Goal: Transaction & Acquisition: Purchase product/service

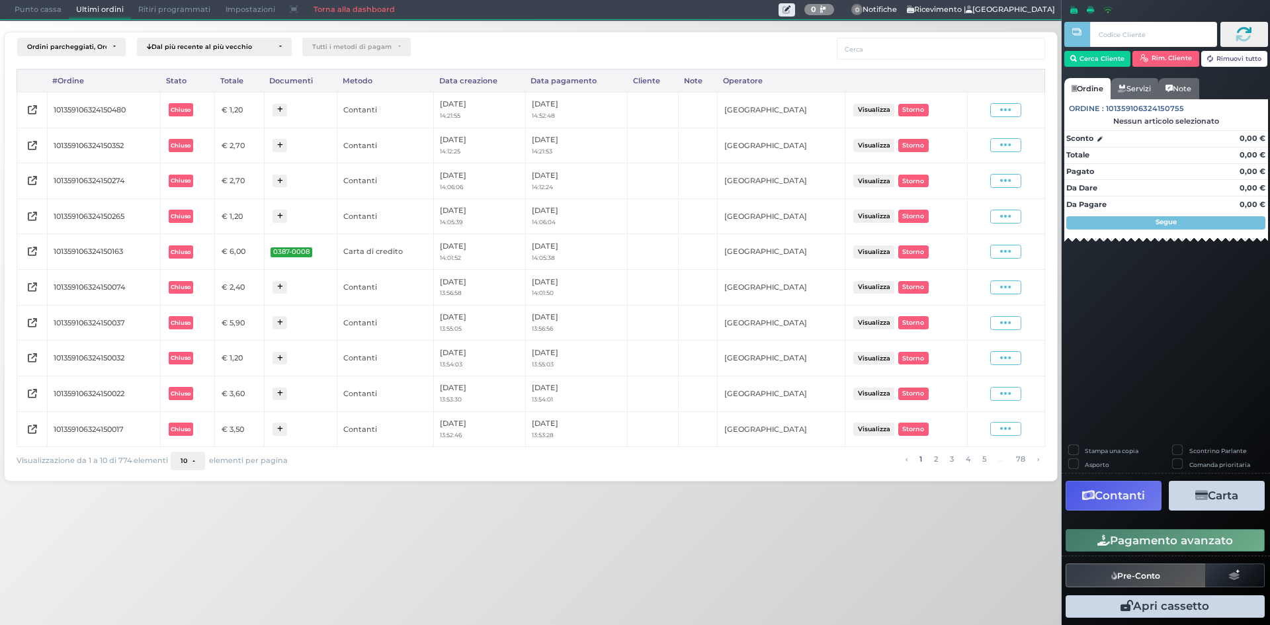
click at [58, 11] on span "Punto cassa" at bounding box center [38, 10] width 62 height 19
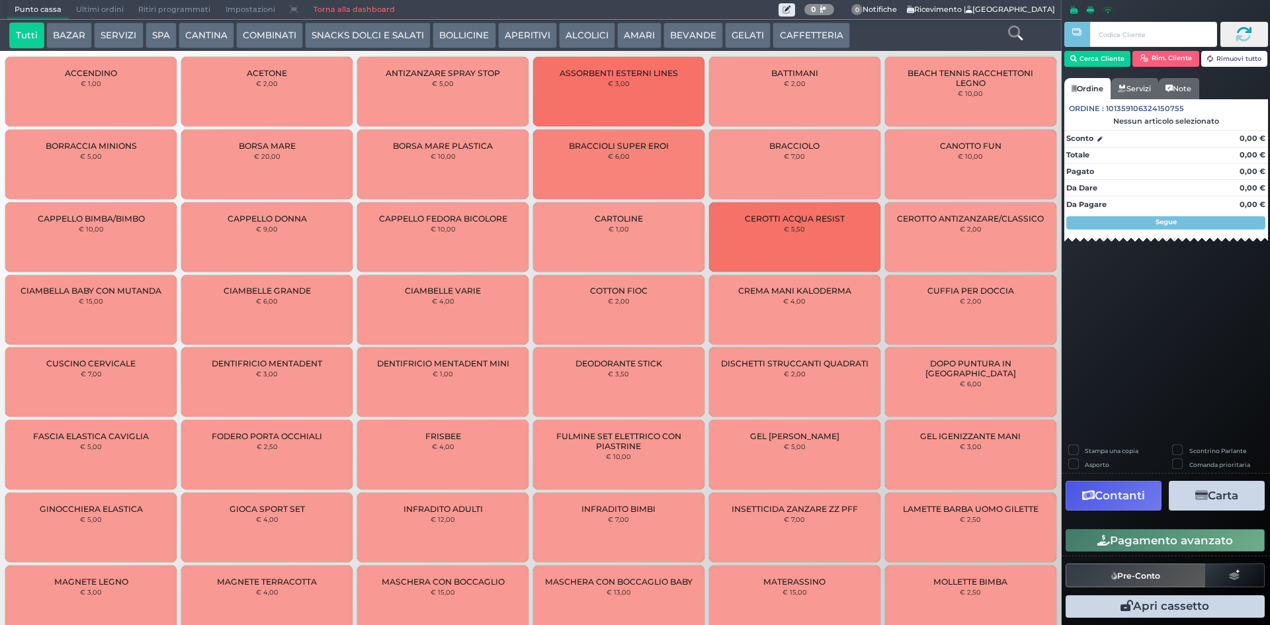
click at [807, 37] on button "CAFFETTERIA" at bounding box center [810, 35] width 77 height 26
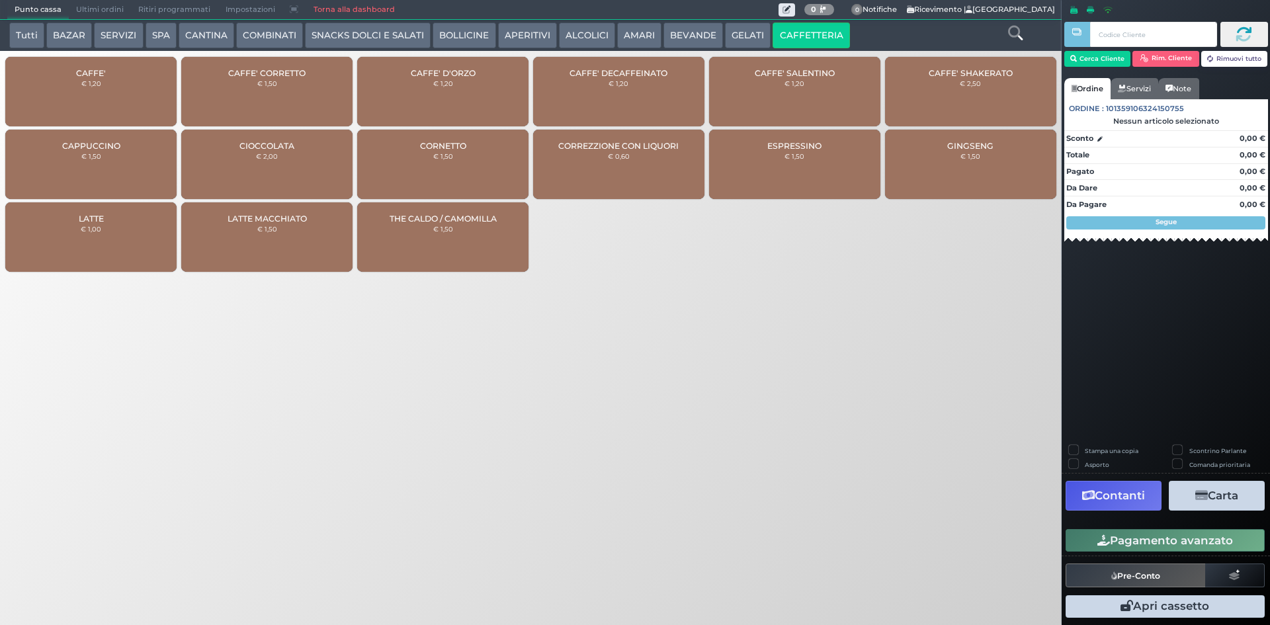
click at [93, 53] on div "Tutti BAZAR SERVIZI SPA CANTINA COMBINATI SNACKS DOLCI E SALATI BOLLICINE APERI…" at bounding box center [530, 140] width 1075 height 278
click at [91, 82] on small "€ 1,20" at bounding box center [91, 83] width 20 height 8
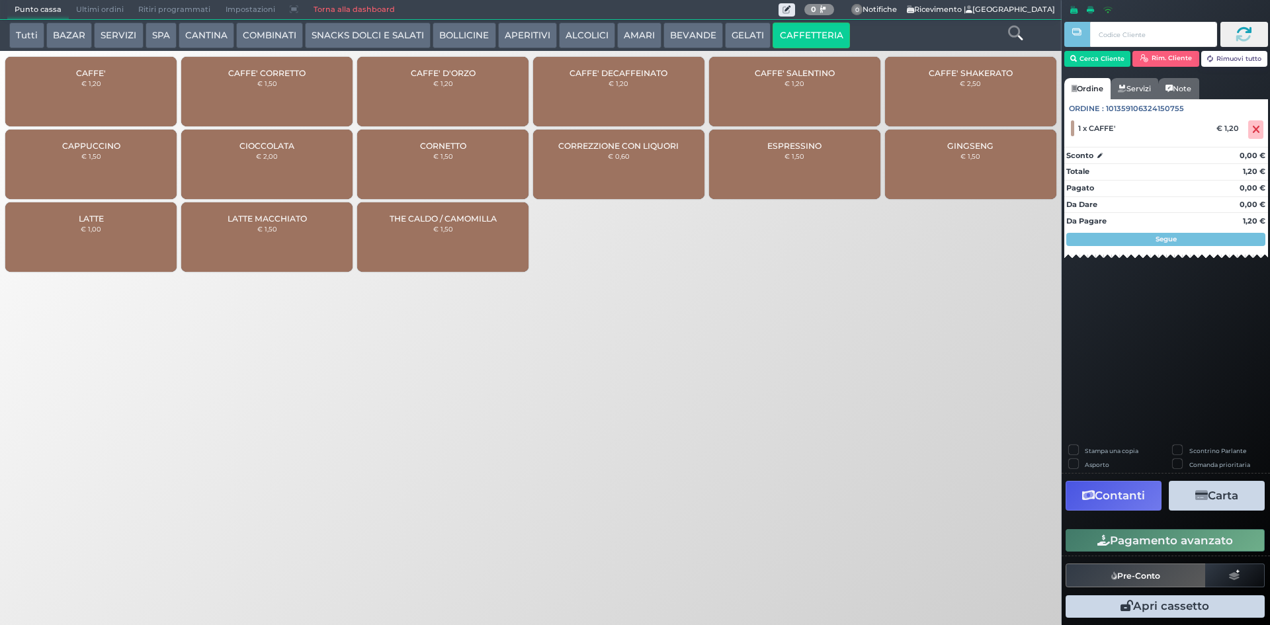
drag, startPoint x: 1116, startPoint y: 550, endPoint x: 981, endPoint y: 454, distance: 165.1
click at [1116, 548] on button "Pagamento avanzato" at bounding box center [1164, 540] width 199 height 22
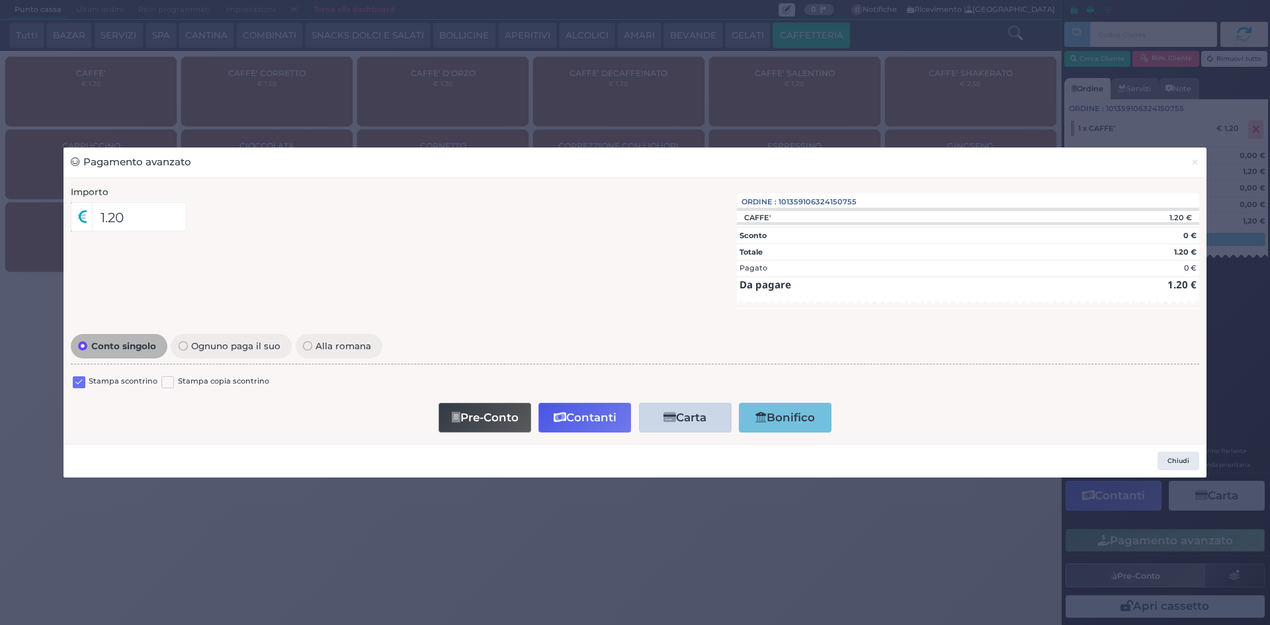
click at [80, 376] on div at bounding box center [79, 384] width 13 height 16
click at [80, 377] on label at bounding box center [79, 382] width 13 height 13
click at [0, 0] on input "checkbox" at bounding box center [0, 0] width 0 height 0
click at [550, 415] on button "Contanti" at bounding box center [584, 418] width 93 height 30
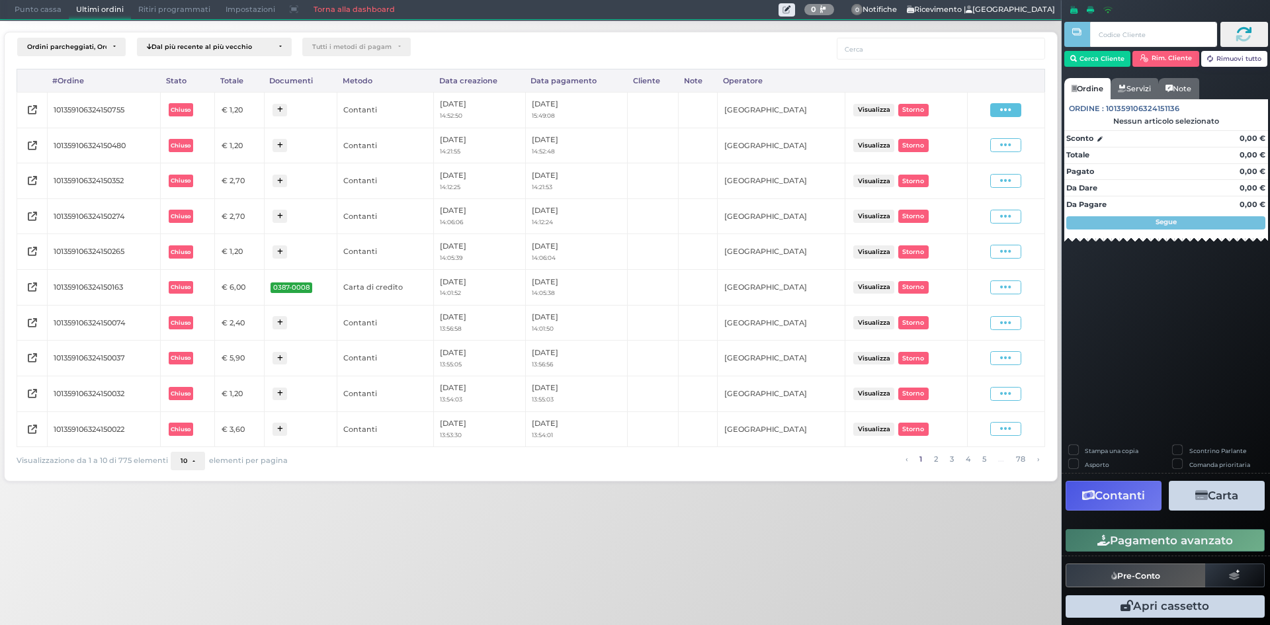
drag, startPoint x: 1016, startPoint y: 111, endPoint x: 975, endPoint y: 136, distance: 47.7
click at [1014, 111] on span at bounding box center [1005, 110] width 31 height 14
click at [969, 152] on span "Ristampa Pre-Conto" at bounding box center [974, 148] width 54 height 22
click at [40, 11] on span "Punto cassa" at bounding box center [38, 10] width 62 height 19
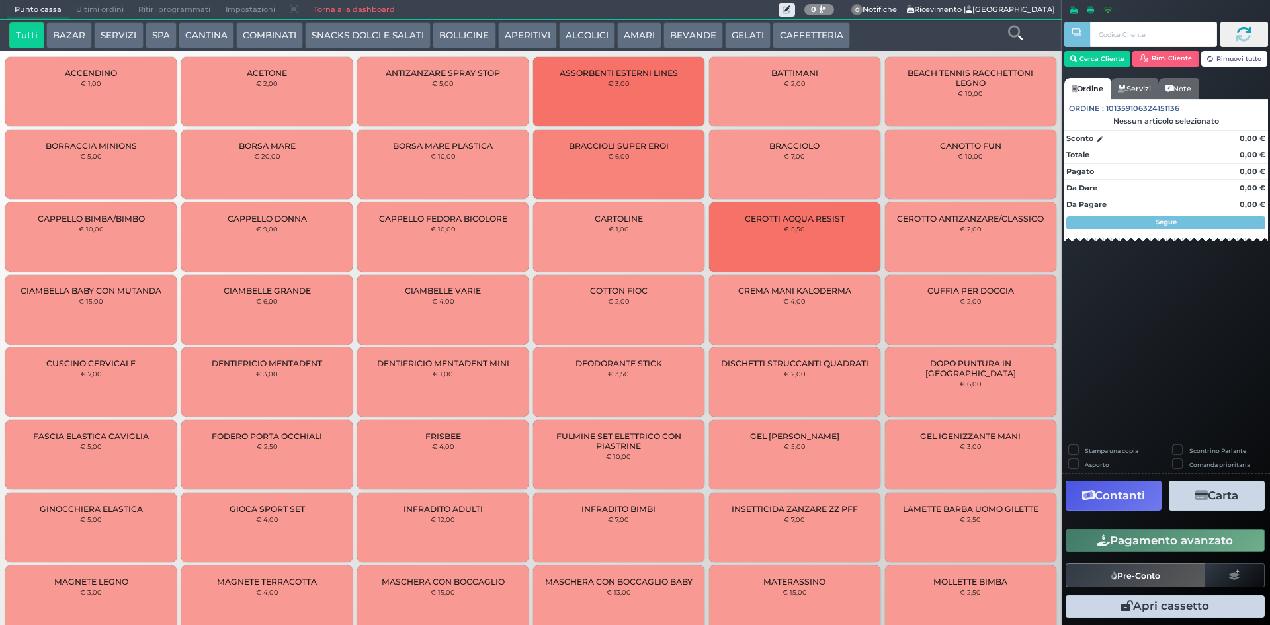
click at [732, 34] on button "GELATI" at bounding box center [748, 35] width 46 height 26
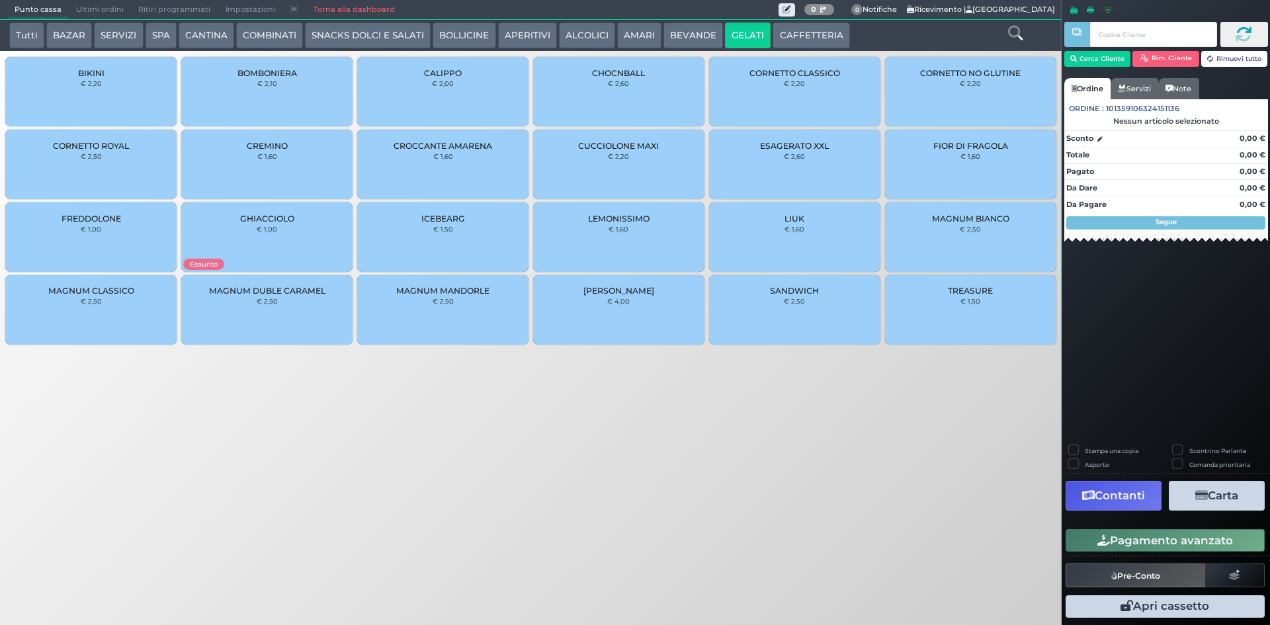
click at [122, 104] on div "BIKINI € 2,20" at bounding box center [90, 91] width 171 height 69
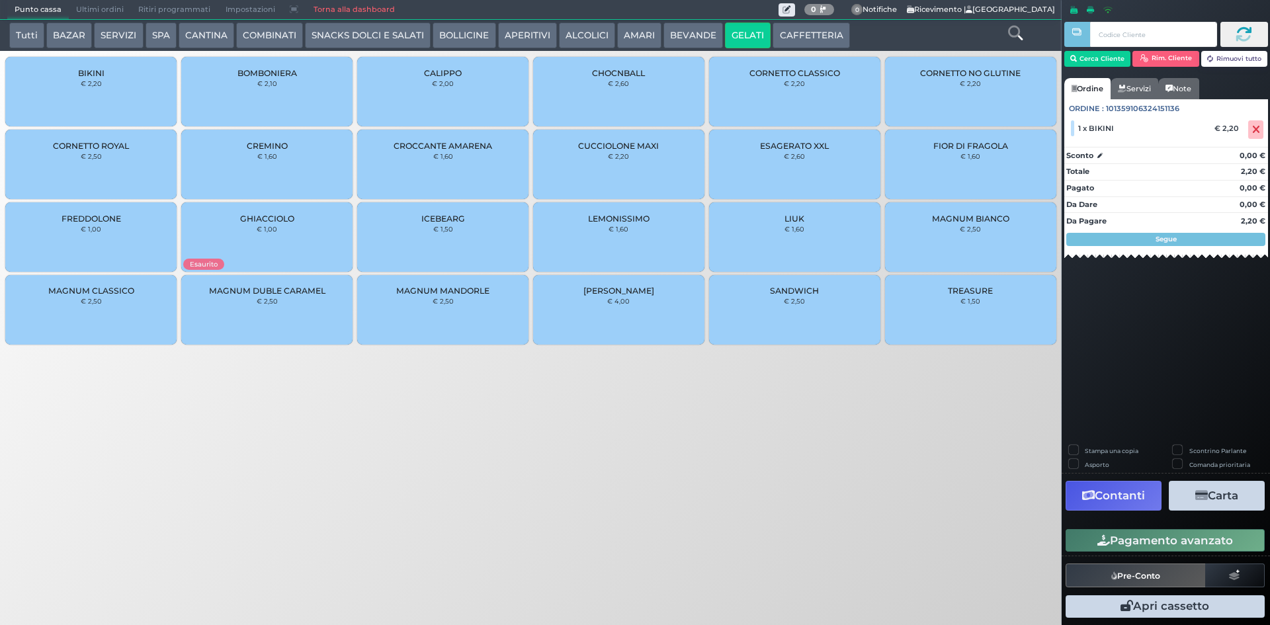
click at [1085, 446] on label "Stampa una copia" at bounding box center [1112, 450] width 54 height 9
checkbox input "true"
click at [1187, 497] on button "Carta" at bounding box center [1217, 496] width 96 height 30
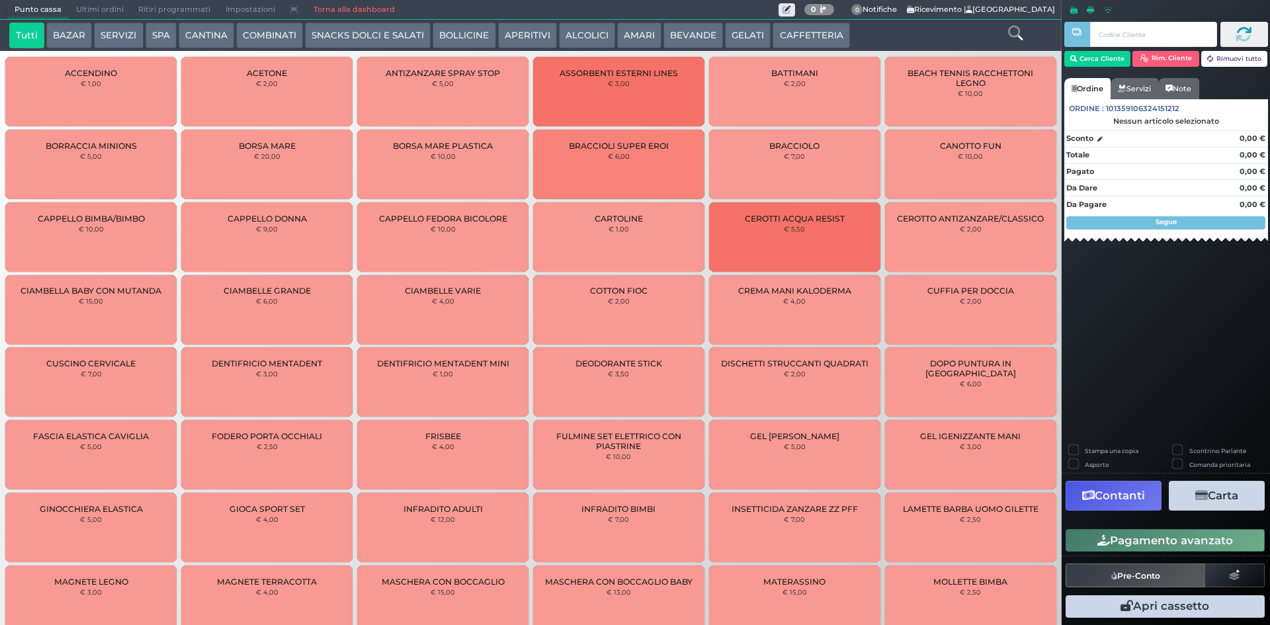
click at [814, 34] on button "CAFFETTERIA" at bounding box center [810, 35] width 77 height 26
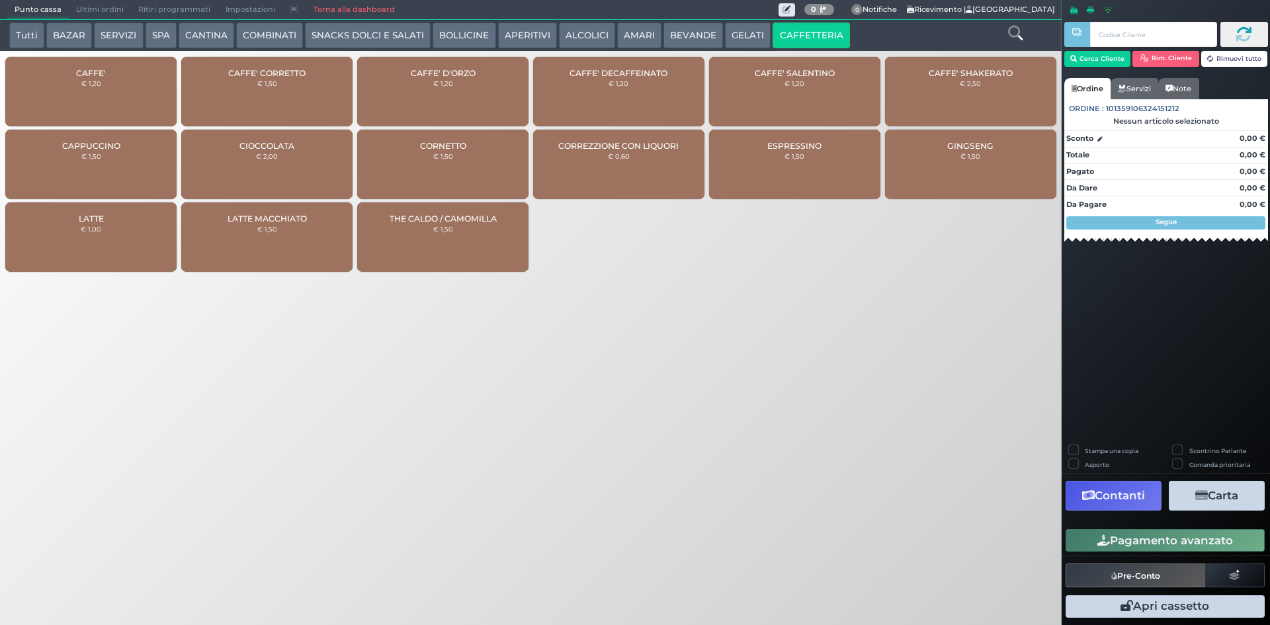
click at [44, 83] on div "CAFFE' € 1,20" at bounding box center [90, 91] width 171 height 69
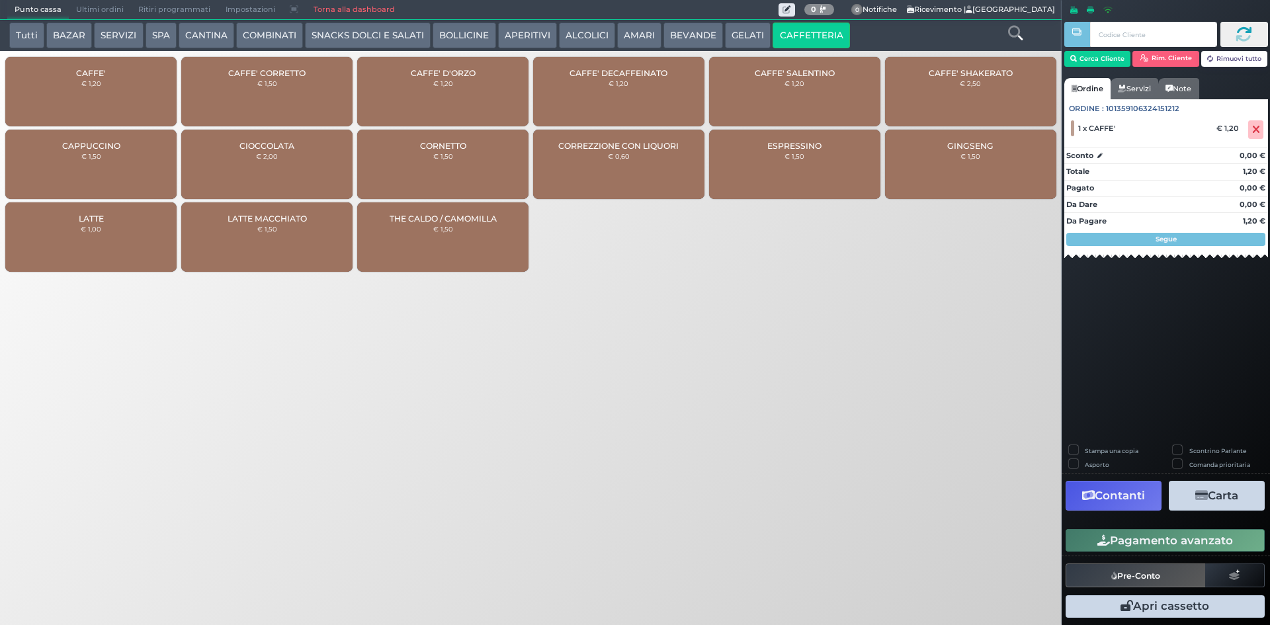
drag, startPoint x: 1241, startPoint y: 538, endPoint x: 1082, endPoint y: 481, distance: 168.8
click at [1238, 538] on button "Pagamento avanzato" at bounding box center [1164, 540] width 199 height 22
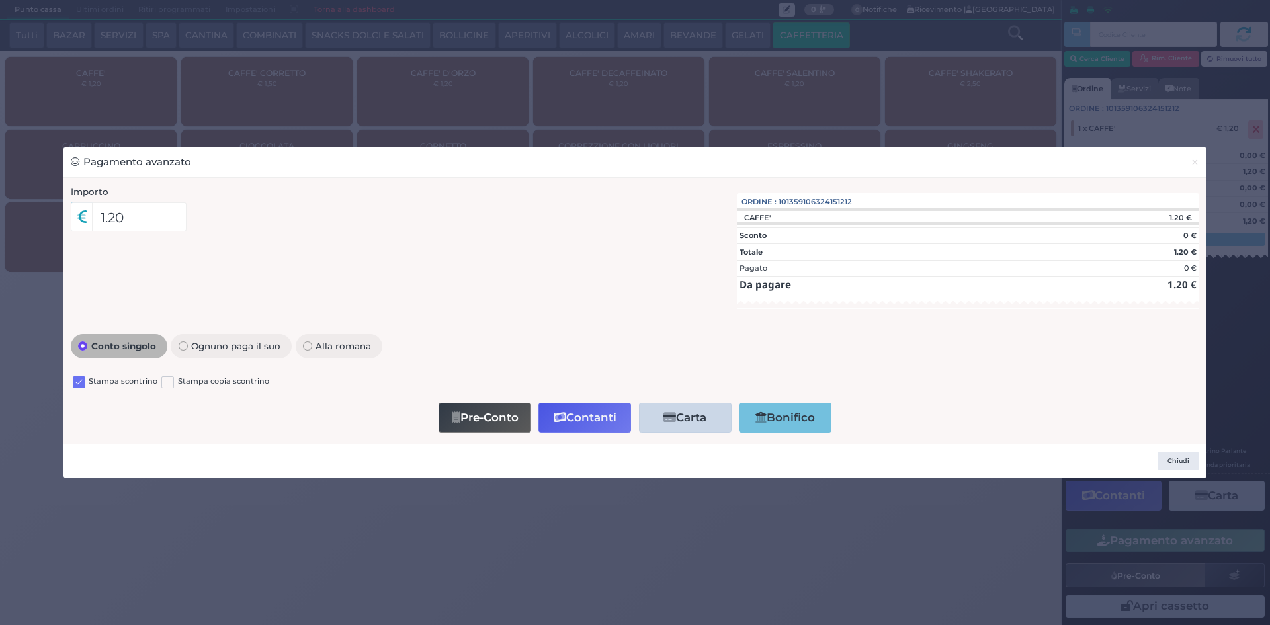
click at [67, 378] on div "Conto singolo Ognuno paga il suo Alla romana Stampa scontrino Stampa copia scon…" at bounding box center [635, 384] width 1142 height 106
click at [75, 380] on label at bounding box center [79, 382] width 13 height 13
click at [0, 0] on input "checkbox" at bounding box center [0, 0] width 0 height 0
click at [612, 419] on button "Contanti" at bounding box center [584, 418] width 93 height 30
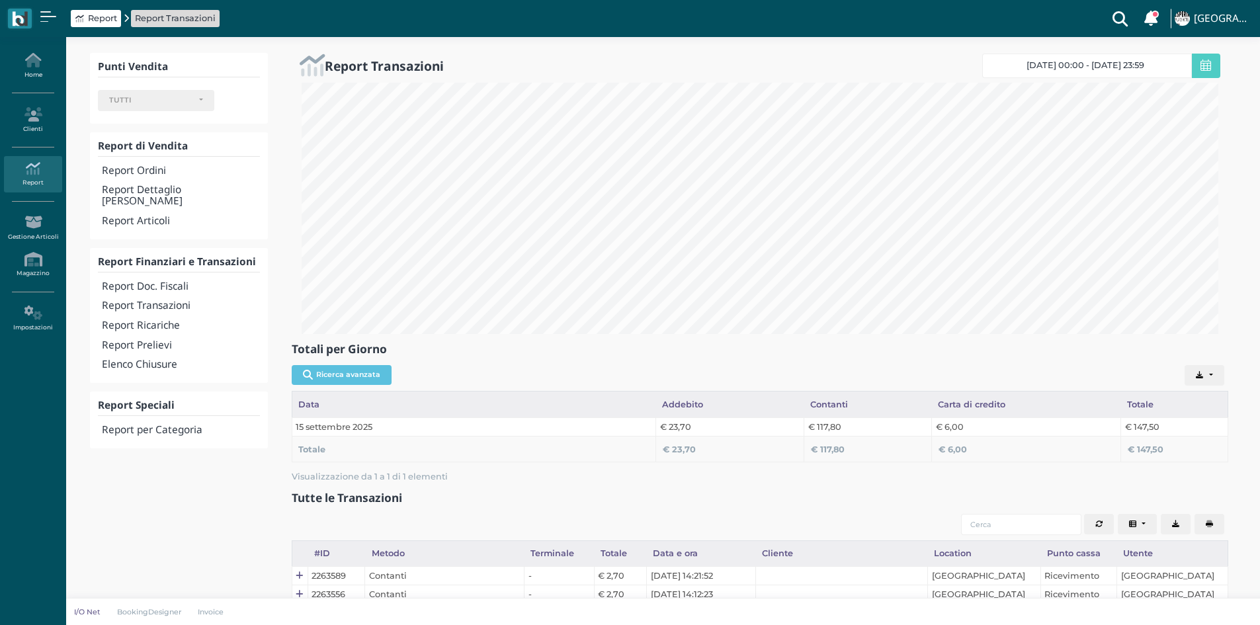
select select
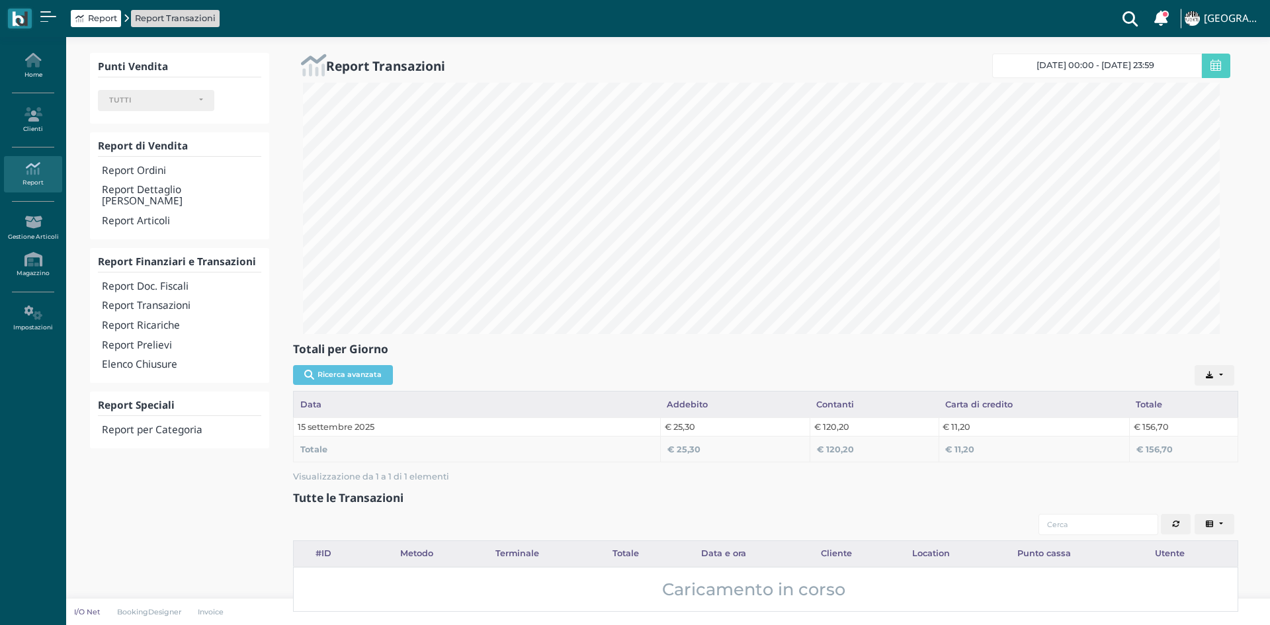
select select
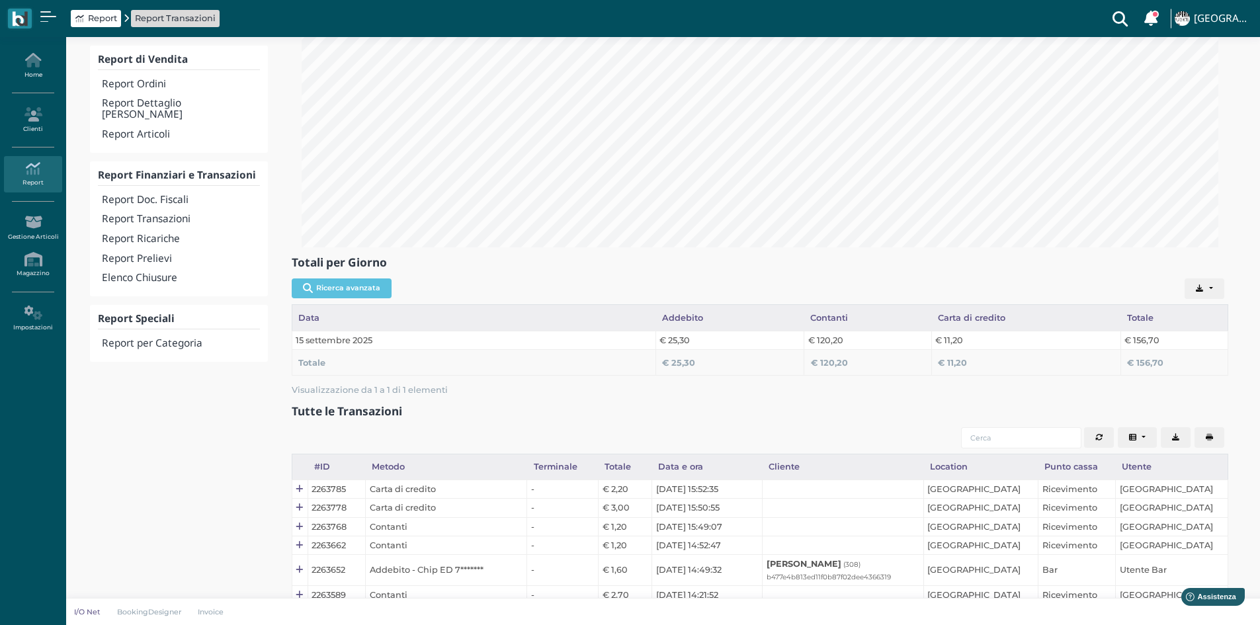
scroll to position [34, 0]
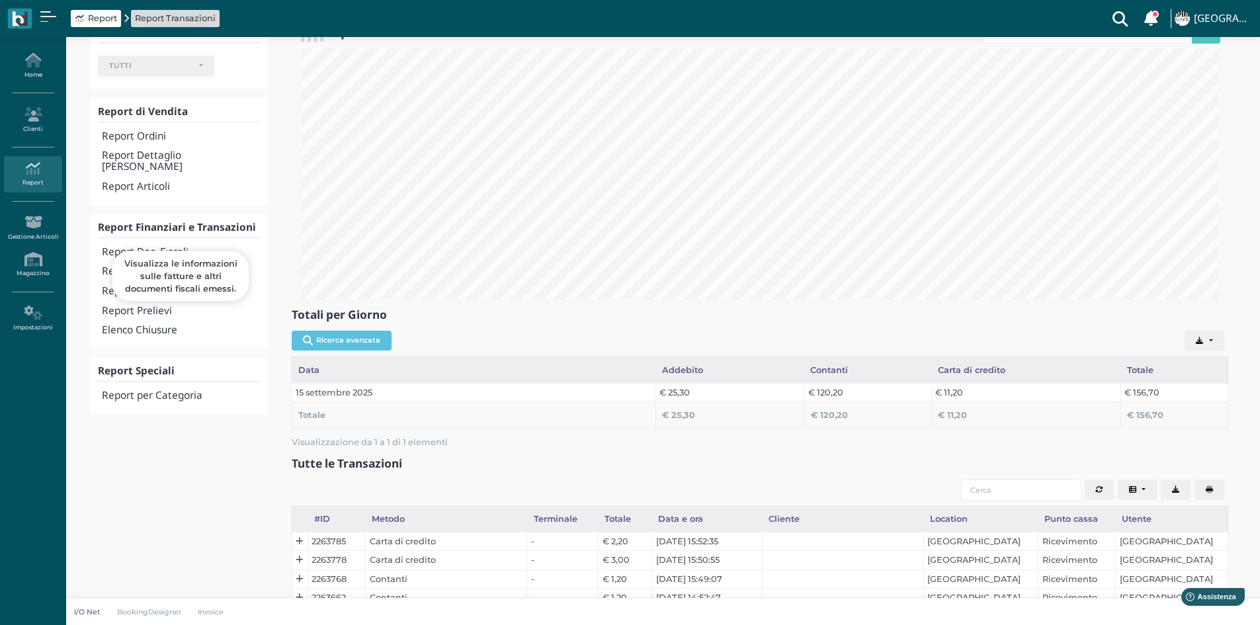
click at [162, 247] on h4 "Report Doc. Fiscali" at bounding box center [180, 252] width 157 height 11
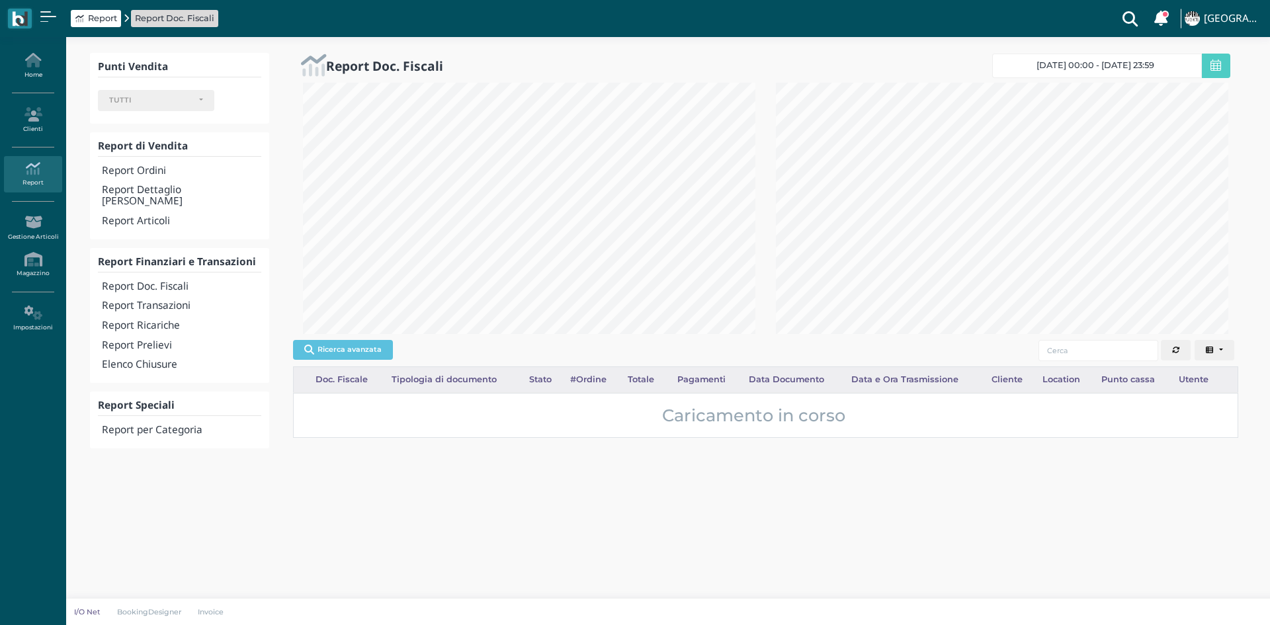
select select
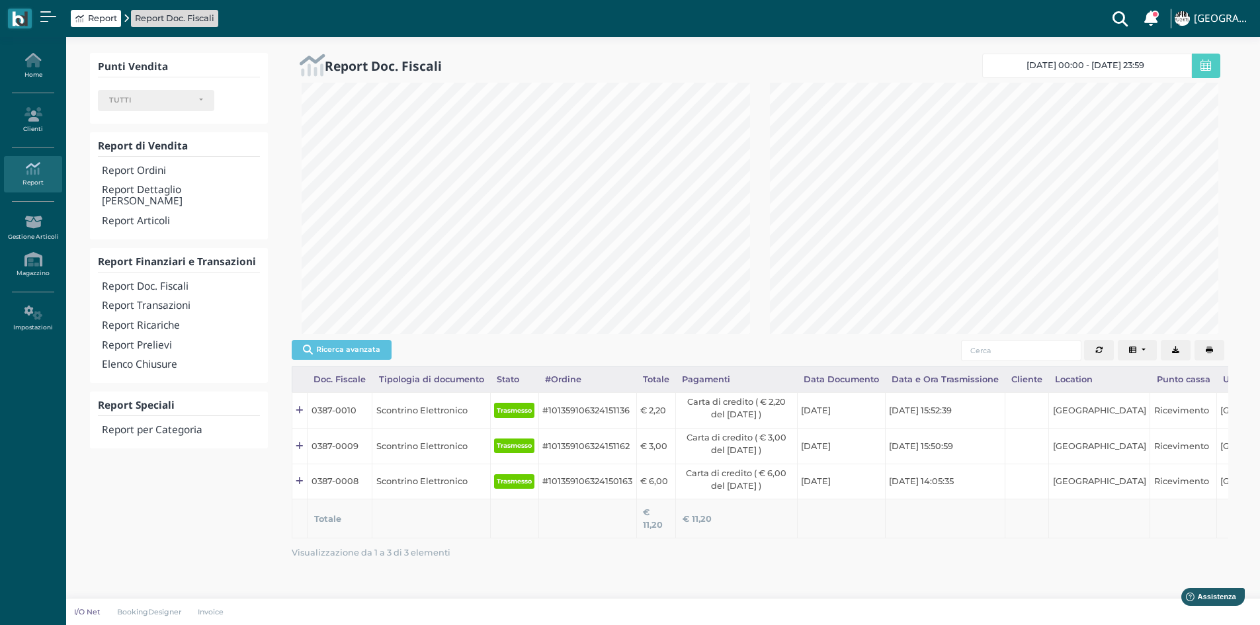
scroll to position [661067, 660850]
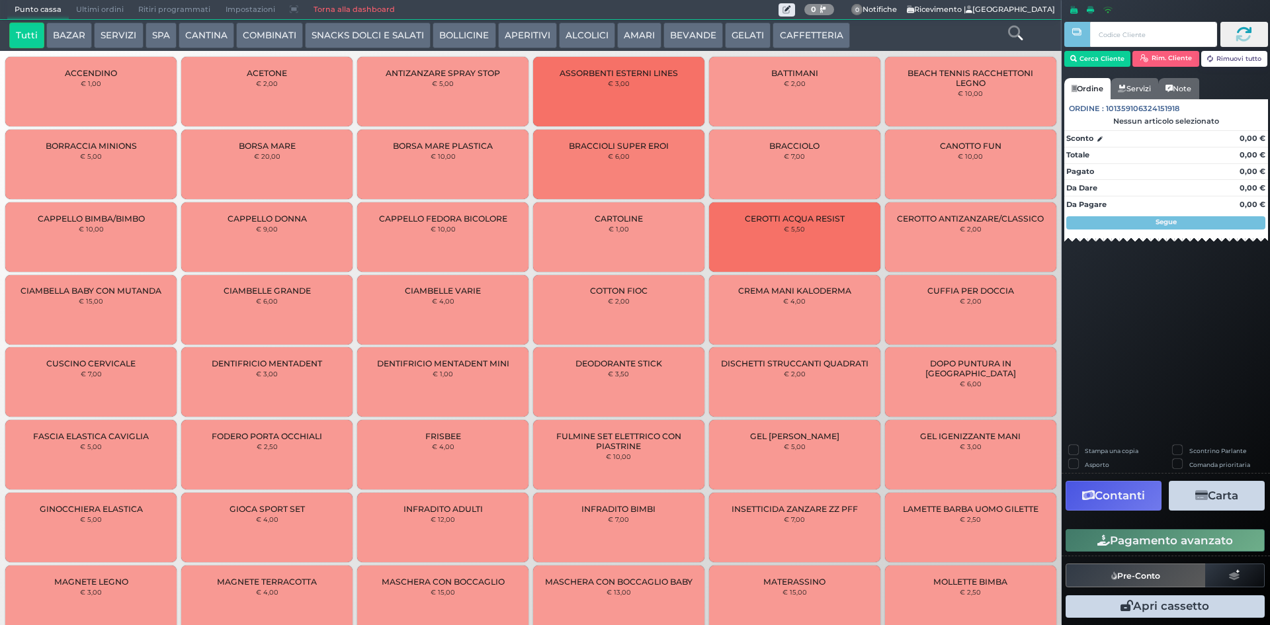
click at [91, 7] on span "Ultimi ordini" at bounding box center [100, 10] width 62 height 19
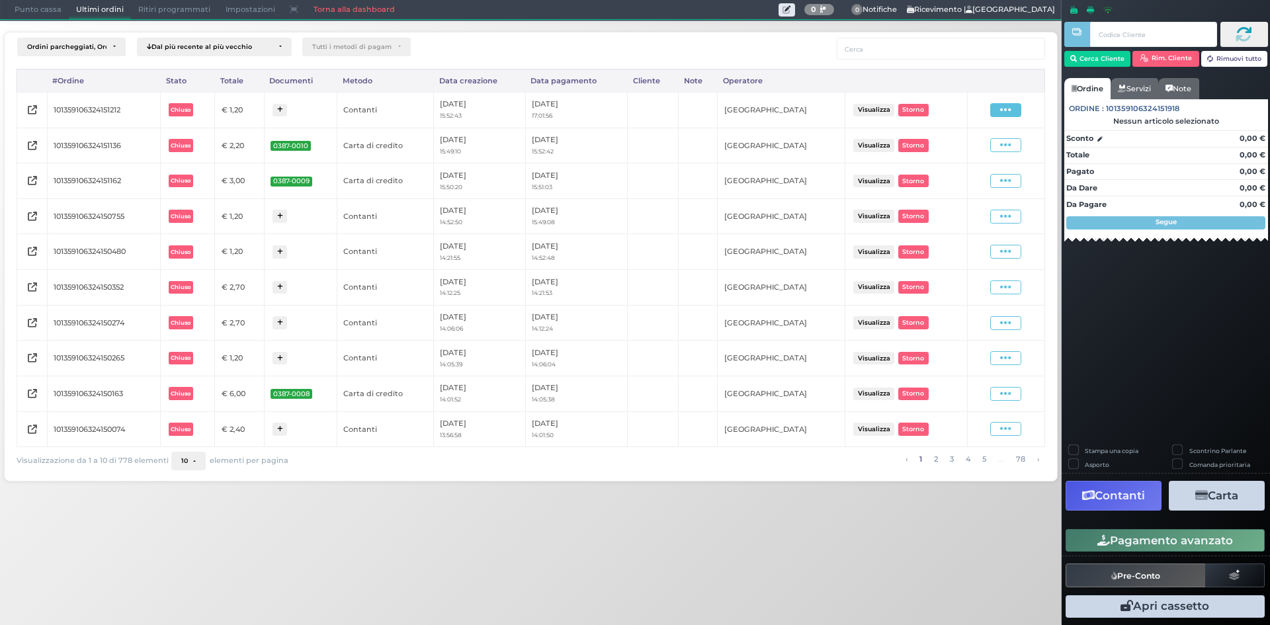
click at [1009, 114] on icon at bounding box center [1005, 110] width 11 height 13
click at [971, 153] on span "Ristampa Pre-Conto" at bounding box center [974, 148] width 54 height 22
click at [33, 20] on div "Punto cassa Mappa Ultimi ordini Delivery Ritiri programmati Impostazioni Torna …" at bounding box center [530, 10] width 1061 height 20
click at [20, 11] on span "Punto cassa" at bounding box center [38, 10] width 62 height 19
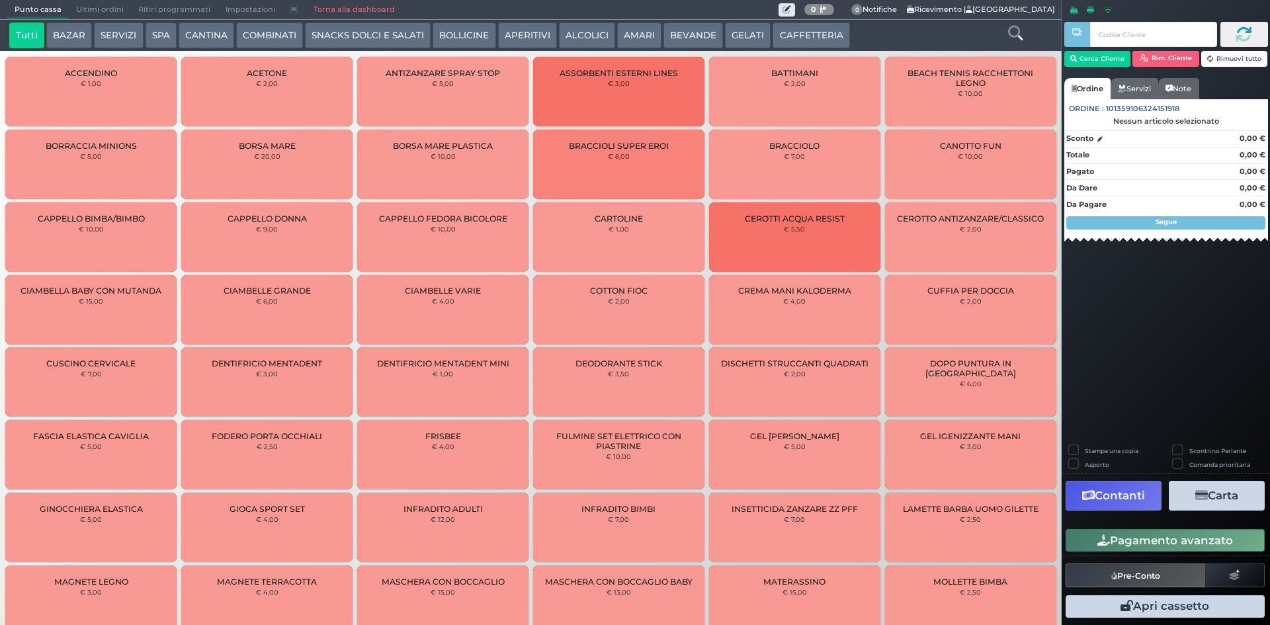
click at [734, 42] on button "GELATI" at bounding box center [748, 35] width 46 height 26
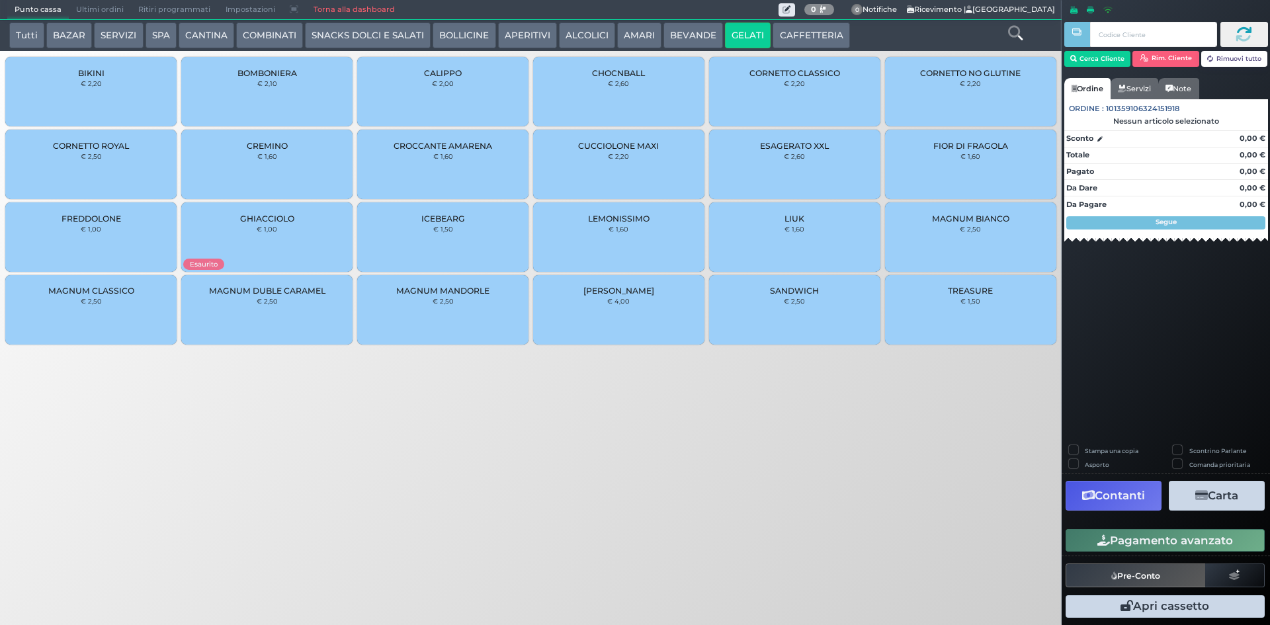
click at [806, 34] on button "CAFFETTERIA" at bounding box center [810, 35] width 77 height 26
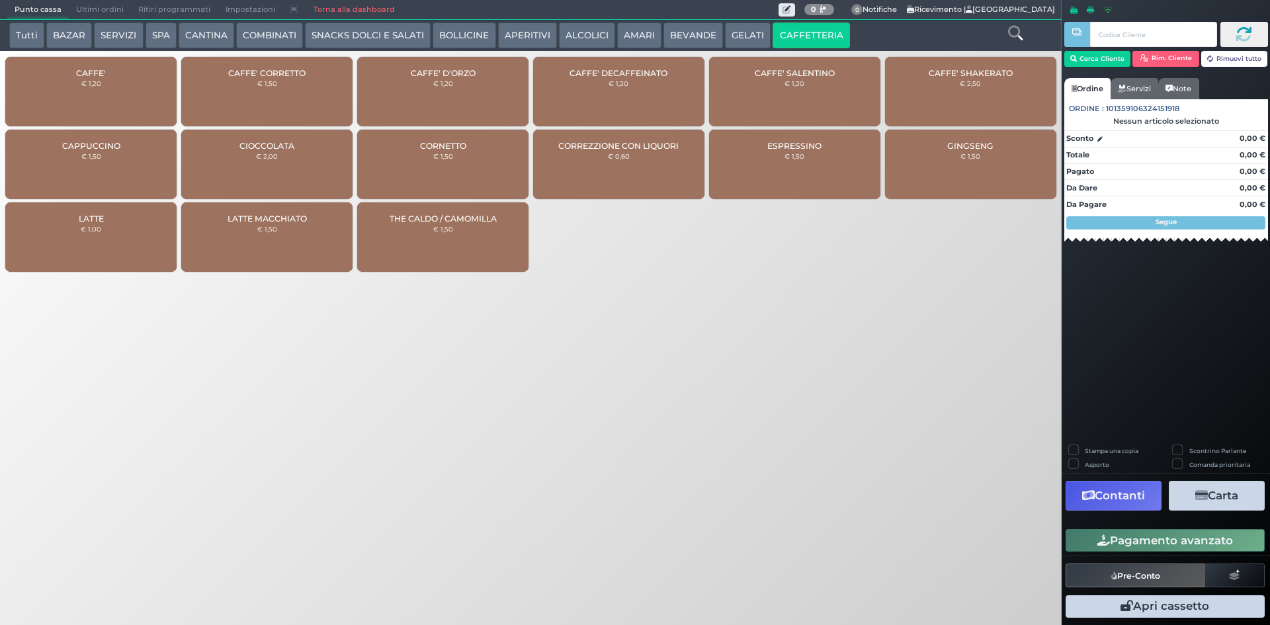
click at [672, 34] on button "BEVANDE" at bounding box center [693, 35] width 60 height 26
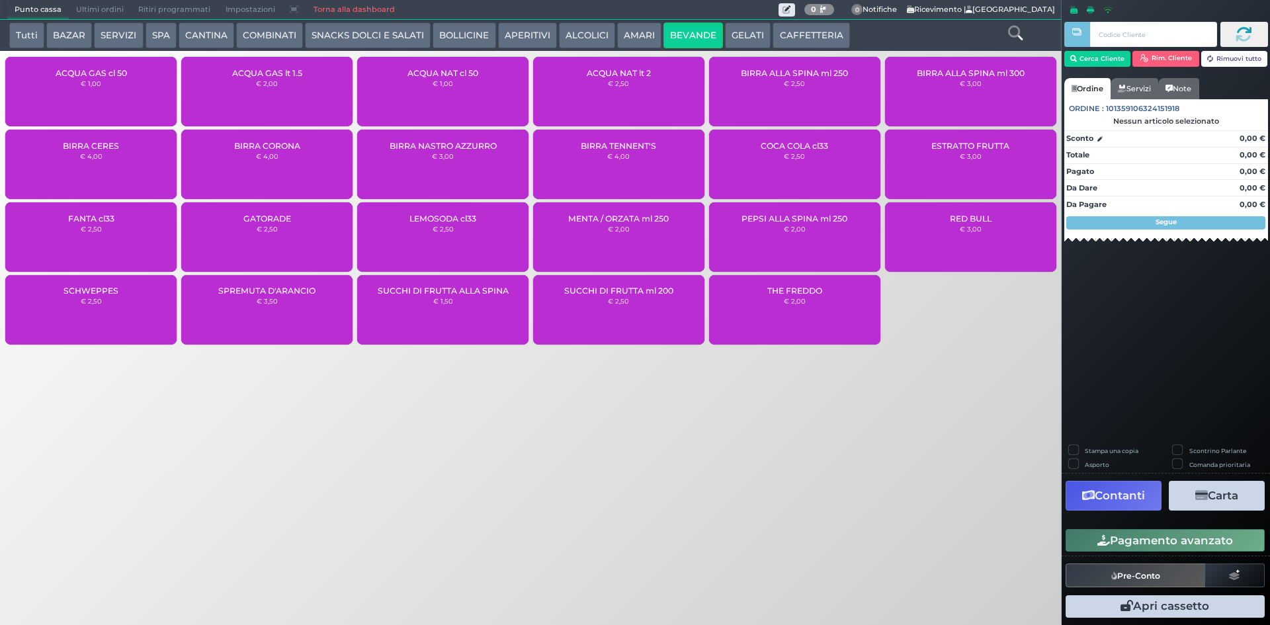
click at [474, 96] on div "ACQUA NAT cl 50 € 1,00" at bounding box center [442, 91] width 171 height 69
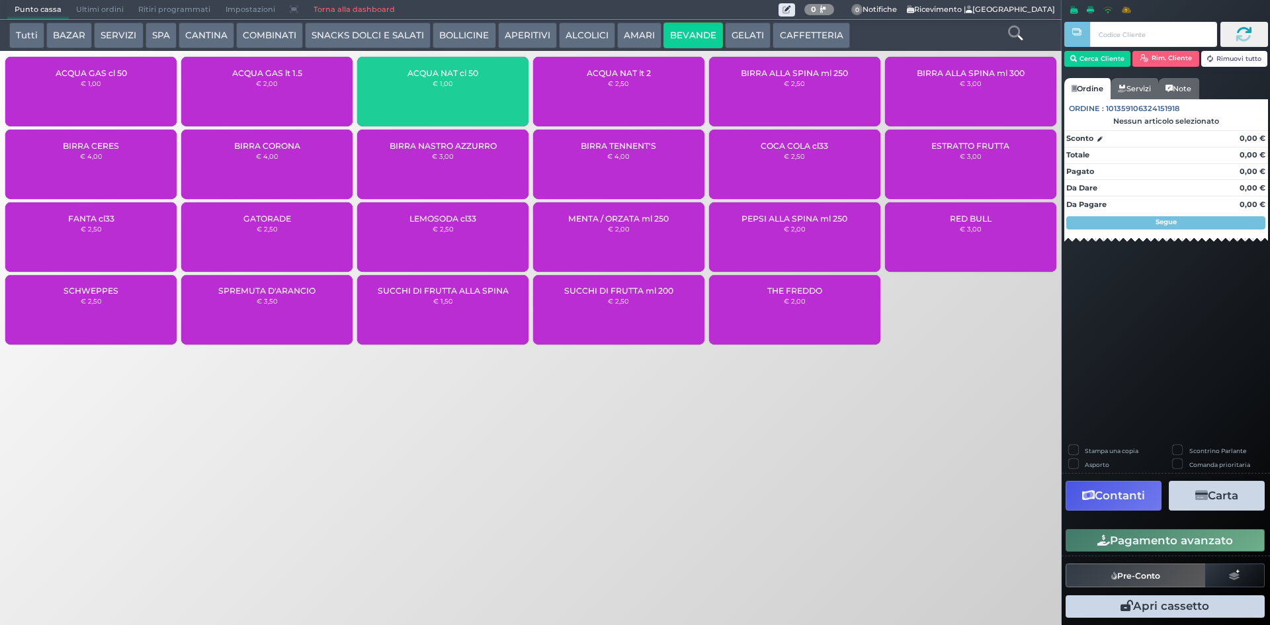
click at [474, 96] on div "ACQUA NAT cl 50 € 1,00" at bounding box center [442, 91] width 171 height 69
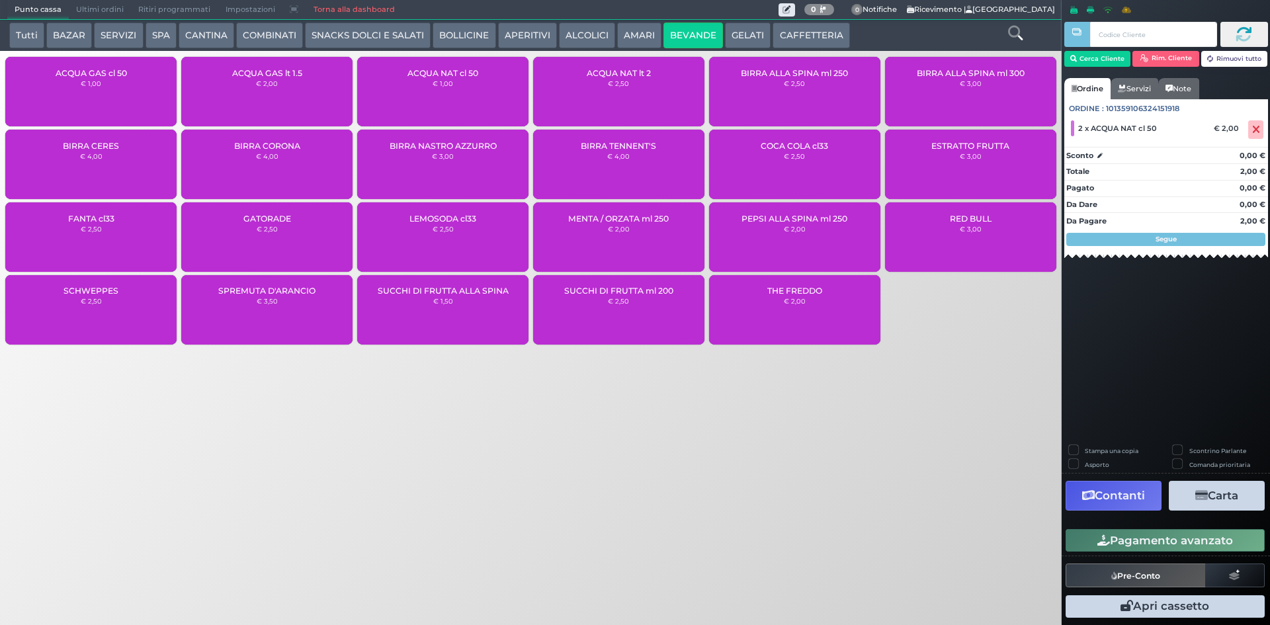
click at [819, 32] on button "CAFFETTERIA" at bounding box center [810, 35] width 77 height 26
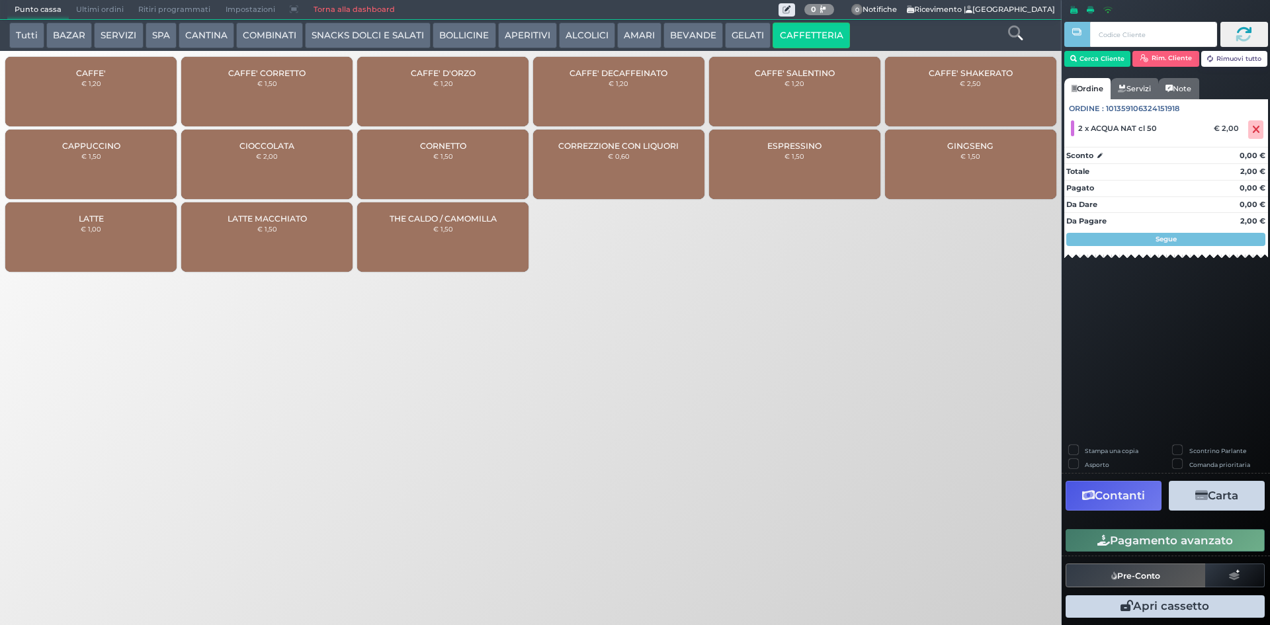
click at [626, 91] on div "CAFFE' DECAFFEINATO € 1,20" at bounding box center [618, 91] width 171 height 69
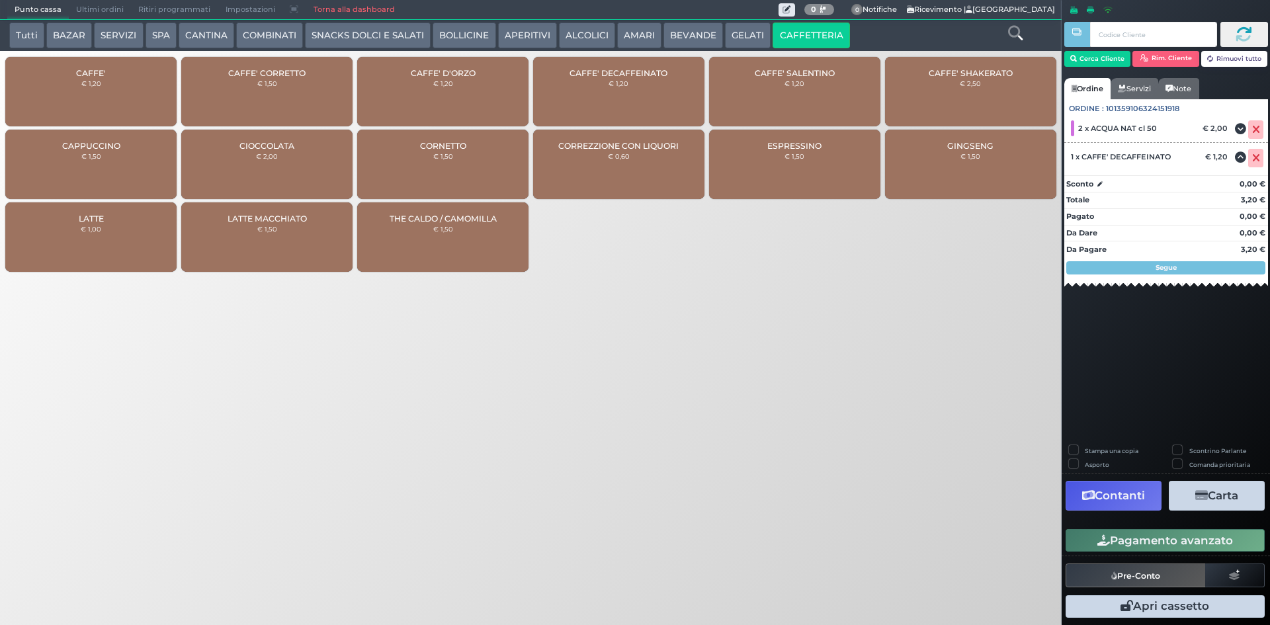
drag, startPoint x: 1129, startPoint y: 538, endPoint x: 969, endPoint y: 518, distance: 161.2
click at [1129, 538] on button "Pagamento avanzato" at bounding box center [1164, 540] width 199 height 22
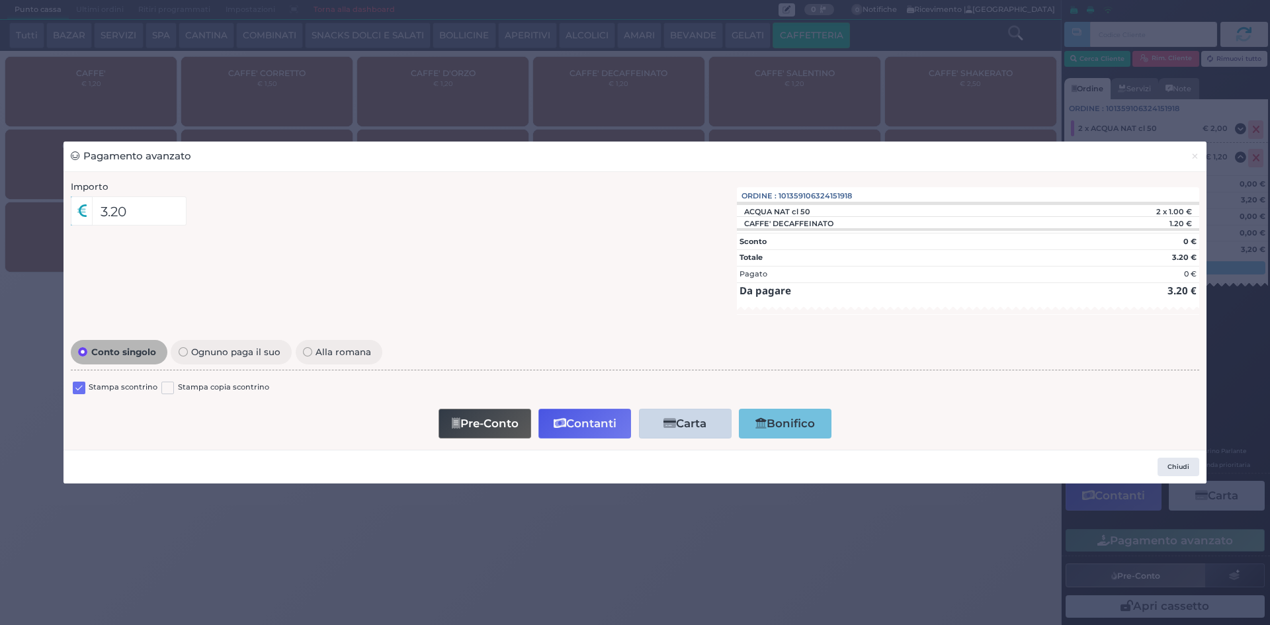
click at [81, 389] on label at bounding box center [79, 388] width 13 height 13
click at [0, 0] on input "checkbox" at bounding box center [0, 0] width 0 height 0
click at [585, 416] on button "Contanti" at bounding box center [584, 424] width 93 height 30
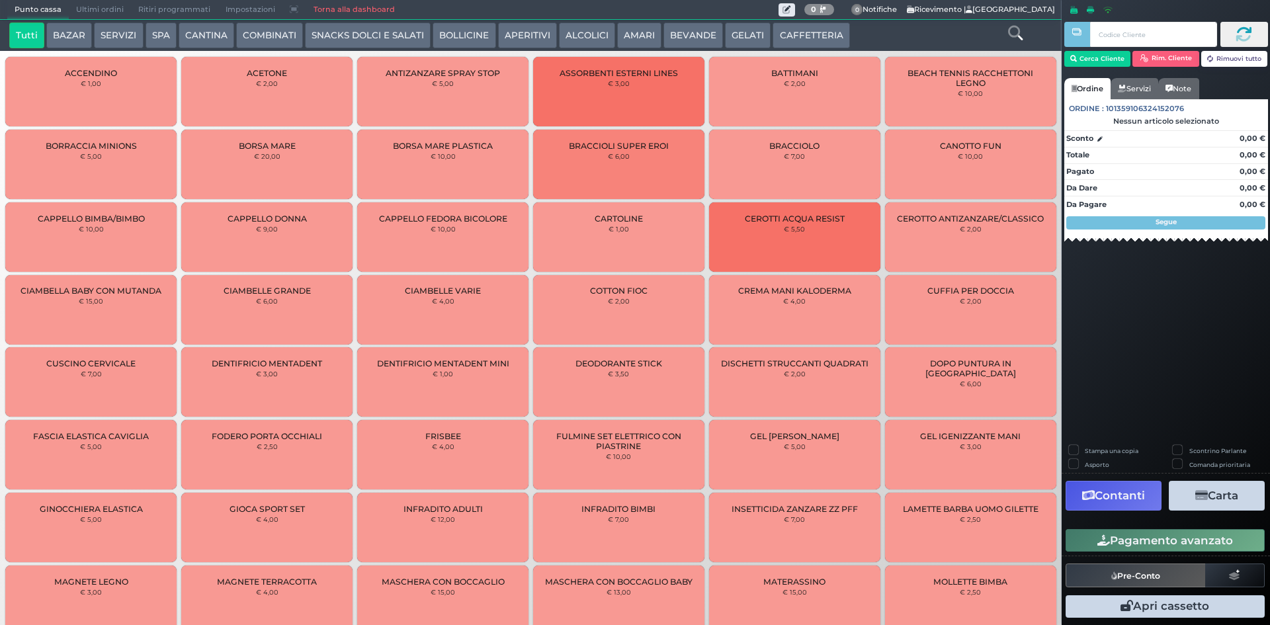
click at [90, 13] on span "Ultimi ordini" at bounding box center [100, 10] width 62 height 19
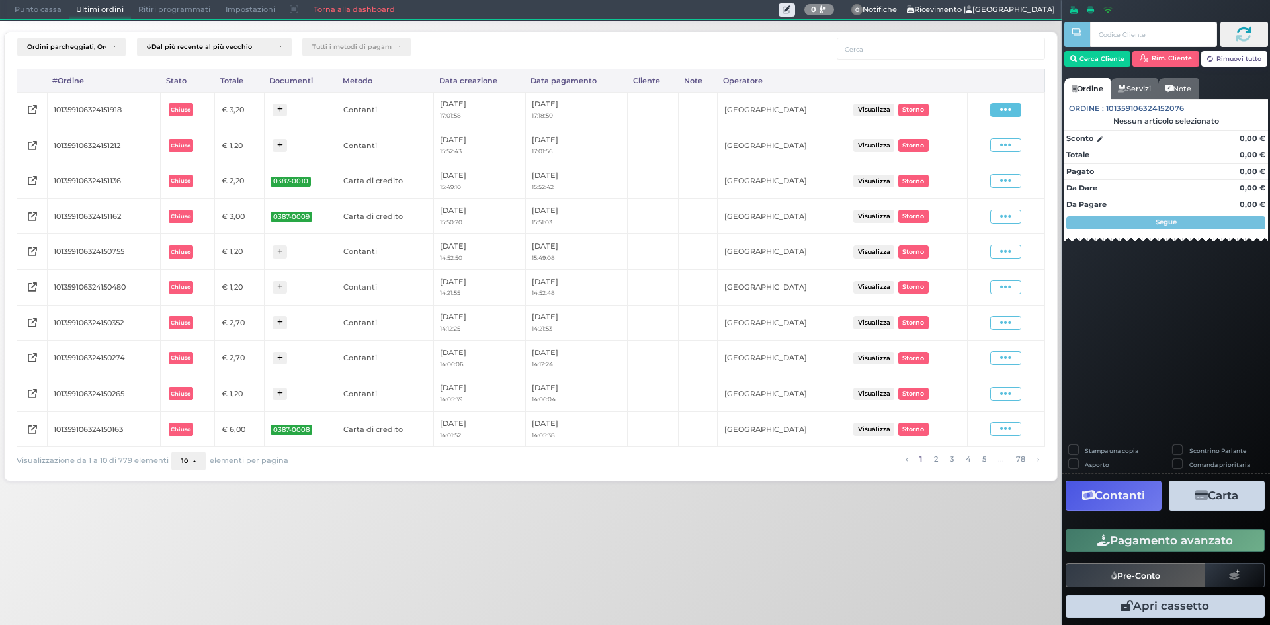
click at [998, 108] on span at bounding box center [1005, 110] width 31 height 14
click at [984, 145] on span "Ristampa Pre-Conto" at bounding box center [974, 148] width 54 height 22
click at [19, 11] on span "Punto cassa" at bounding box center [38, 10] width 62 height 19
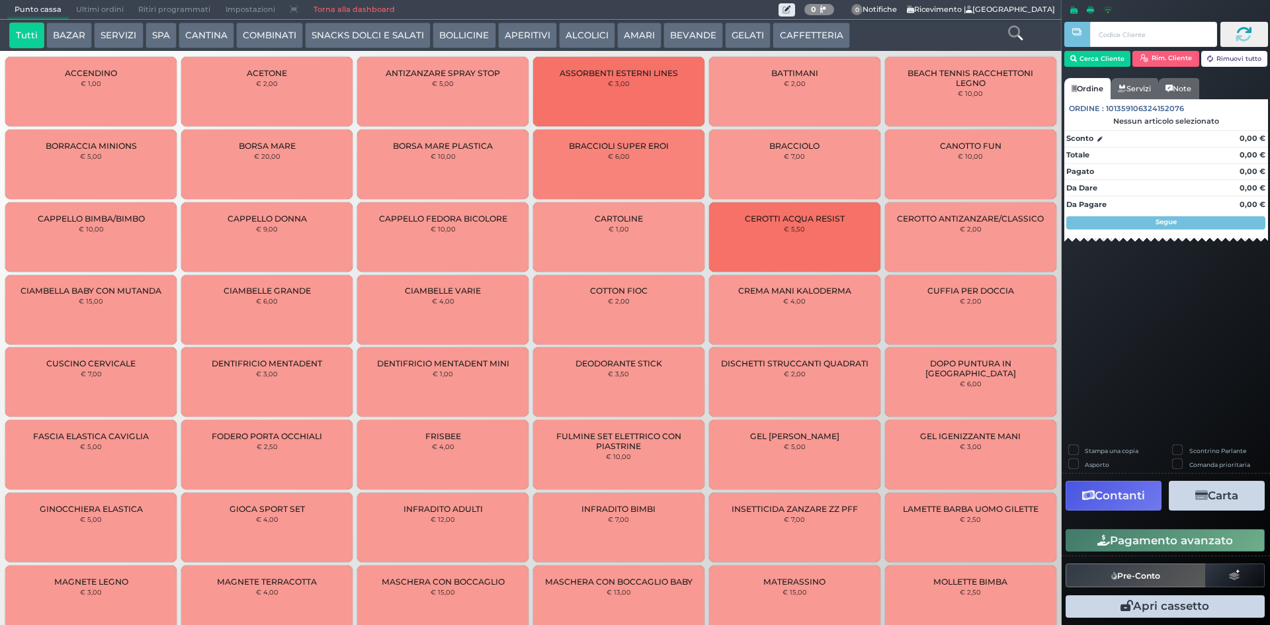
click at [713, 33] on button "BEVANDE" at bounding box center [693, 35] width 60 height 26
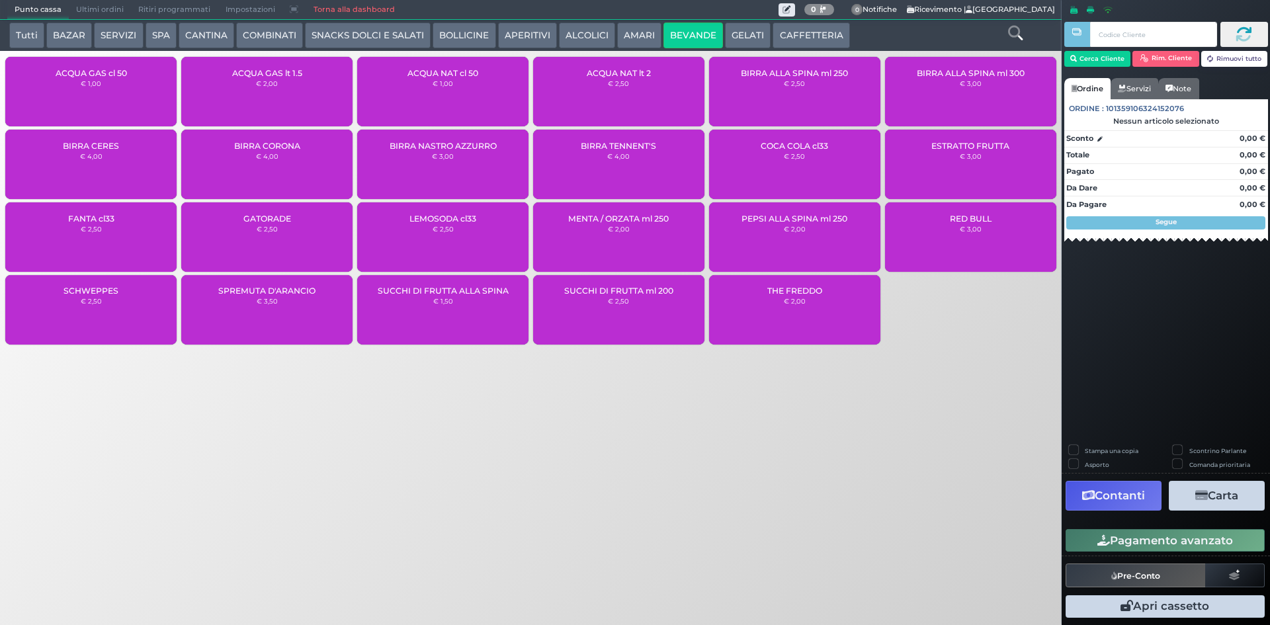
click at [654, 104] on div "ACQUA NAT lt 2 € 2,50" at bounding box center [618, 91] width 171 height 69
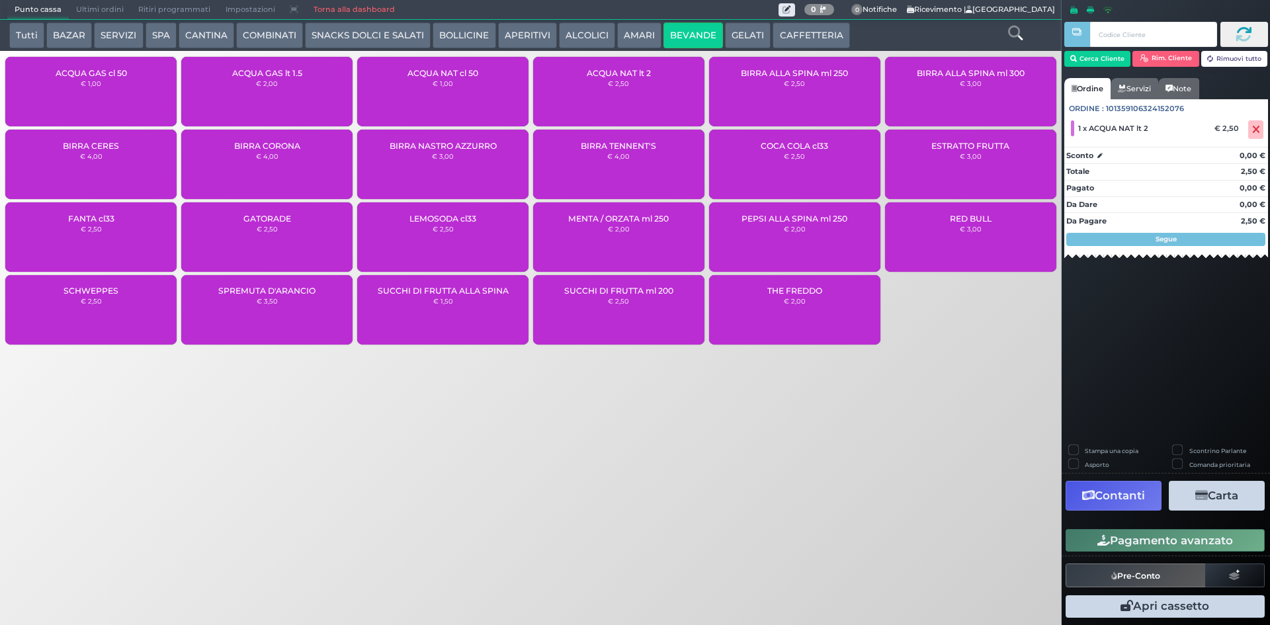
click at [1155, 545] on button "Pagamento avanzato" at bounding box center [1164, 540] width 199 height 22
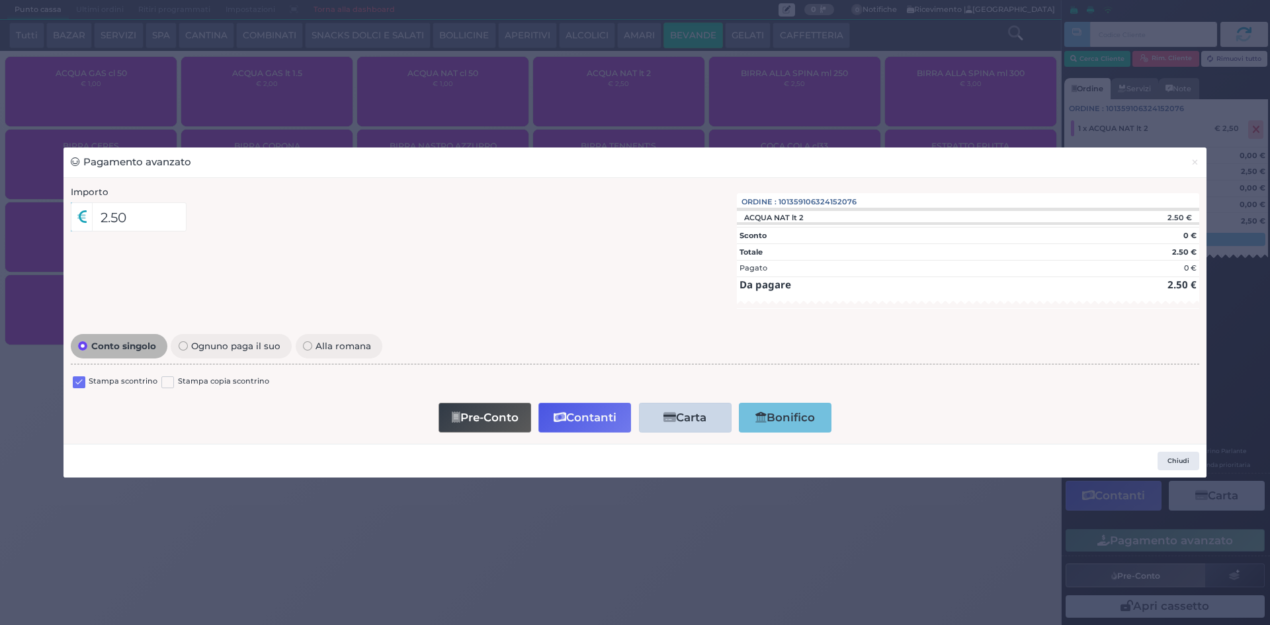
click at [77, 388] on label at bounding box center [79, 382] width 13 height 13
click at [0, 0] on input "checkbox" at bounding box center [0, 0] width 0 height 0
click at [564, 418] on icon "button" at bounding box center [560, 417] width 13 height 11
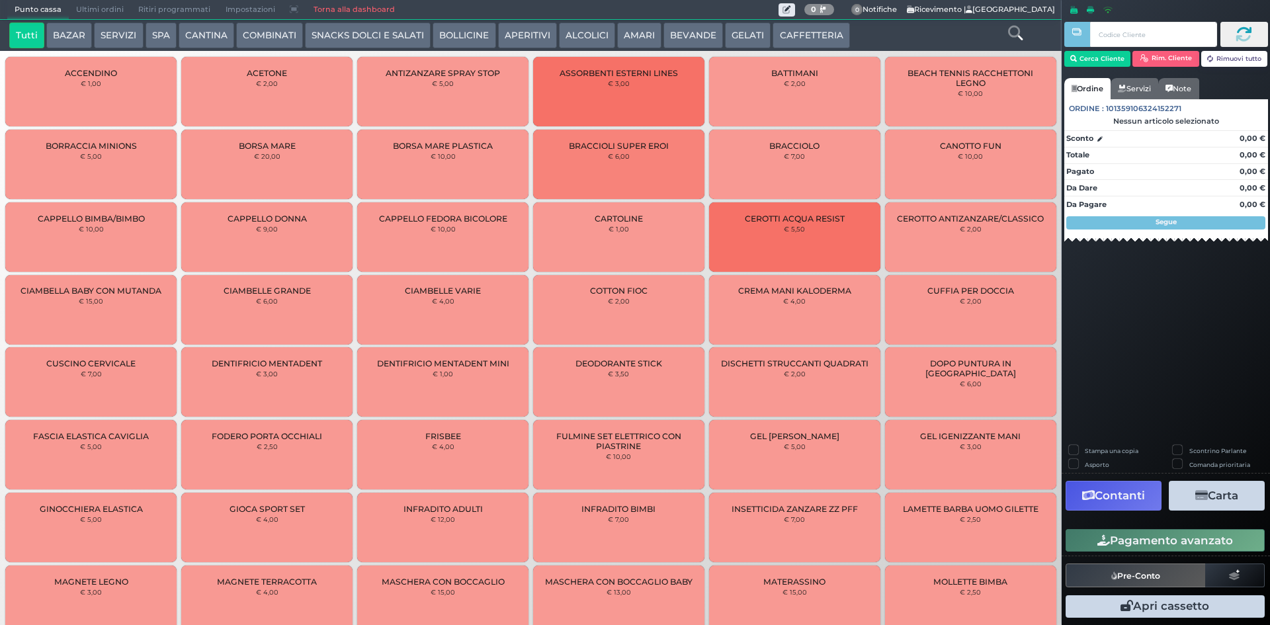
click at [101, 3] on span "Ultimi ordini" at bounding box center [100, 10] width 62 height 19
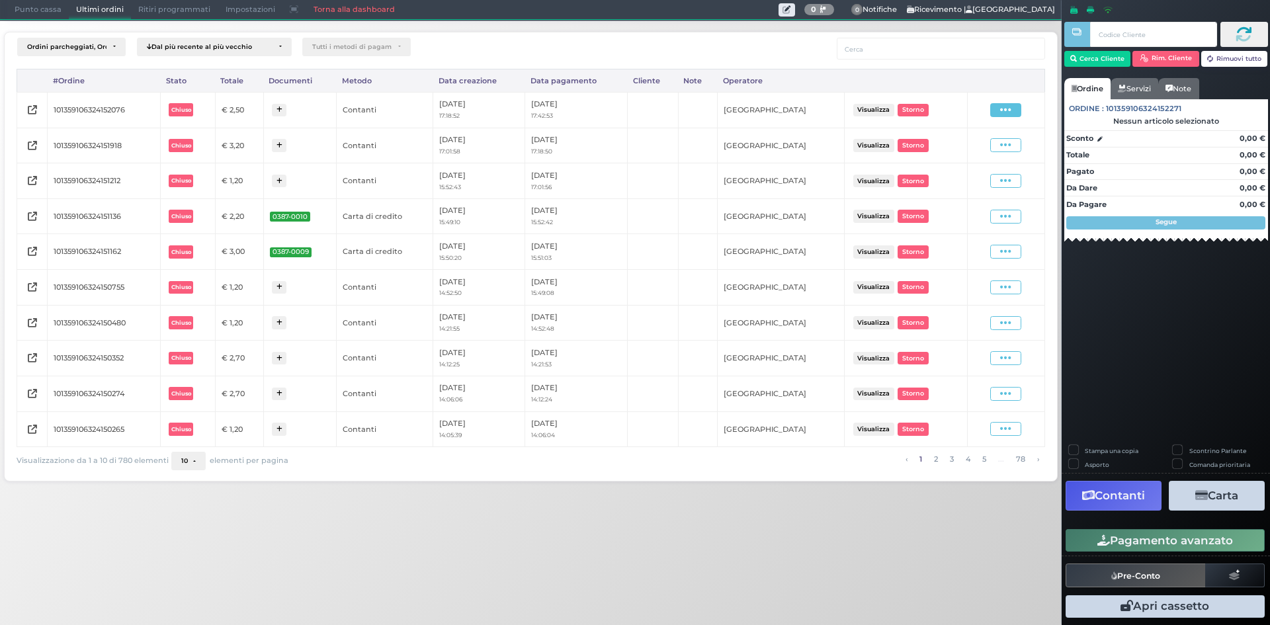
click at [1021, 107] on span at bounding box center [1005, 110] width 31 height 14
click at [962, 143] on span "Ristampa Pre-Conto" at bounding box center [974, 148] width 54 height 22
click at [29, 6] on span "Punto cassa" at bounding box center [38, 10] width 62 height 19
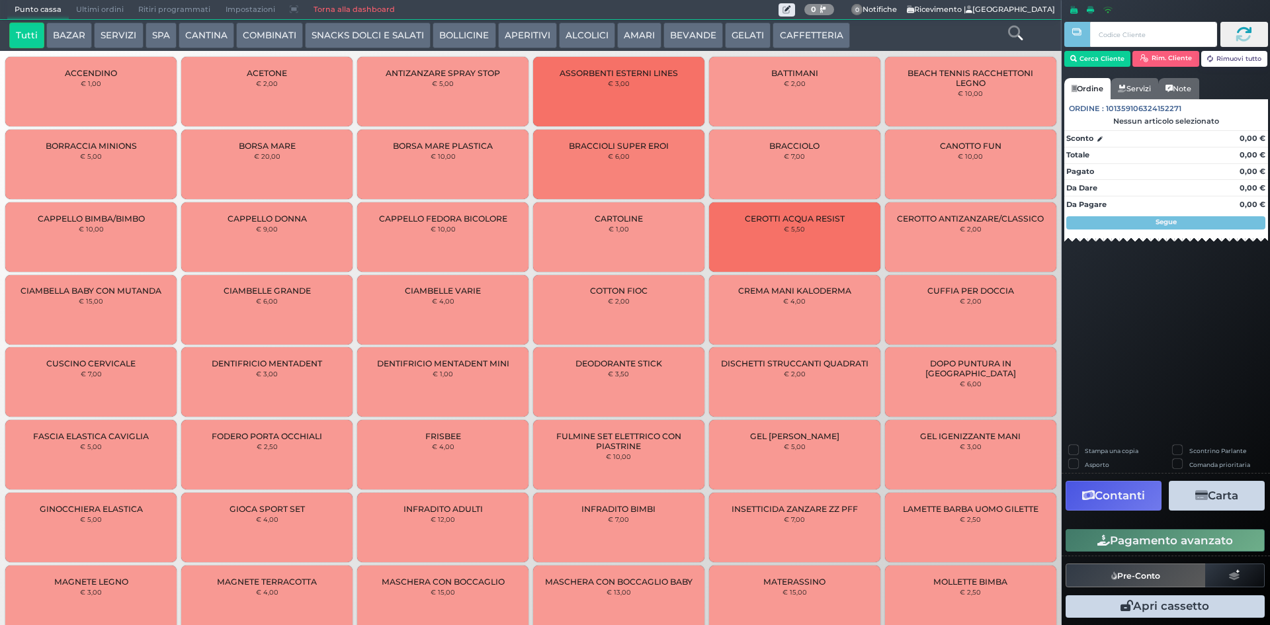
click at [677, 40] on button "BEVANDE" at bounding box center [693, 35] width 60 height 26
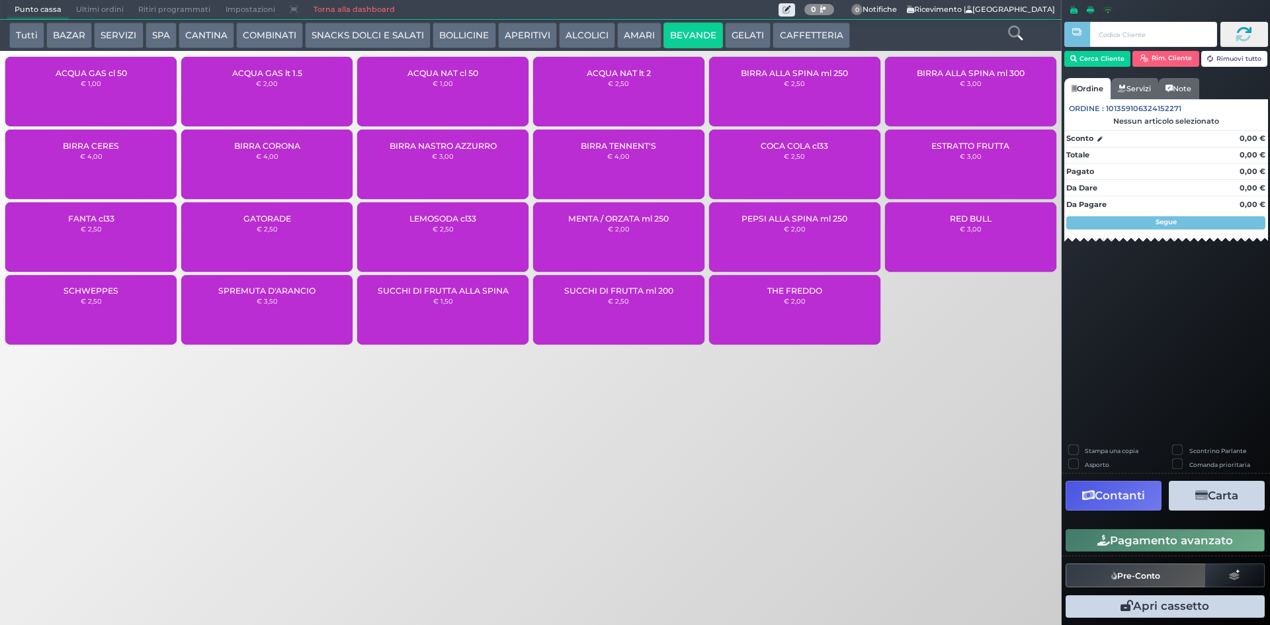
click at [274, 96] on div "ACQUA GAS lt 1.5 € 2,00" at bounding box center [266, 91] width 171 height 69
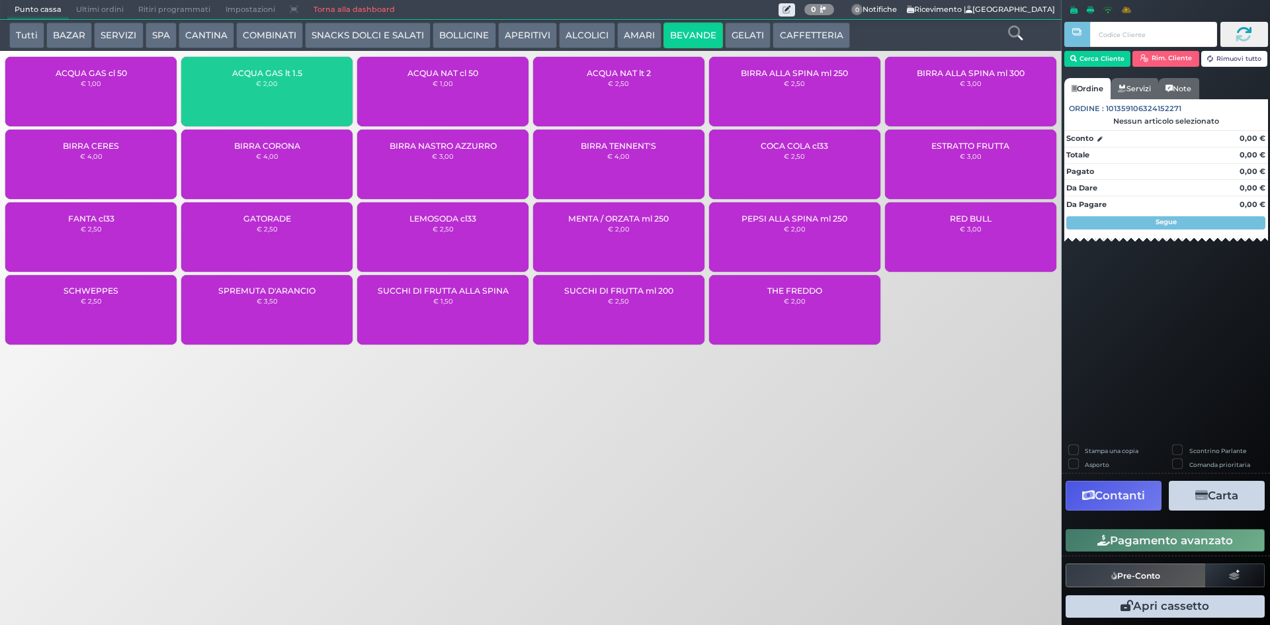
click at [276, 95] on div "ACQUA GAS lt 1.5 € 2,00" at bounding box center [266, 91] width 171 height 69
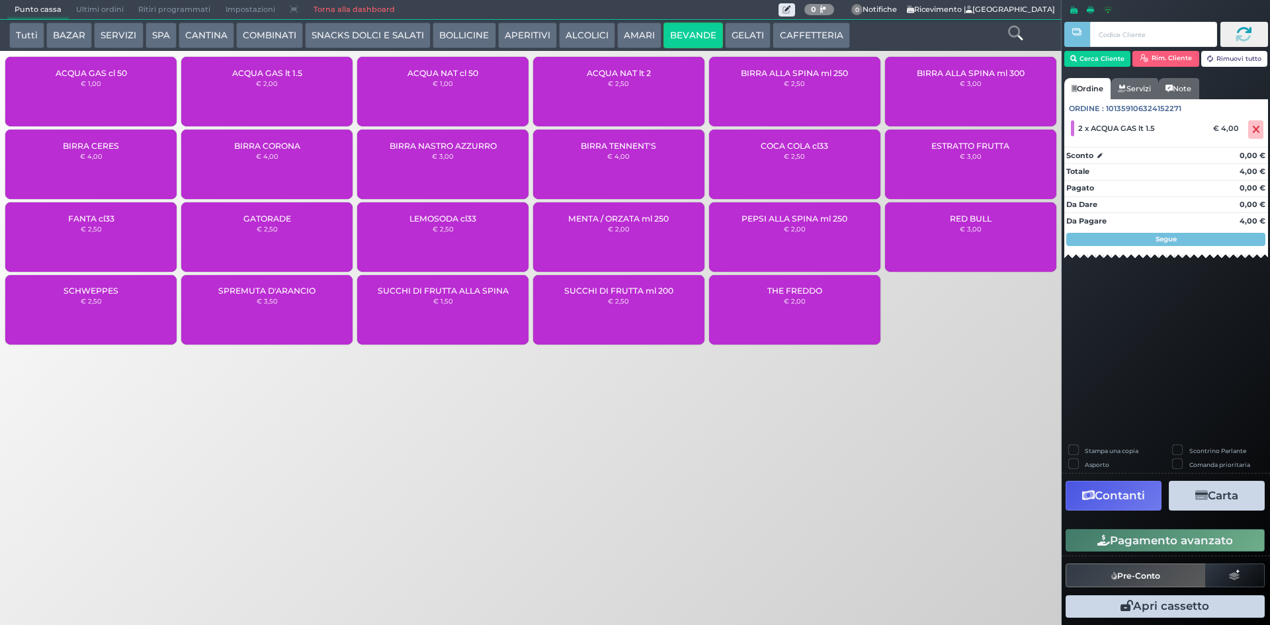
click at [1178, 542] on button "Pagamento avanzato" at bounding box center [1164, 540] width 199 height 22
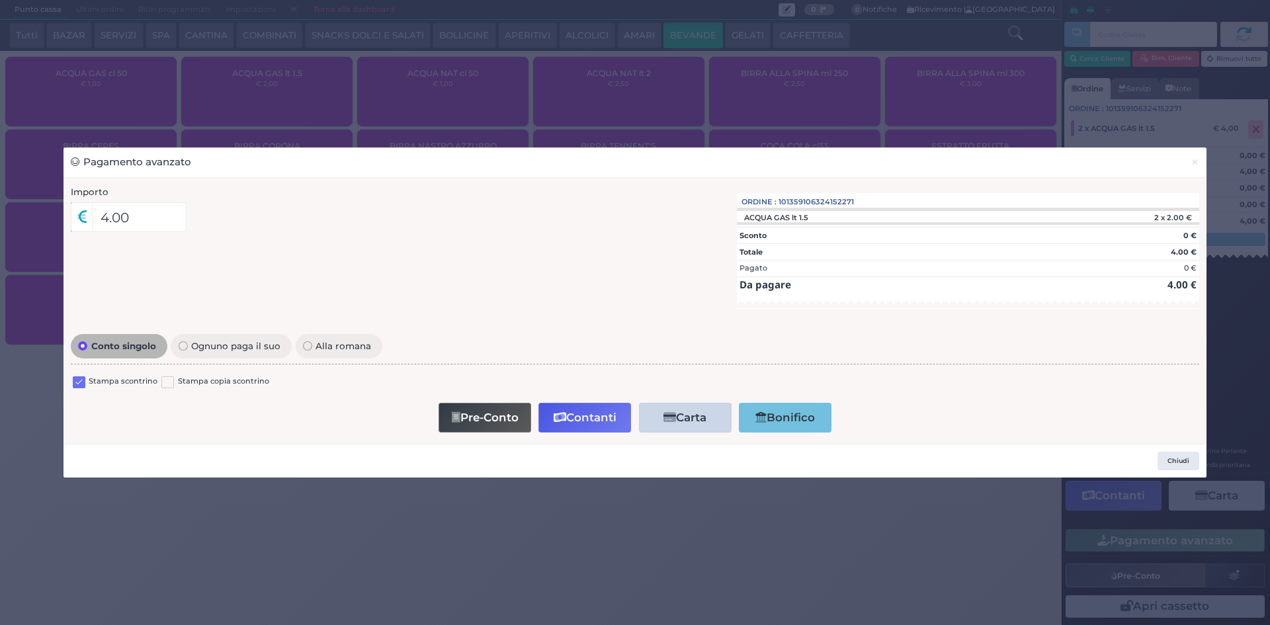
click at [83, 381] on label at bounding box center [79, 382] width 13 height 13
click at [0, 0] on input "checkbox" at bounding box center [0, 0] width 0 height 0
click at [604, 415] on button "Contanti" at bounding box center [584, 418] width 93 height 30
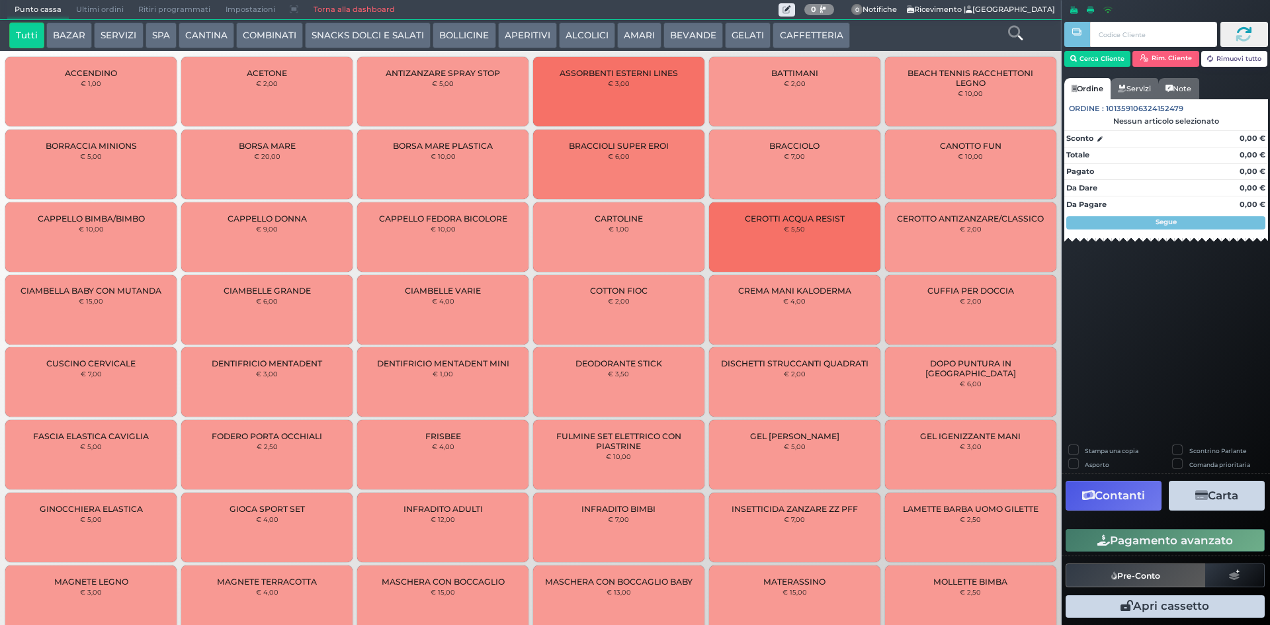
click at [693, 39] on button "BEVANDE" at bounding box center [693, 35] width 60 height 26
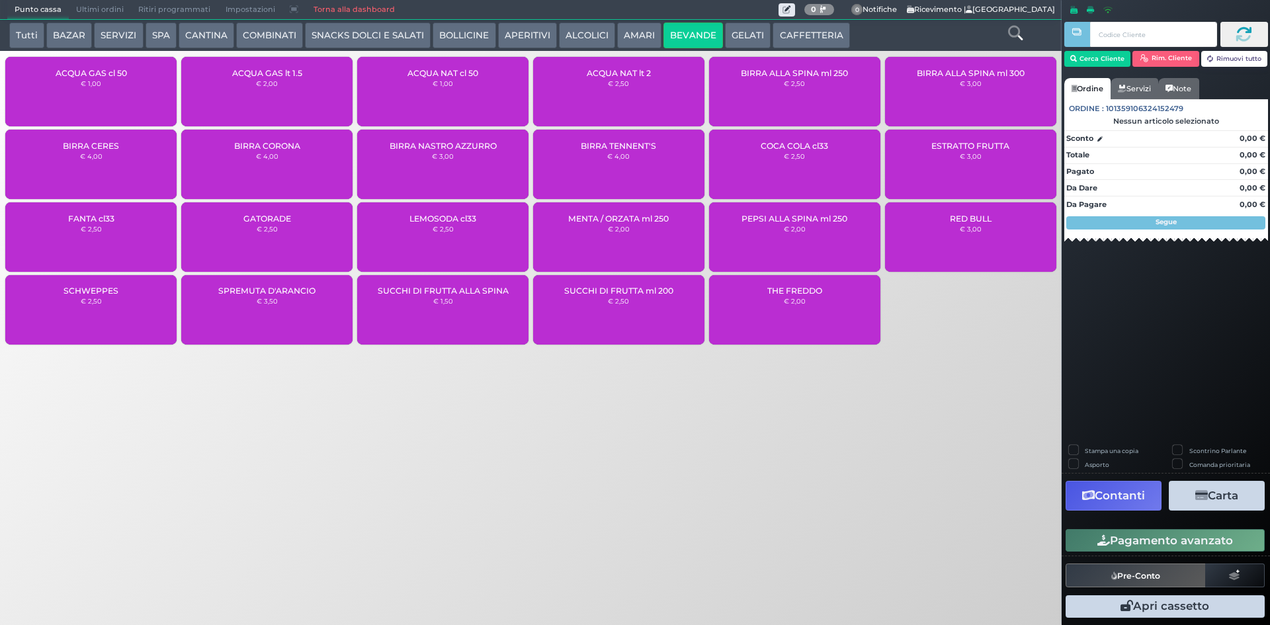
click at [675, 87] on div "ACQUA NAT lt 2 € 2,50" at bounding box center [618, 91] width 171 height 69
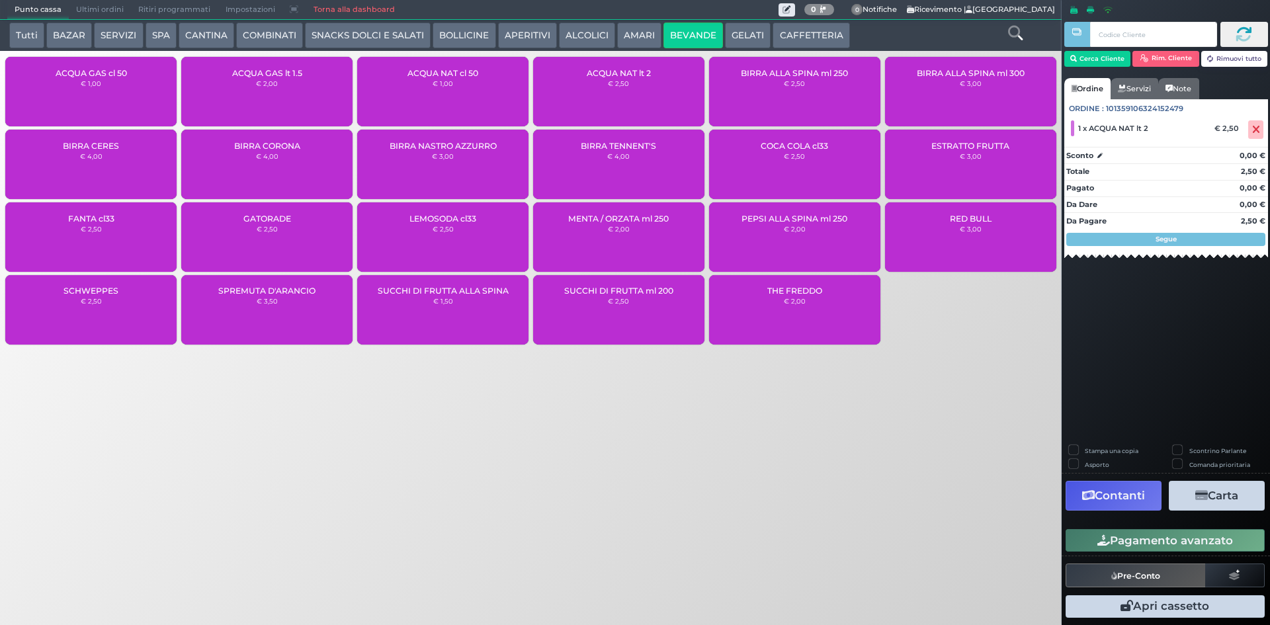
click at [1182, 544] on button "Pagamento avanzato" at bounding box center [1164, 540] width 199 height 22
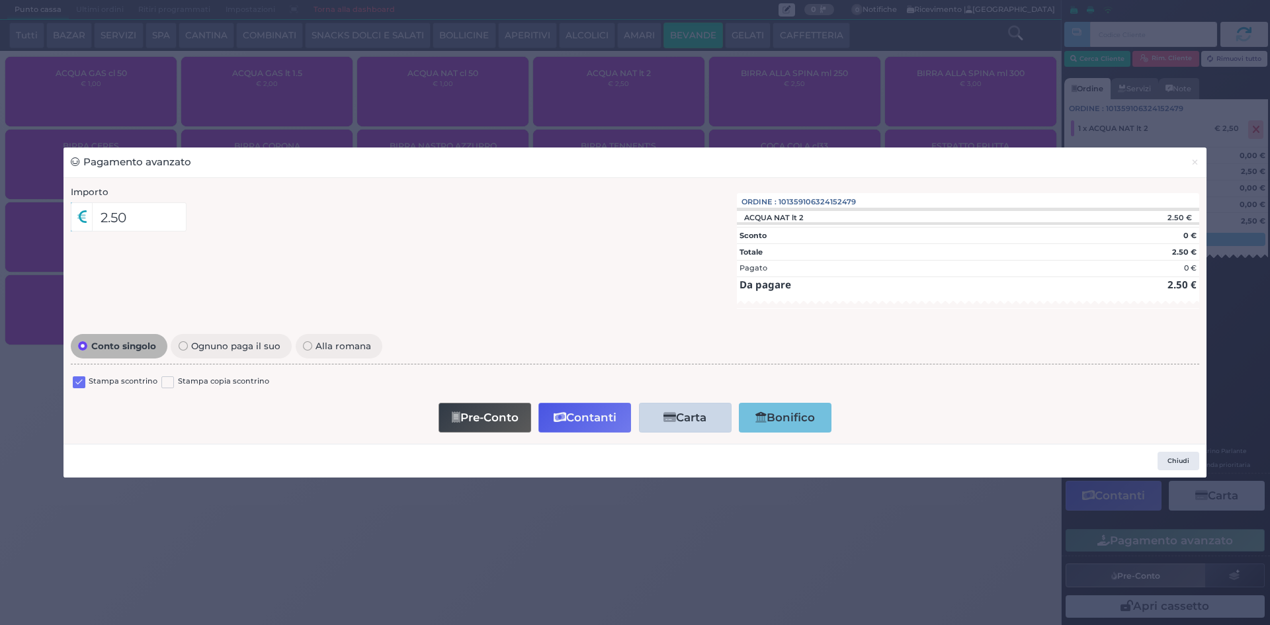
click at [75, 379] on label at bounding box center [79, 382] width 13 height 13
click at [0, 0] on input "checkbox" at bounding box center [0, 0] width 0 height 0
click at [573, 418] on button "Contanti" at bounding box center [584, 418] width 93 height 30
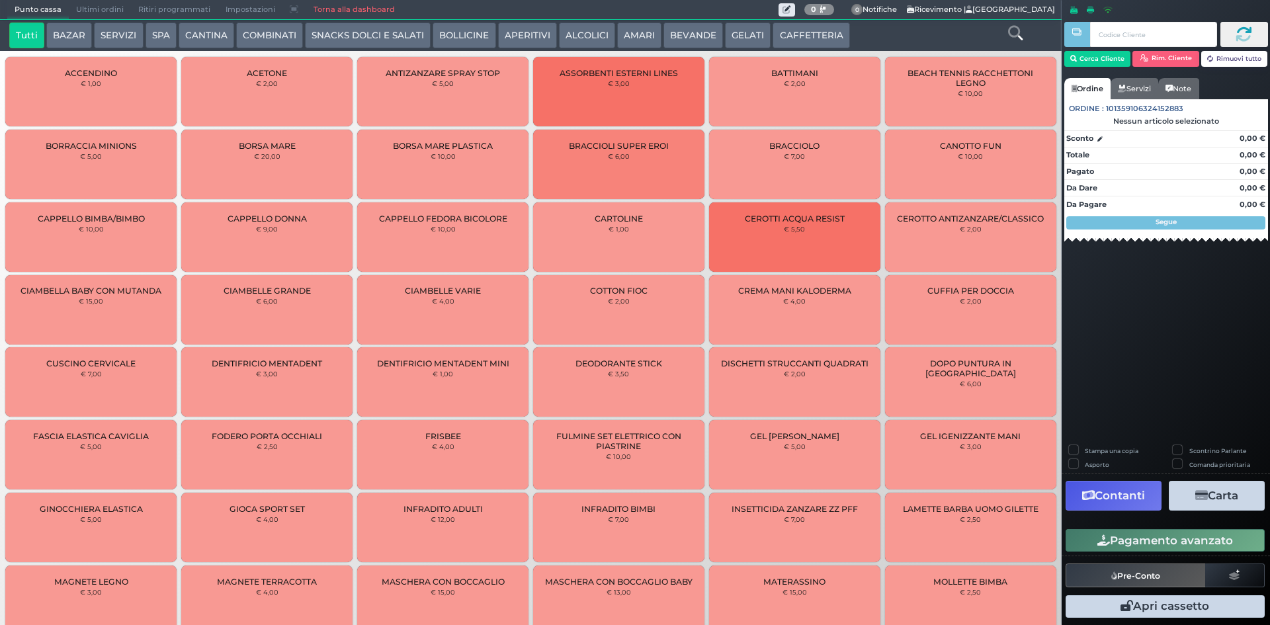
click at [123, 8] on span "Ultimi ordini" at bounding box center [100, 10] width 62 height 19
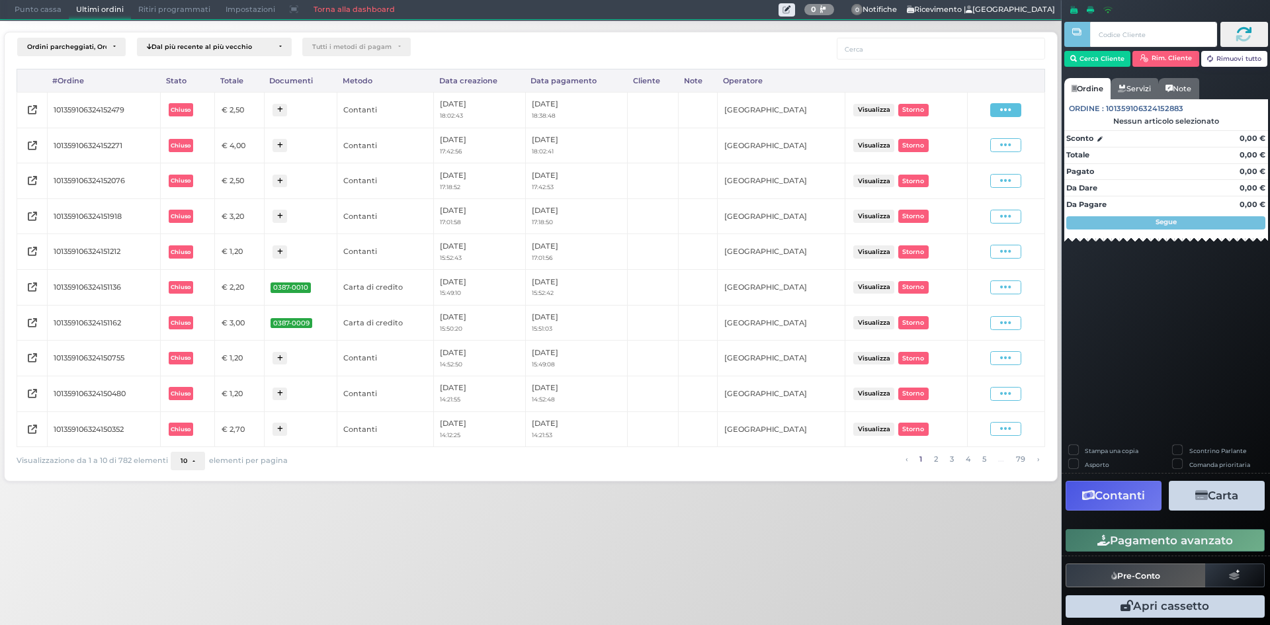
click at [1004, 113] on icon at bounding box center [1005, 110] width 11 height 13
click at [966, 149] on span "Ristampa Pre-Conto" at bounding box center [974, 148] width 54 height 22
click at [38, 13] on span "Punto cassa" at bounding box center [38, 10] width 62 height 19
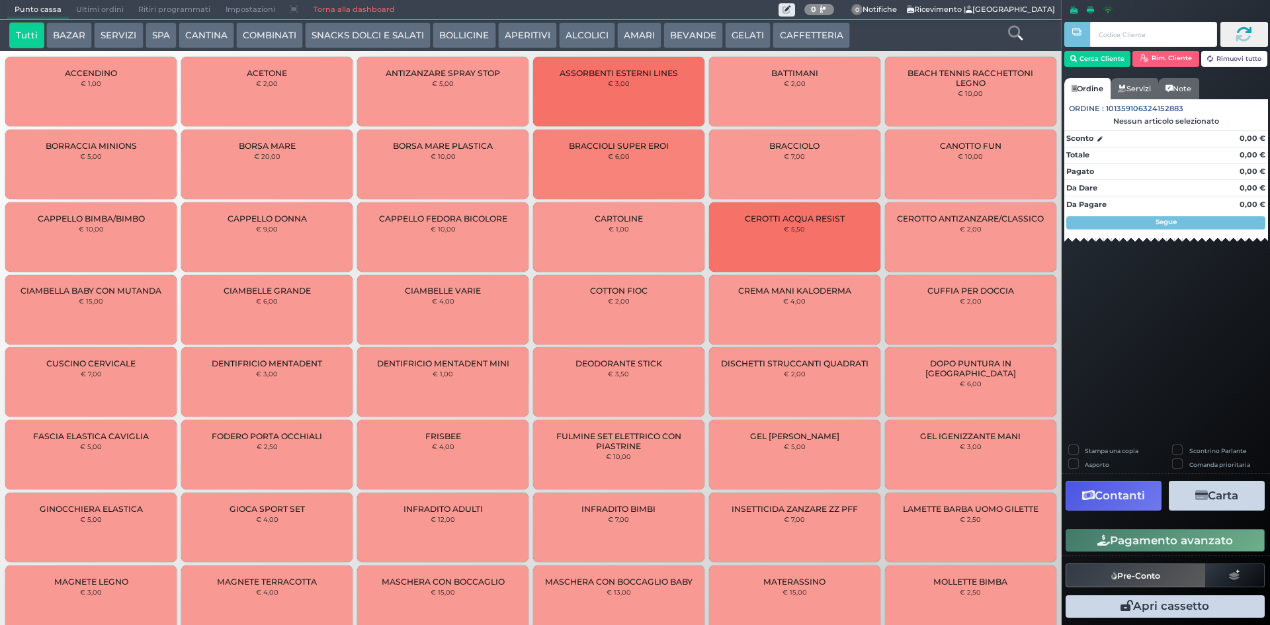
click at [591, 37] on button "ALCOLICI" at bounding box center [587, 35] width 56 height 26
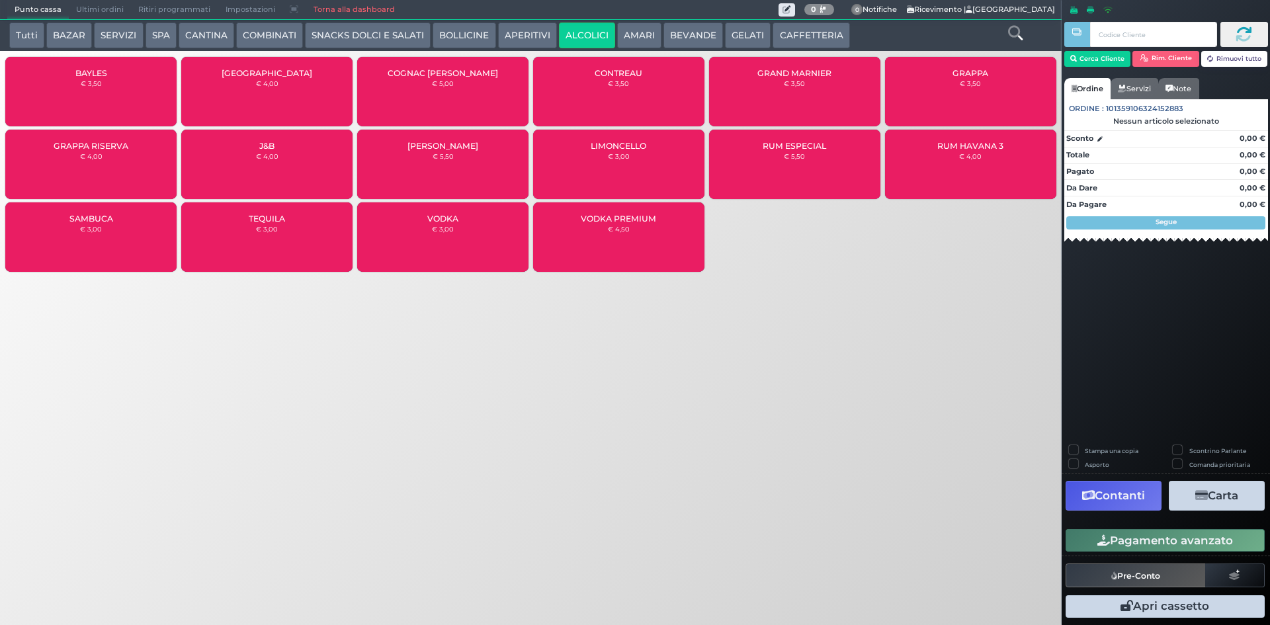
click at [676, 165] on div "LIMONCELLO € 3,00" at bounding box center [618, 164] width 171 height 69
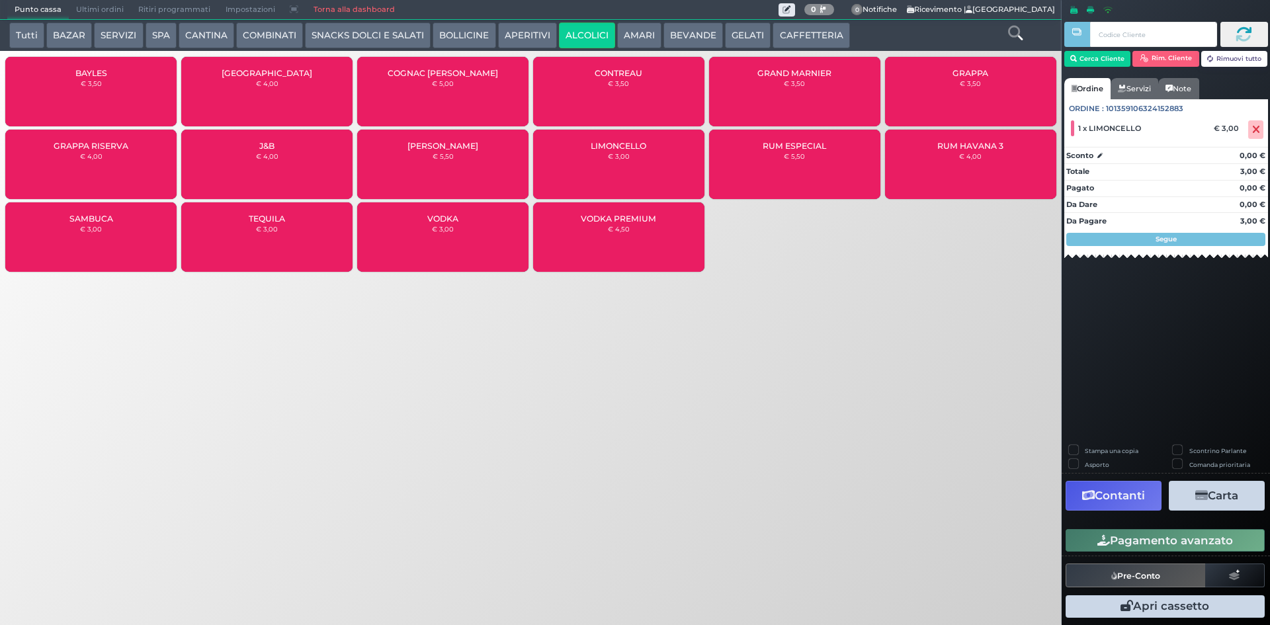
click at [1178, 542] on button "Pagamento avanzato" at bounding box center [1164, 540] width 199 height 22
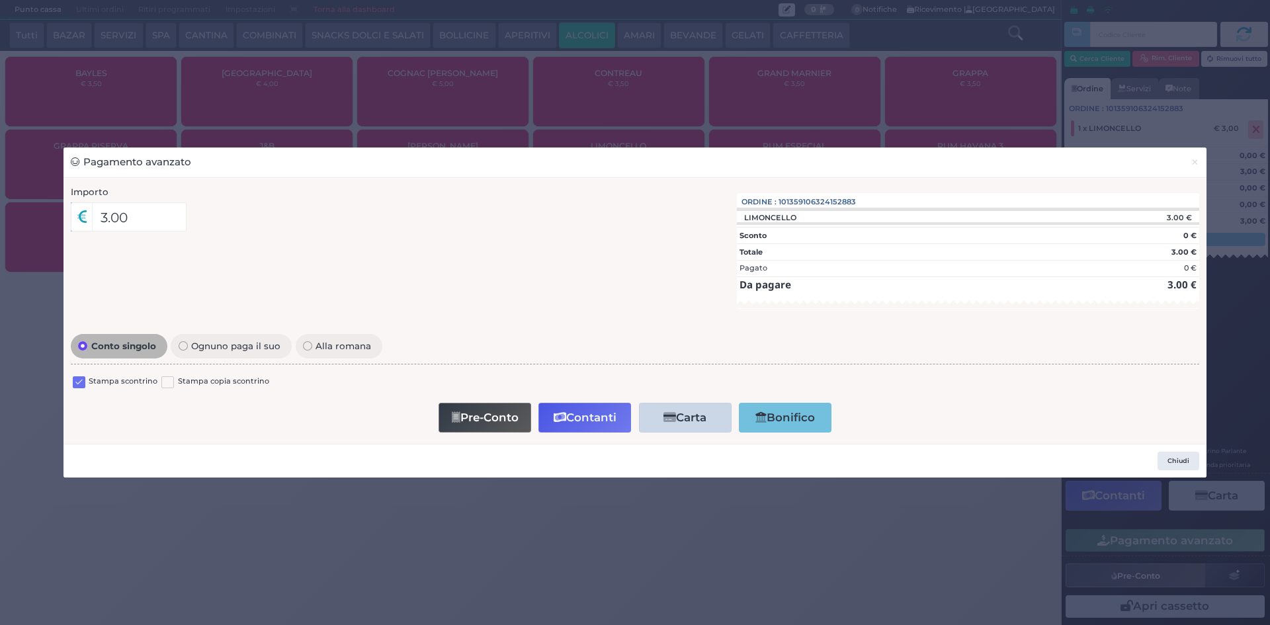
click at [79, 382] on label at bounding box center [79, 382] width 13 height 13
click at [0, 0] on input "checkbox" at bounding box center [0, 0] width 0 height 0
click at [599, 415] on button "Contanti" at bounding box center [584, 418] width 93 height 30
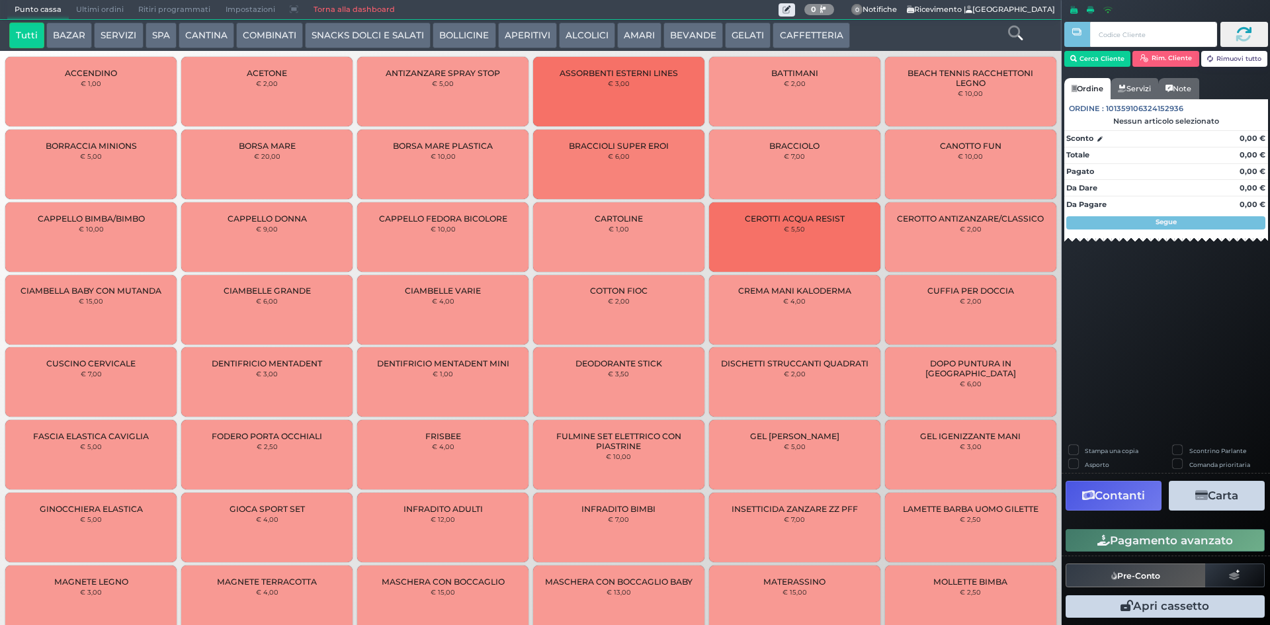
click at [114, 17] on span "Ultimi ordini" at bounding box center [100, 10] width 62 height 19
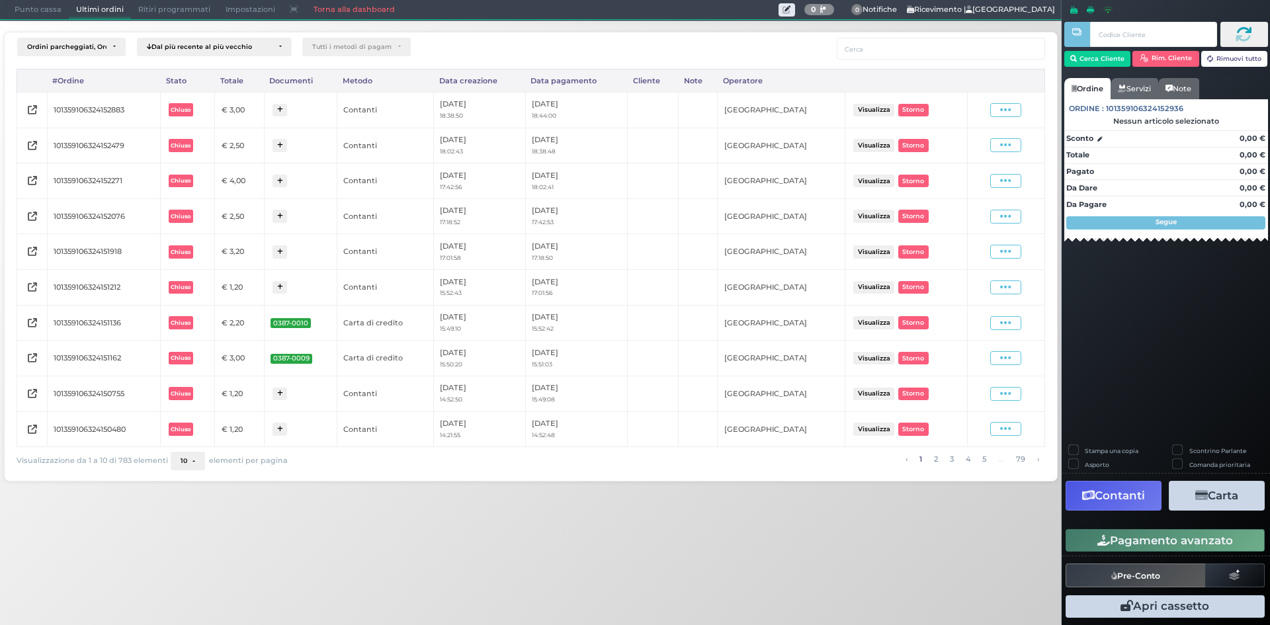
drag, startPoint x: 1028, startPoint y: 122, endPoint x: 1009, endPoint y: 118, distance: 20.2
click at [1022, 122] on td "Visualizza Ristampa Pre-Conto [GEOGRAPHIC_DATA]" at bounding box center [1005, 110] width 77 height 36
click at [1005, 116] on span at bounding box center [1005, 110] width 31 height 14
click at [990, 141] on span "Ristampa Pre-Conto" at bounding box center [974, 148] width 54 height 22
click at [34, 14] on span "Punto cassa" at bounding box center [38, 10] width 62 height 19
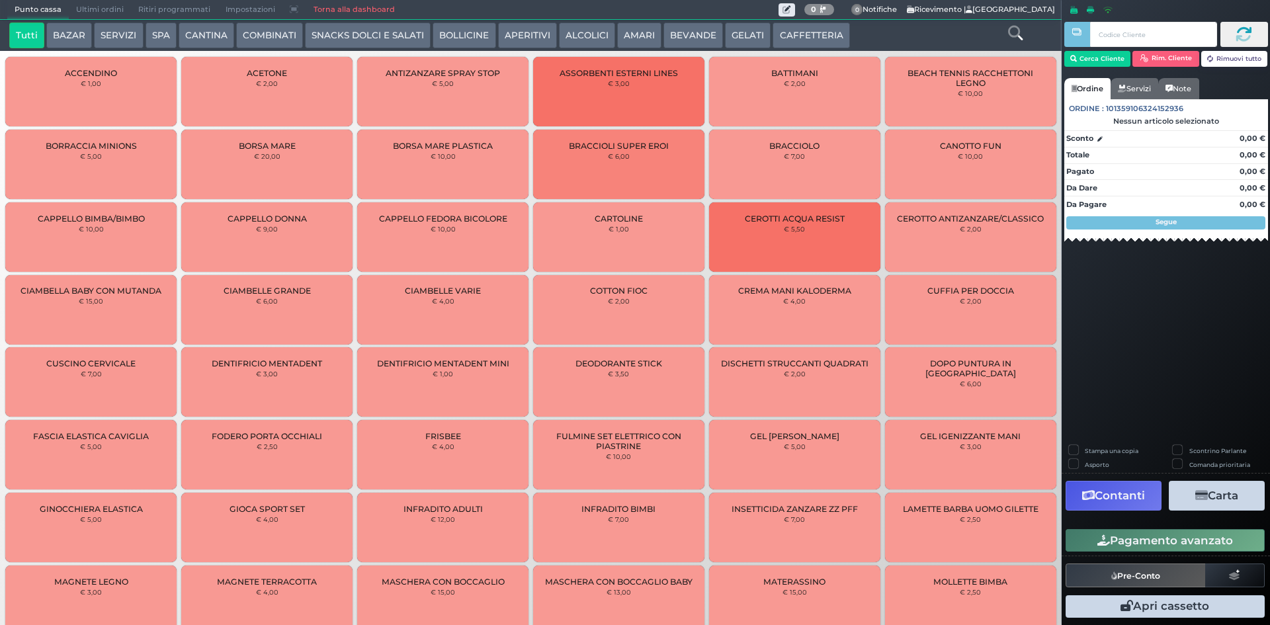
click at [698, 34] on button "BEVANDE" at bounding box center [693, 35] width 60 height 26
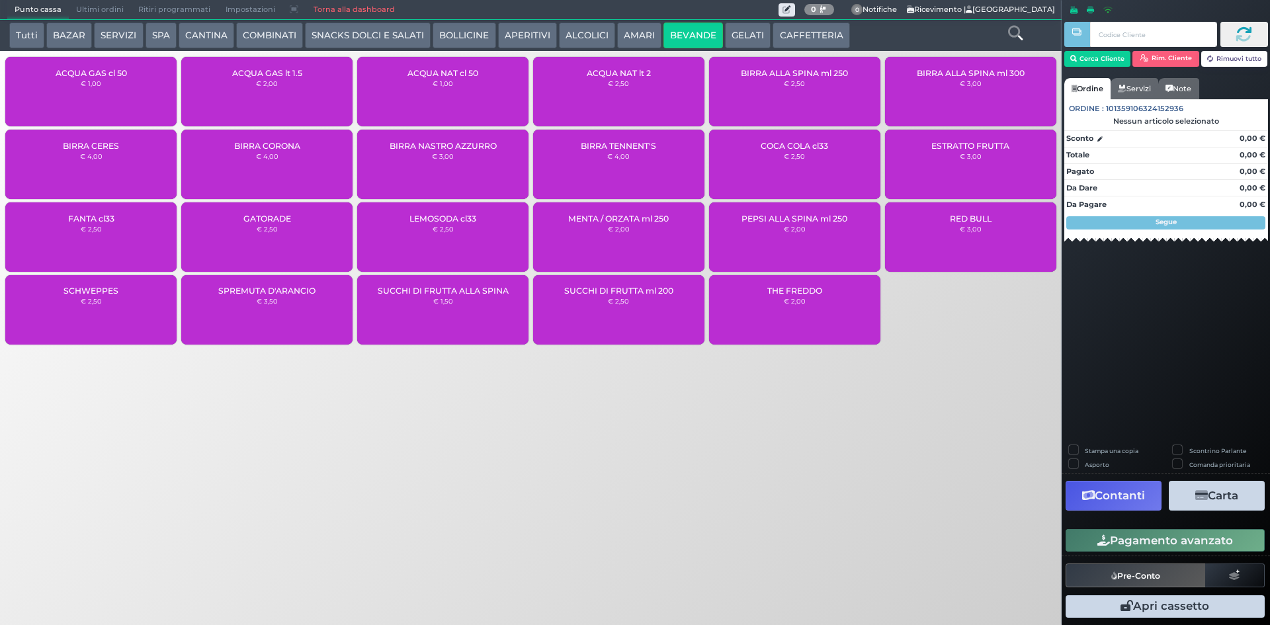
click at [417, 87] on div "ACQUA NAT cl 50 € 1,00" at bounding box center [442, 91] width 171 height 69
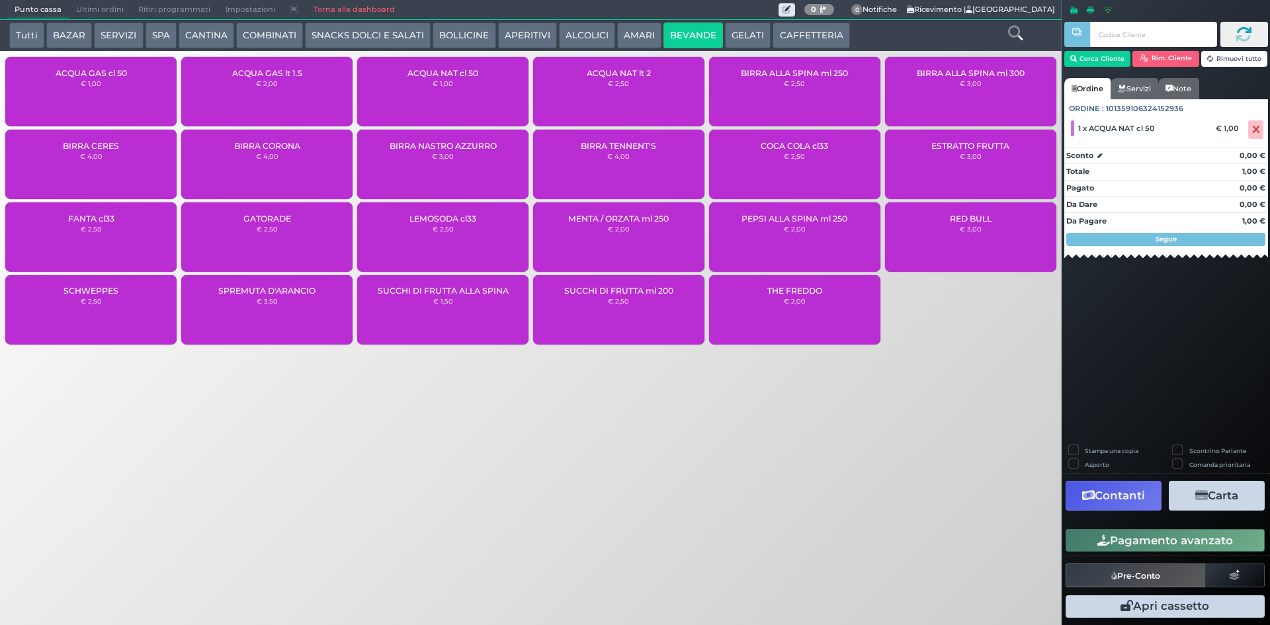
click at [1168, 533] on button "Pagamento avanzato" at bounding box center [1164, 540] width 199 height 22
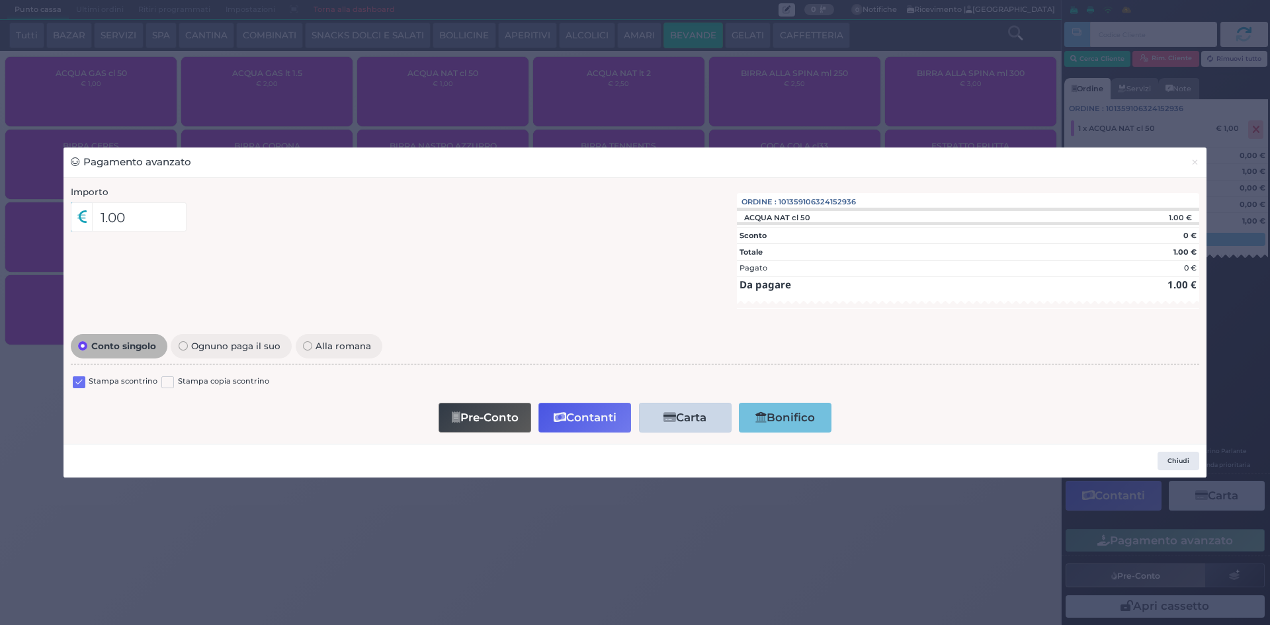
click at [79, 380] on label at bounding box center [79, 382] width 13 height 13
click at [0, 0] on input "checkbox" at bounding box center [0, 0] width 0 height 0
click at [567, 414] on button "Contanti" at bounding box center [584, 418] width 93 height 30
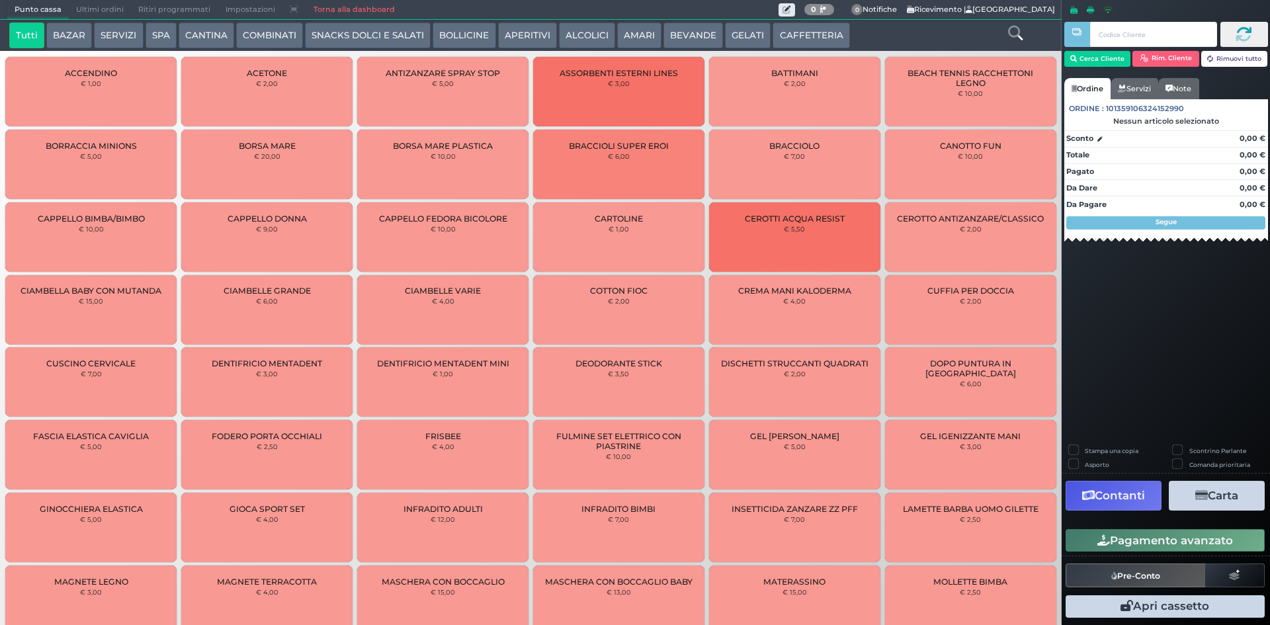
click at [682, 36] on button "BEVANDE" at bounding box center [693, 35] width 60 height 26
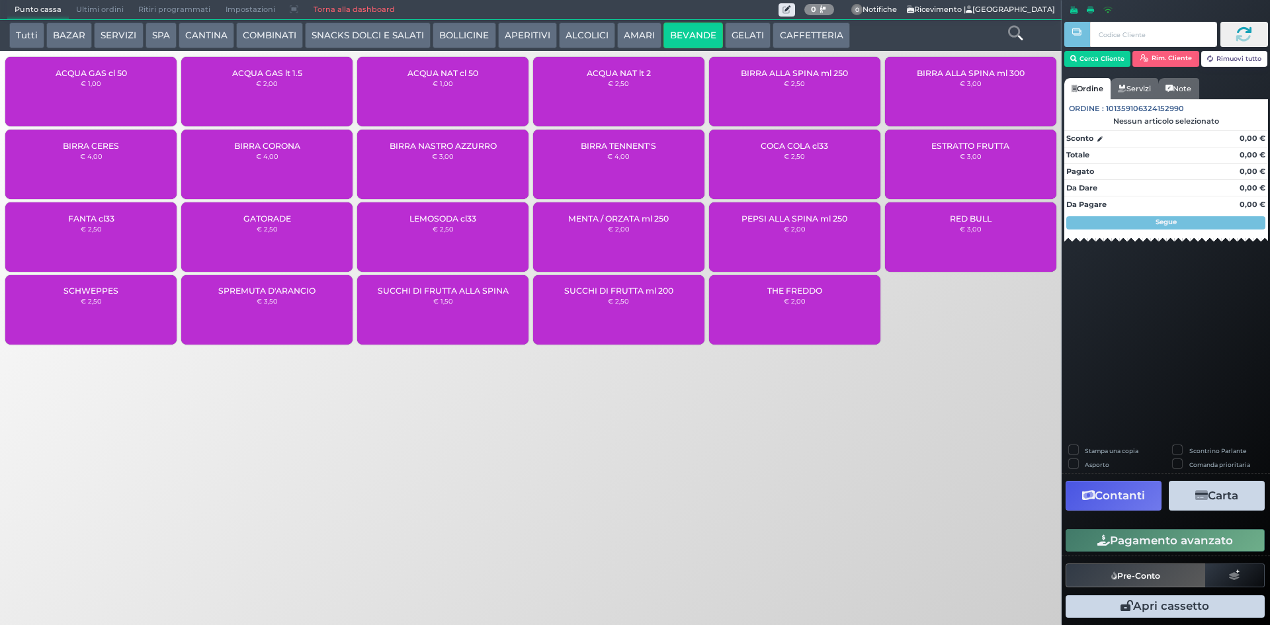
click at [627, 87] on small "€ 2,50" at bounding box center [618, 83] width 21 height 8
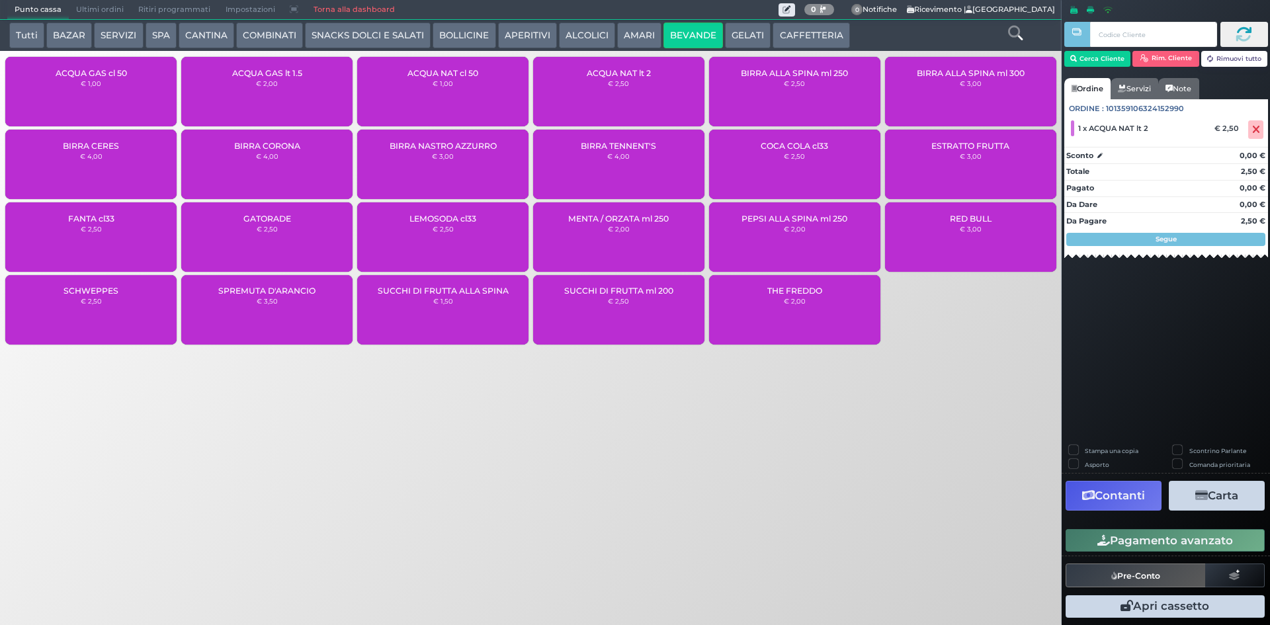
drag, startPoint x: 1185, startPoint y: 539, endPoint x: 1180, endPoint y: 515, distance: 24.4
click at [1185, 539] on button "Pagamento avanzato" at bounding box center [1164, 540] width 199 height 22
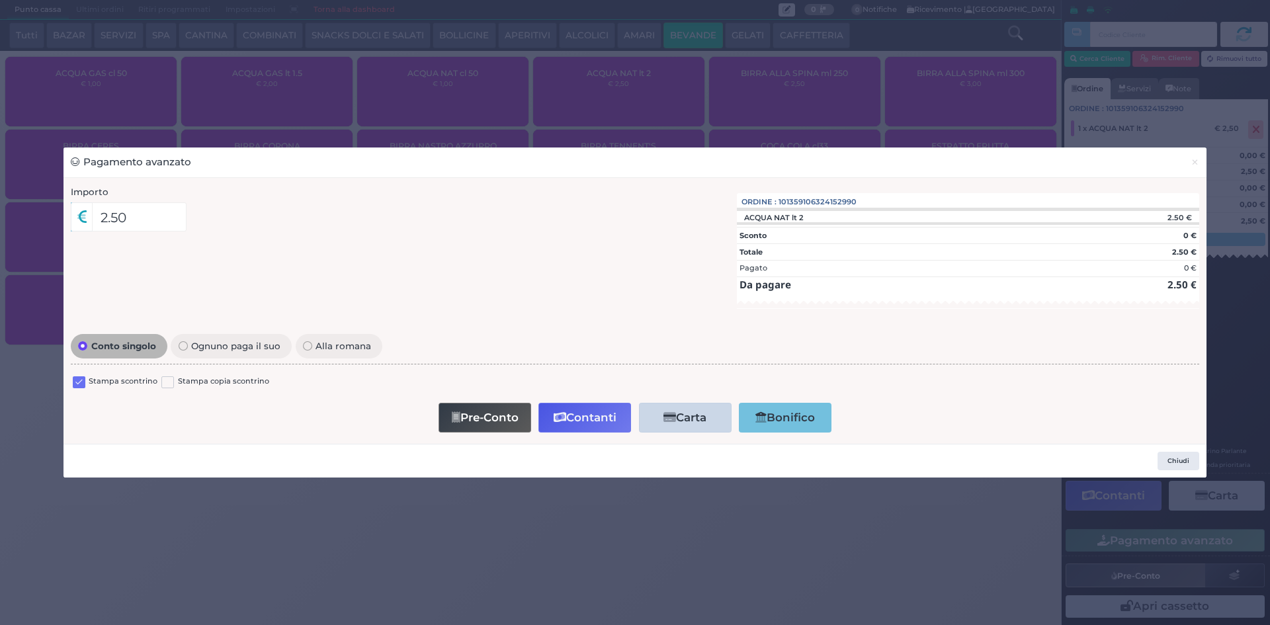
click at [81, 380] on label at bounding box center [79, 382] width 13 height 13
click at [0, 0] on input "checkbox" at bounding box center [0, 0] width 0 height 0
click at [572, 417] on button "Contanti" at bounding box center [584, 418] width 93 height 30
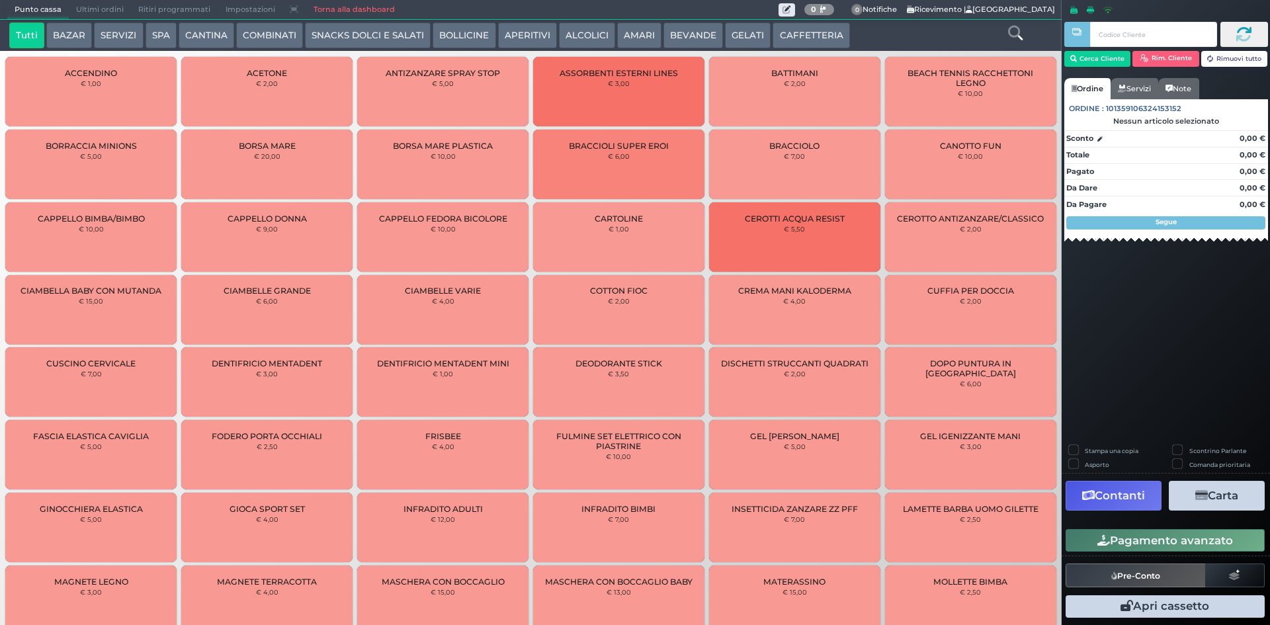
click at [783, 32] on button "CAFFETTERIA" at bounding box center [810, 35] width 77 height 26
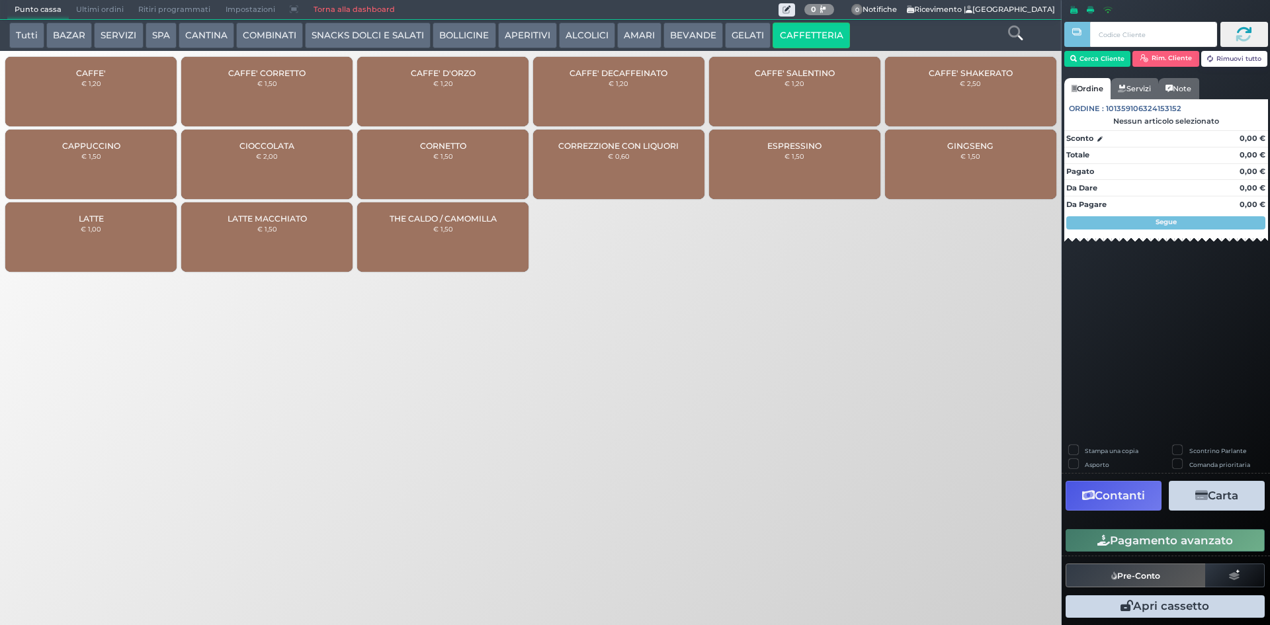
click at [126, 95] on div "CAFFE' € 1,20" at bounding box center [90, 91] width 171 height 69
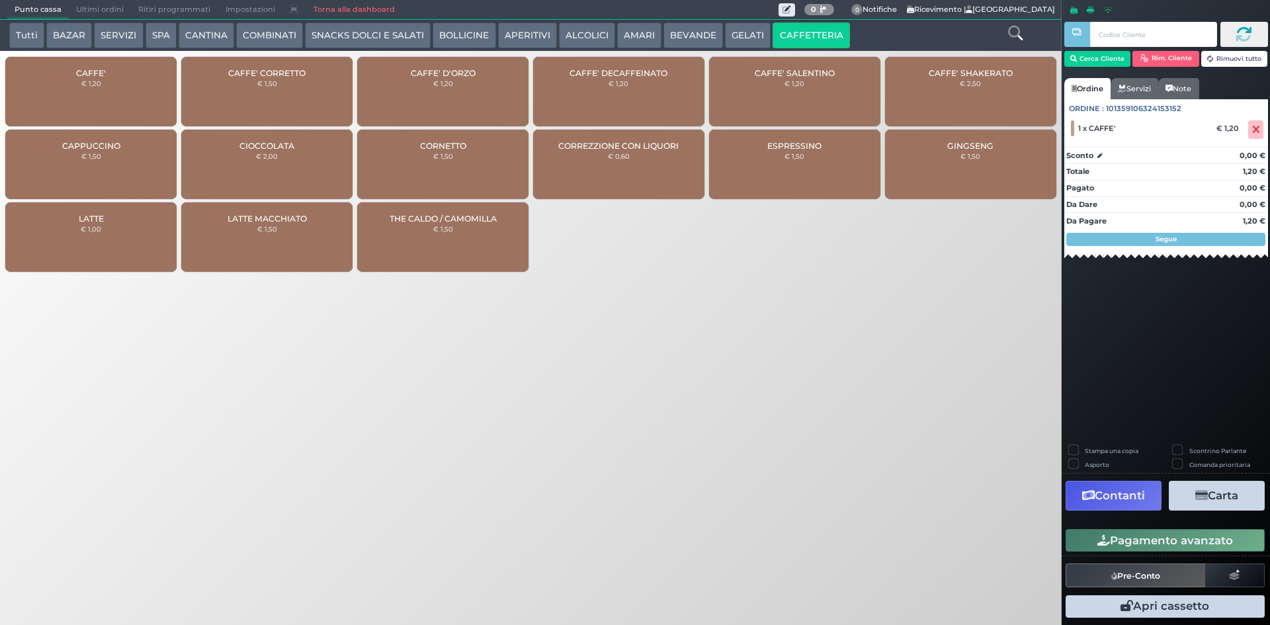
click at [1126, 541] on button "Pagamento avanzato" at bounding box center [1164, 540] width 199 height 22
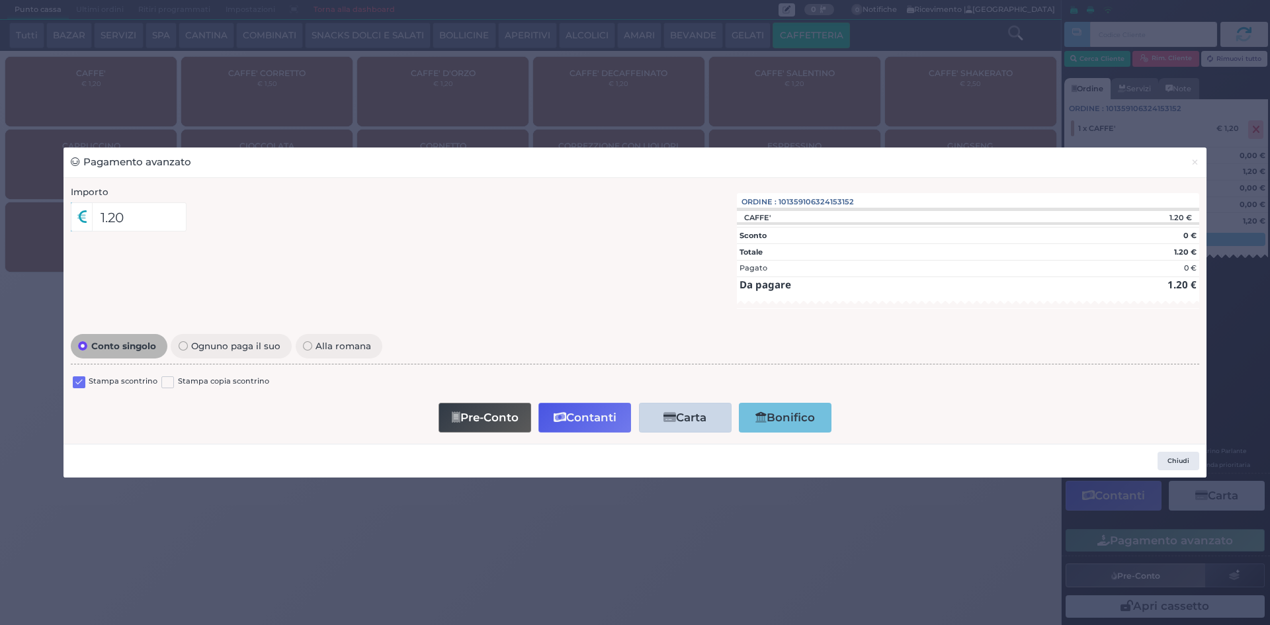
drag, startPoint x: 79, startPoint y: 387, endPoint x: 129, endPoint y: 369, distance: 52.7
click at [81, 387] on label at bounding box center [79, 382] width 13 height 13
click at [0, 0] on input "checkbox" at bounding box center [0, 0] width 0 height 0
click at [562, 420] on icon "button" at bounding box center [560, 417] width 13 height 11
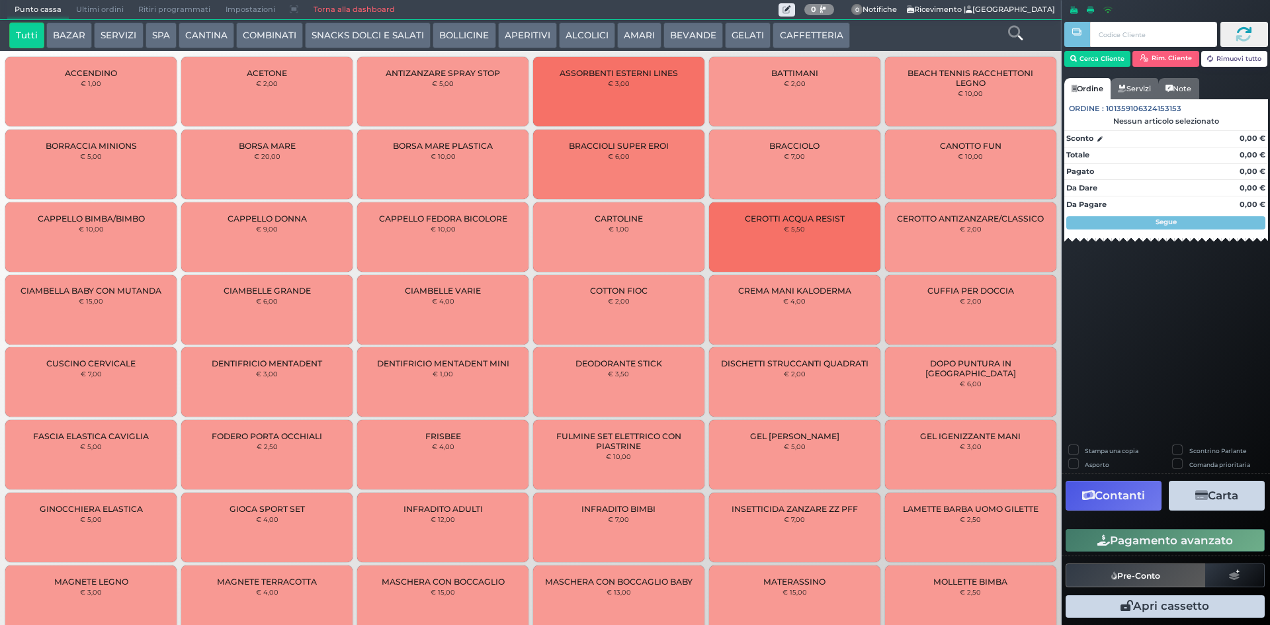
click at [816, 40] on button "CAFFETTERIA" at bounding box center [810, 35] width 77 height 26
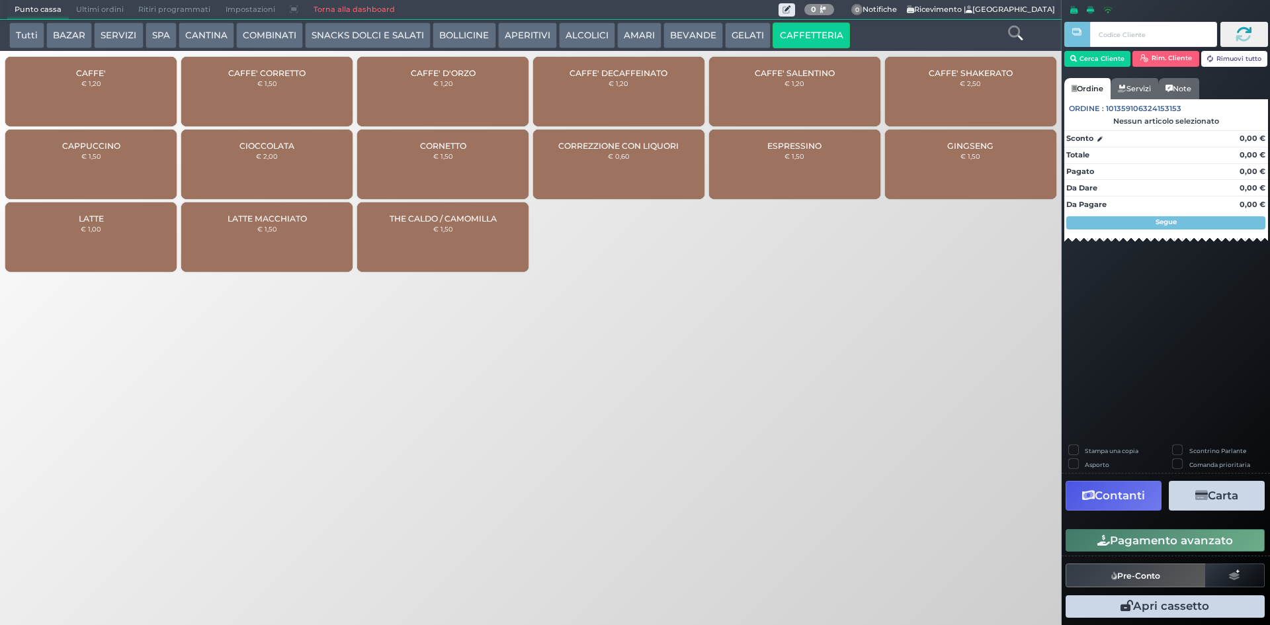
drag, startPoint x: 110, startPoint y: 102, endPoint x: 475, endPoint y: 205, distance: 380.0
click at [112, 102] on div "CAFFE' € 1,20" at bounding box center [90, 91] width 171 height 69
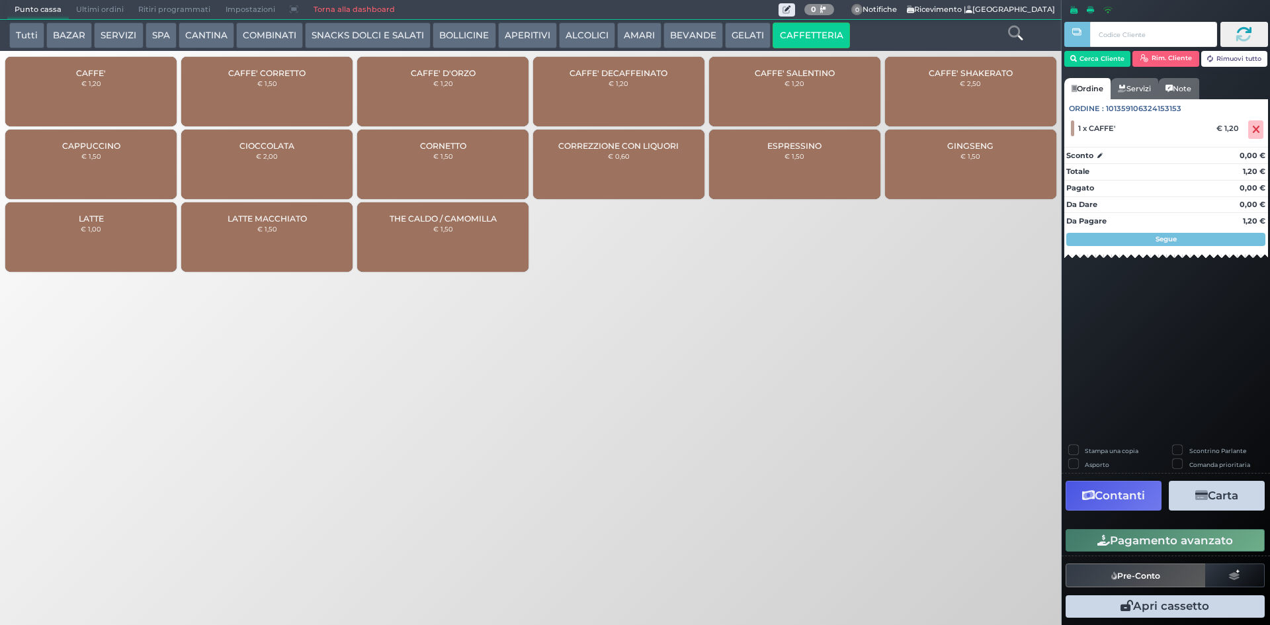
click at [1106, 544] on icon "button" at bounding box center [1103, 540] width 13 height 11
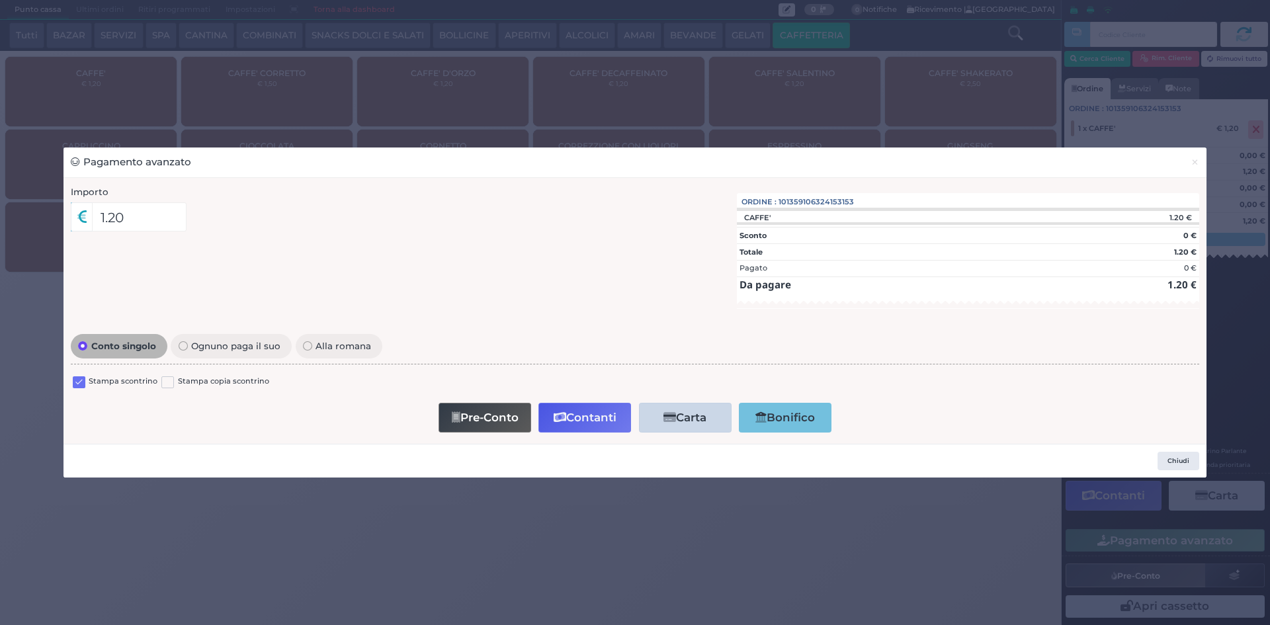
click at [78, 376] on label at bounding box center [79, 382] width 13 height 13
click at [0, 0] on input "checkbox" at bounding box center [0, 0] width 0 height 0
click at [565, 419] on icon "button" at bounding box center [560, 417] width 13 height 11
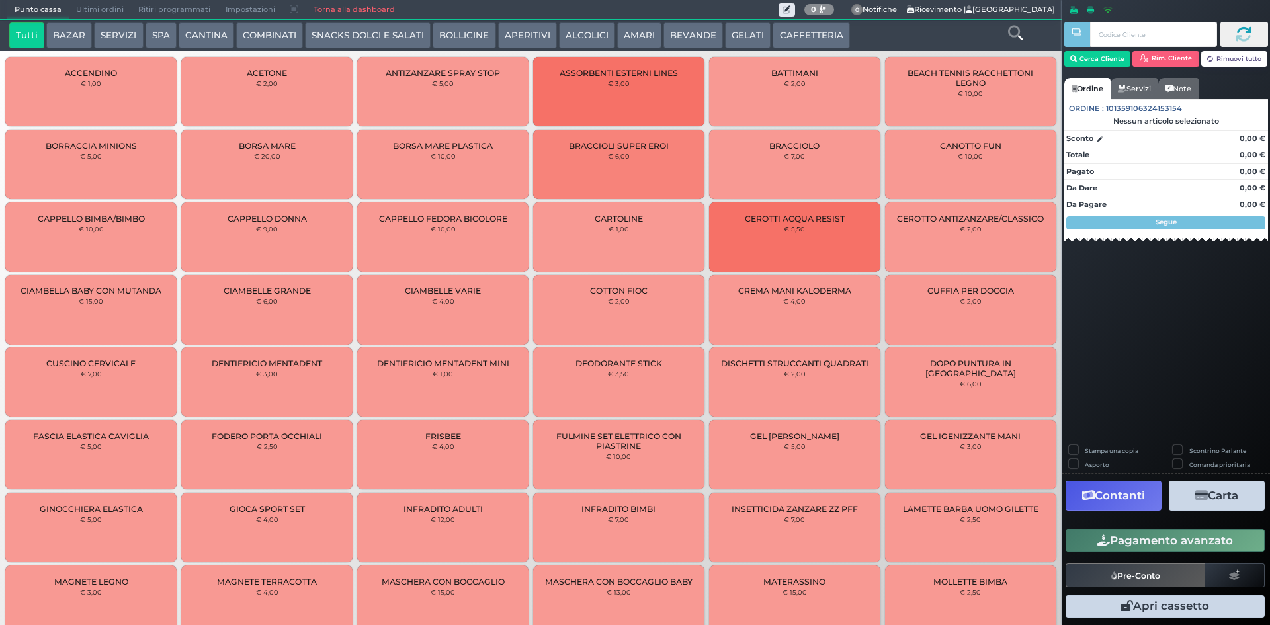
click at [808, 30] on button "CAFFETTERIA" at bounding box center [810, 35] width 77 height 26
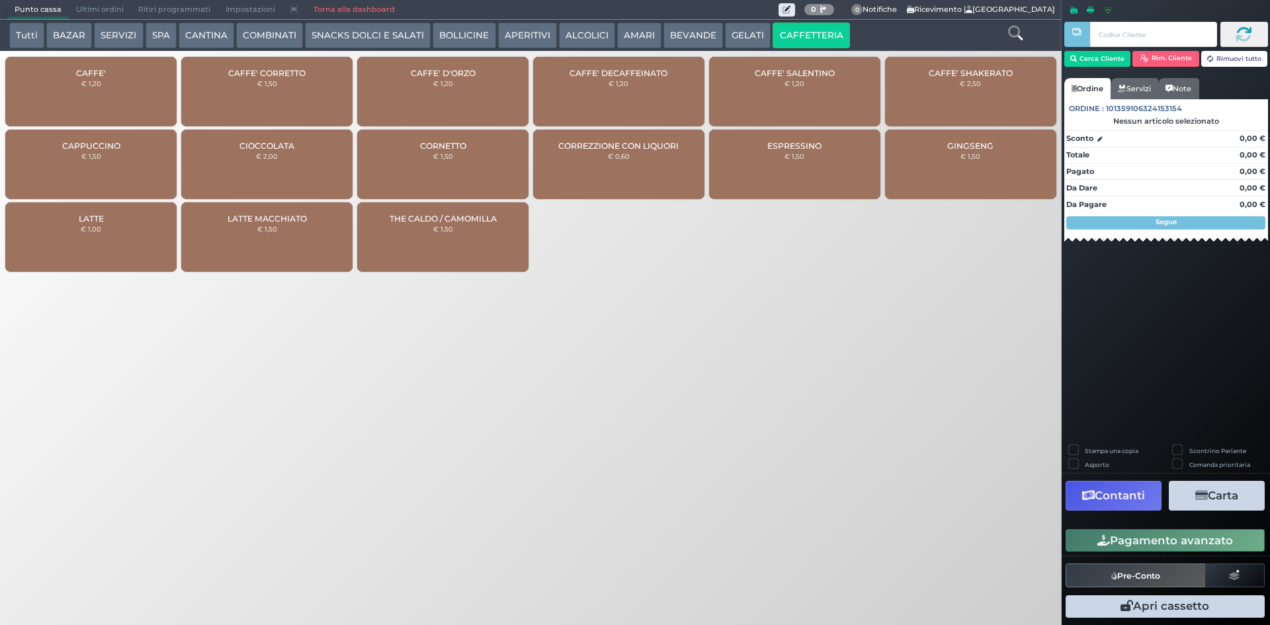
click at [52, 84] on div "CAFFE' € 1,20" at bounding box center [90, 91] width 171 height 69
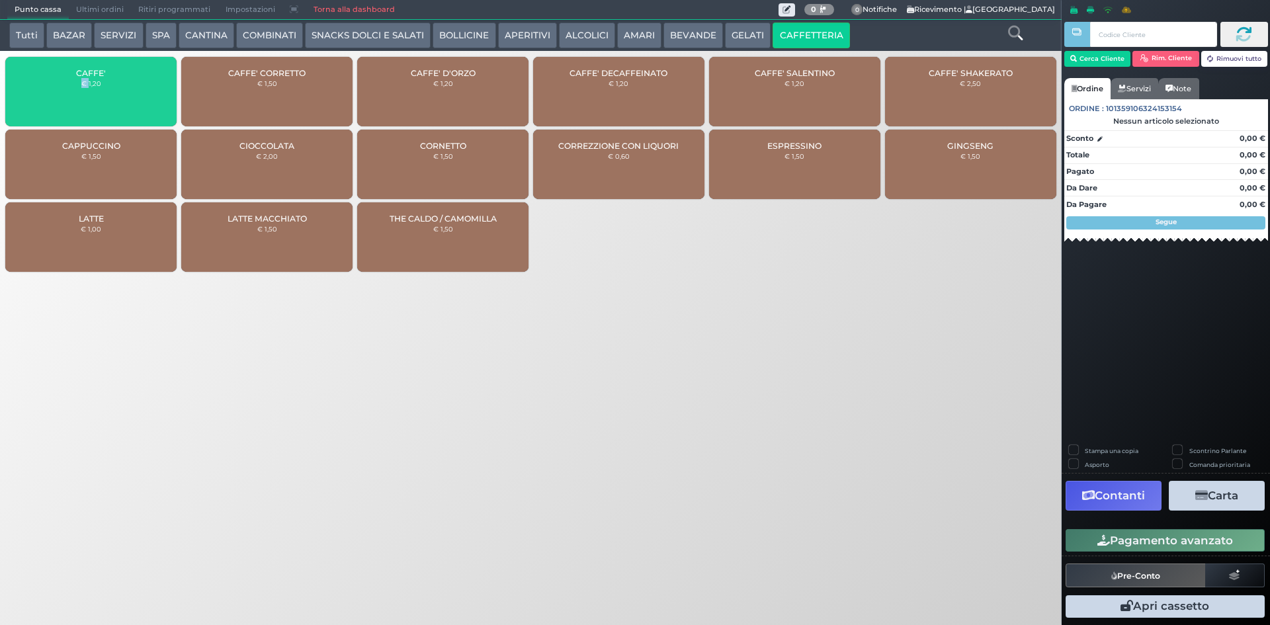
click at [52, 84] on div "CAFFE' € 1,20" at bounding box center [90, 91] width 171 height 69
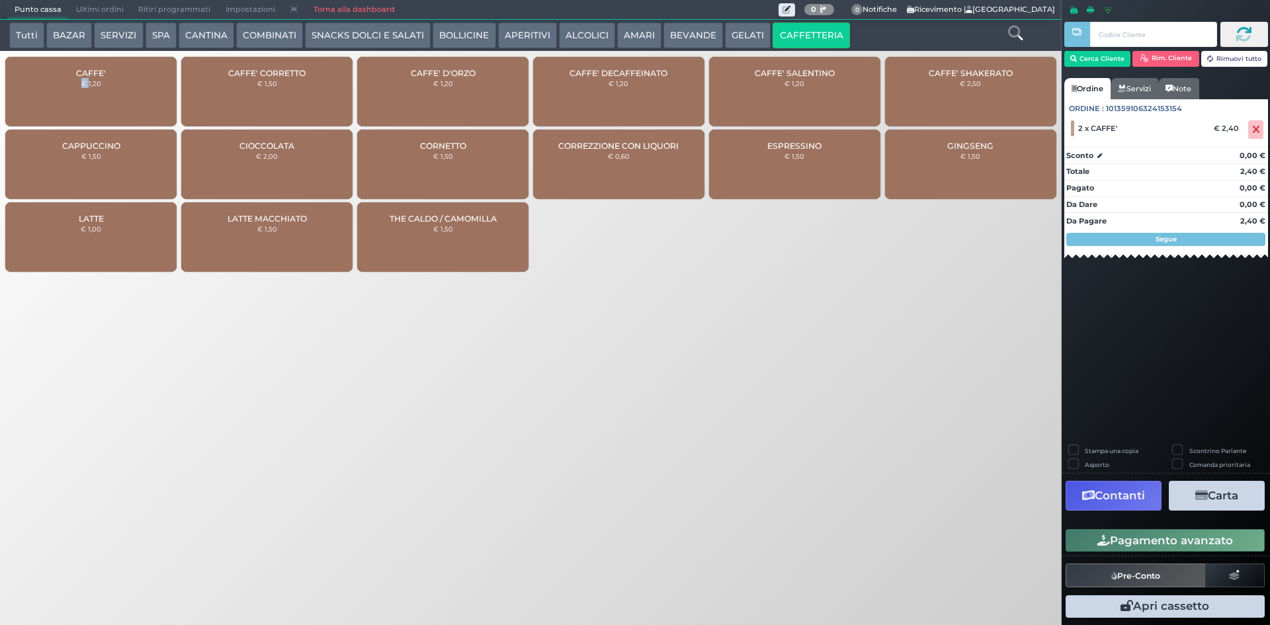
drag, startPoint x: 1119, startPoint y: 544, endPoint x: 1112, endPoint y: 538, distance: 9.0
click at [1119, 544] on button "Pagamento avanzato" at bounding box center [1164, 540] width 199 height 22
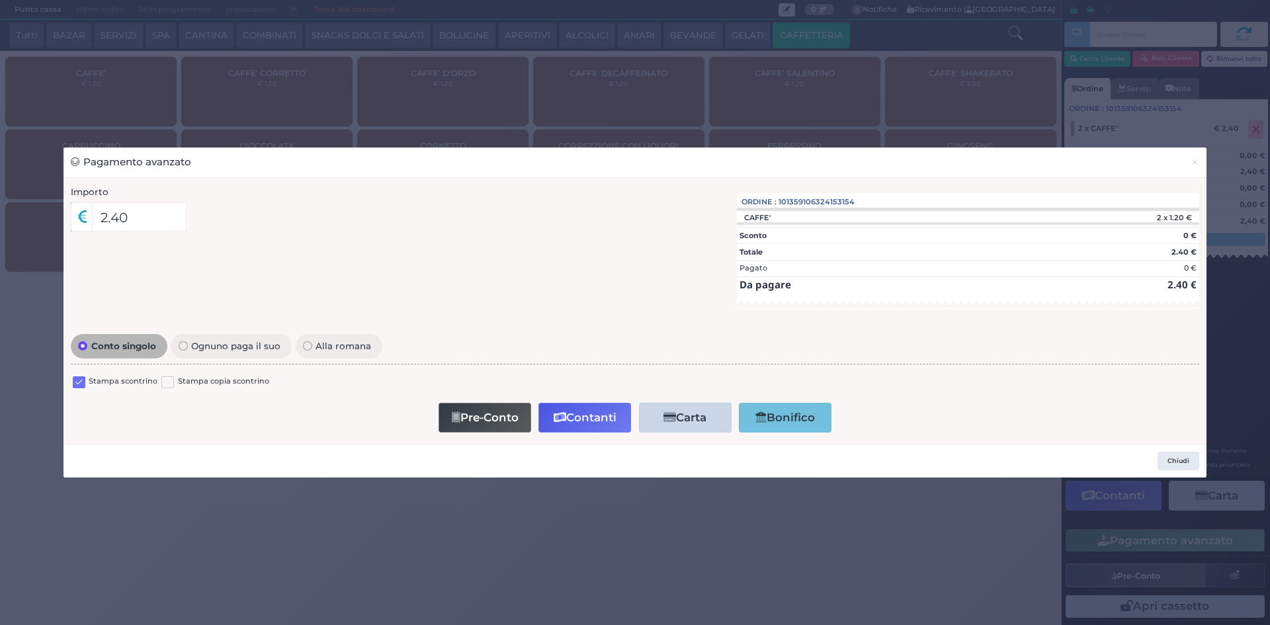
click at [84, 378] on label at bounding box center [79, 382] width 13 height 13
click at [0, 0] on input "checkbox" at bounding box center [0, 0] width 0 height 0
click at [595, 417] on button "Contanti" at bounding box center [584, 418] width 93 height 30
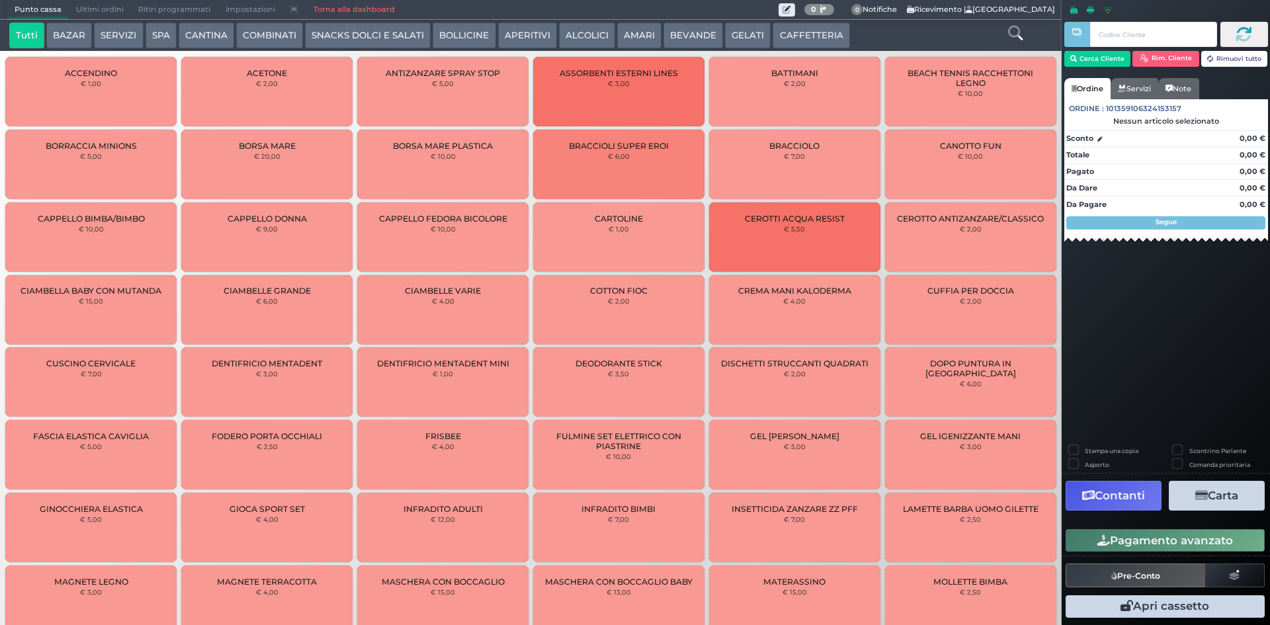
click at [806, 34] on button "CAFFETTERIA" at bounding box center [810, 35] width 77 height 26
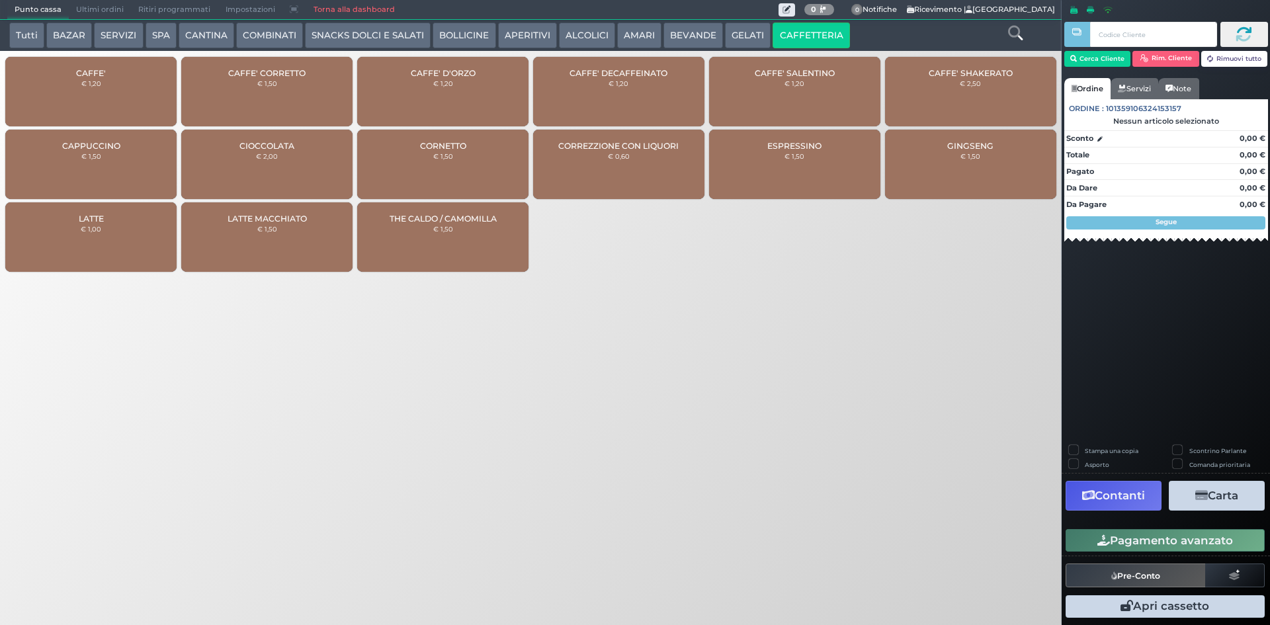
click at [111, 98] on div "CAFFE' € 1,20" at bounding box center [90, 91] width 171 height 69
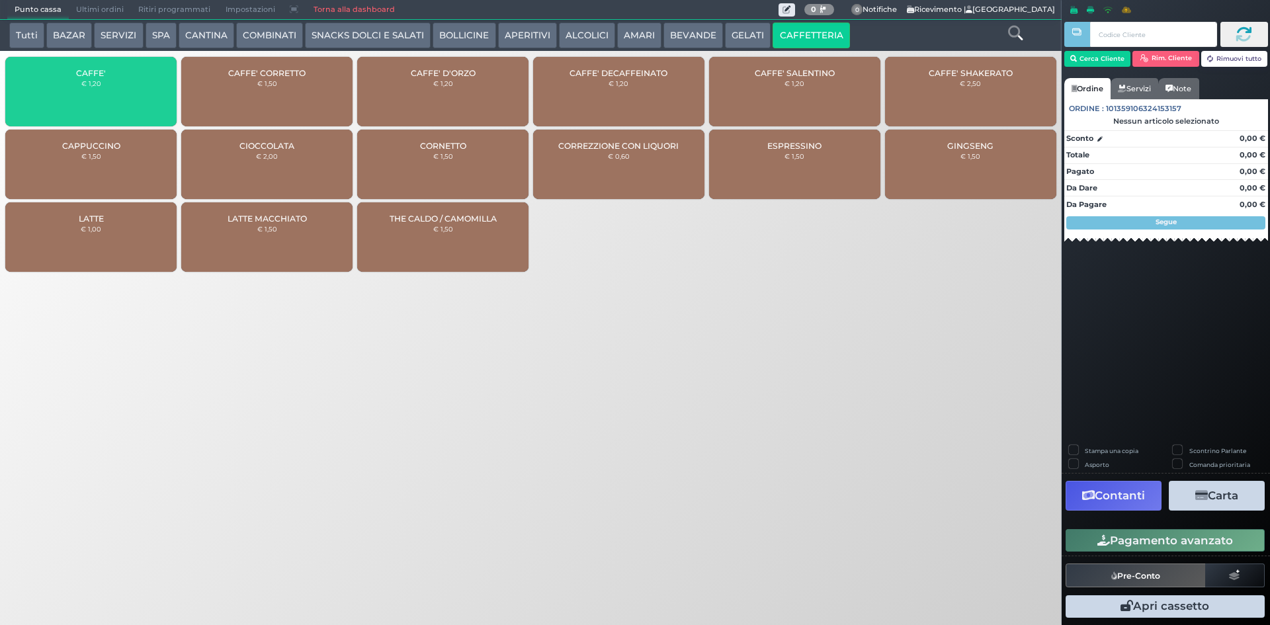
click at [111, 98] on div "CAFFE' € 1,20" at bounding box center [90, 91] width 171 height 69
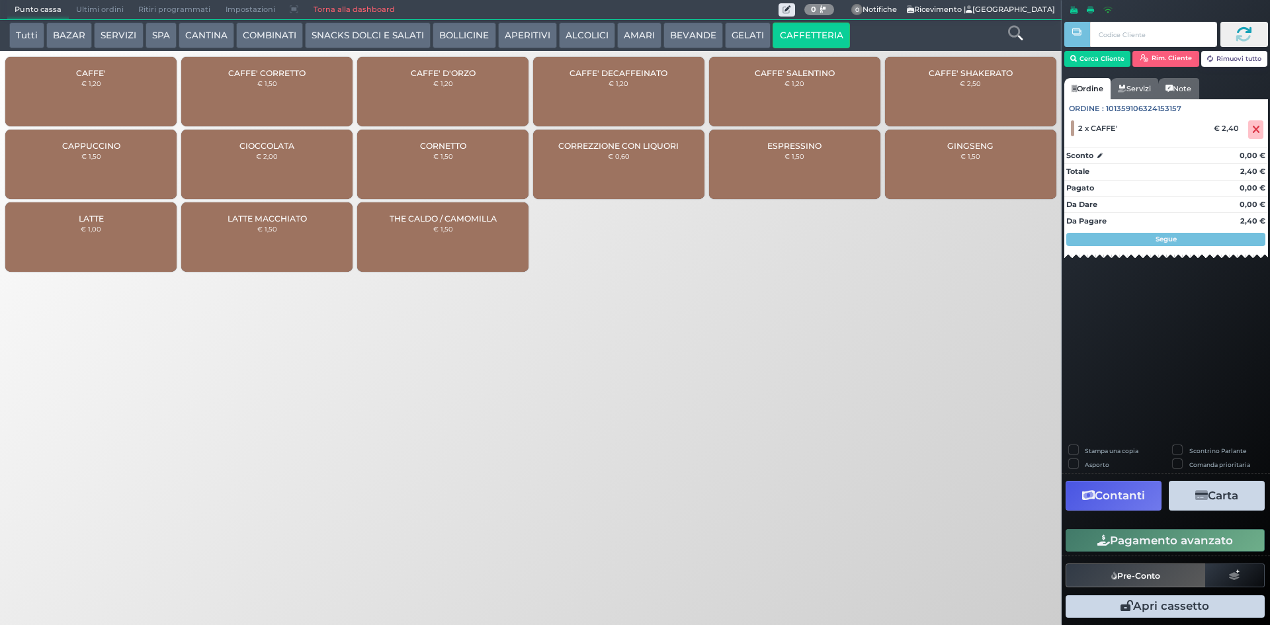
click at [1163, 540] on button "Pagamento avanzato" at bounding box center [1164, 540] width 199 height 22
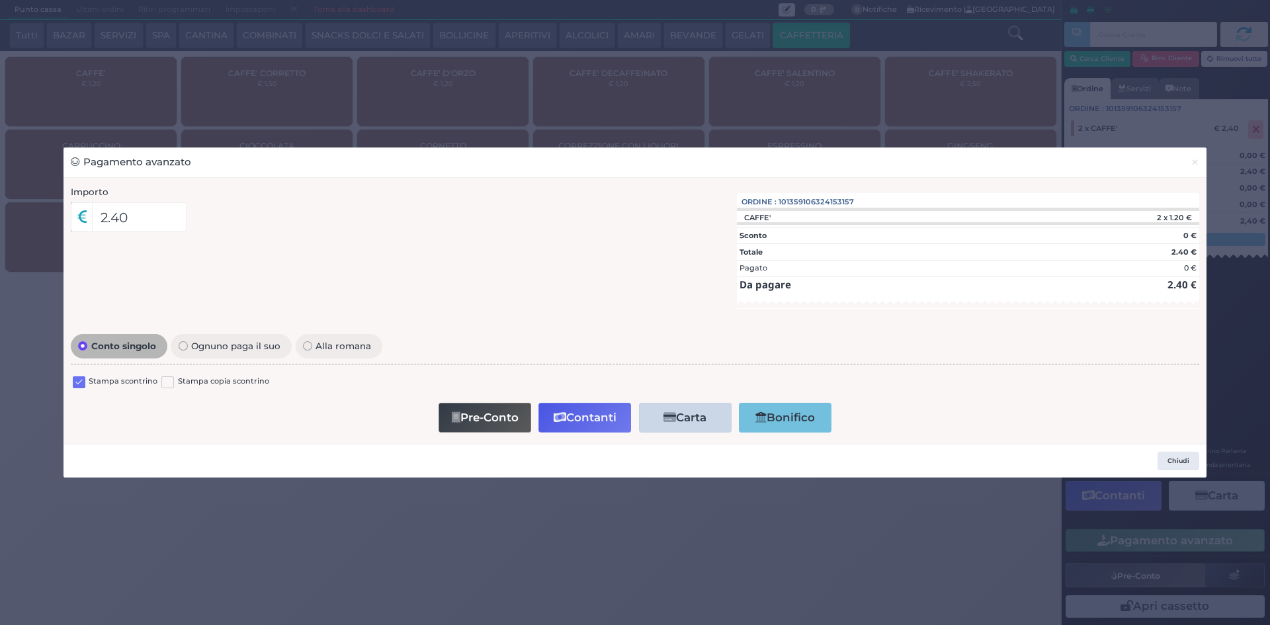
click at [81, 382] on label at bounding box center [79, 382] width 13 height 13
click at [0, 0] on input "checkbox" at bounding box center [0, 0] width 0 height 0
click at [558, 423] on icon "button" at bounding box center [560, 417] width 13 height 11
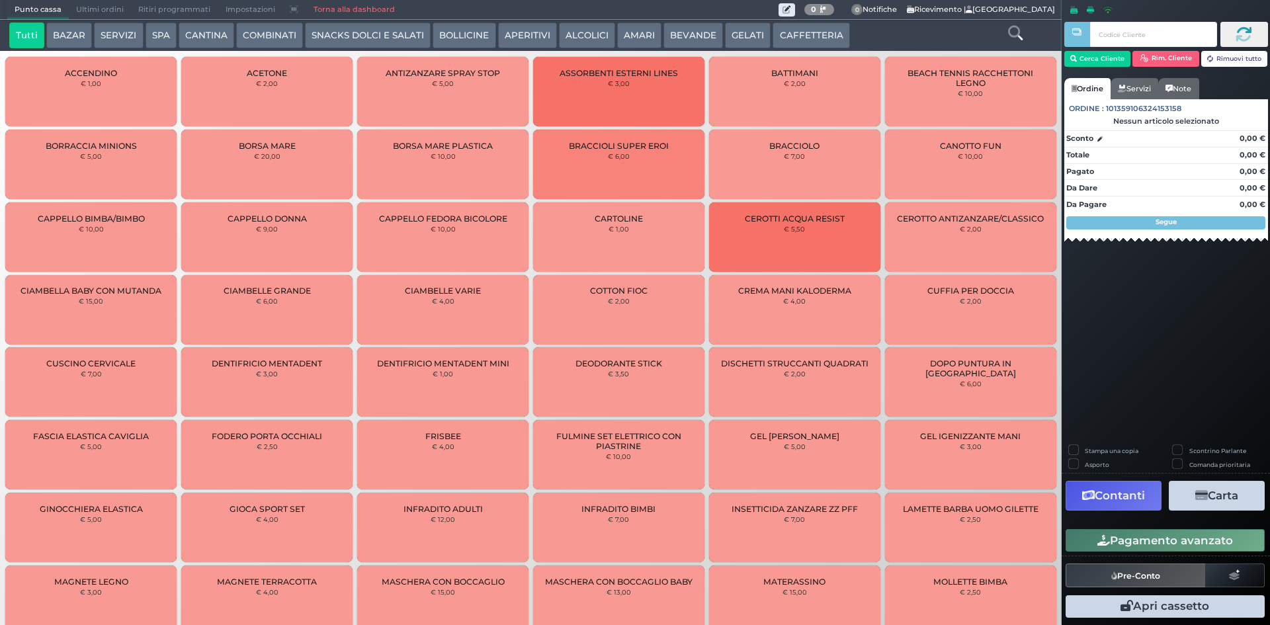
click at [786, 34] on button "CAFFETTERIA" at bounding box center [810, 35] width 77 height 26
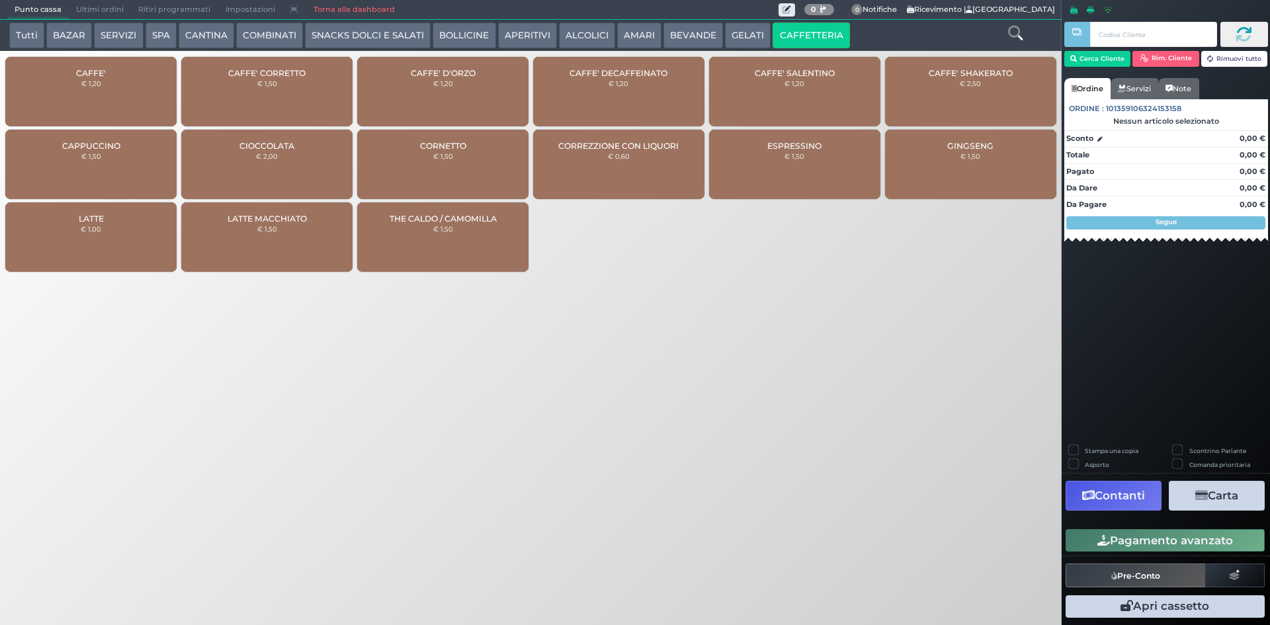
click at [120, 94] on div "CAFFE' € 1,20" at bounding box center [90, 91] width 171 height 69
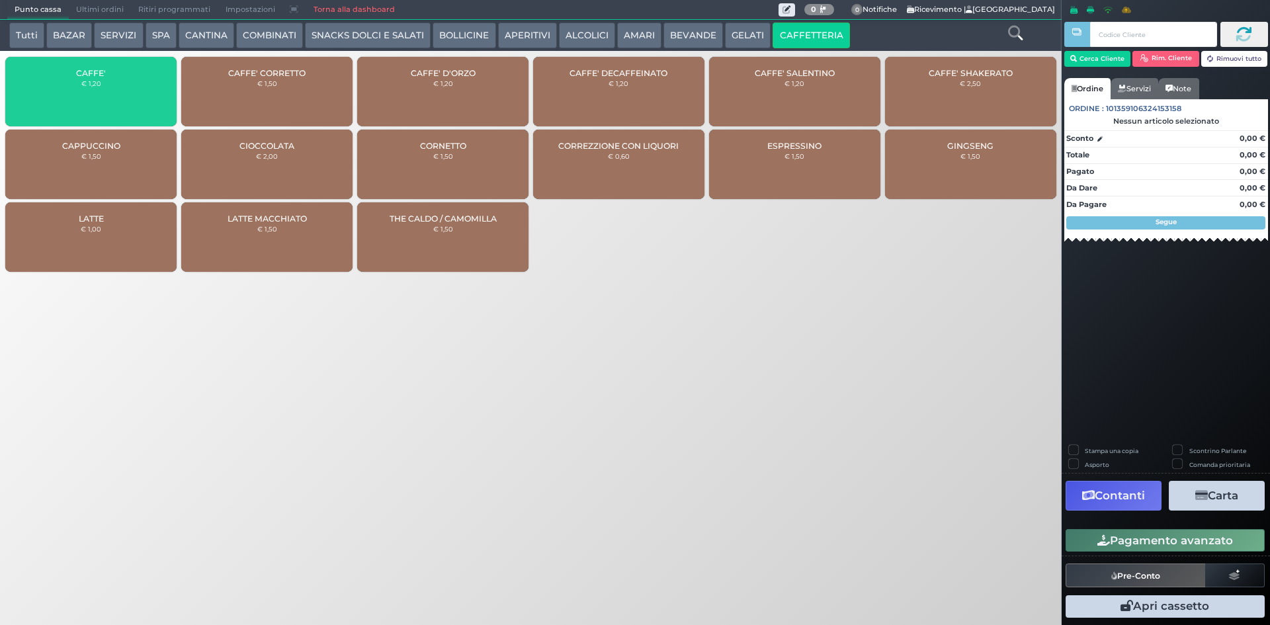
click at [120, 94] on div "CAFFE' € 1,20" at bounding box center [90, 91] width 171 height 69
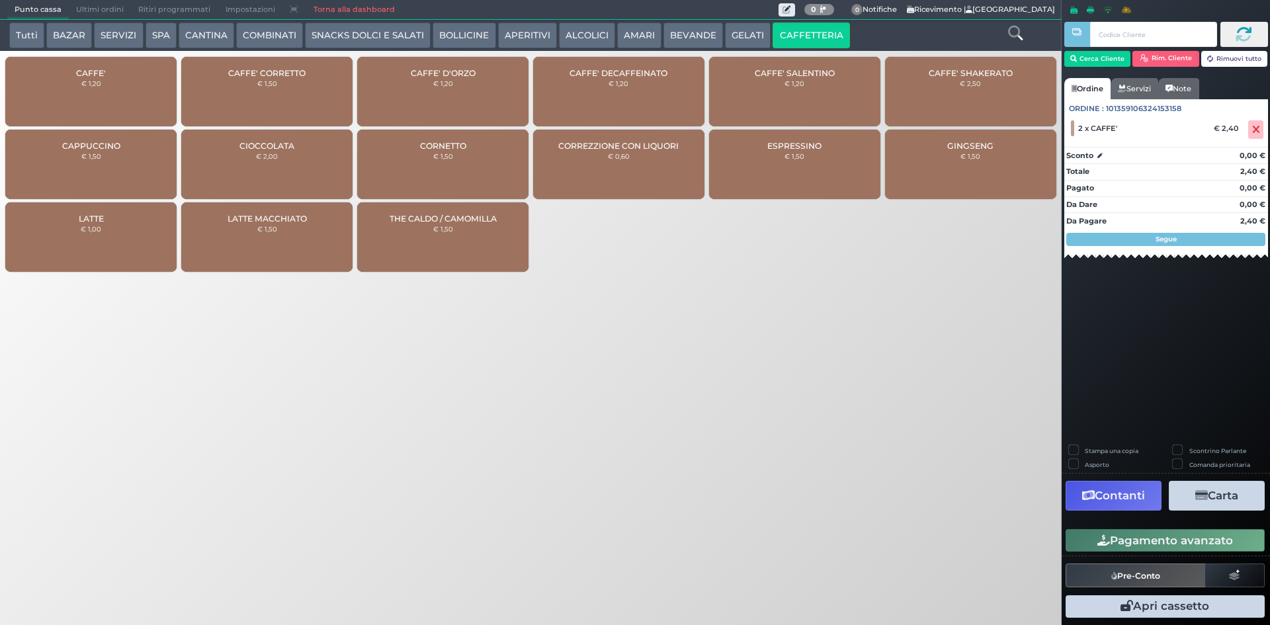
click at [1081, 534] on button "Pagamento avanzato" at bounding box center [1164, 540] width 199 height 22
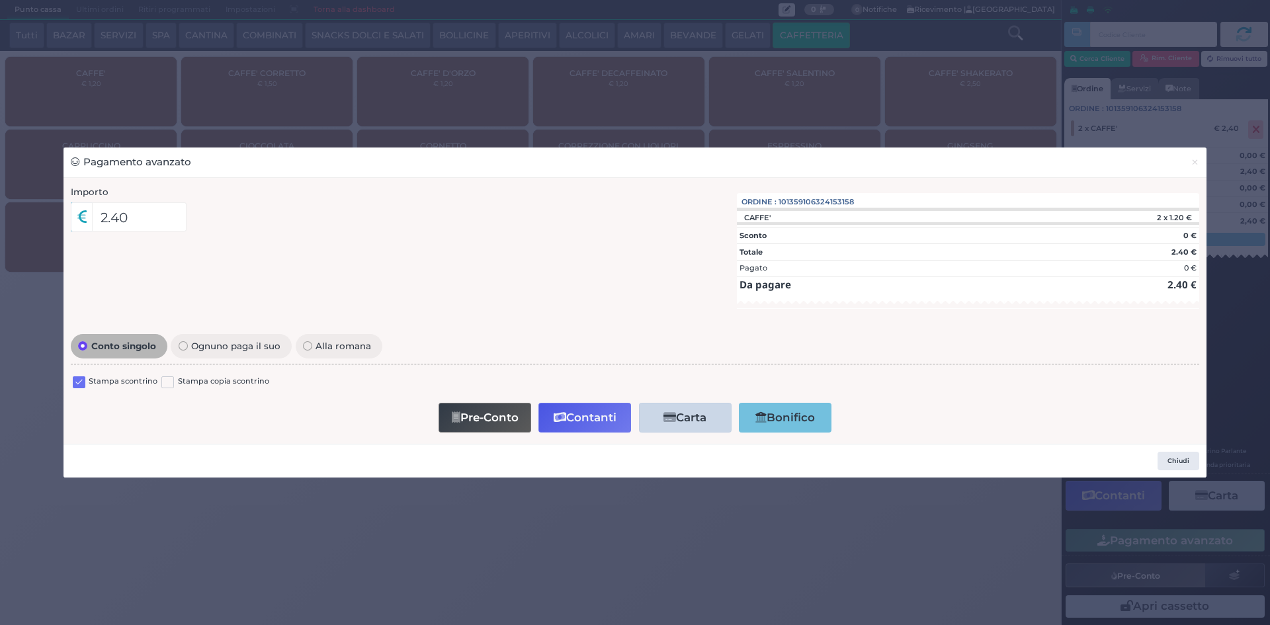
click at [79, 383] on label at bounding box center [79, 382] width 13 height 13
click at [0, 0] on input "checkbox" at bounding box center [0, 0] width 0 height 0
click at [568, 411] on button "Contanti" at bounding box center [584, 418] width 93 height 30
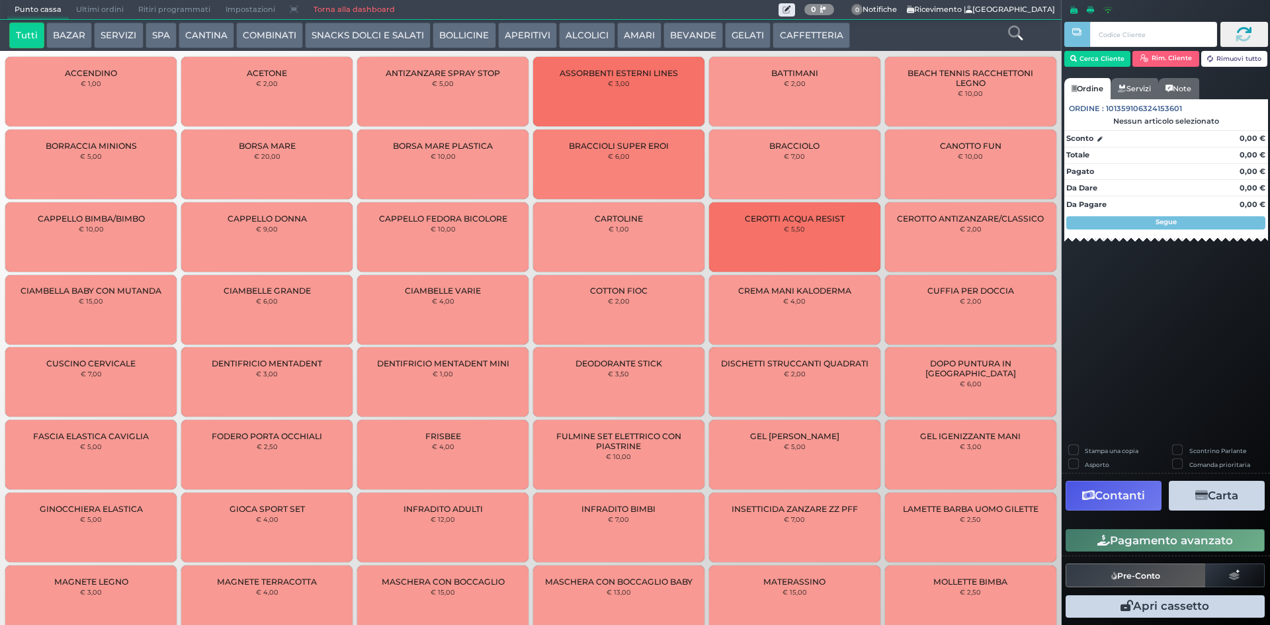
click at [782, 28] on button "CAFFETTERIA" at bounding box center [810, 35] width 77 height 26
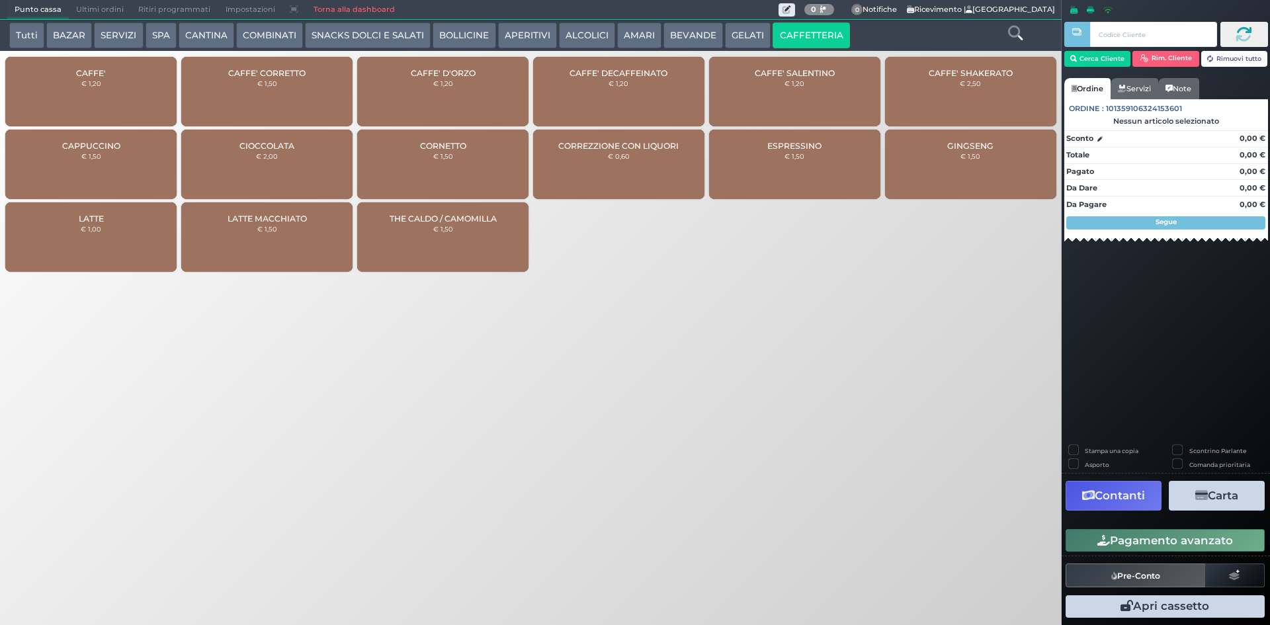
click at [87, 92] on div "CAFFE' € 1,20" at bounding box center [90, 91] width 171 height 69
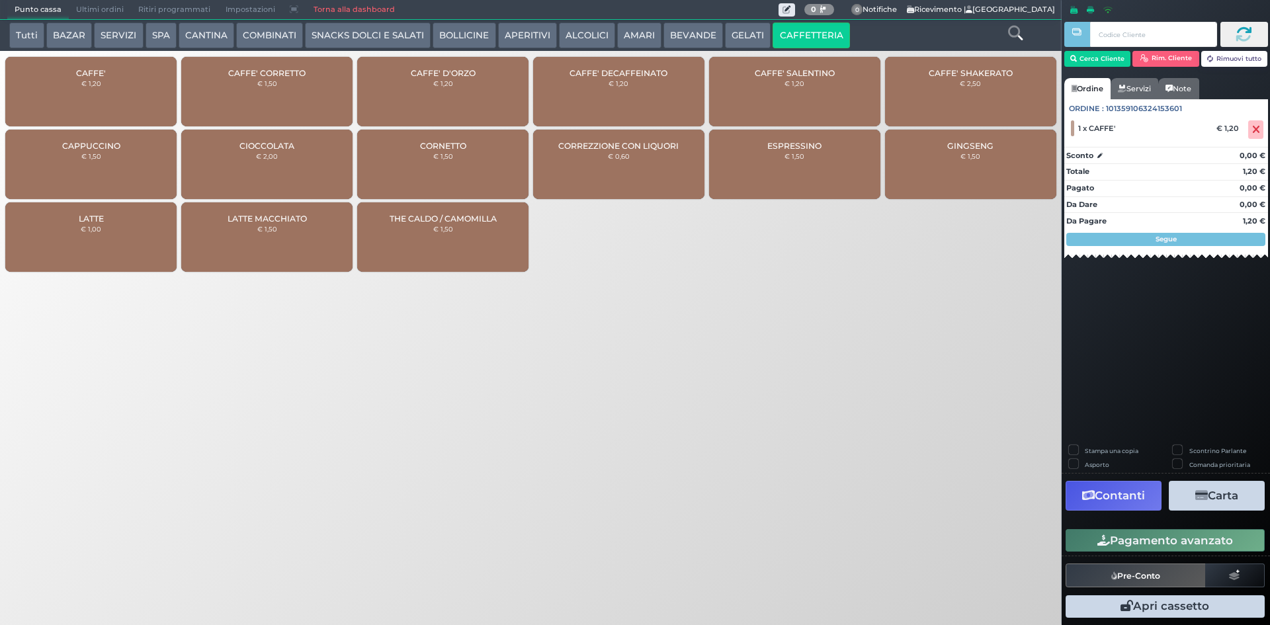
click at [1153, 538] on button "Pagamento avanzato" at bounding box center [1164, 540] width 199 height 22
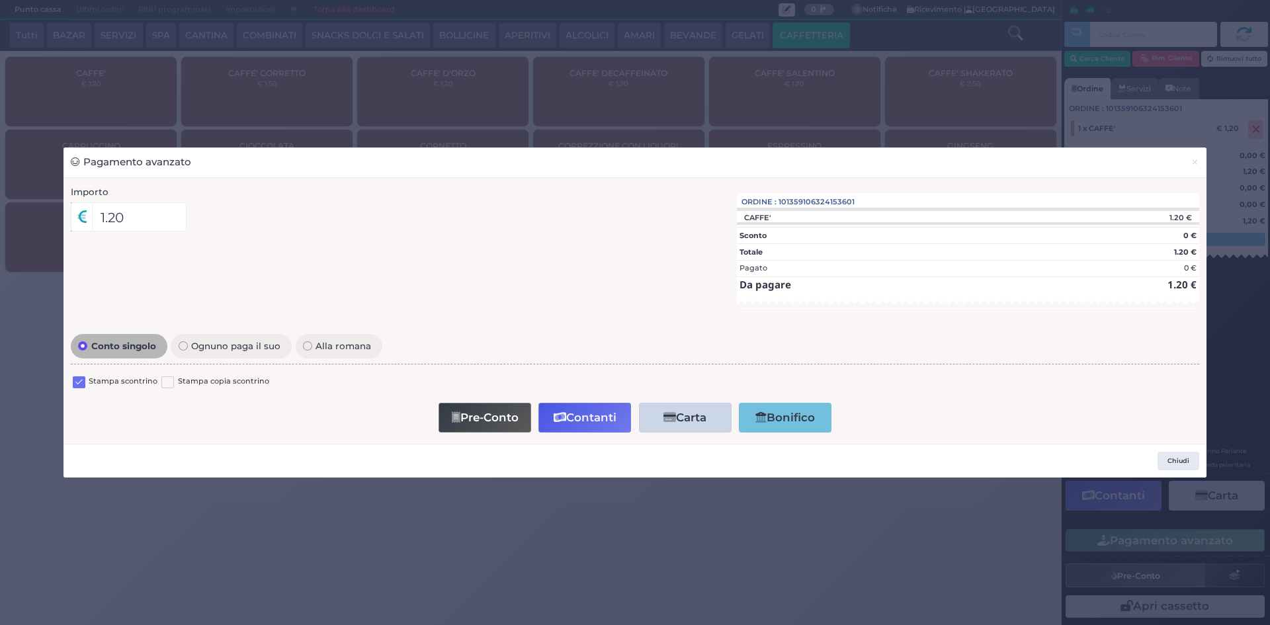
click at [79, 386] on label at bounding box center [79, 382] width 13 height 13
click at [0, 0] on input "checkbox" at bounding box center [0, 0] width 0 height 0
click at [592, 417] on button "Contanti" at bounding box center [584, 418] width 93 height 30
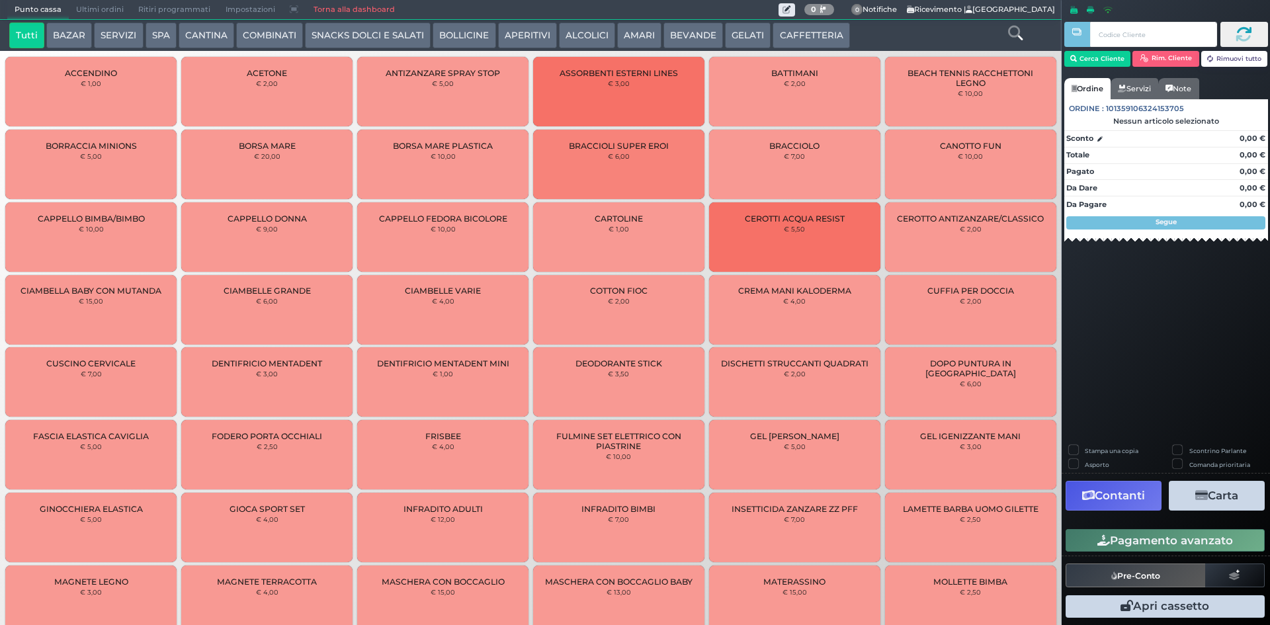
click at [804, 40] on button "CAFFETTERIA" at bounding box center [810, 35] width 77 height 26
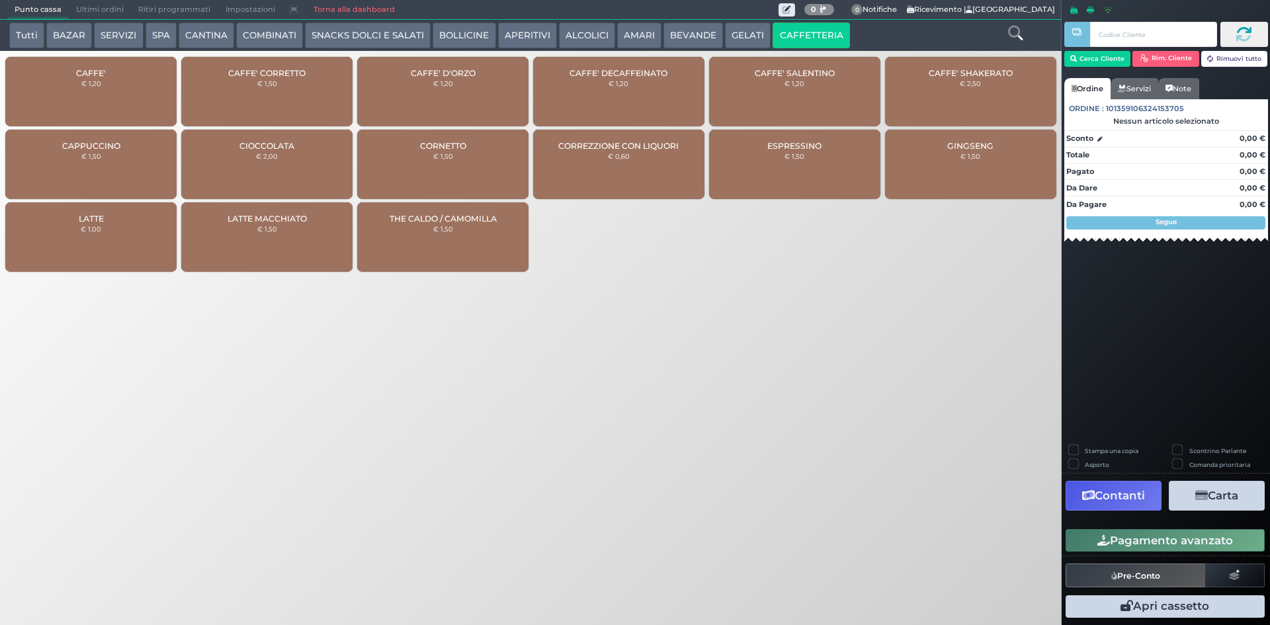
click at [606, 73] on span "CAFFE' DECAFFEINATO" at bounding box center [618, 73] width 98 height 10
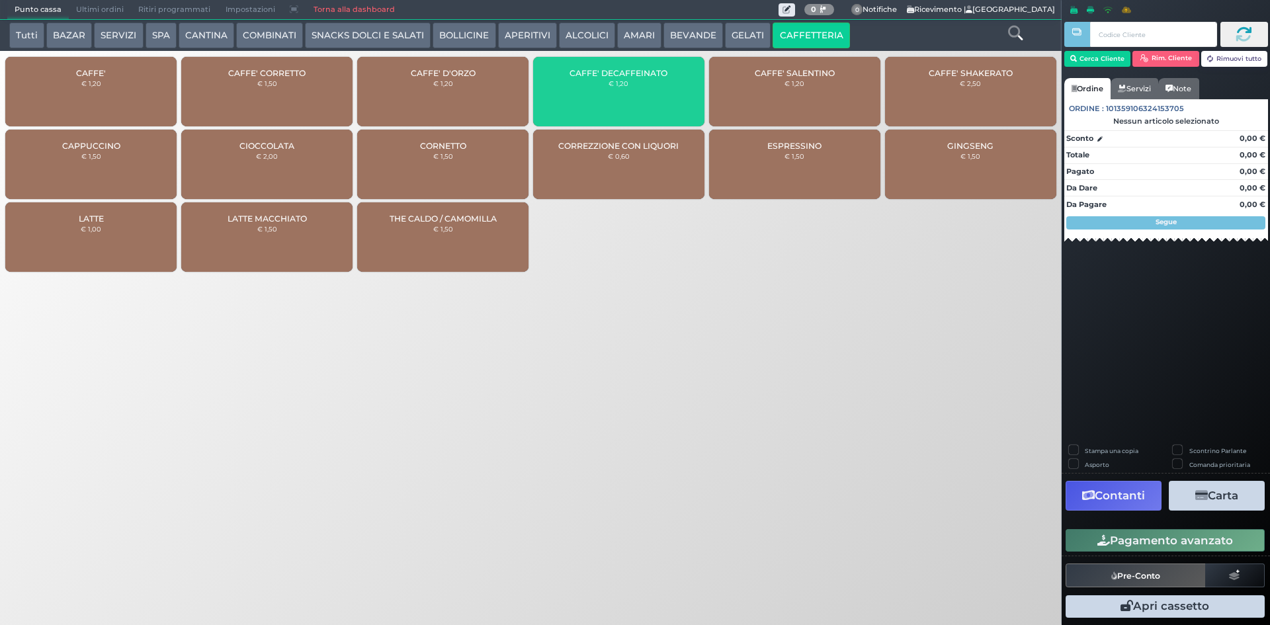
click at [120, 84] on div "CAFFE' € 1,20" at bounding box center [90, 91] width 171 height 69
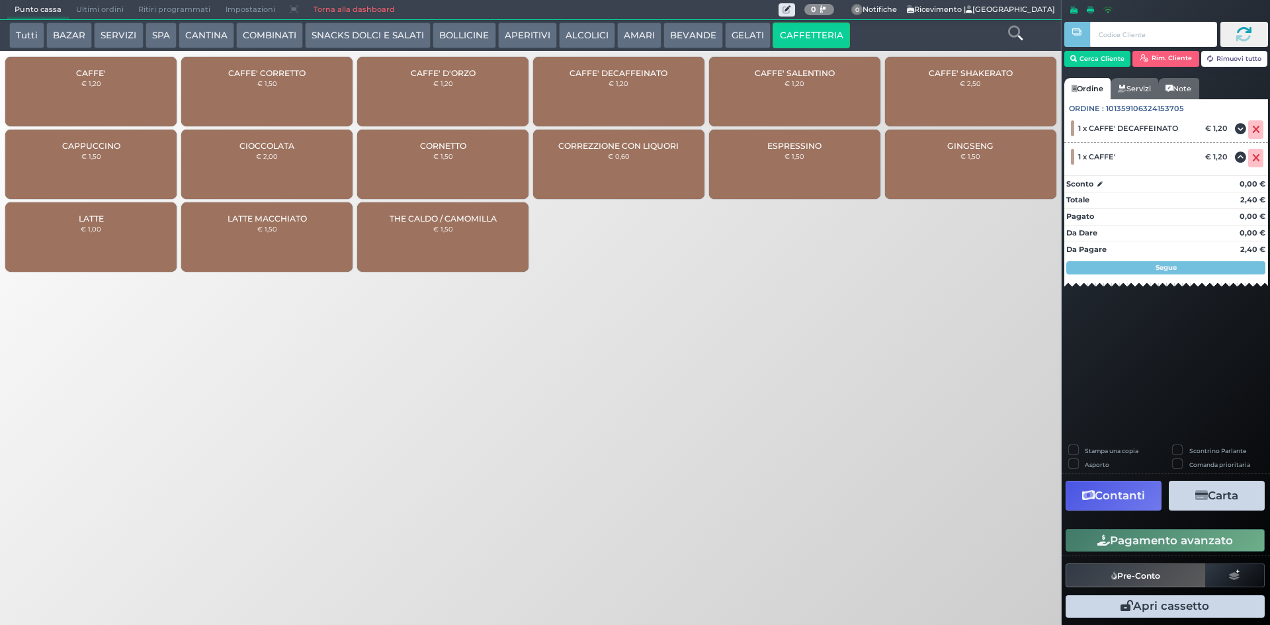
click at [686, 30] on button "BEVANDE" at bounding box center [693, 35] width 60 height 26
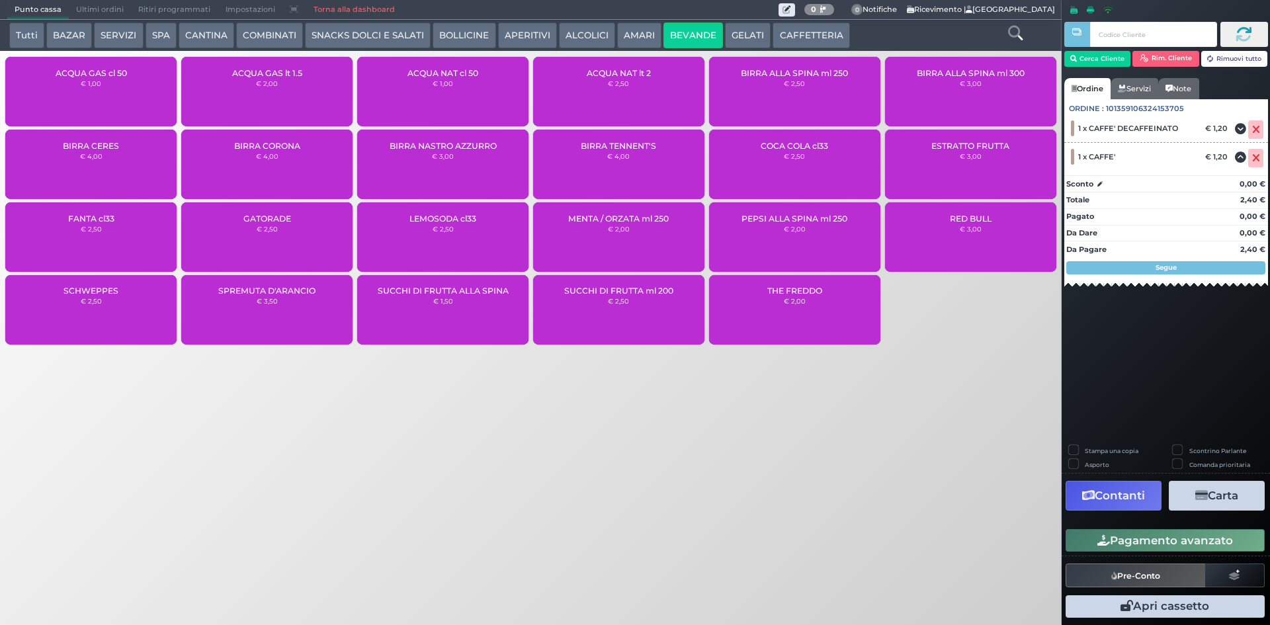
click at [565, 28] on button "ALCOLICI" at bounding box center [587, 35] width 56 height 26
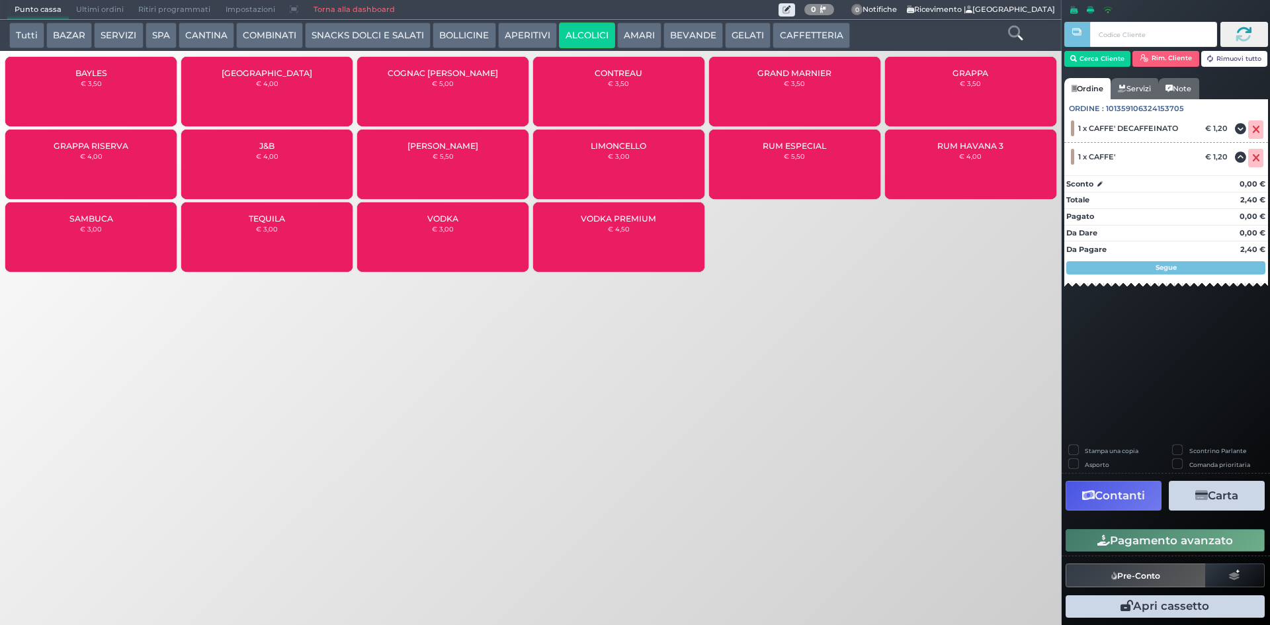
drag, startPoint x: 949, startPoint y: 88, endPoint x: 919, endPoint y: 111, distance: 37.7
click at [950, 88] on div "GRAPPA € 3,50" at bounding box center [970, 91] width 171 height 69
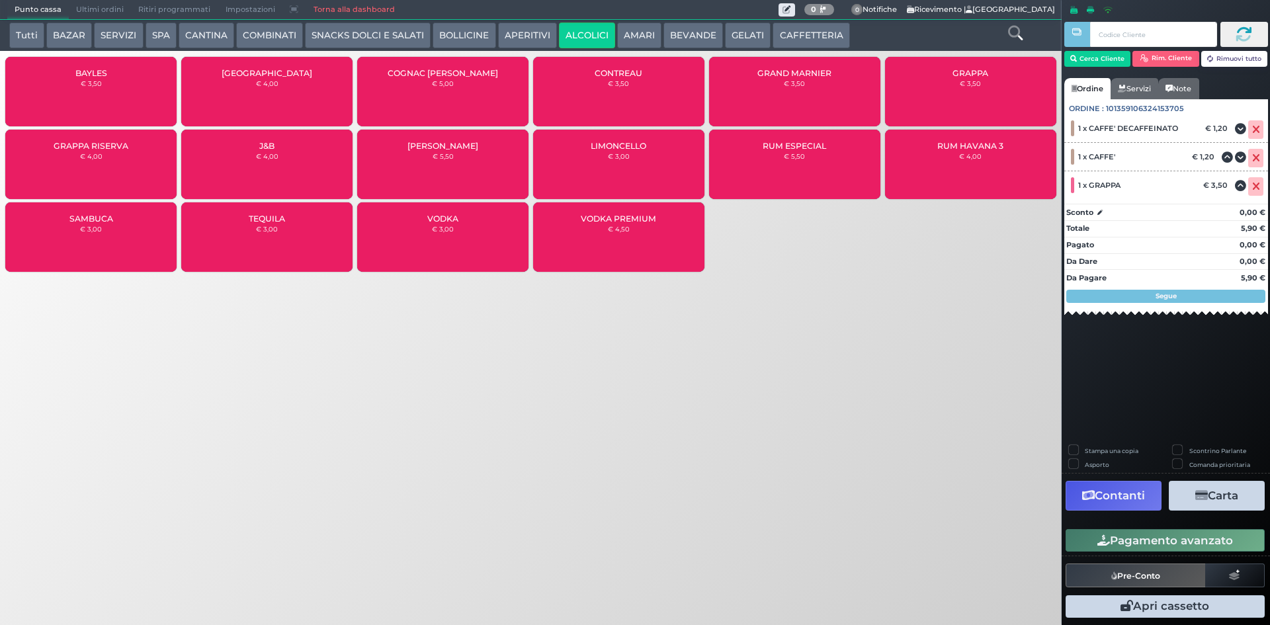
click at [1124, 549] on button "Pagamento avanzato" at bounding box center [1164, 540] width 199 height 22
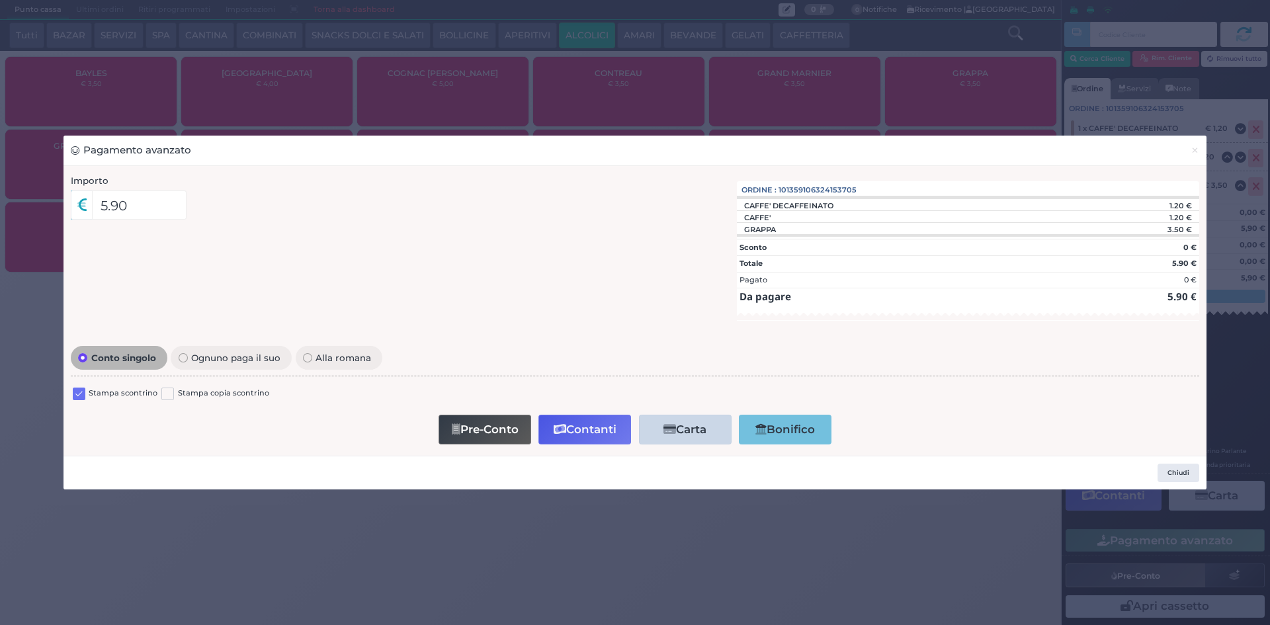
click at [77, 397] on label at bounding box center [79, 394] width 13 height 13
click at [0, 0] on input "checkbox" at bounding box center [0, 0] width 0 height 0
click at [565, 433] on button "Contanti" at bounding box center [584, 430] width 93 height 30
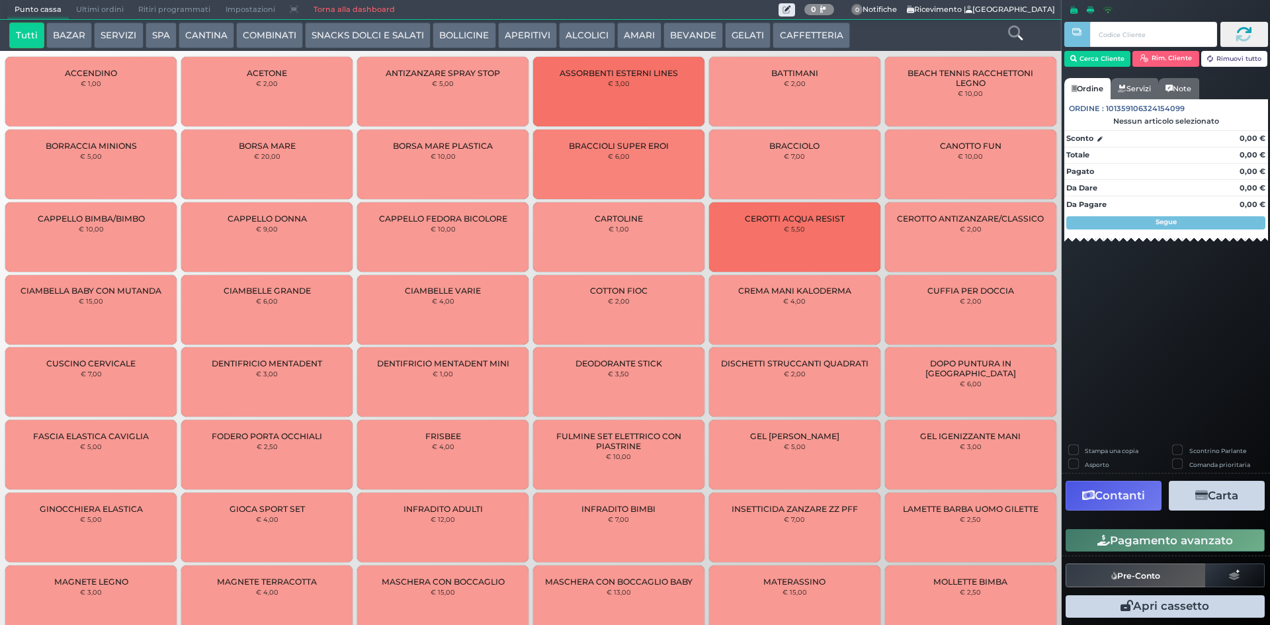
click at [803, 26] on button "CAFFETTERIA" at bounding box center [810, 35] width 77 height 26
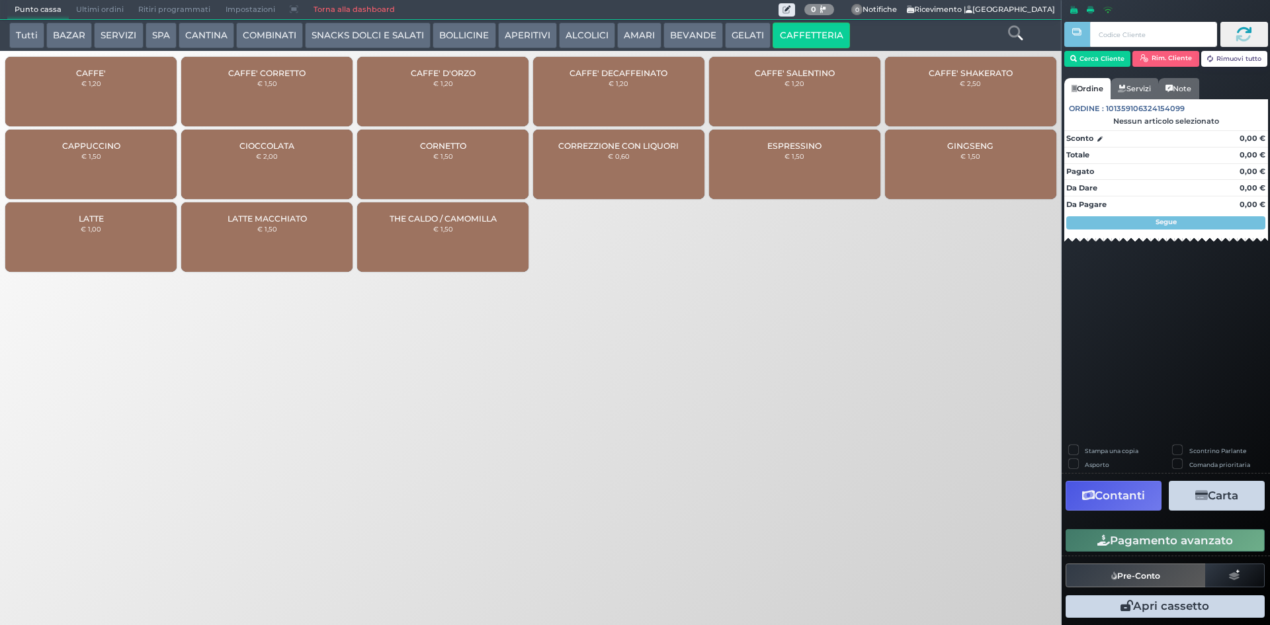
click at [82, 93] on div "CAFFE' € 1,20" at bounding box center [90, 91] width 171 height 69
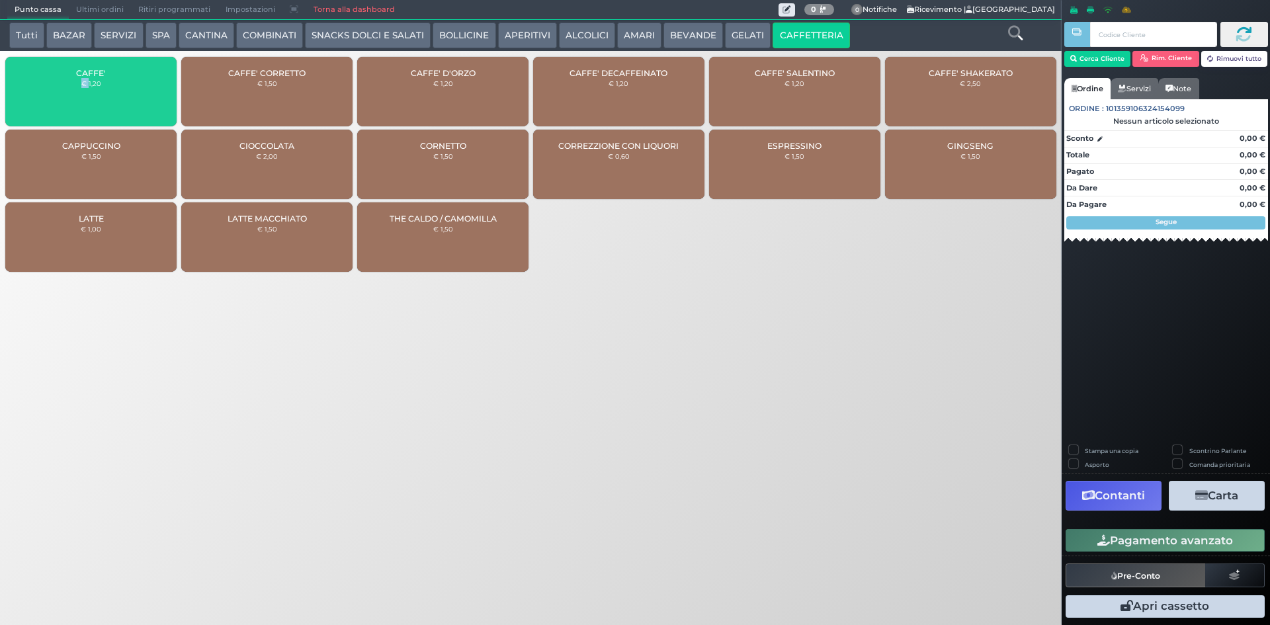
click at [82, 93] on div "CAFFE' € 1,20" at bounding box center [90, 91] width 171 height 69
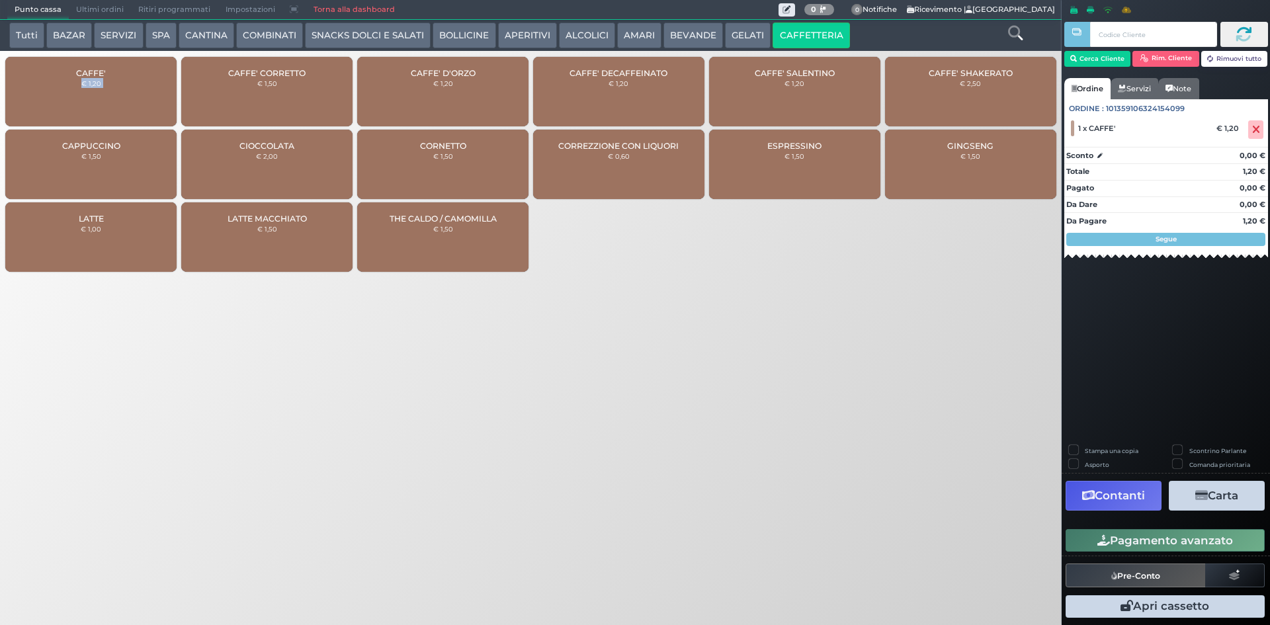
click at [82, 93] on div "CAFFE' € 1,20" at bounding box center [90, 91] width 171 height 69
click at [254, 96] on div "CAFFE' CORRETTO € 1,50" at bounding box center [266, 91] width 171 height 69
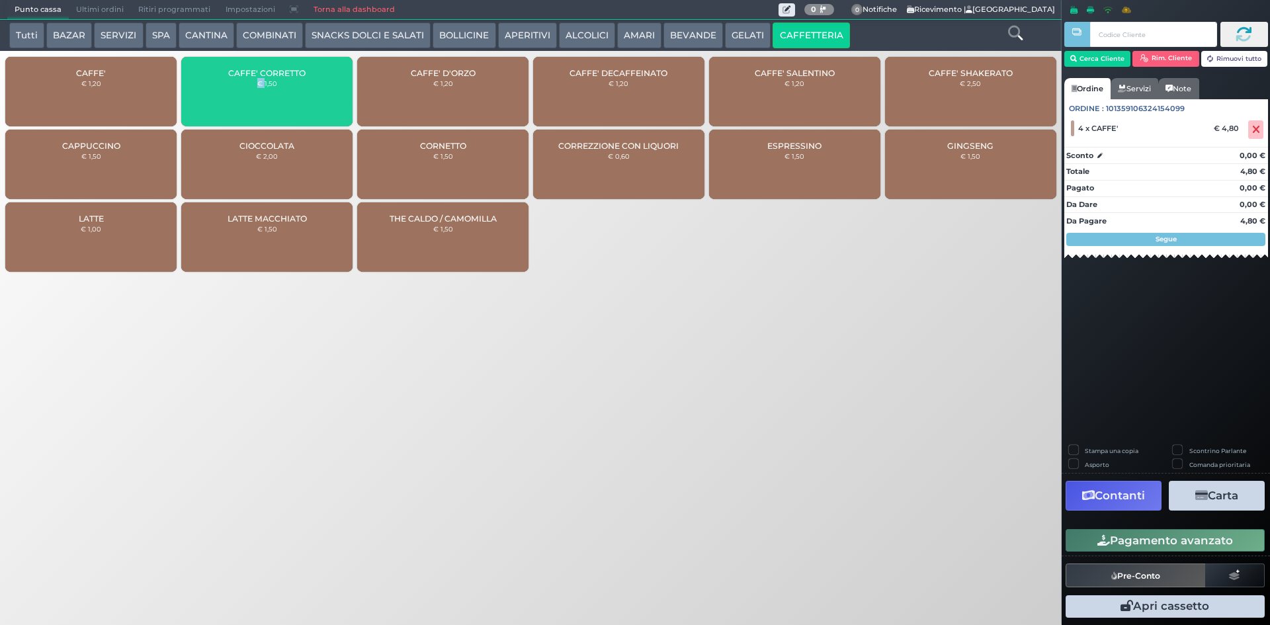
click at [254, 96] on div "CAFFE' CORRETTO € 1,50" at bounding box center [266, 91] width 171 height 69
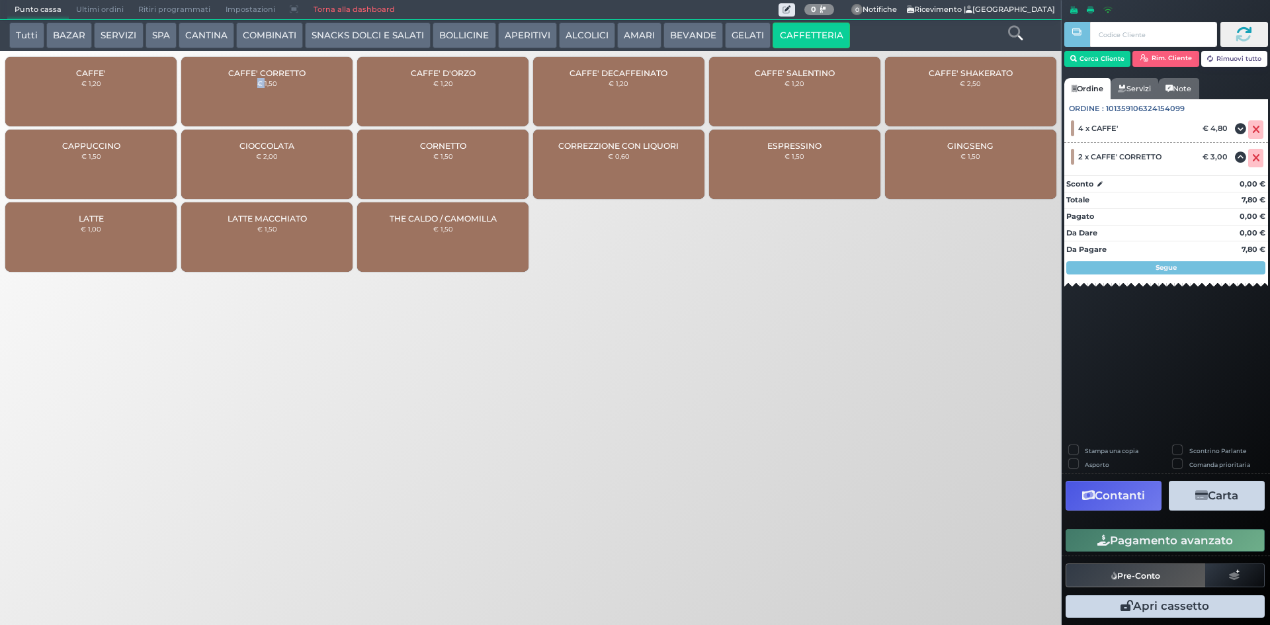
click at [559, 38] on button "ALCOLICI" at bounding box center [587, 35] width 56 height 26
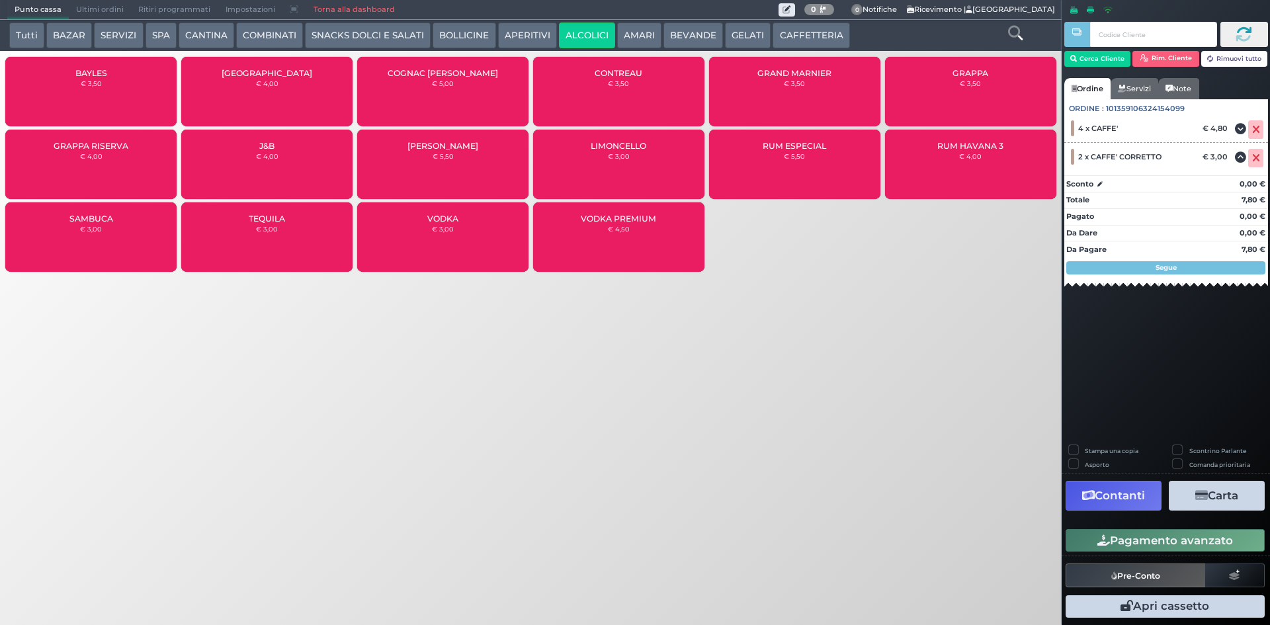
click at [924, 79] on div "GRAPPA € 3,50" at bounding box center [970, 91] width 171 height 69
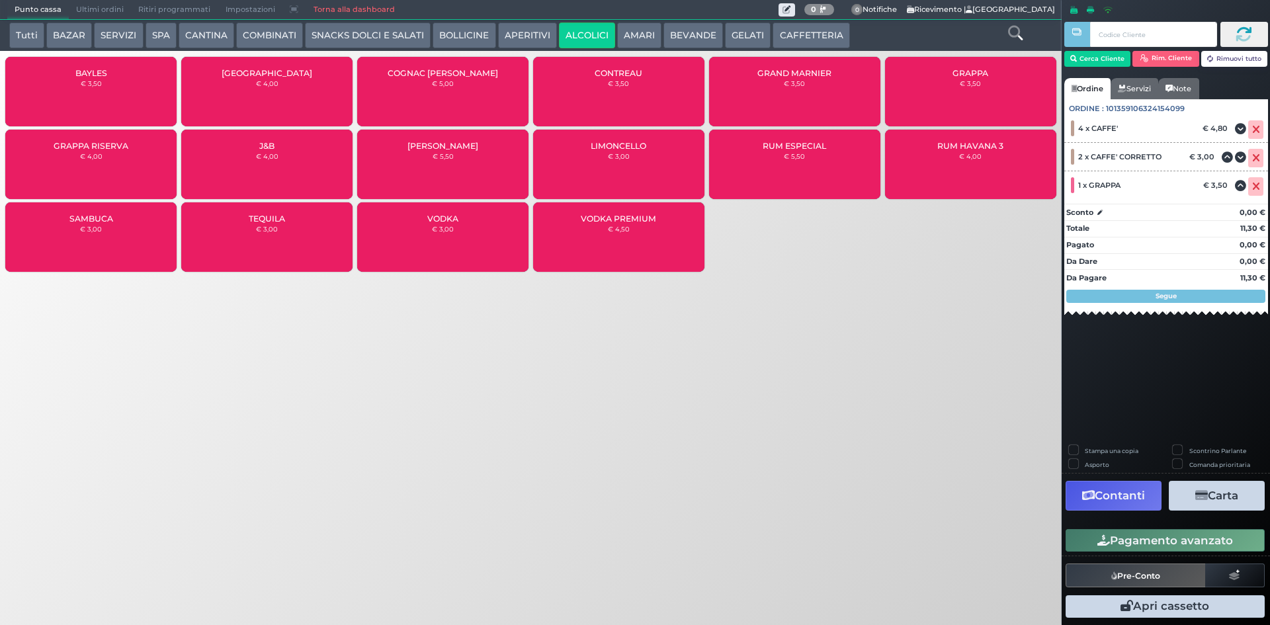
click at [1124, 545] on button "Pagamento avanzato" at bounding box center [1164, 540] width 199 height 22
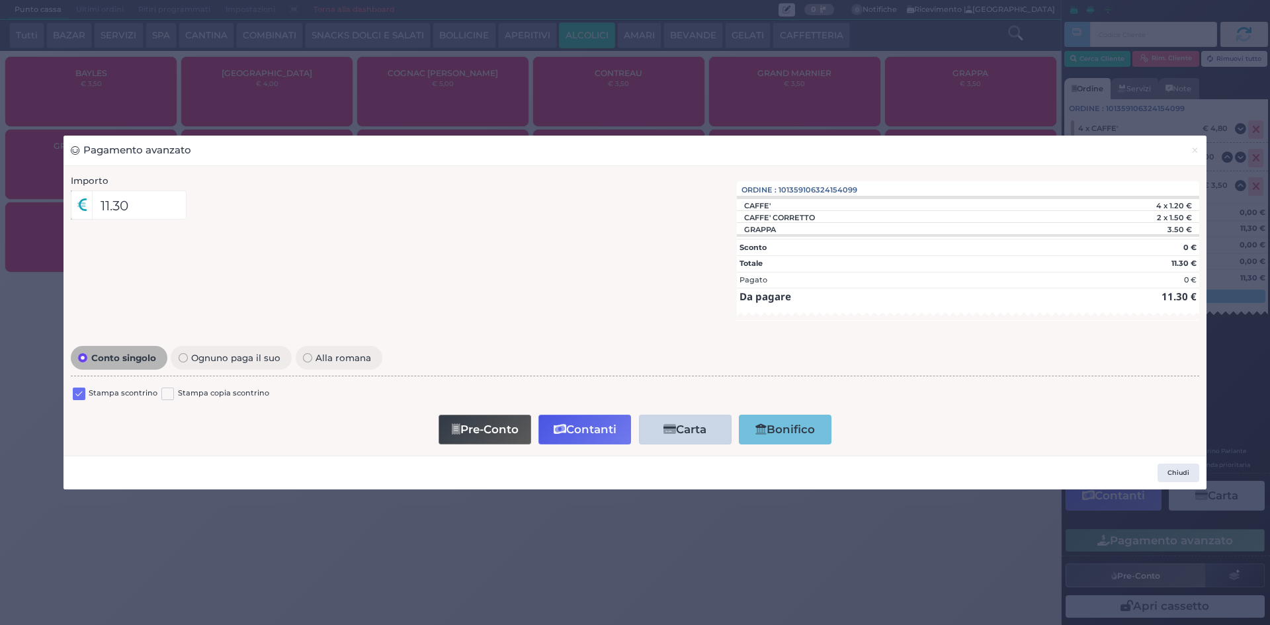
click at [77, 391] on label at bounding box center [79, 394] width 13 height 13
click at [0, 0] on input "checkbox" at bounding box center [0, 0] width 0 height 0
click at [558, 424] on icon "button" at bounding box center [560, 429] width 13 height 11
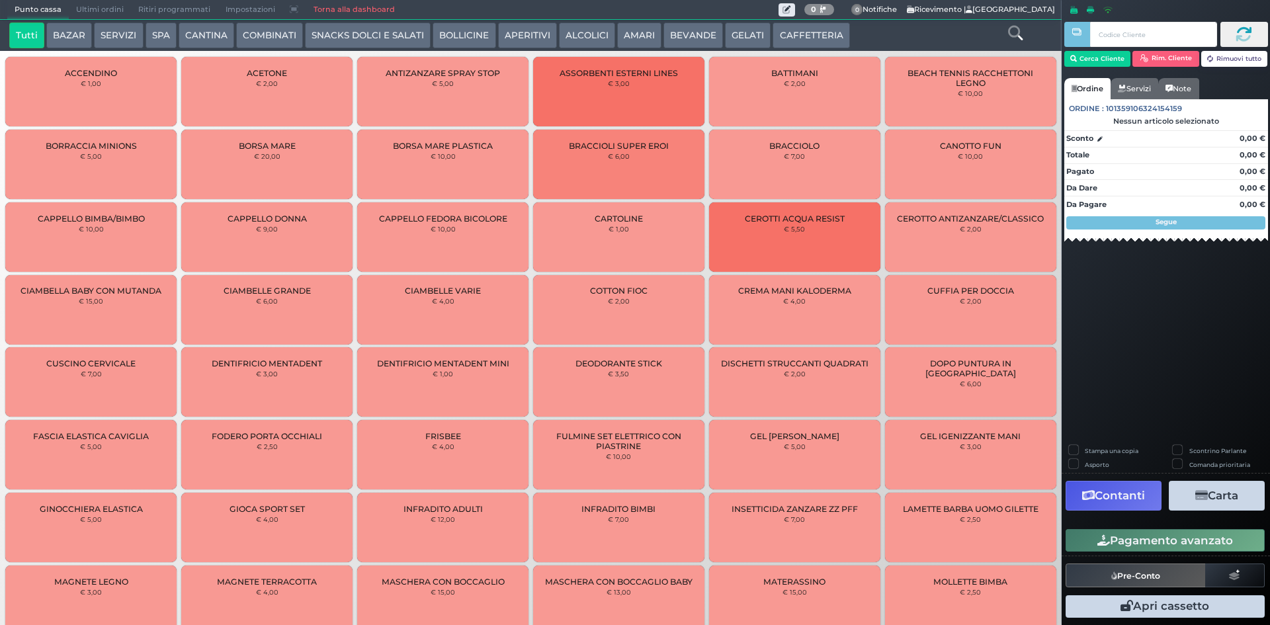
click at [704, 34] on button "BEVANDE" at bounding box center [693, 35] width 60 height 26
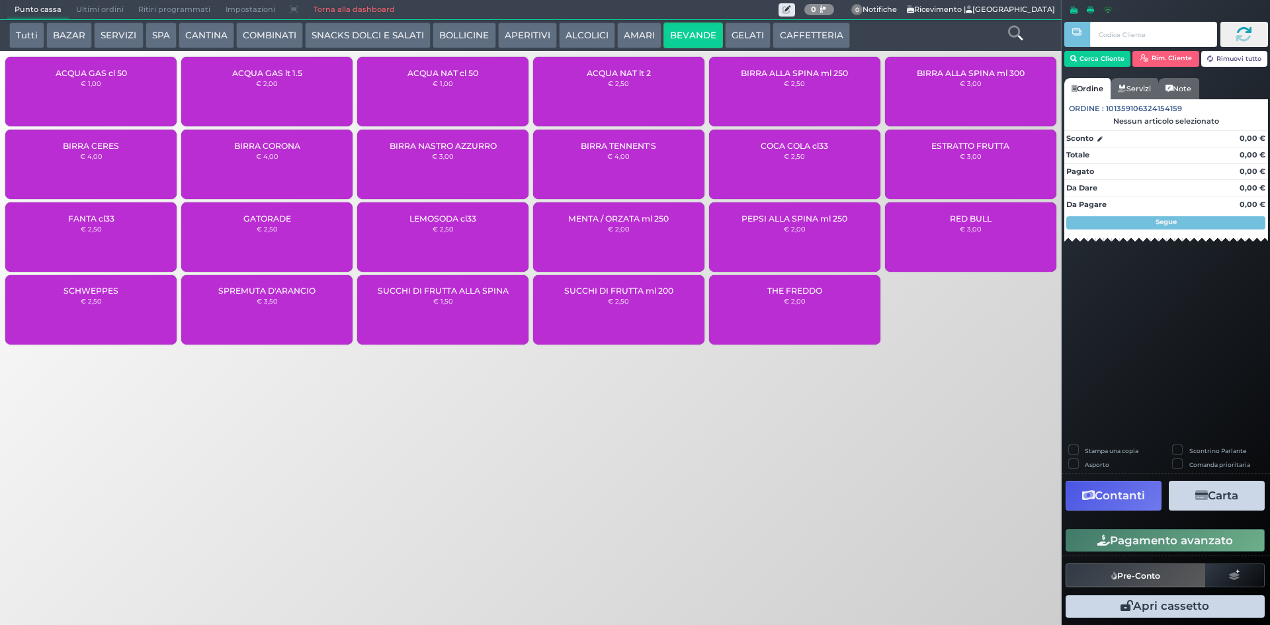
click at [110, 89] on div "ACQUA GAS cl 50 € 1,00" at bounding box center [90, 91] width 171 height 69
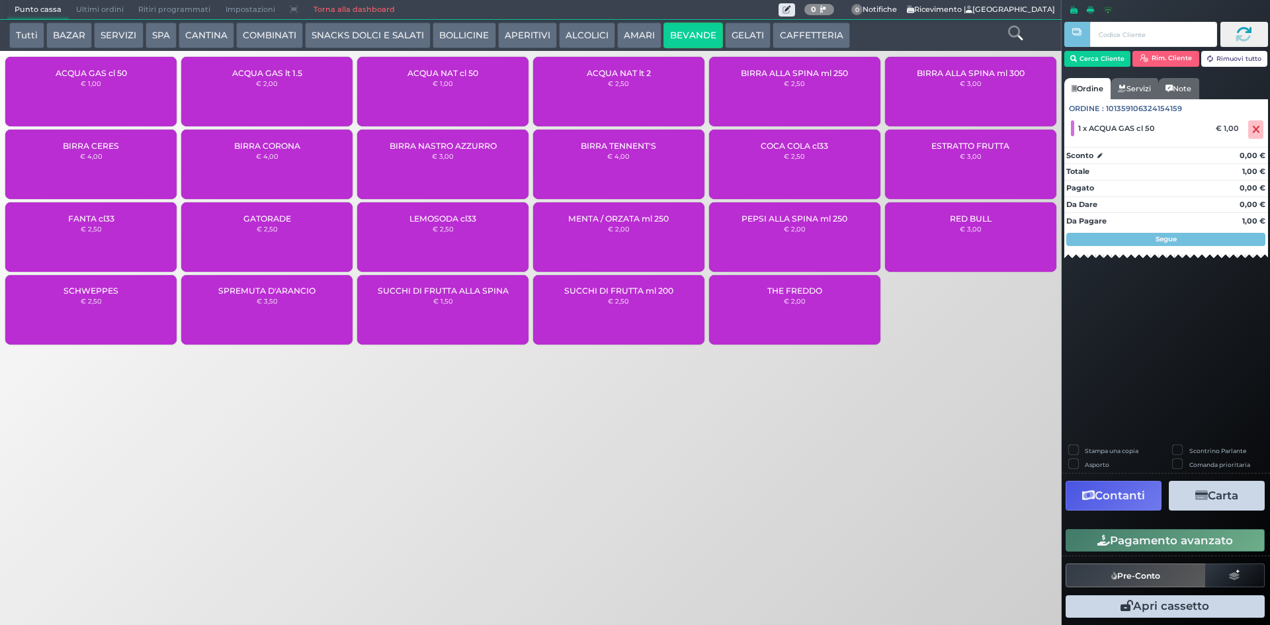
drag, startPoint x: 1125, startPoint y: 540, endPoint x: 870, endPoint y: 369, distance: 306.9
click at [1125, 538] on button "Pagamento avanzato" at bounding box center [1164, 540] width 199 height 22
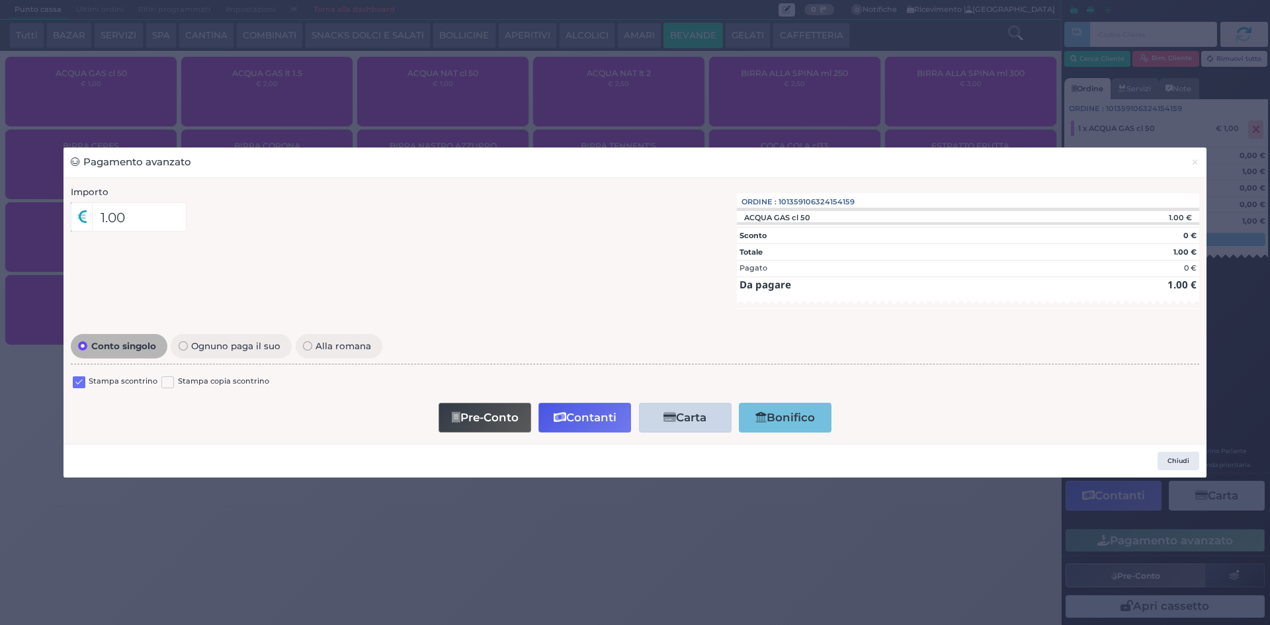
click at [77, 387] on label at bounding box center [79, 382] width 13 height 13
click at [0, 0] on input "checkbox" at bounding box center [0, 0] width 0 height 0
click at [593, 416] on button "Contanti" at bounding box center [584, 418] width 93 height 30
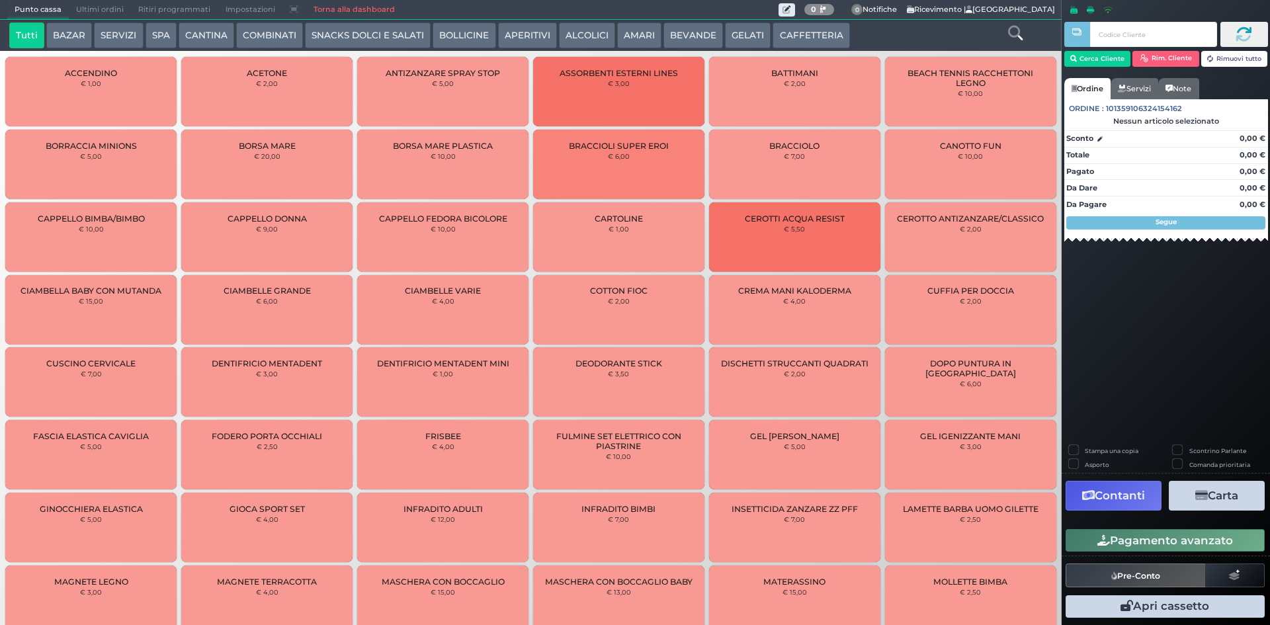
click at [802, 29] on button "CAFFETTERIA" at bounding box center [810, 35] width 77 height 26
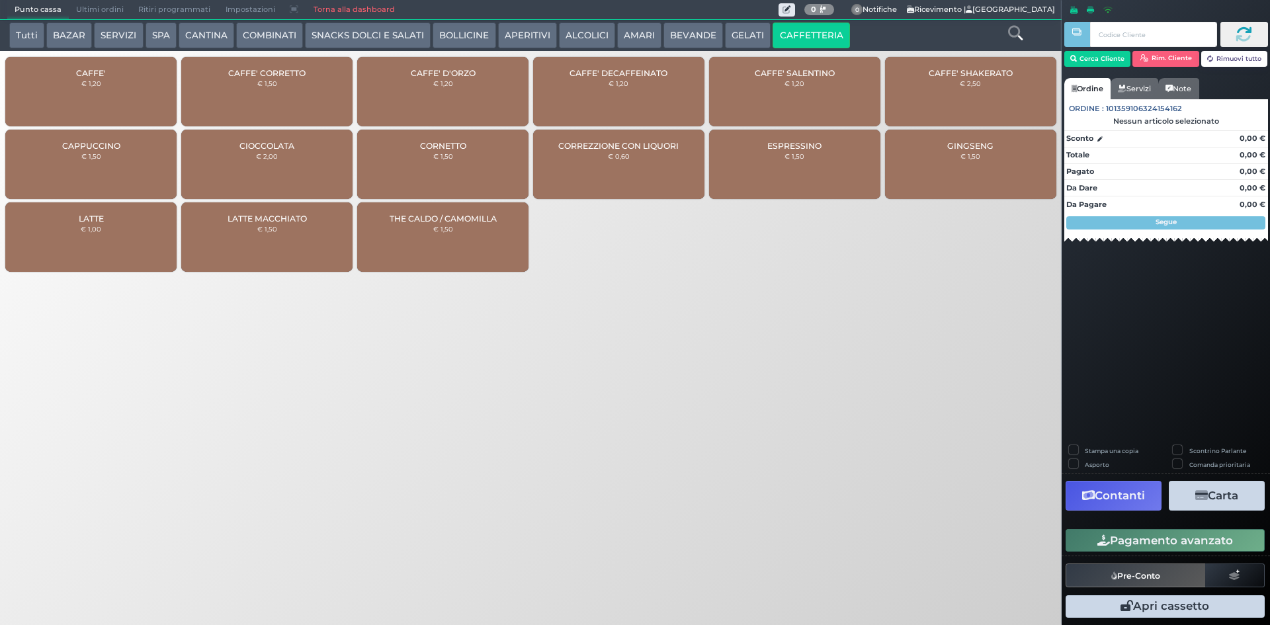
click at [126, 98] on div "CAFFE' € 1,20" at bounding box center [90, 91] width 171 height 69
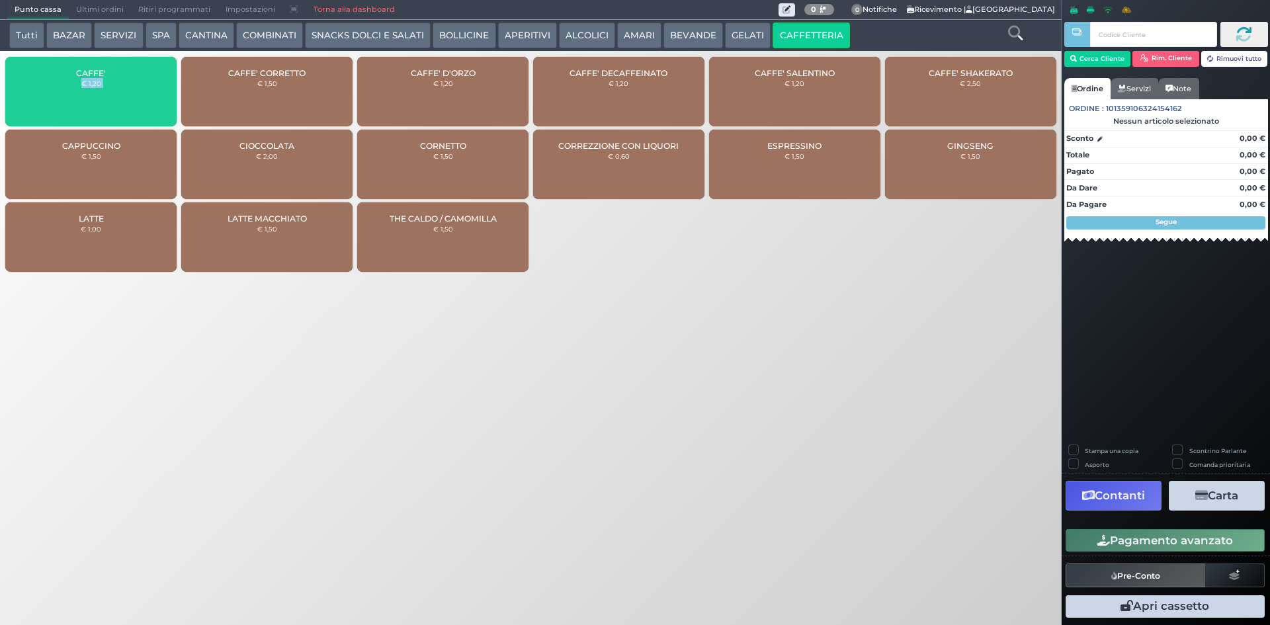
click at [126, 98] on div "CAFFE' € 1,20" at bounding box center [90, 91] width 171 height 69
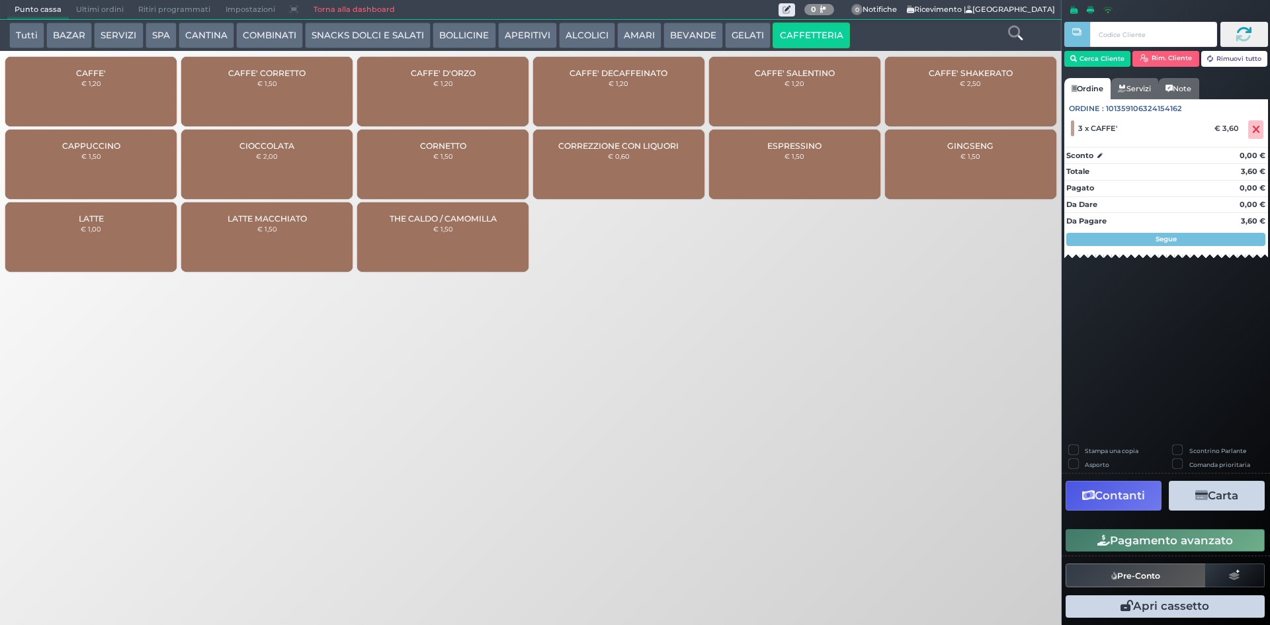
click at [108, 65] on div "CAFFE' € 1,20" at bounding box center [90, 91] width 171 height 69
click at [1178, 532] on button "Pagamento avanzato" at bounding box center [1164, 540] width 199 height 22
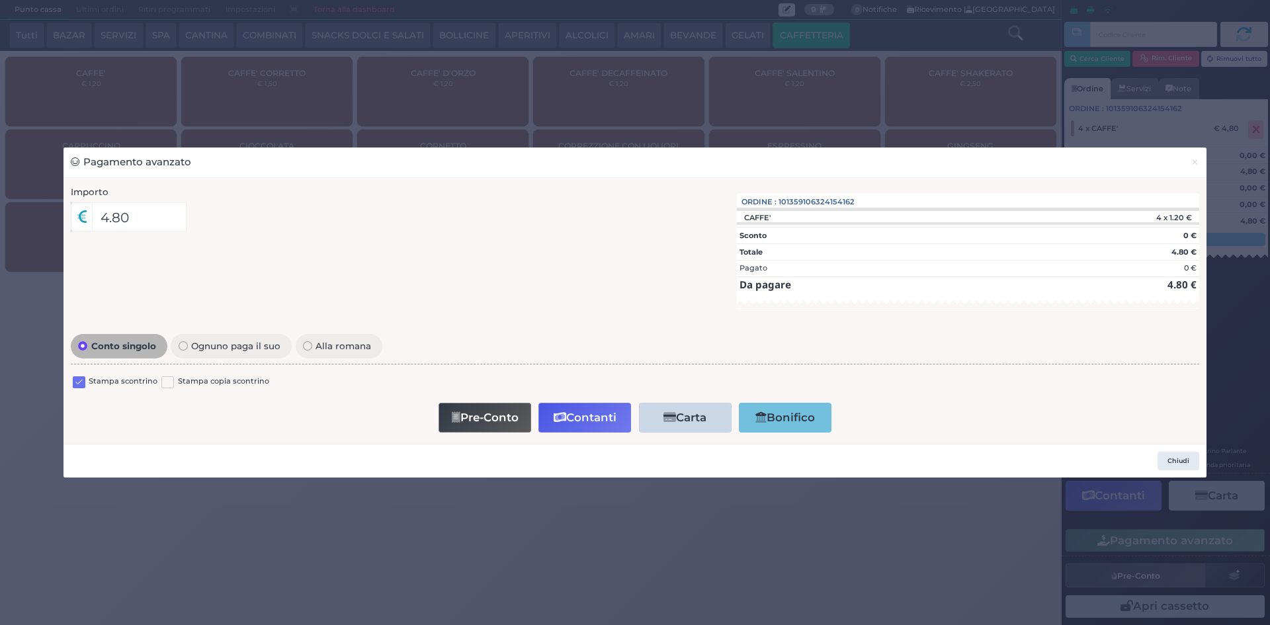
click at [83, 379] on label at bounding box center [79, 382] width 13 height 13
click at [0, 0] on input "checkbox" at bounding box center [0, 0] width 0 height 0
click at [577, 415] on button "Contanti" at bounding box center [584, 418] width 93 height 30
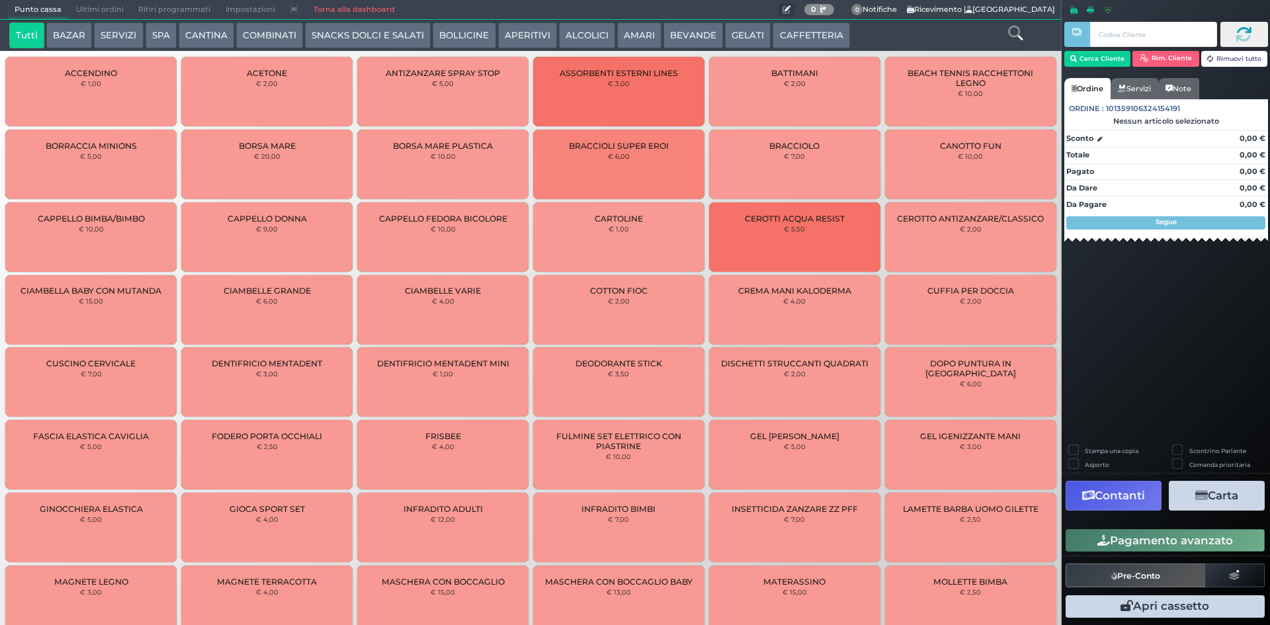
click at [779, 16] on button at bounding box center [786, 9] width 17 height 13
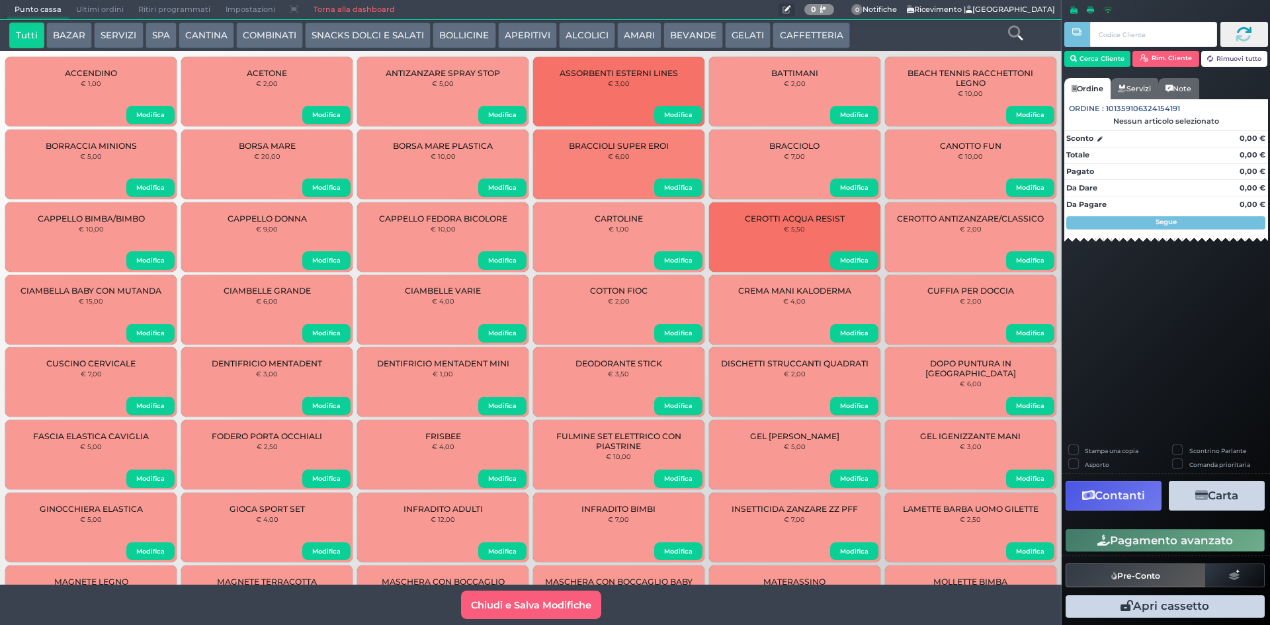
click at [782, 11] on icon at bounding box center [786, 10] width 8 height 8
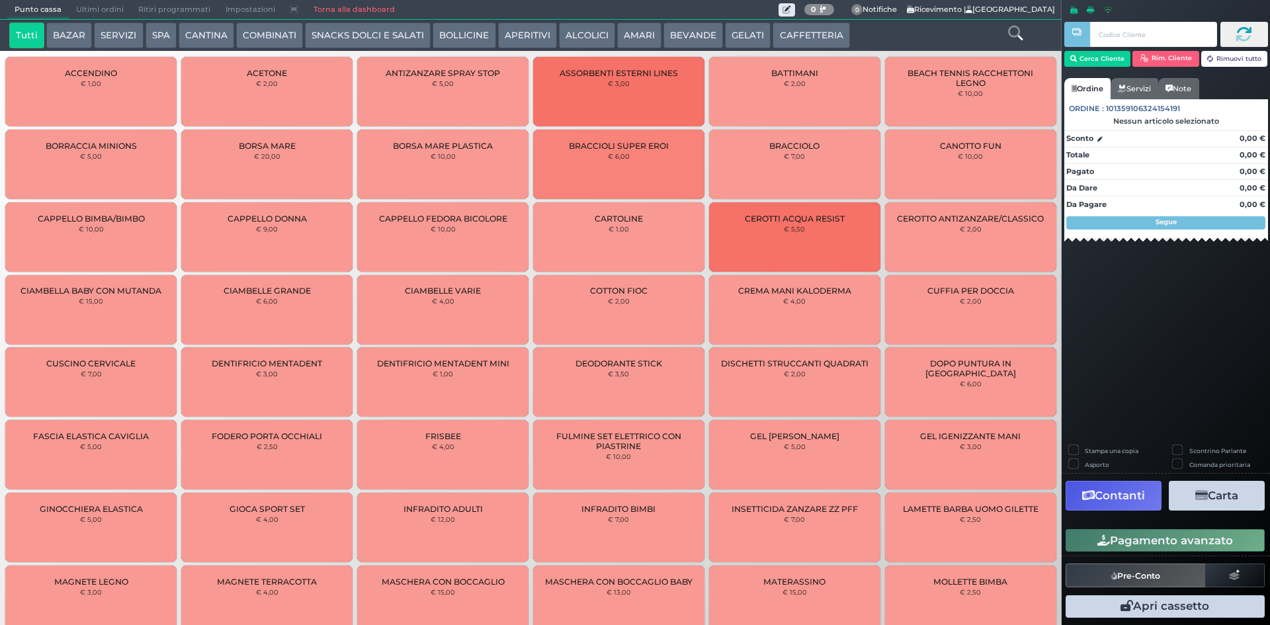
click at [783, 30] on button "CAFFETTERIA" at bounding box center [810, 35] width 77 height 26
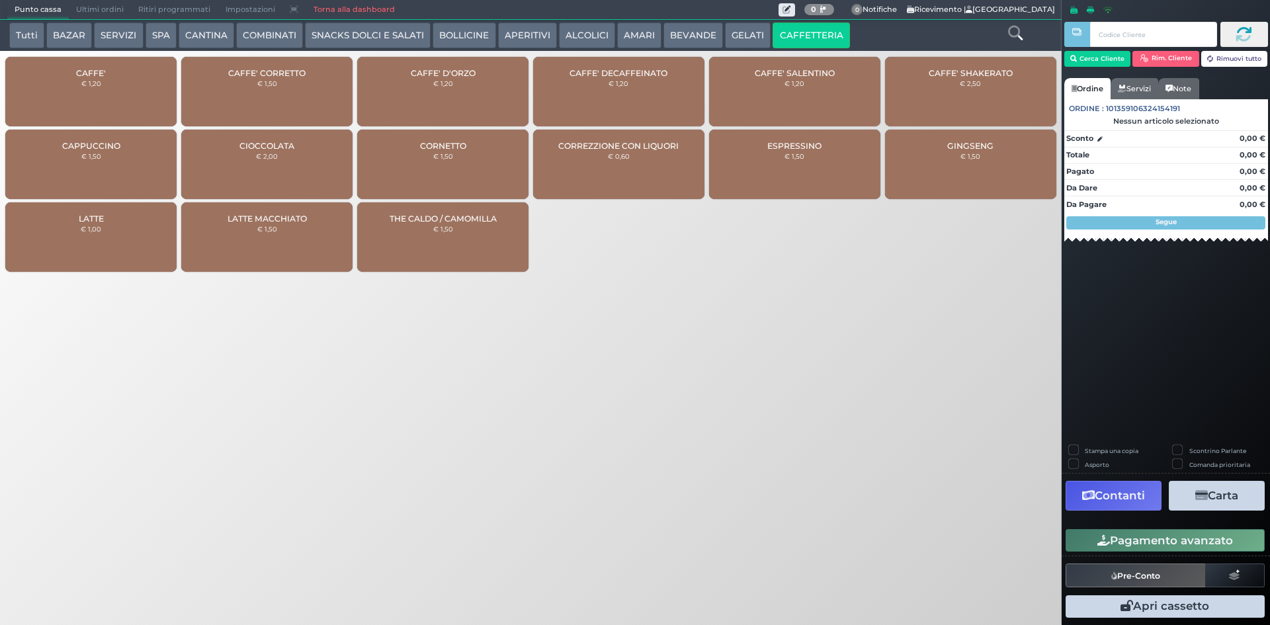
drag, startPoint x: 91, startPoint y: 126, endPoint x: 95, endPoint y: 108, distance: 17.6
click at [91, 125] on div "CAFFE' € 1,20" at bounding box center [90, 91] width 171 height 69
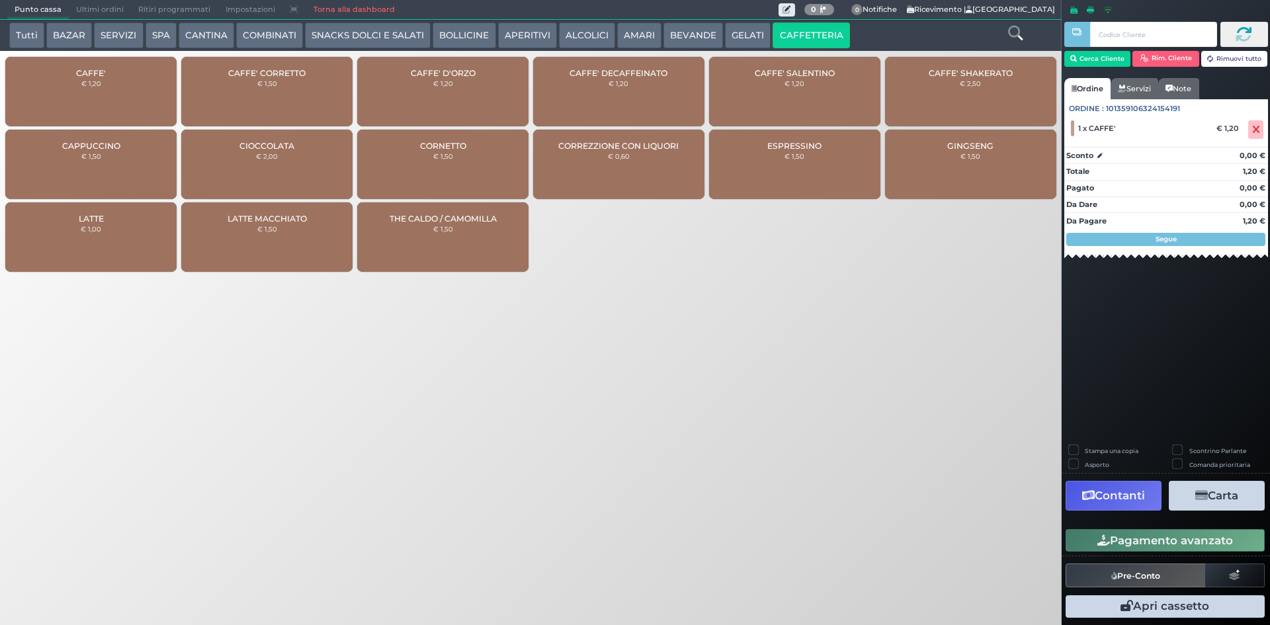
click at [1163, 536] on button "Pagamento avanzato" at bounding box center [1164, 540] width 199 height 22
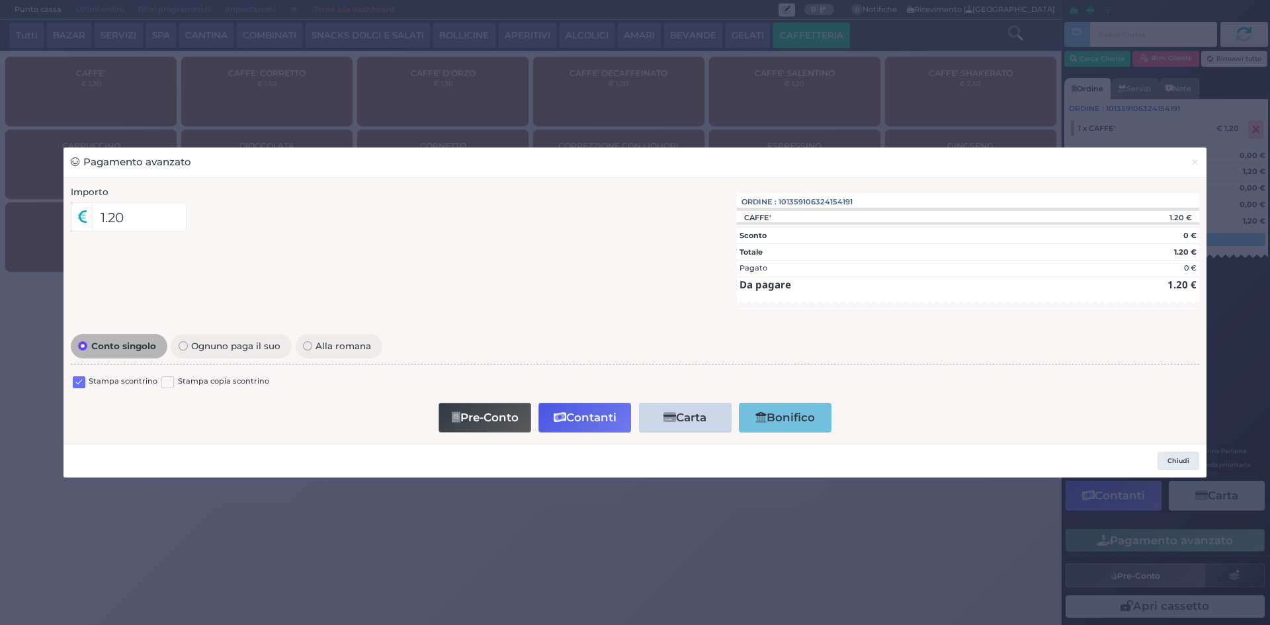
click at [83, 376] on div at bounding box center [79, 384] width 13 height 16
click at [83, 383] on label at bounding box center [79, 382] width 13 height 13
click at [0, 0] on input "checkbox" at bounding box center [0, 0] width 0 height 0
click at [573, 423] on button "Contanti" at bounding box center [584, 418] width 93 height 30
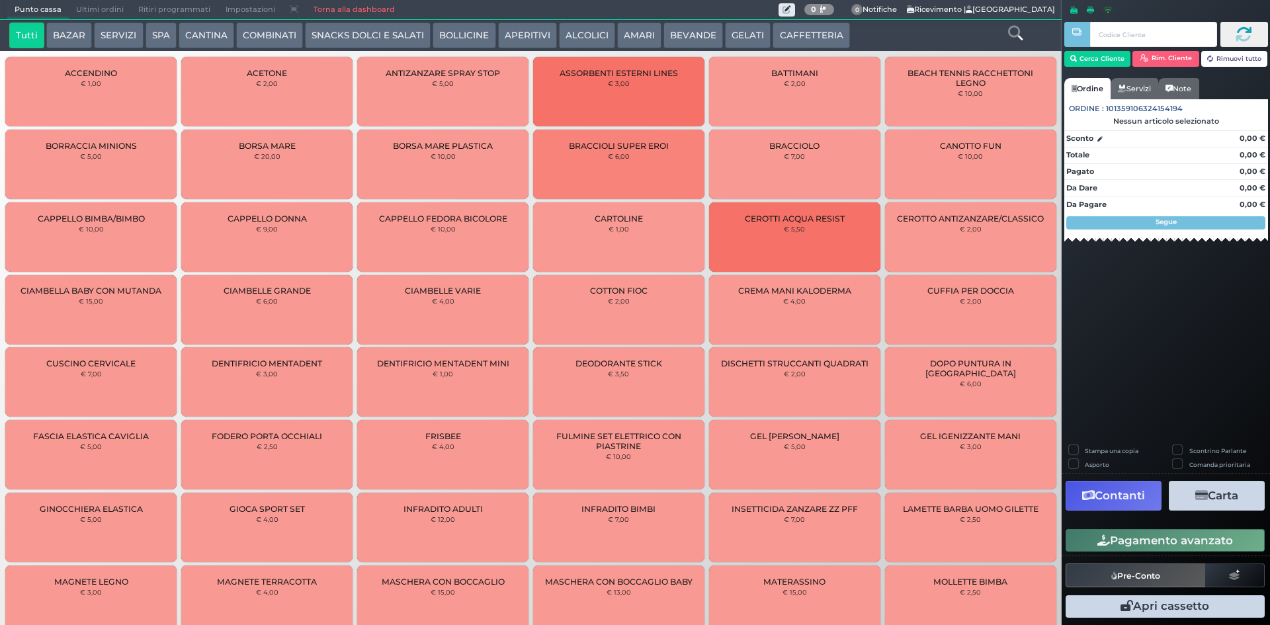
click at [784, 32] on button "CAFFETTERIA" at bounding box center [810, 35] width 77 height 26
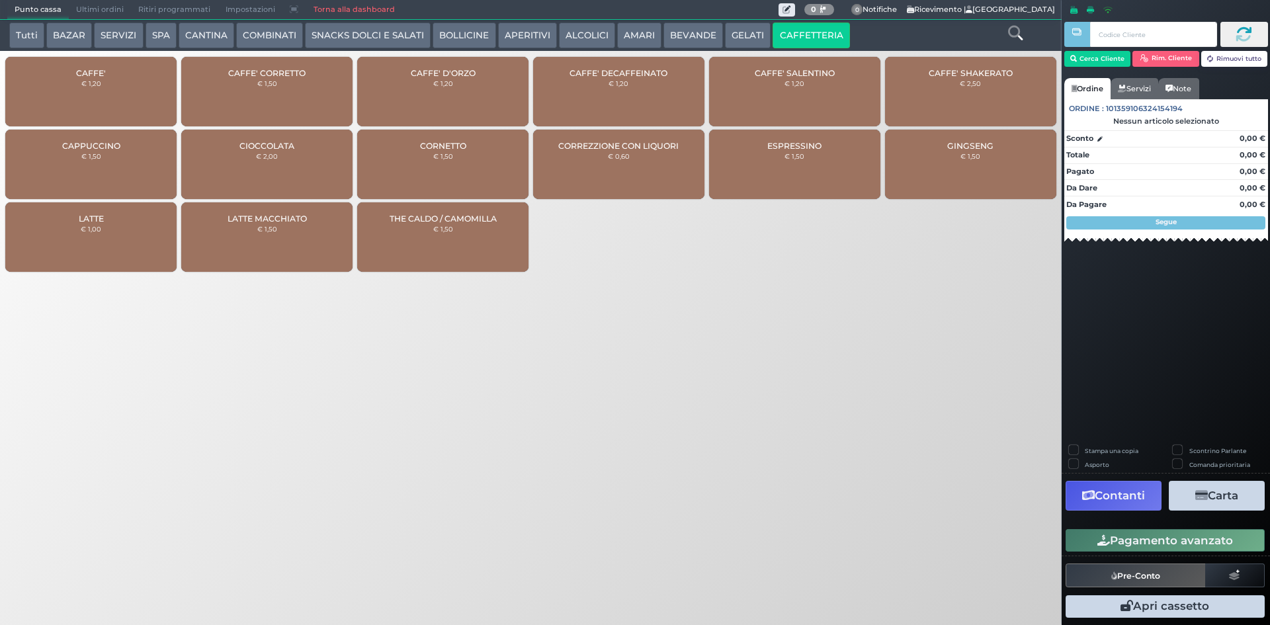
click at [81, 70] on span "CAFFE'" at bounding box center [91, 73] width 30 height 10
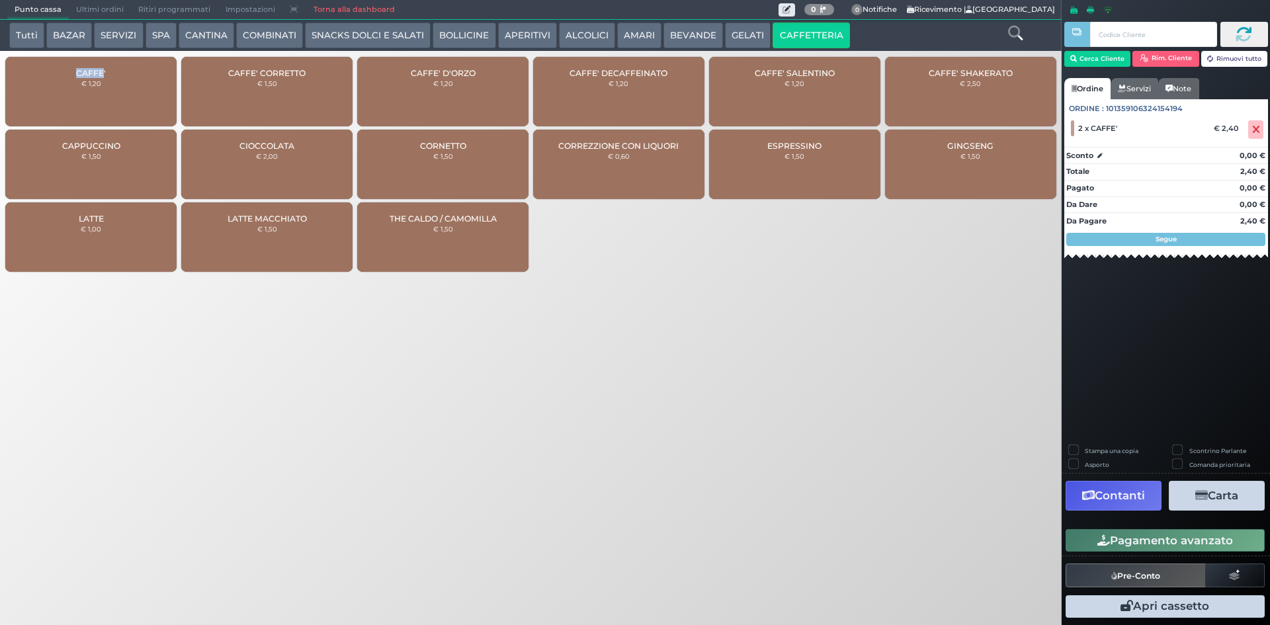
click at [1124, 535] on button "Pagamento avanzato" at bounding box center [1164, 540] width 199 height 22
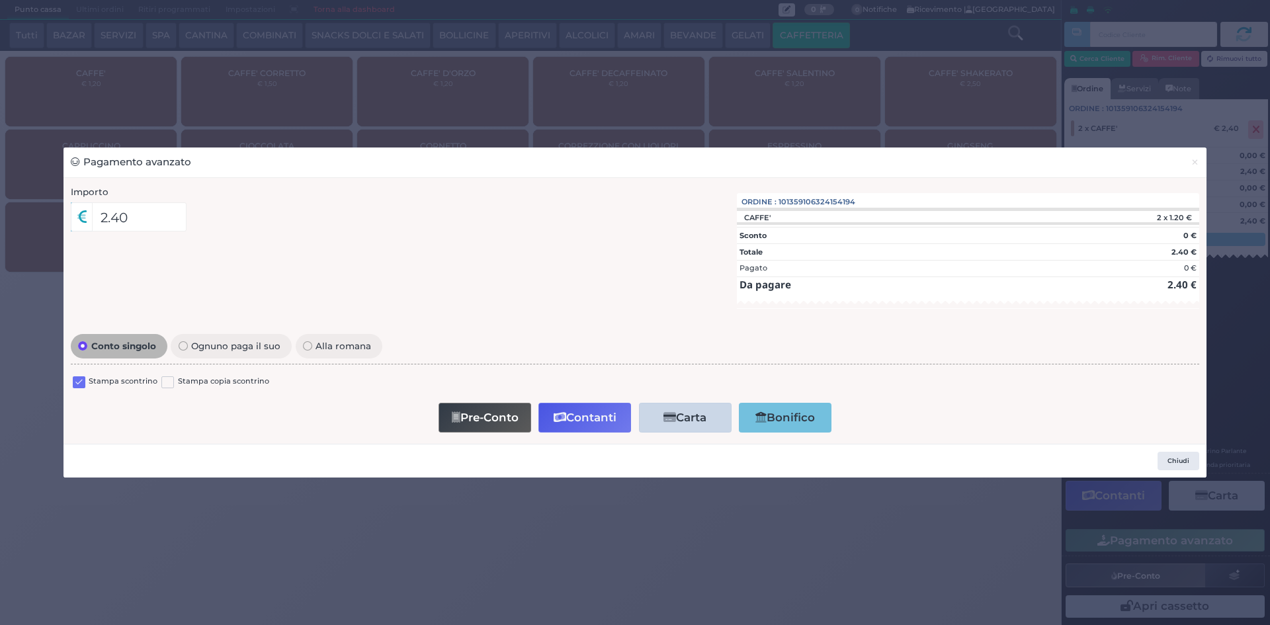
click at [79, 383] on label at bounding box center [79, 382] width 13 height 13
click at [0, 0] on input "checkbox" at bounding box center [0, 0] width 0 height 0
click at [592, 412] on button "Contanti" at bounding box center [584, 418] width 93 height 30
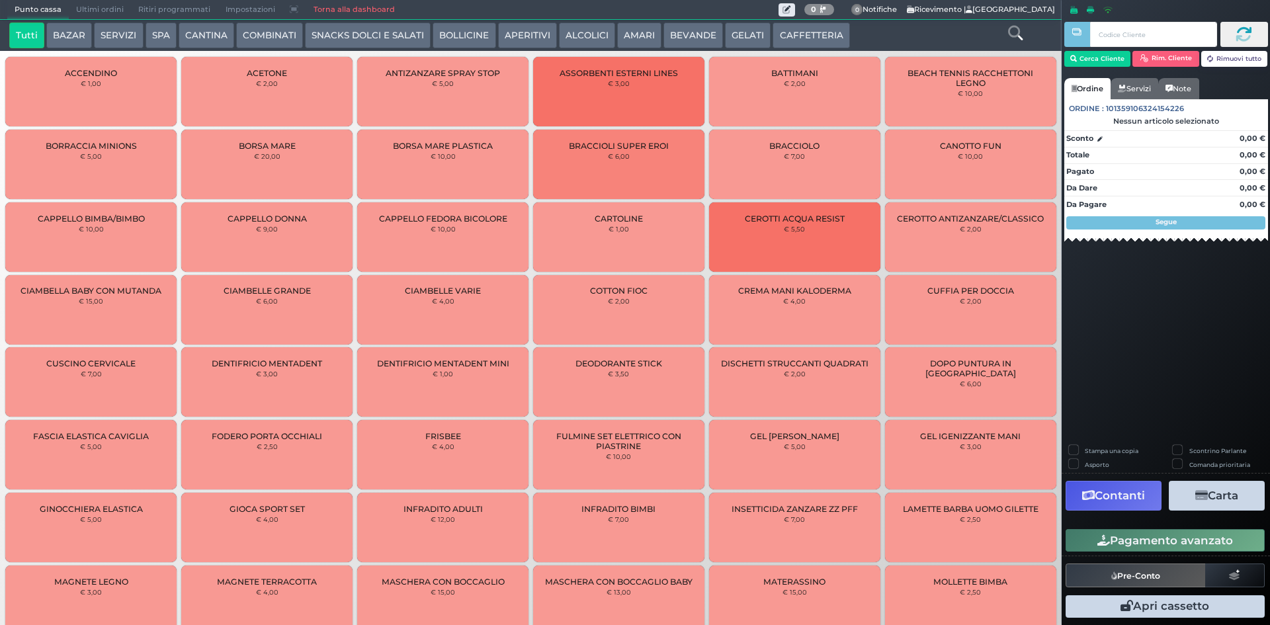
click at [788, 33] on button "CAFFETTERIA" at bounding box center [810, 35] width 77 height 26
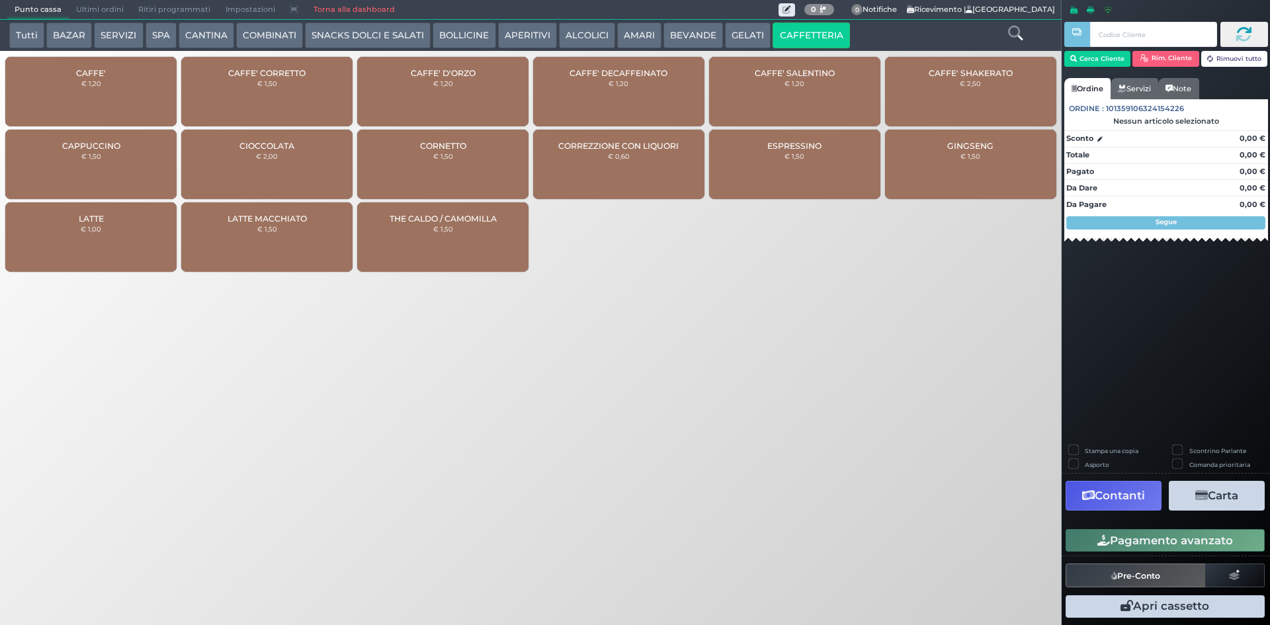
click at [122, 73] on div "CAFFE' € 1,20" at bounding box center [90, 91] width 171 height 69
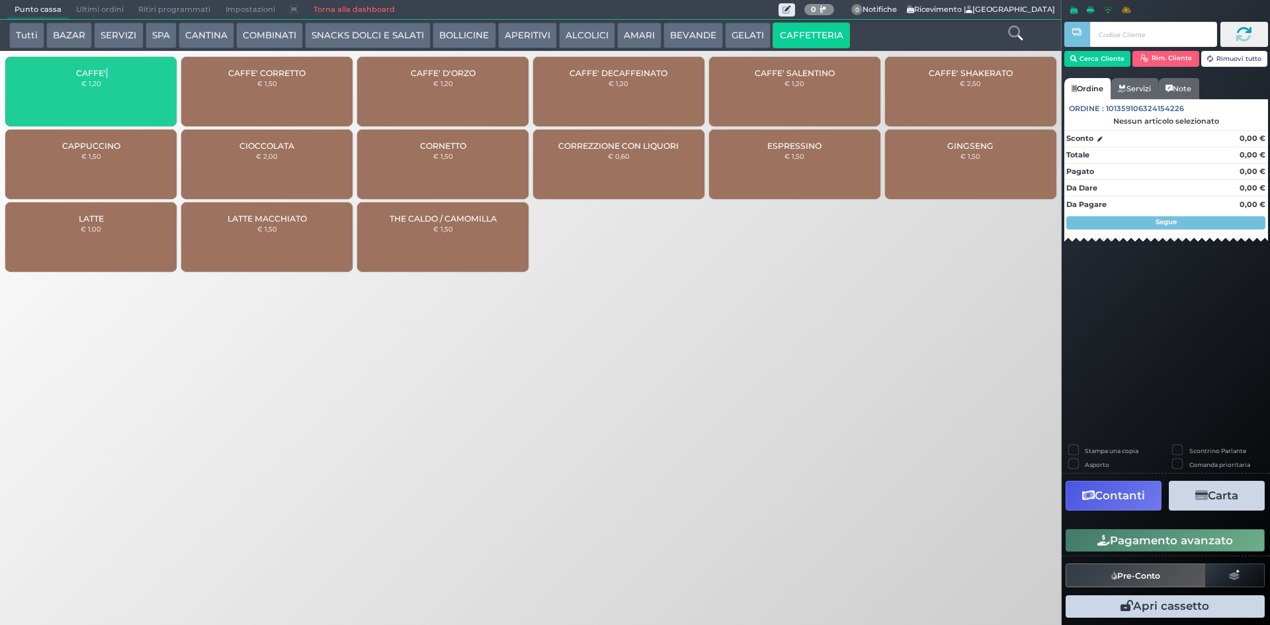
click at [122, 73] on div "CAFFE' € 1,20" at bounding box center [90, 91] width 171 height 69
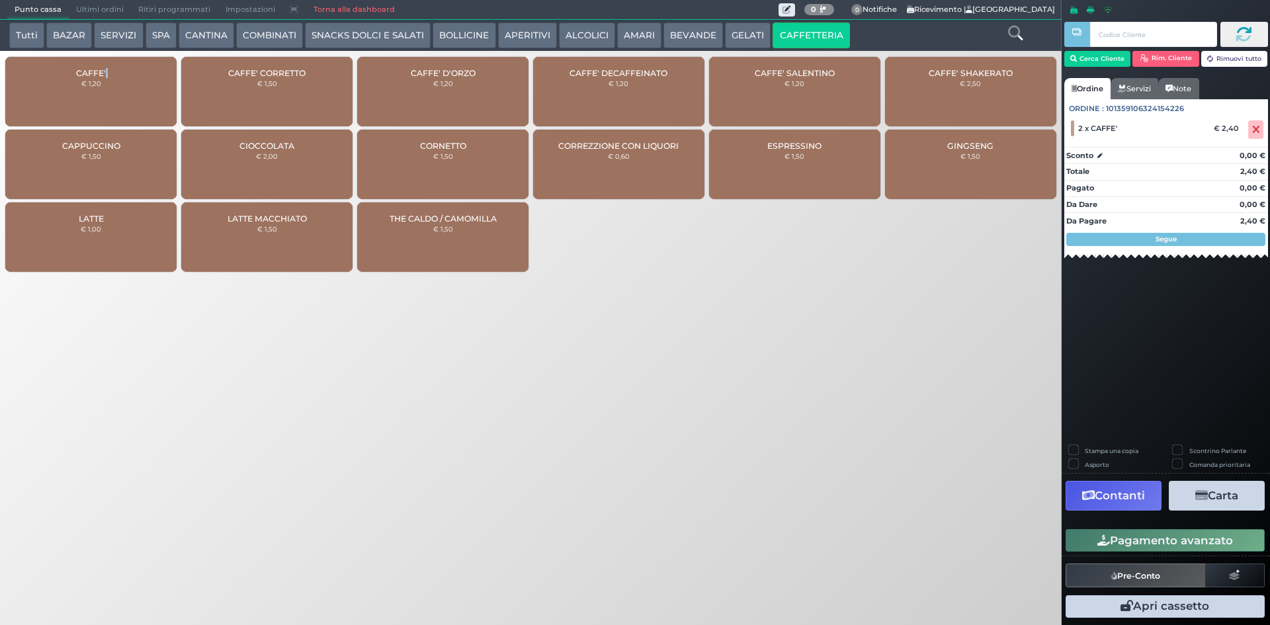
click at [1160, 549] on button "Pagamento avanzato" at bounding box center [1164, 540] width 199 height 22
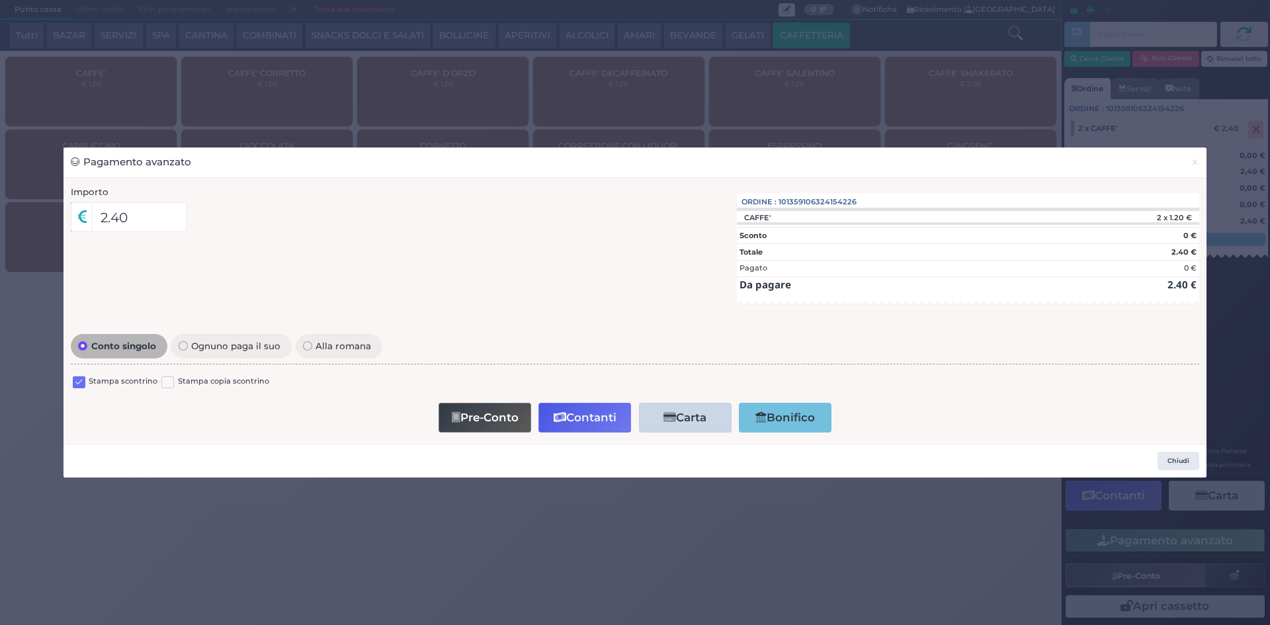
click at [73, 387] on label at bounding box center [79, 382] width 13 height 13
click at [0, 0] on input "checkbox" at bounding box center [0, 0] width 0 height 0
click at [559, 417] on icon "button" at bounding box center [560, 417] width 13 height 11
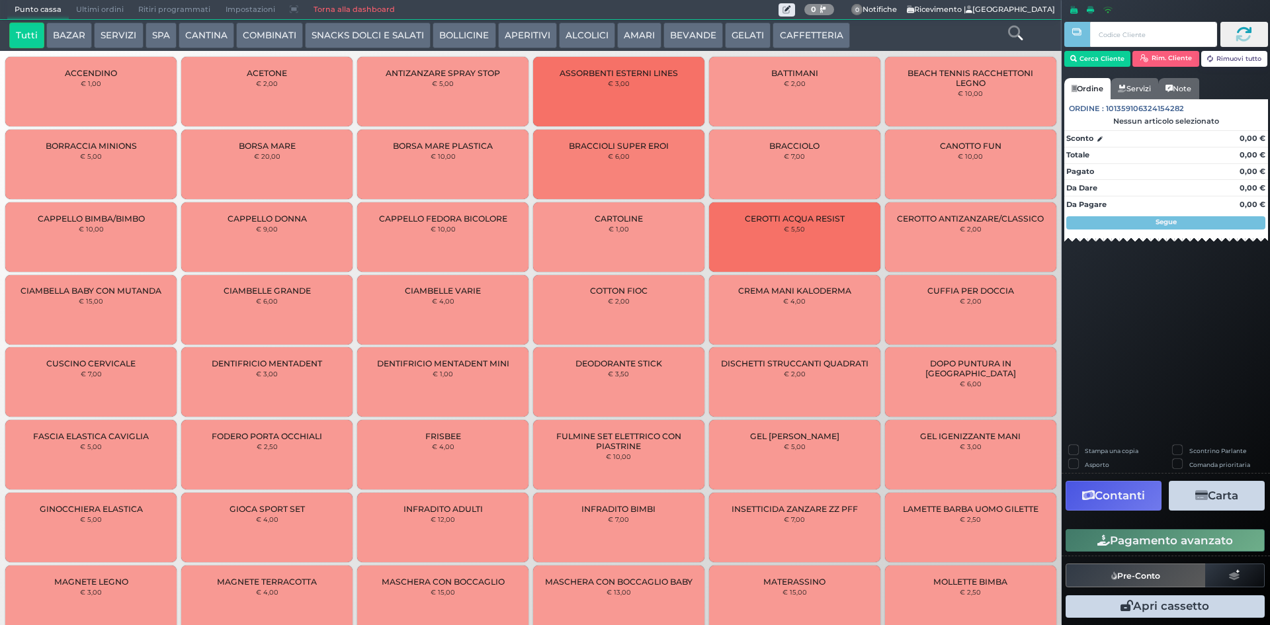
click at [641, 26] on button "AMARI" at bounding box center [639, 35] width 44 height 26
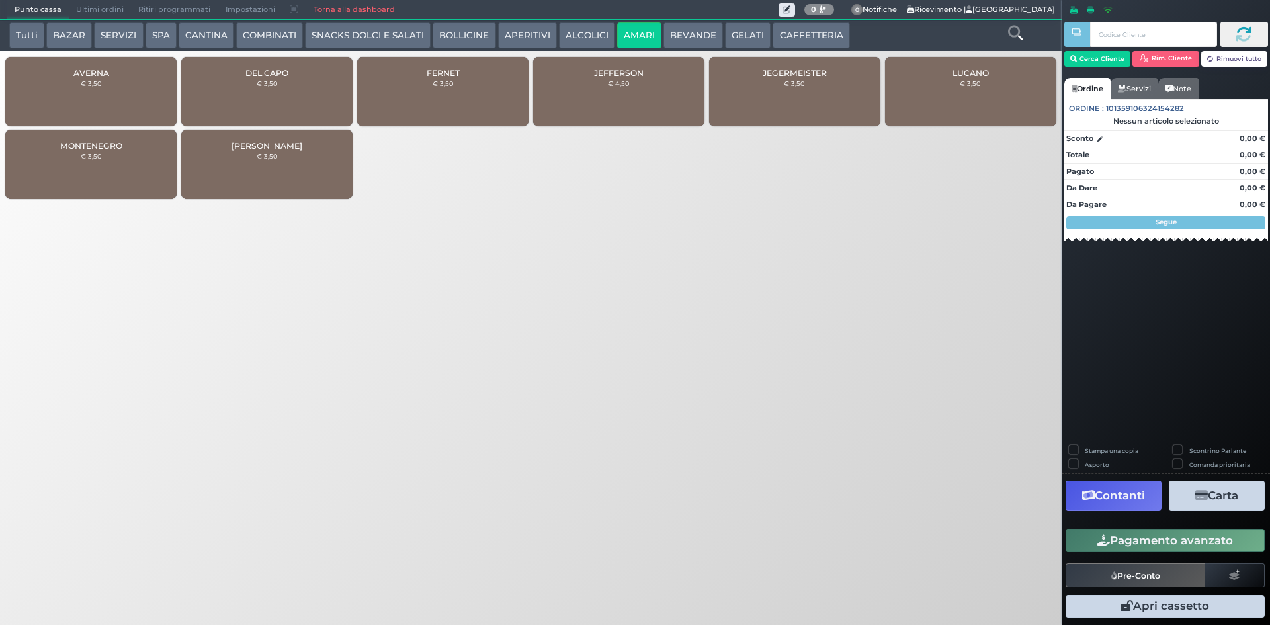
click at [279, 93] on div "DEL CAPO € 3,50" at bounding box center [266, 91] width 171 height 69
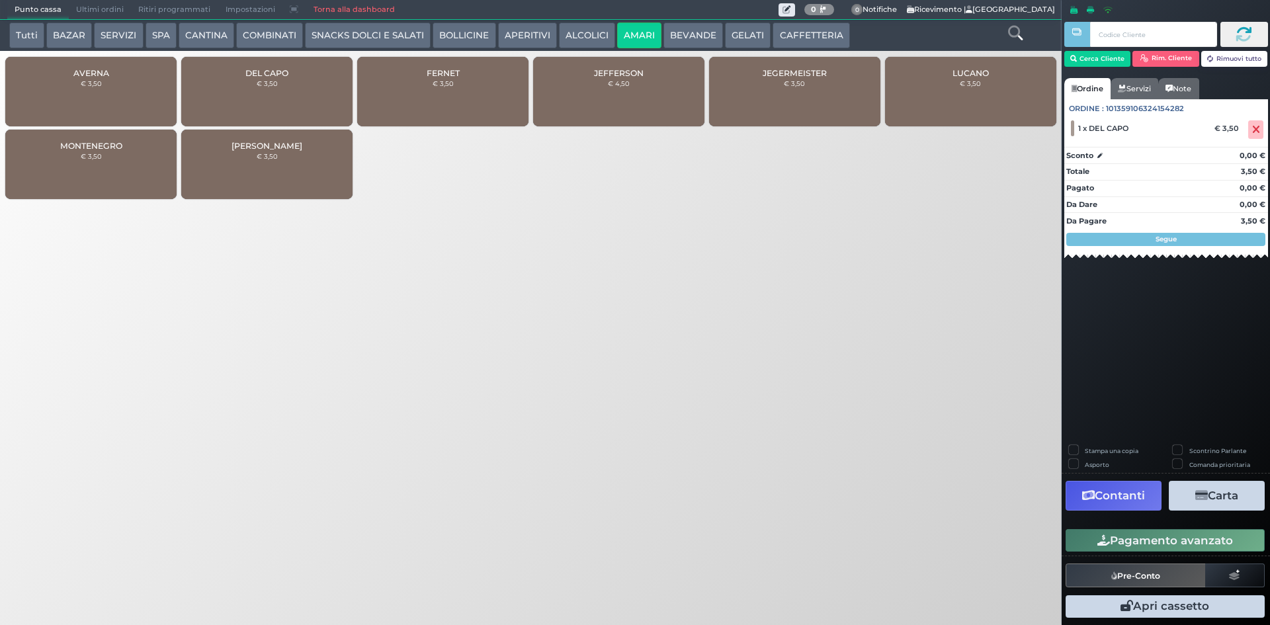
click at [1131, 448] on label "Stampa una copia" at bounding box center [1112, 450] width 54 height 9
checkbox input "true"
click at [1199, 491] on icon "button" at bounding box center [1201, 495] width 13 height 11
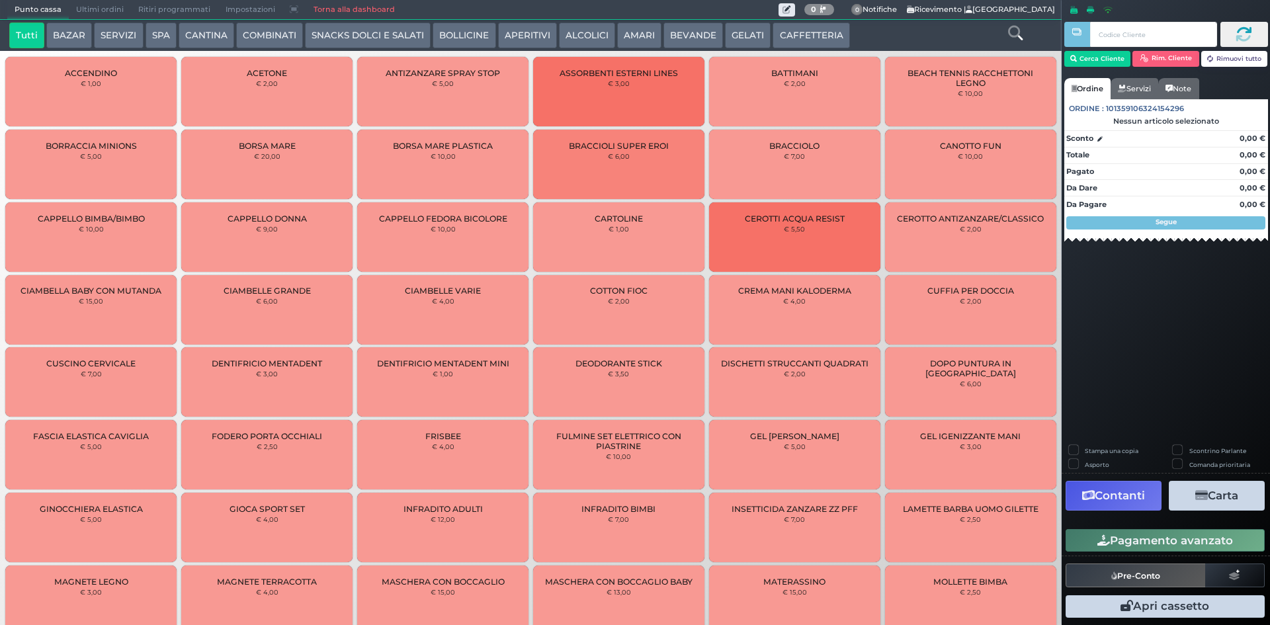
click at [688, 37] on button "BEVANDE" at bounding box center [693, 35] width 60 height 26
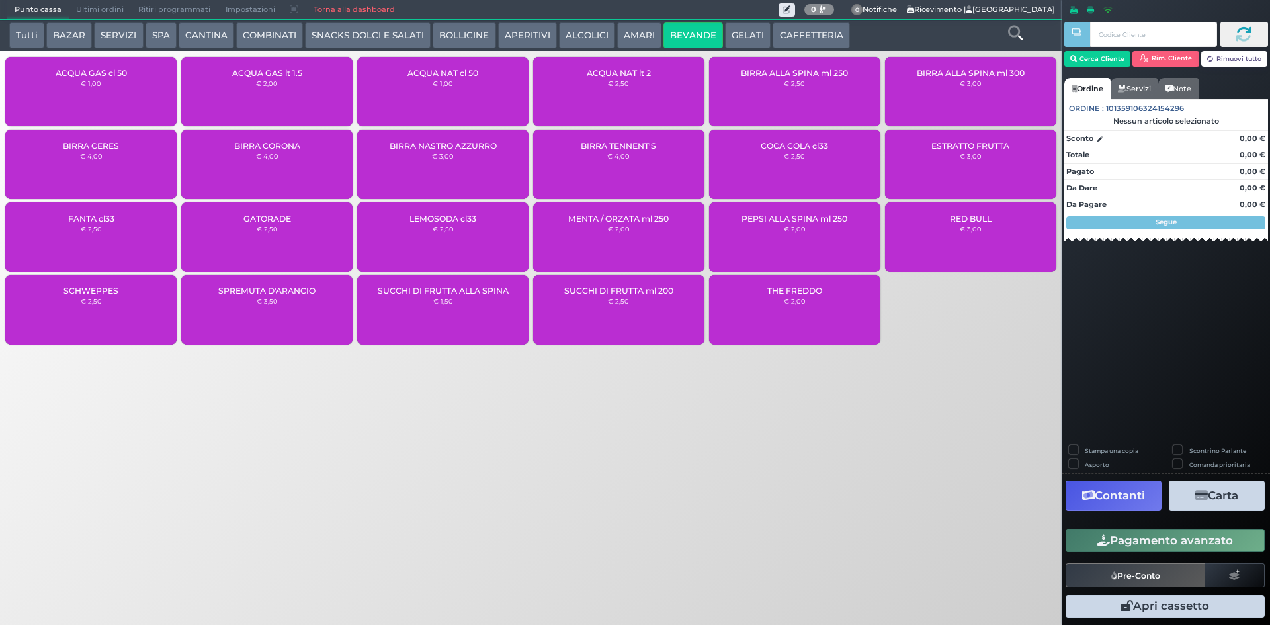
click at [441, 85] on small "€ 1,00" at bounding box center [443, 83] width 21 height 8
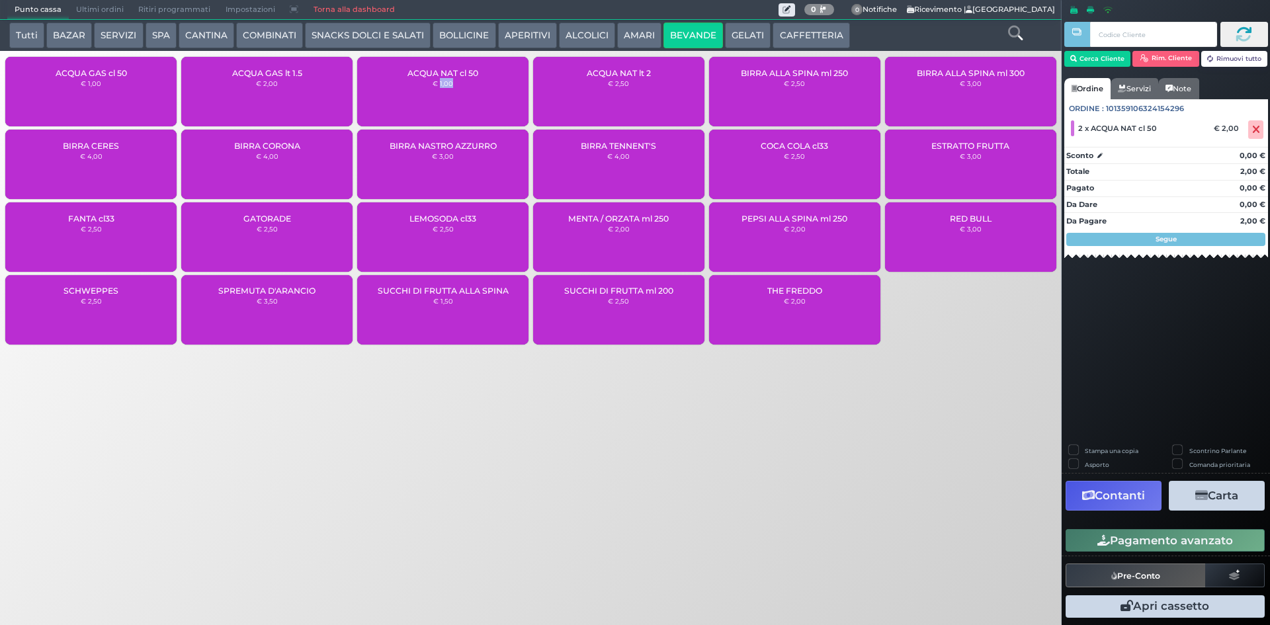
click at [1137, 539] on button "Pagamento avanzato" at bounding box center [1164, 540] width 199 height 22
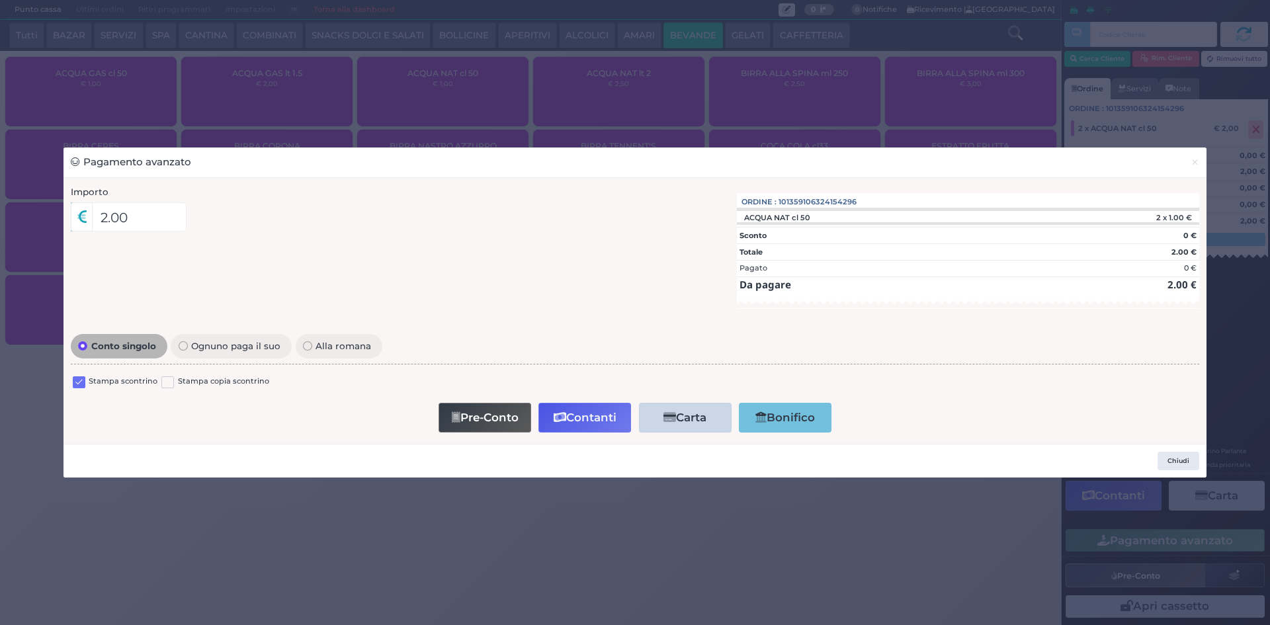
drag, startPoint x: 79, startPoint y: 386, endPoint x: 64, endPoint y: 384, distance: 14.7
click at [78, 386] on label at bounding box center [79, 382] width 13 height 13
click at [0, 0] on input "checkbox" at bounding box center [0, 0] width 0 height 0
click at [585, 423] on button "Contanti" at bounding box center [584, 418] width 93 height 30
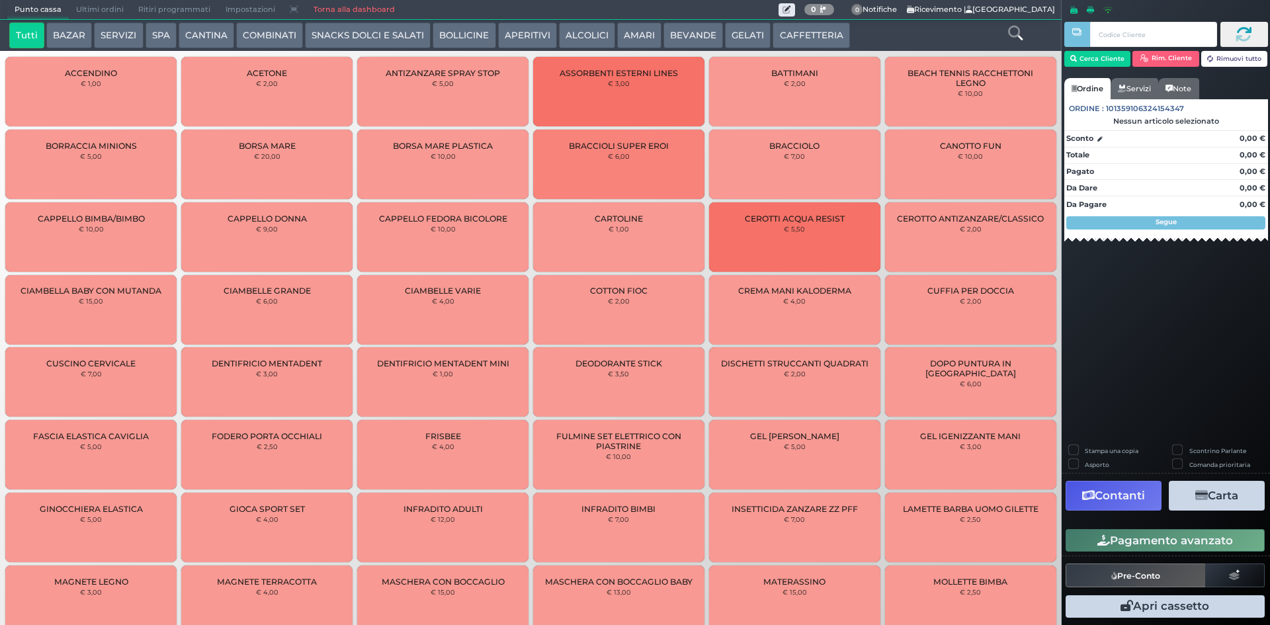
click at [811, 27] on button "CAFFETTERIA" at bounding box center [810, 35] width 77 height 26
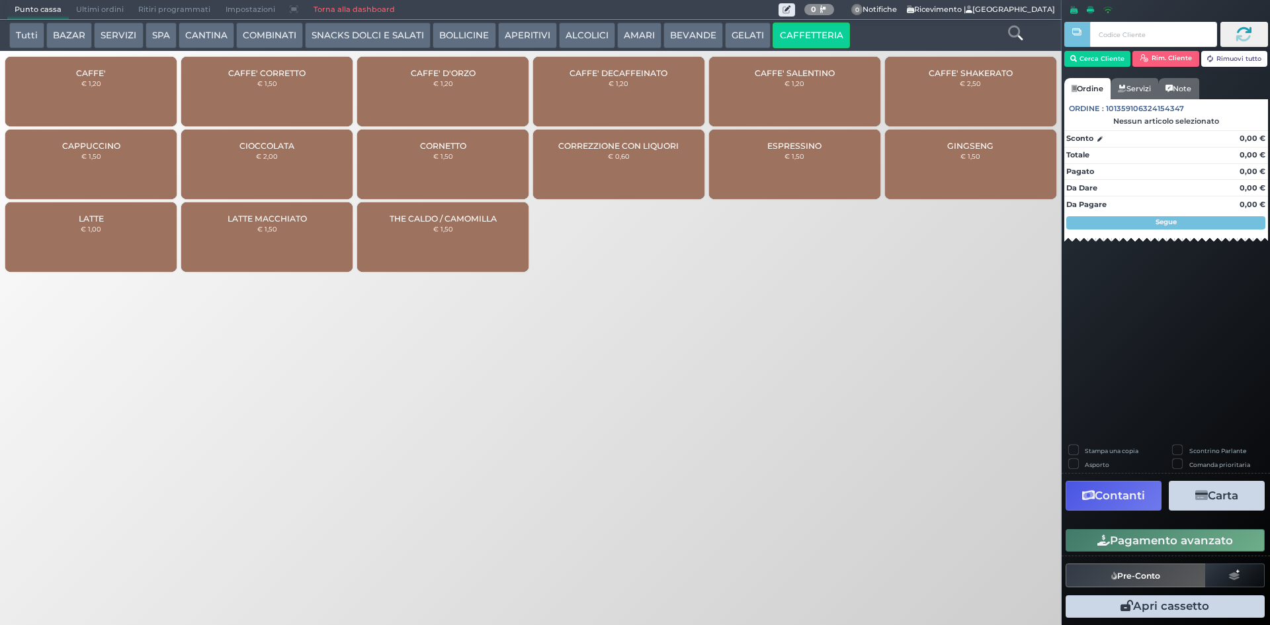
click at [145, 98] on div "CAFFE' € 1,20" at bounding box center [90, 91] width 171 height 69
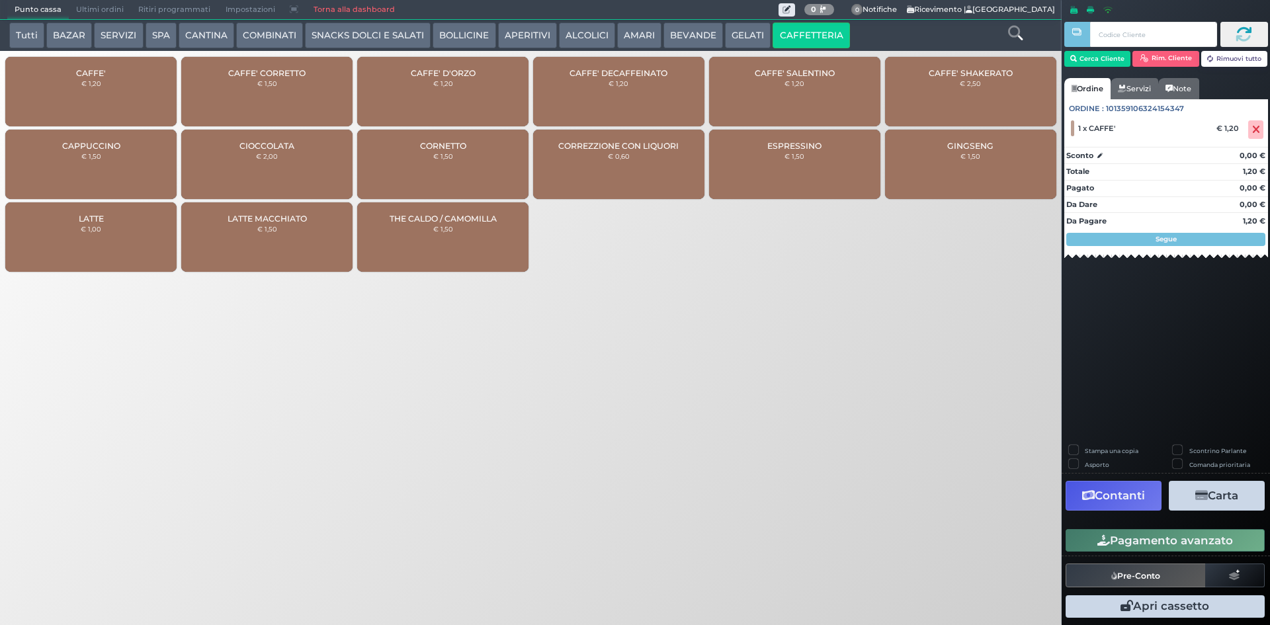
click at [1094, 544] on button "Pagamento avanzato" at bounding box center [1164, 540] width 199 height 22
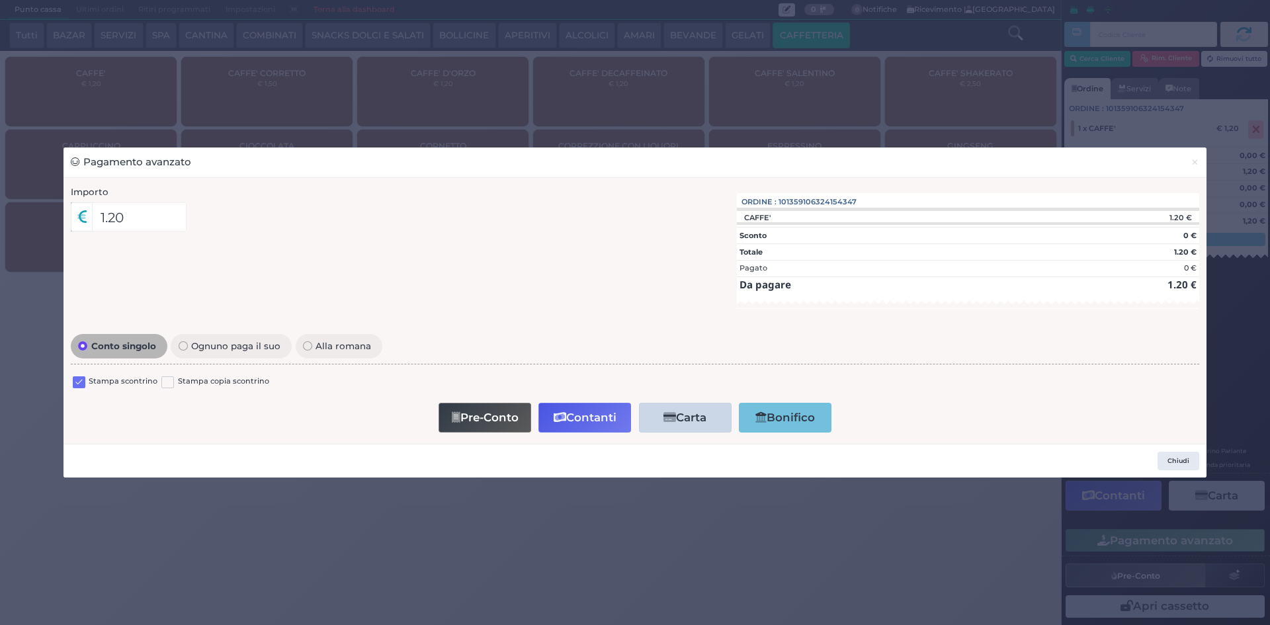
click at [75, 380] on label at bounding box center [79, 382] width 13 height 13
click at [0, 0] on input "checkbox" at bounding box center [0, 0] width 0 height 0
click at [582, 417] on button "Contanti" at bounding box center [584, 418] width 93 height 30
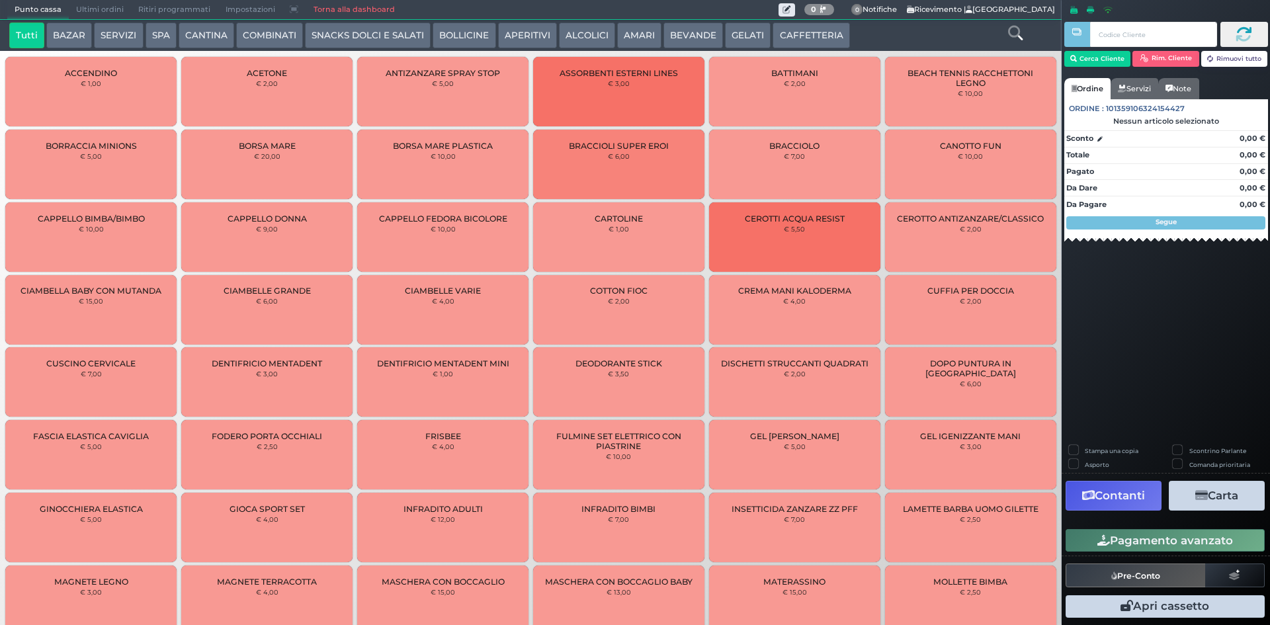
click at [804, 44] on button "CAFFETTERIA" at bounding box center [810, 35] width 77 height 26
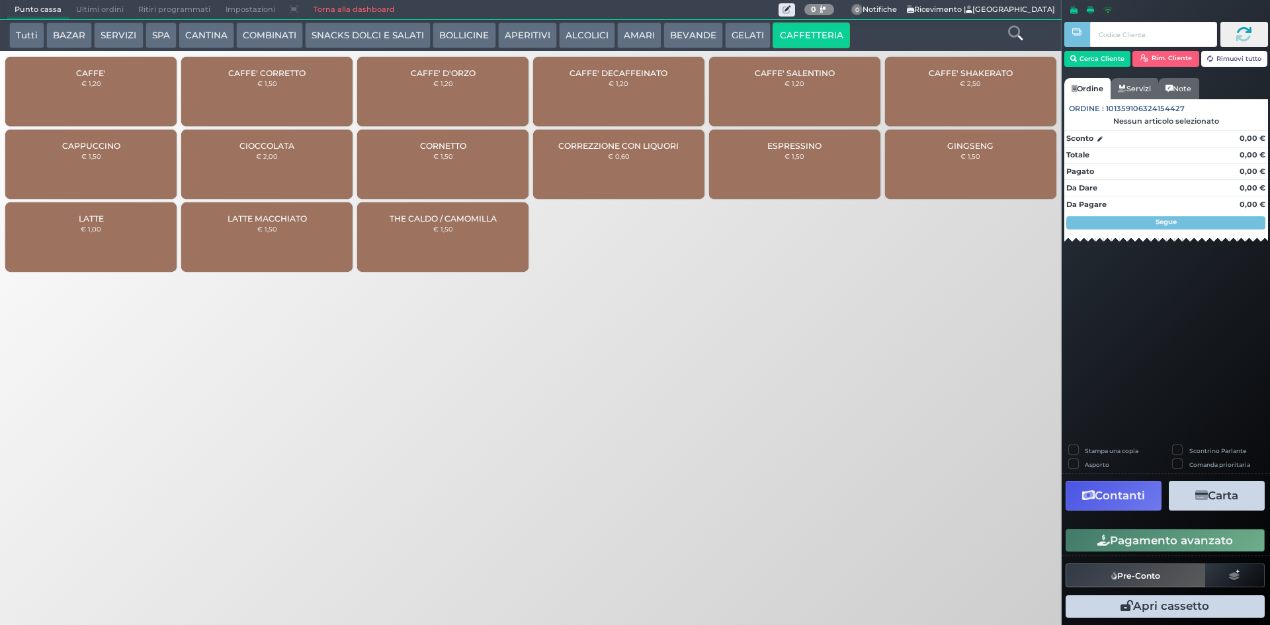
click at [72, 84] on div "CAFFE' € 1,20" at bounding box center [90, 91] width 171 height 69
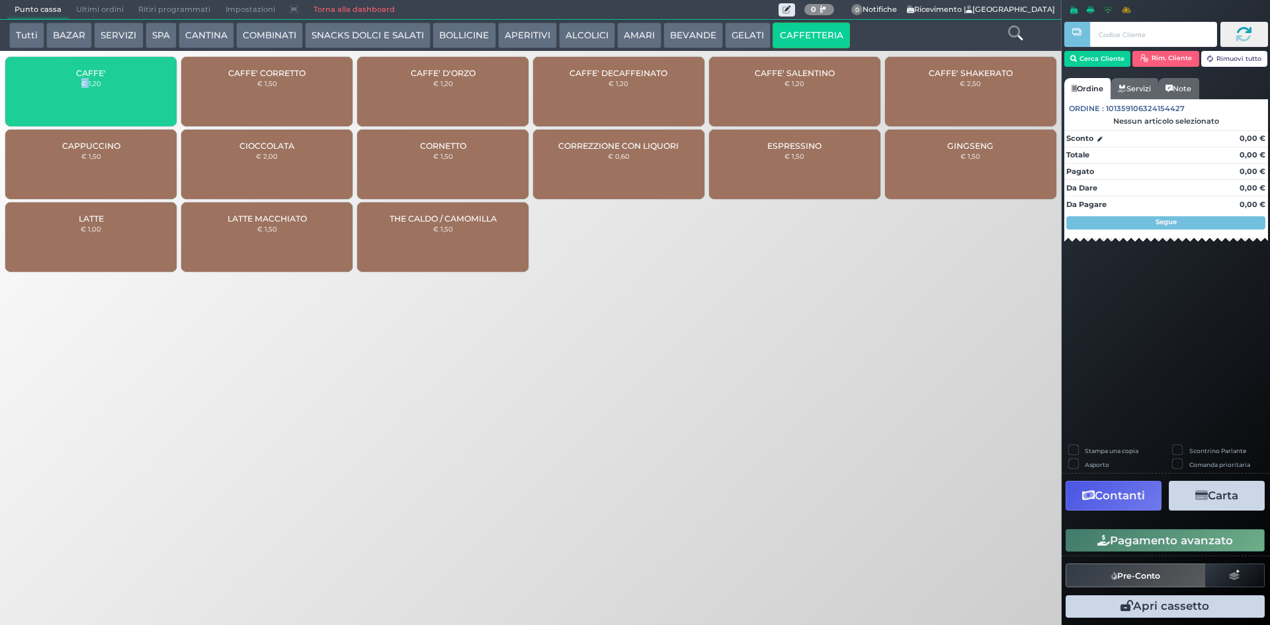
click at [72, 84] on div "CAFFE' € 1,20" at bounding box center [90, 91] width 171 height 69
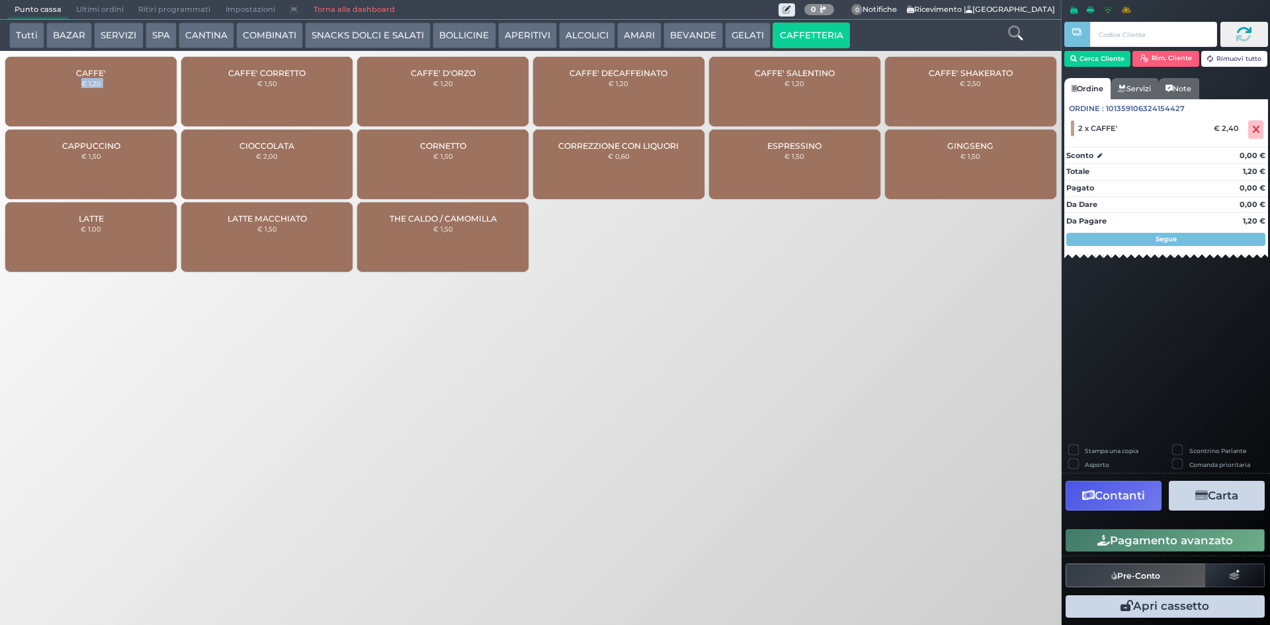
click at [72, 84] on div "CAFFE' € 1,20" at bounding box center [90, 91] width 171 height 69
click at [1175, 534] on button "Pagamento avanzato" at bounding box center [1164, 540] width 199 height 22
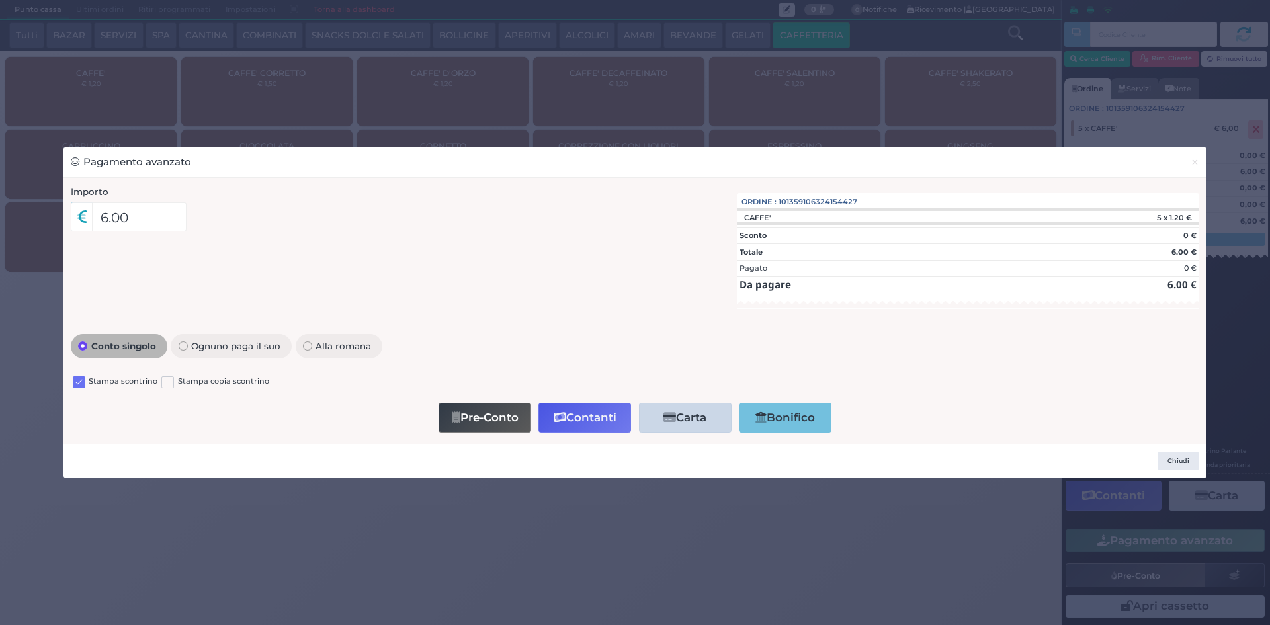
click at [76, 381] on label at bounding box center [79, 382] width 13 height 13
click at [0, 0] on input "checkbox" at bounding box center [0, 0] width 0 height 0
click at [606, 418] on button "Contanti" at bounding box center [584, 418] width 93 height 30
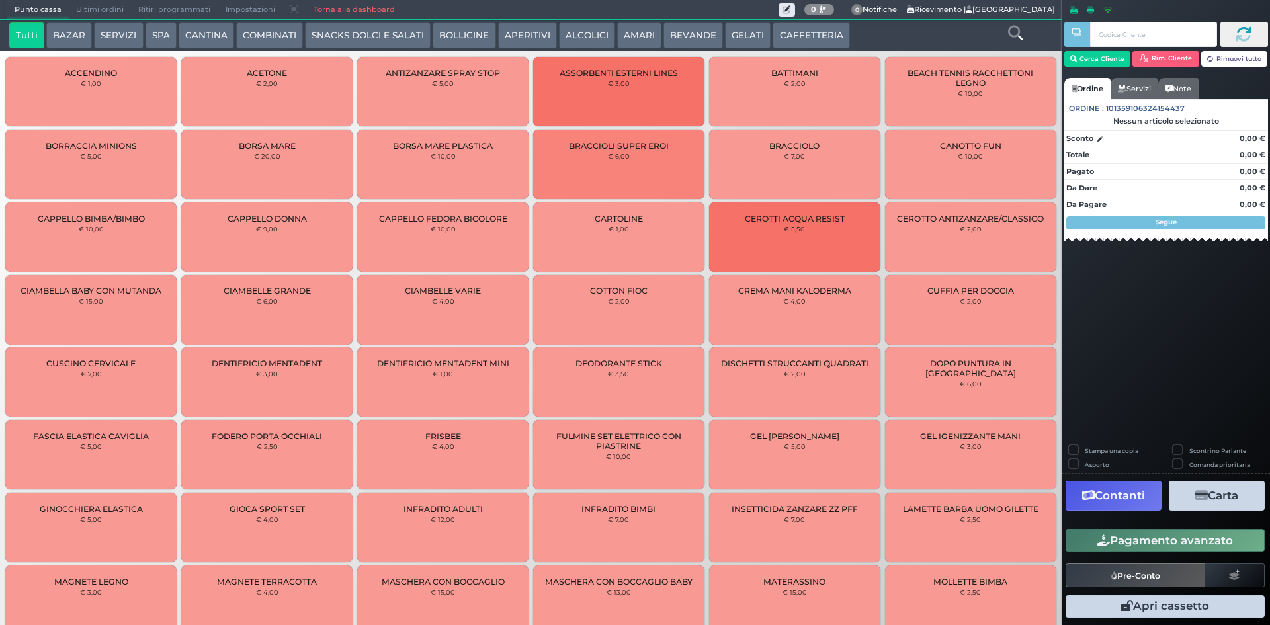
click at [805, 30] on button "CAFFETTERIA" at bounding box center [810, 35] width 77 height 26
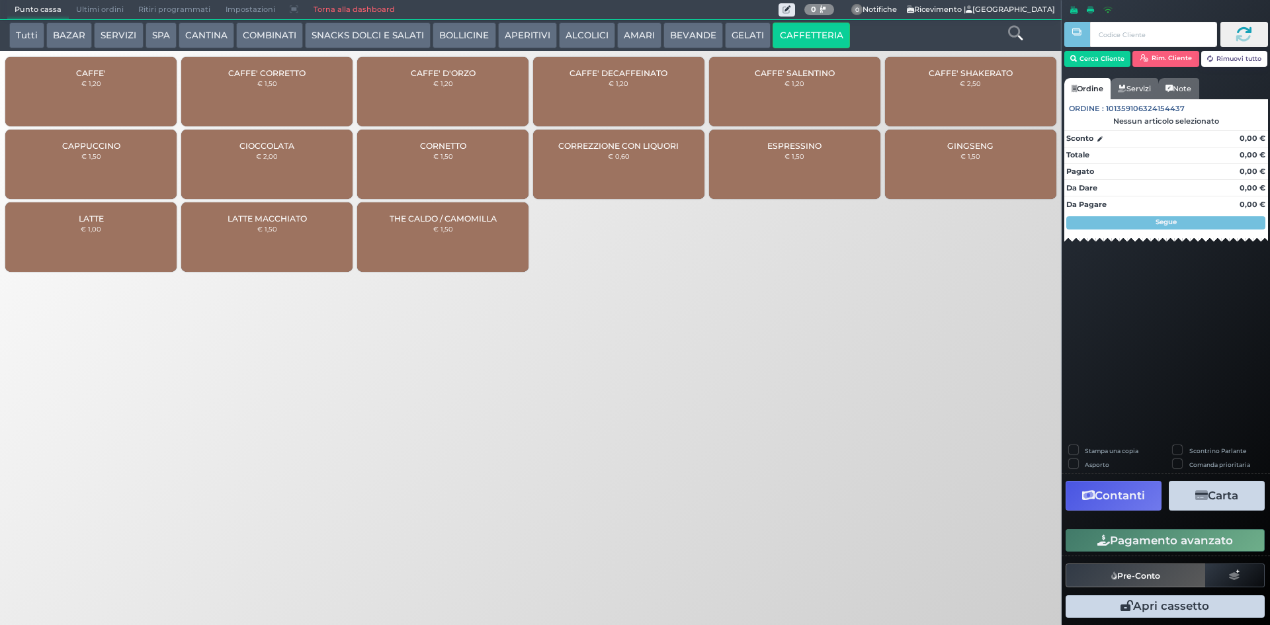
click at [99, 89] on div "CAFFE' € 1,20" at bounding box center [90, 91] width 171 height 69
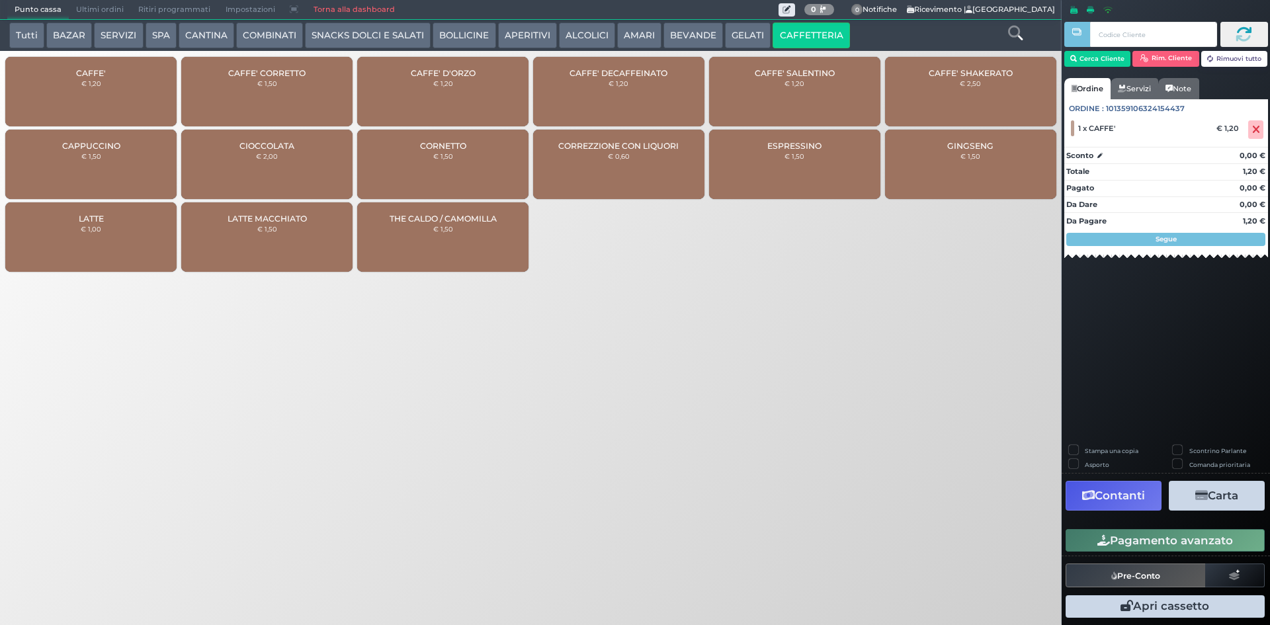
click at [1088, 532] on button "Pagamento avanzato" at bounding box center [1164, 540] width 199 height 22
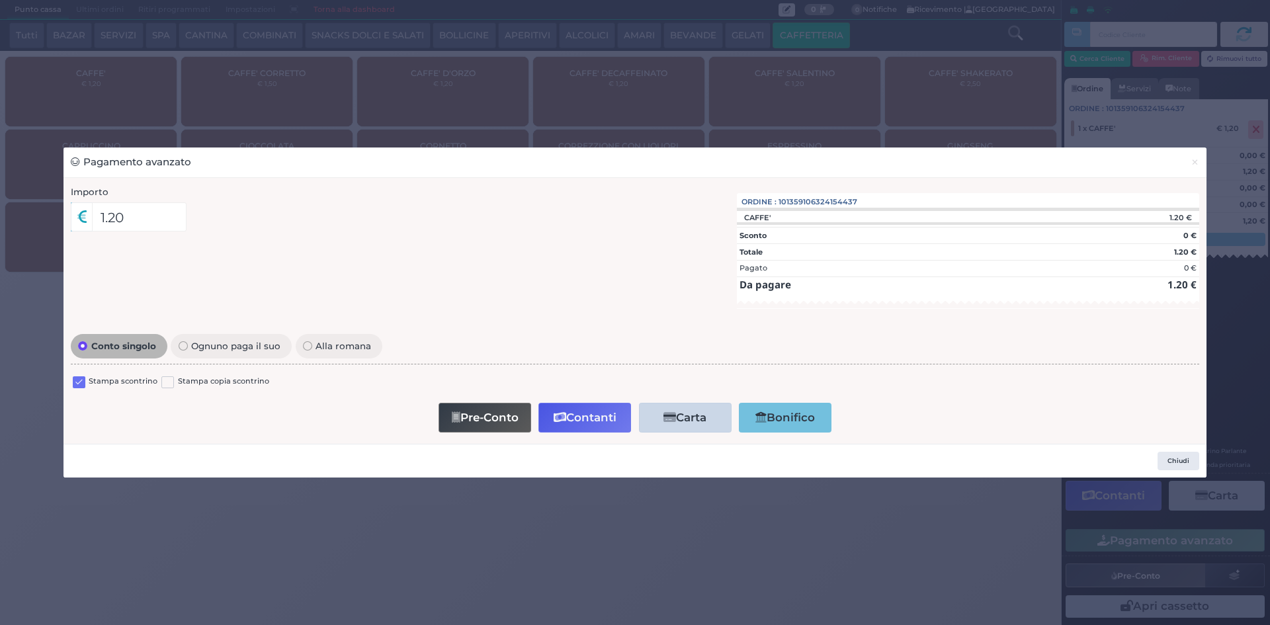
click at [80, 377] on label at bounding box center [79, 382] width 13 height 13
click at [0, 0] on input "checkbox" at bounding box center [0, 0] width 0 height 0
click at [558, 413] on icon "button" at bounding box center [560, 417] width 13 height 11
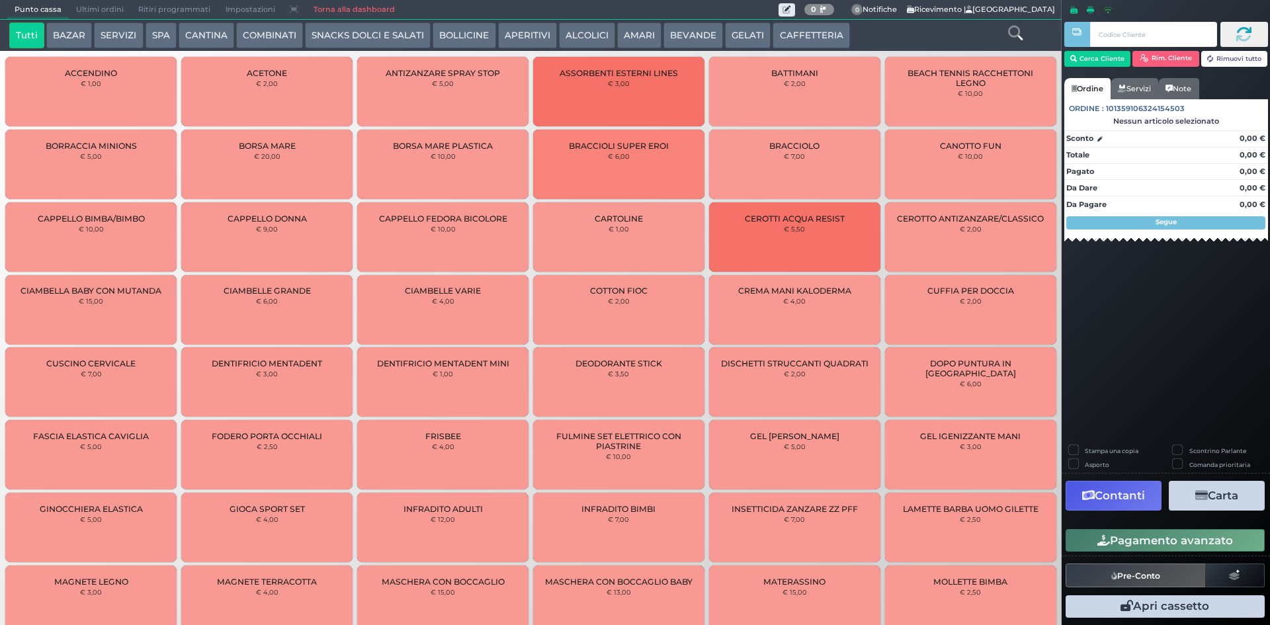
drag, startPoint x: 789, startPoint y: 29, endPoint x: 449, endPoint y: 50, distance: 340.6
click at [790, 29] on button "CAFFETTERIA" at bounding box center [810, 35] width 77 height 26
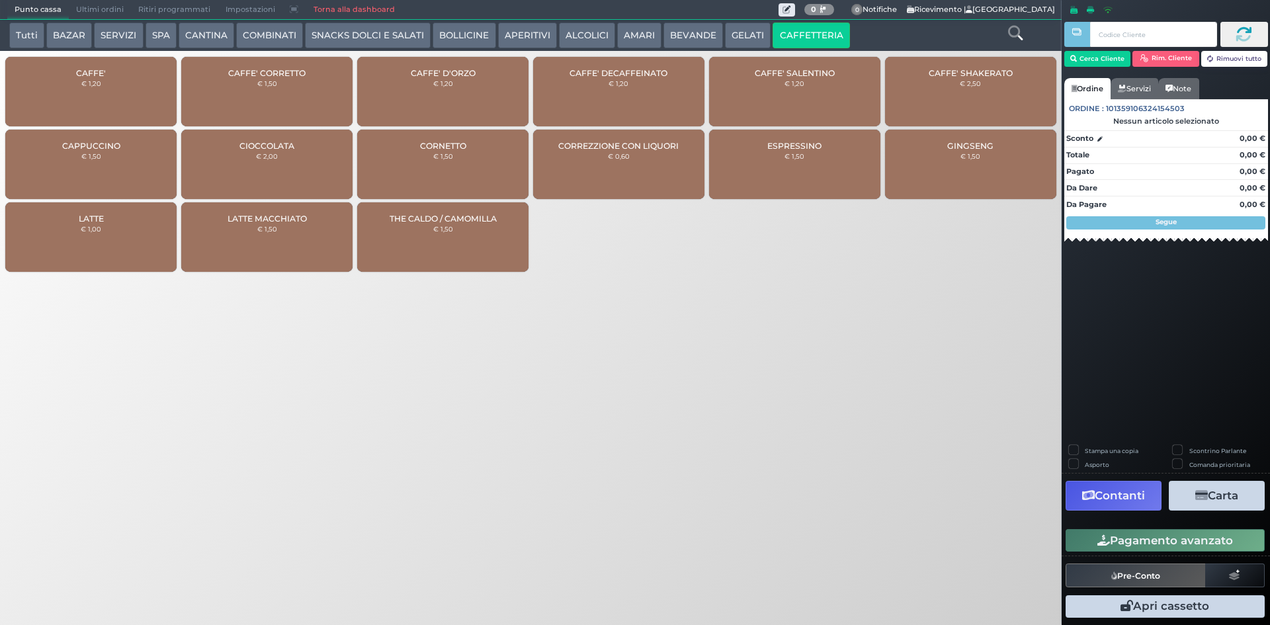
click at [112, 93] on div "CAFFE' € 1,20" at bounding box center [90, 91] width 171 height 69
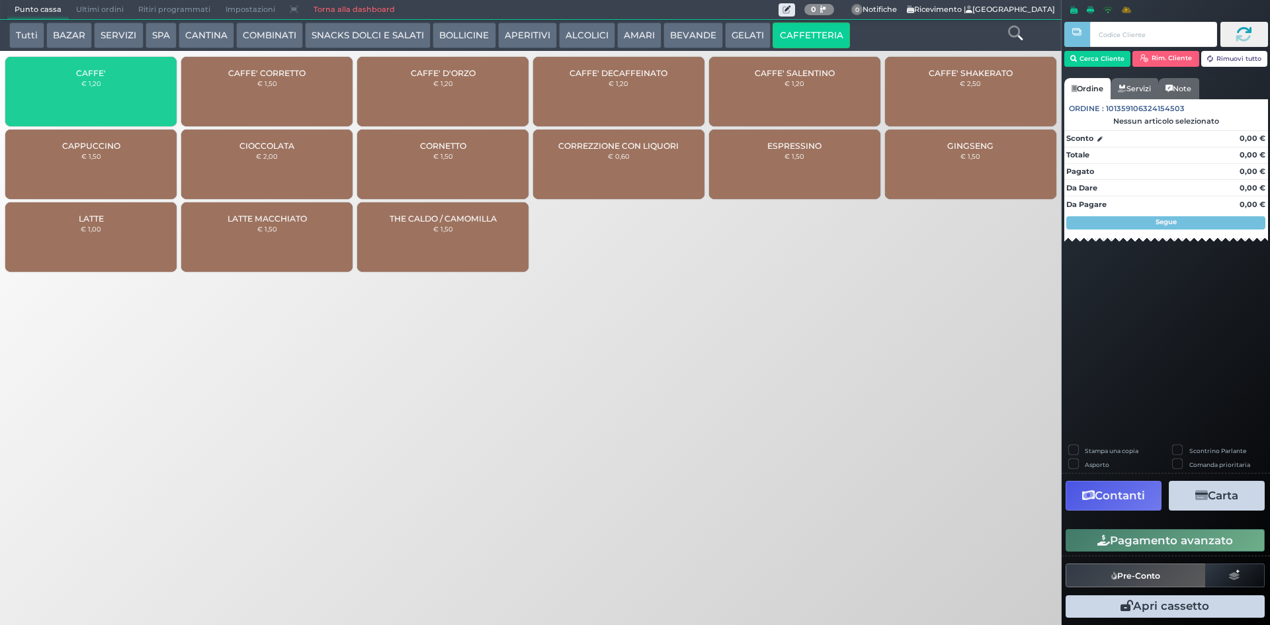
click at [112, 93] on div "CAFFE' € 1,20" at bounding box center [90, 91] width 171 height 69
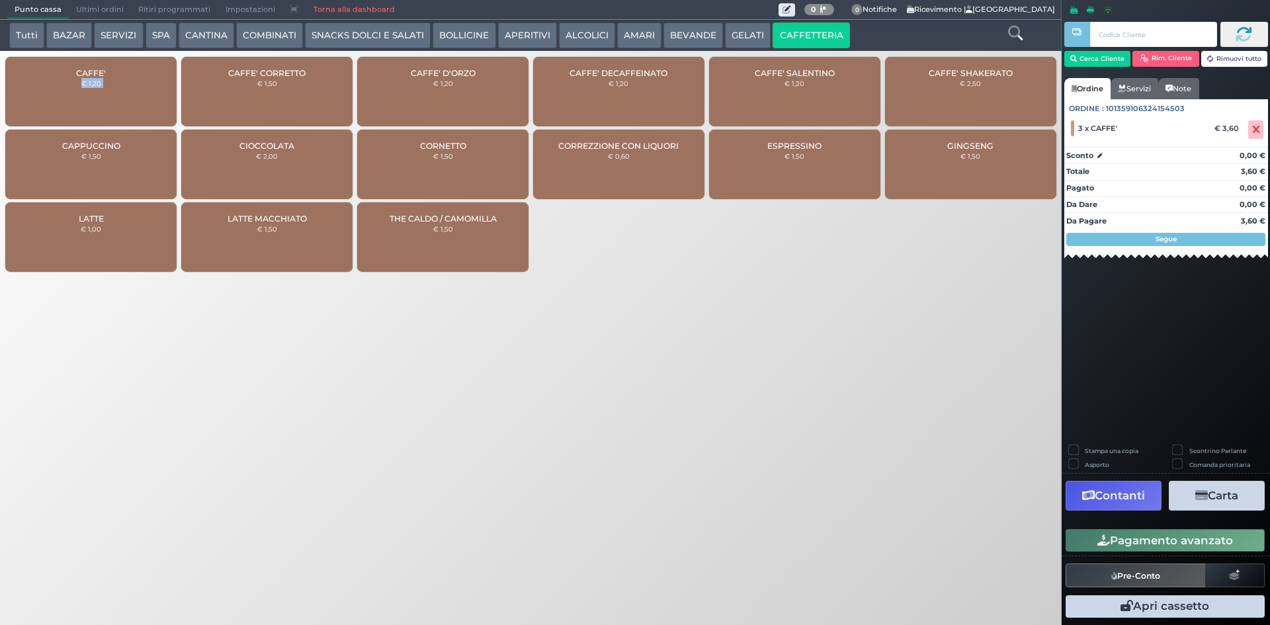
click at [1188, 537] on button "Pagamento avanzato" at bounding box center [1164, 540] width 199 height 22
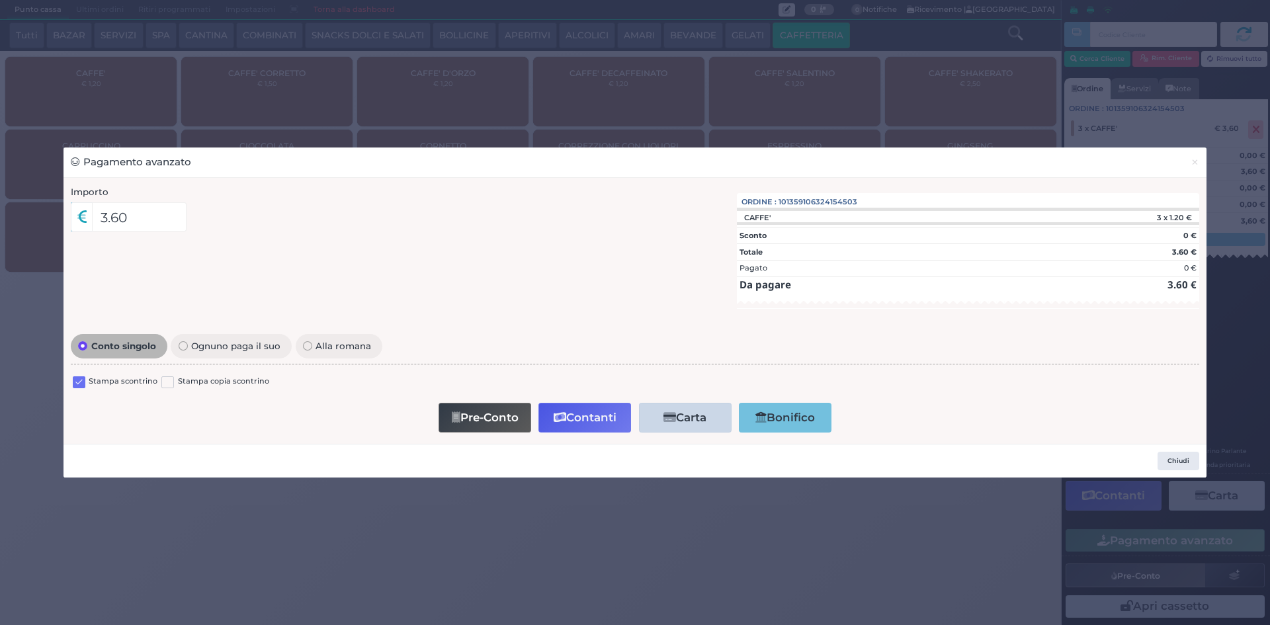
click at [83, 381] on label at bounding box center [79, 382] width 13 height 13
click at [0, 0] on input "checkbox" at bounding box center [0, 0] width 0 height 0
click at [571, 421] on button "Contanti" at bounding box center [584, 418] width 93 height 30
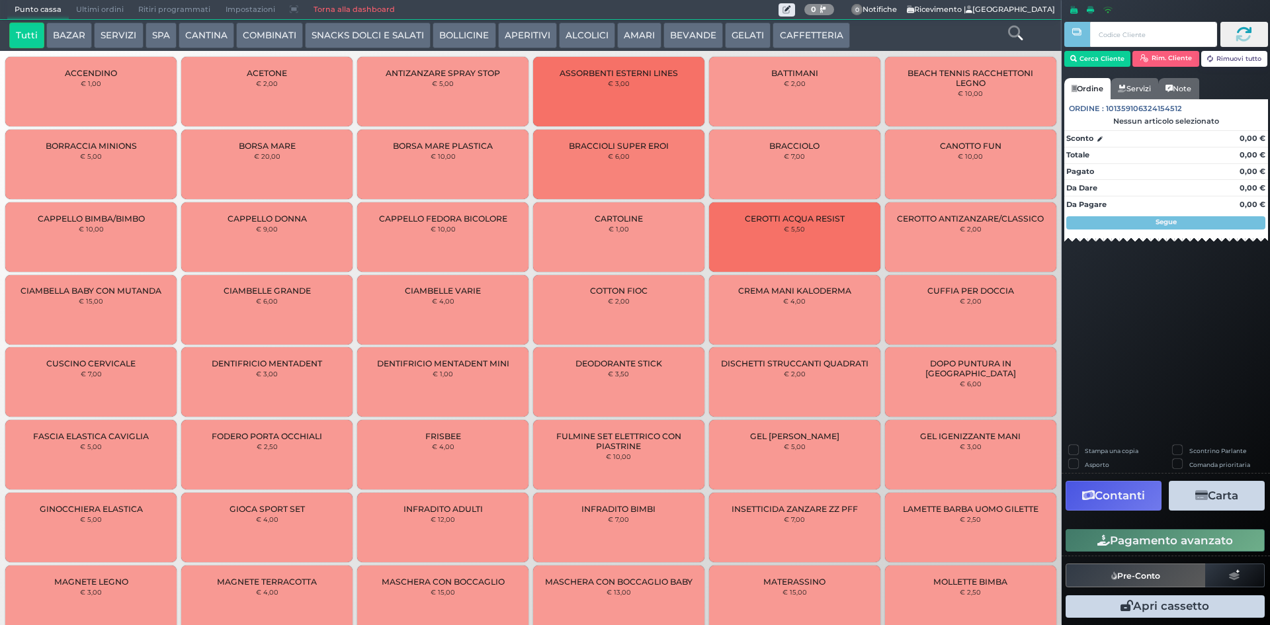
click at [784, 46] on button "CAFFETTERIA" at bounding box center [810, 35] width 77 height 26
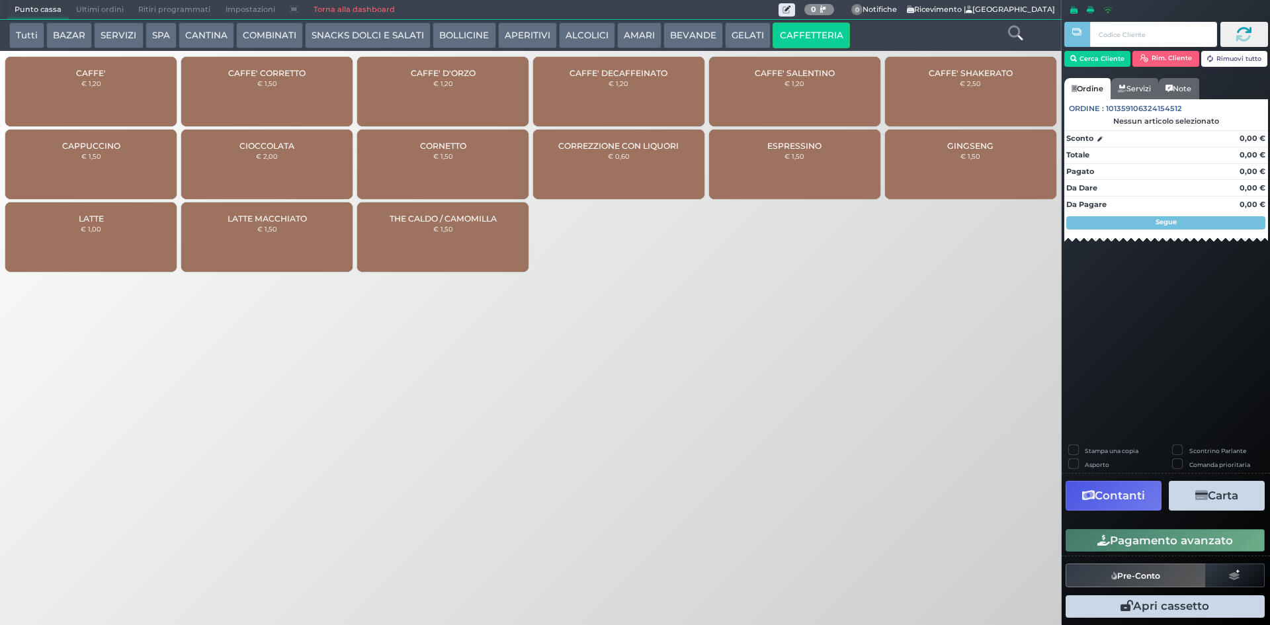
click at [79, 71] on span "CAFFE'" at bounding box center [91, 73] width 30 height 10
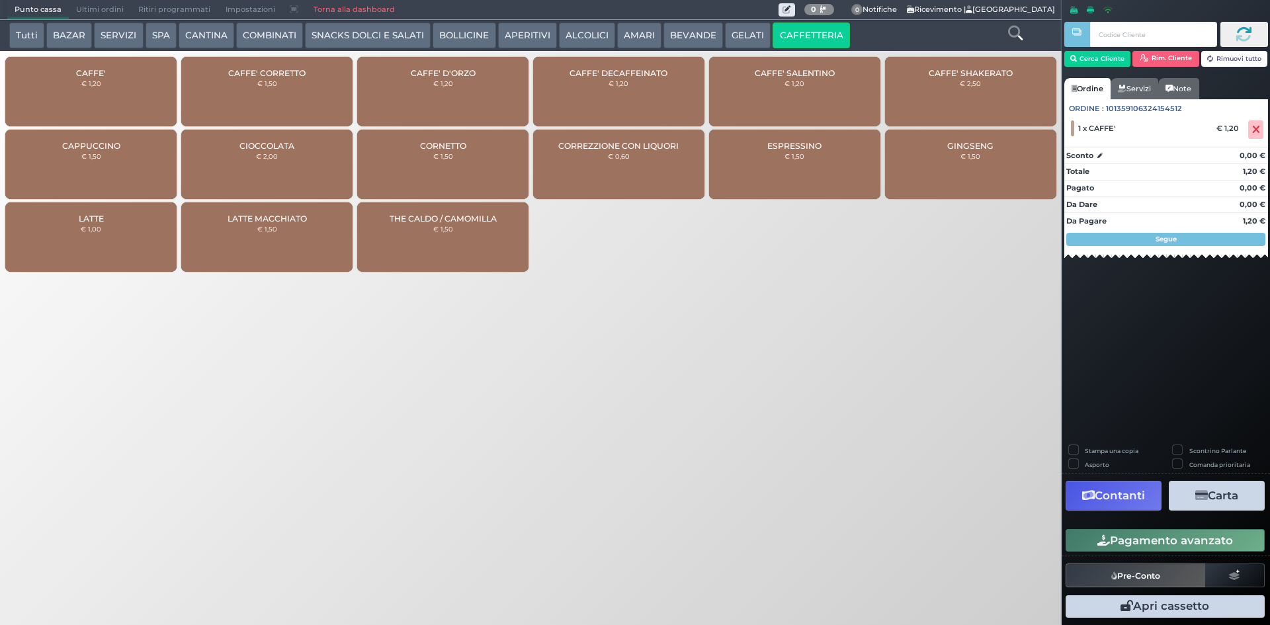
click at [1105, 533] on button "Pagamento avanzato" at bounding box center [1164, 540] width 199 height 22
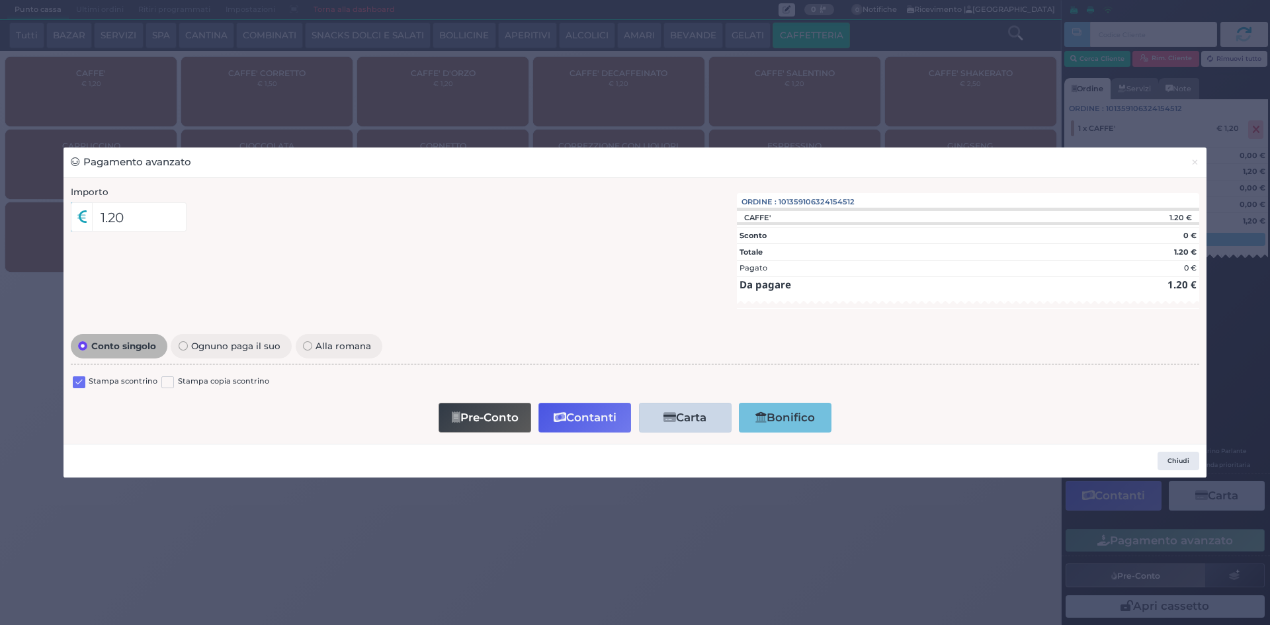
click at [84, 378] on label at bounding box center [79, 382] width 13 height 13
click at [0, 0] on input "checkbox" at bounding box center [0, 0] width 0 height 0
click at [591, 423] on button "Contanti" at bounding box center [584, 418] width 93 height 30
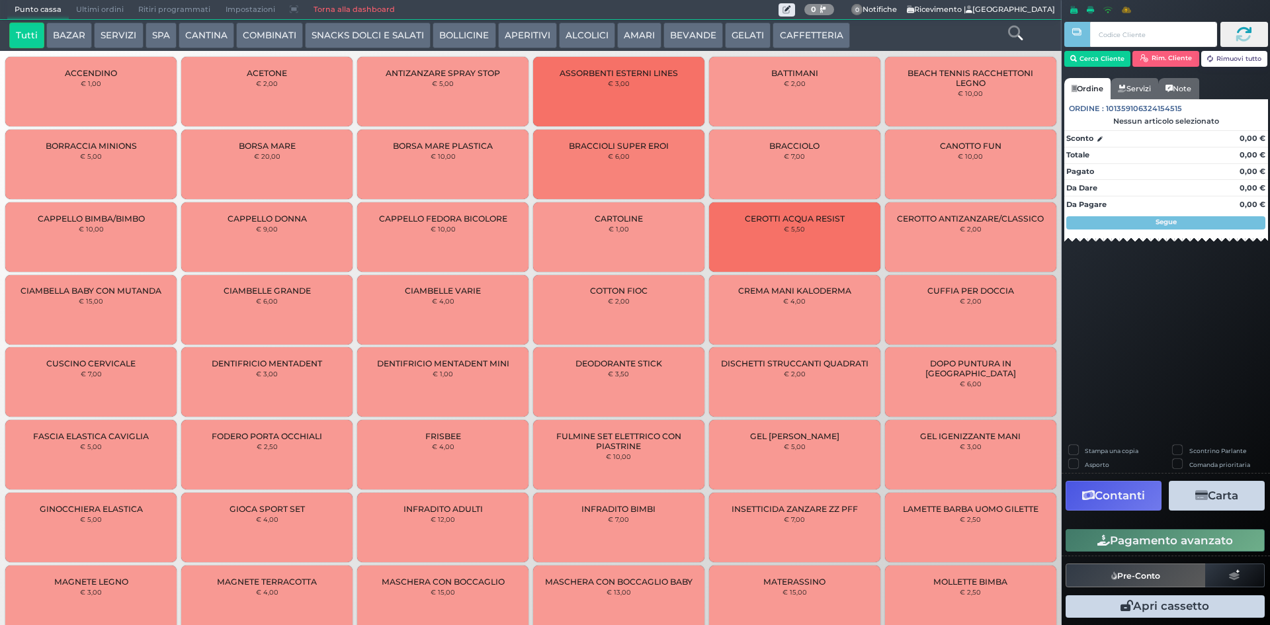
click at [795, 32] on button "CAFFETTERIA" at bounding box center [810, 35] width 77 height 26
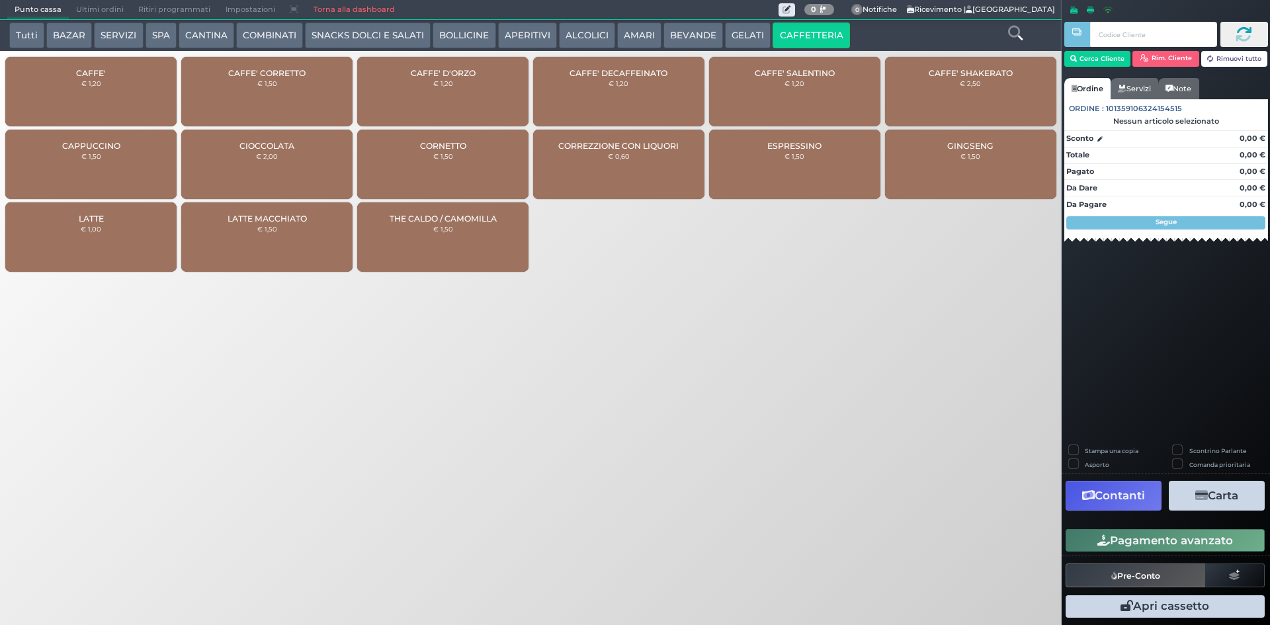
click at [138, 84] on div "CAFFE' € 1,20" at bounding box center [90, 91] width 171 height 69
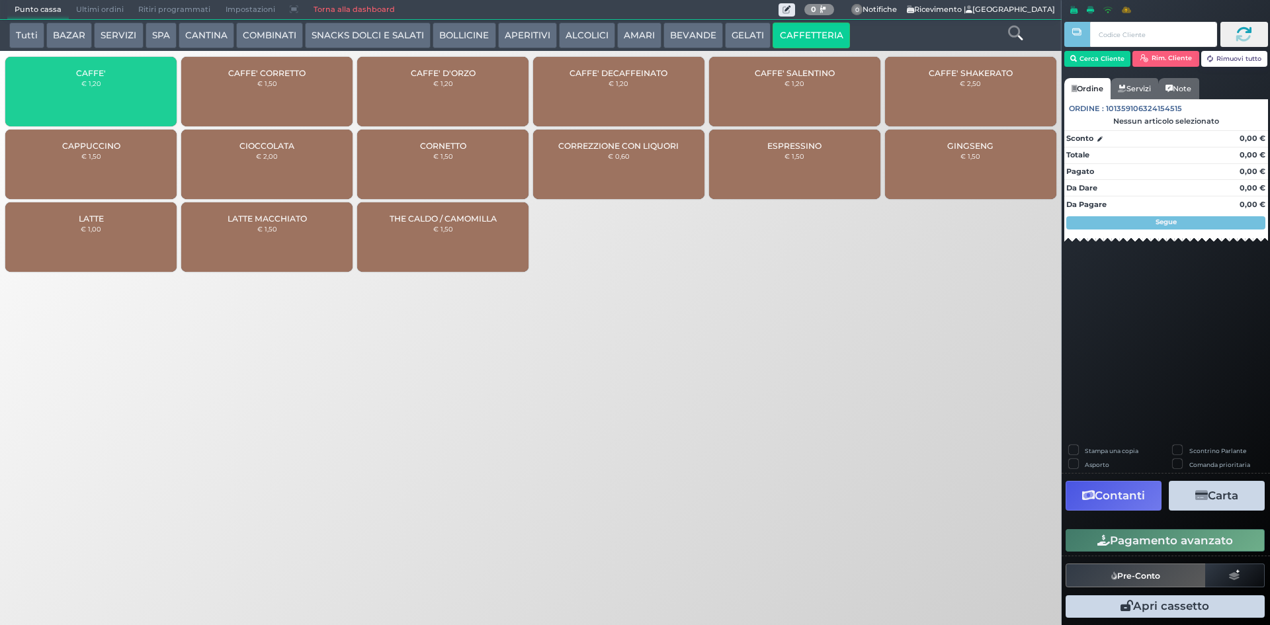
click at [138, 84] on div "CAFFE' € 1,20" at bounding box center [90, 91] width 171 height 69
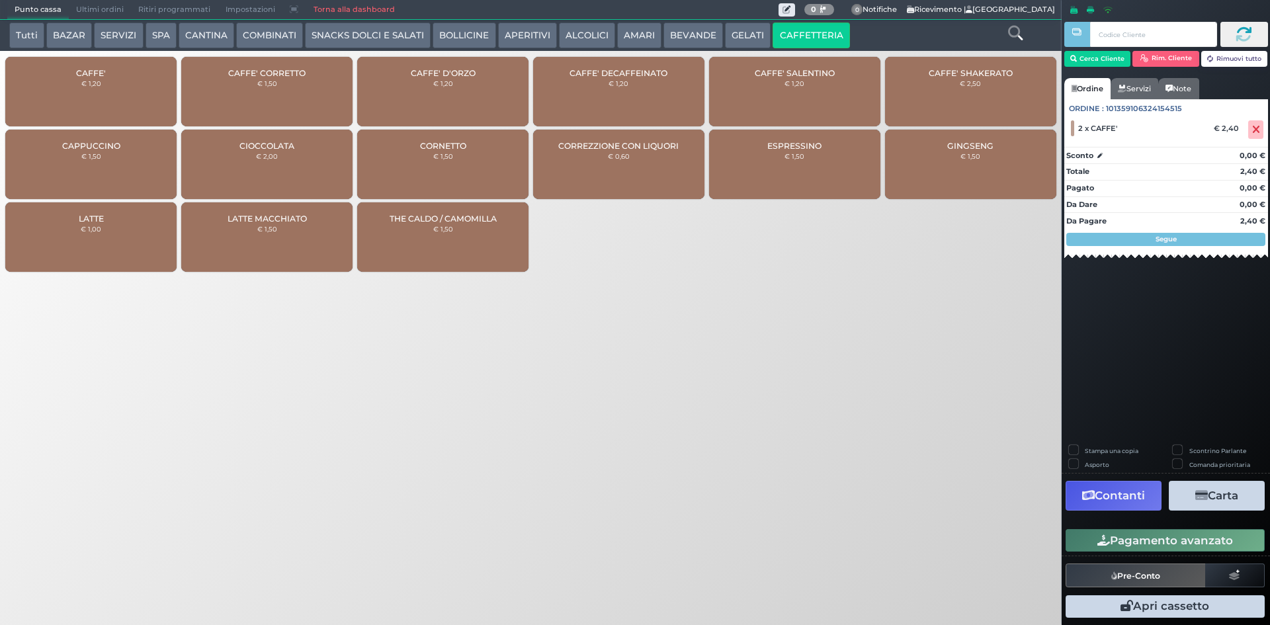
click at [586, 40] on button "ALCOLICI" at bounding box center [587, 35] width 56 height 26
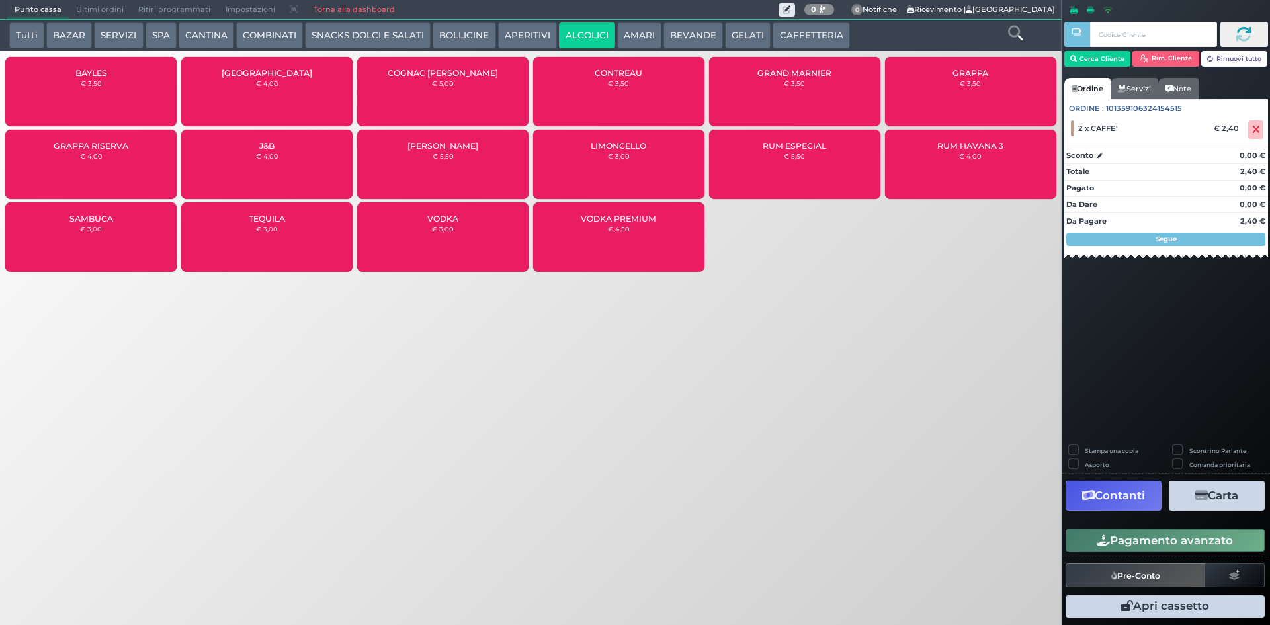
click at [989, 86] on div "GRAPPA € 3,50" at bounding box center [970, 91] width 171 height 69
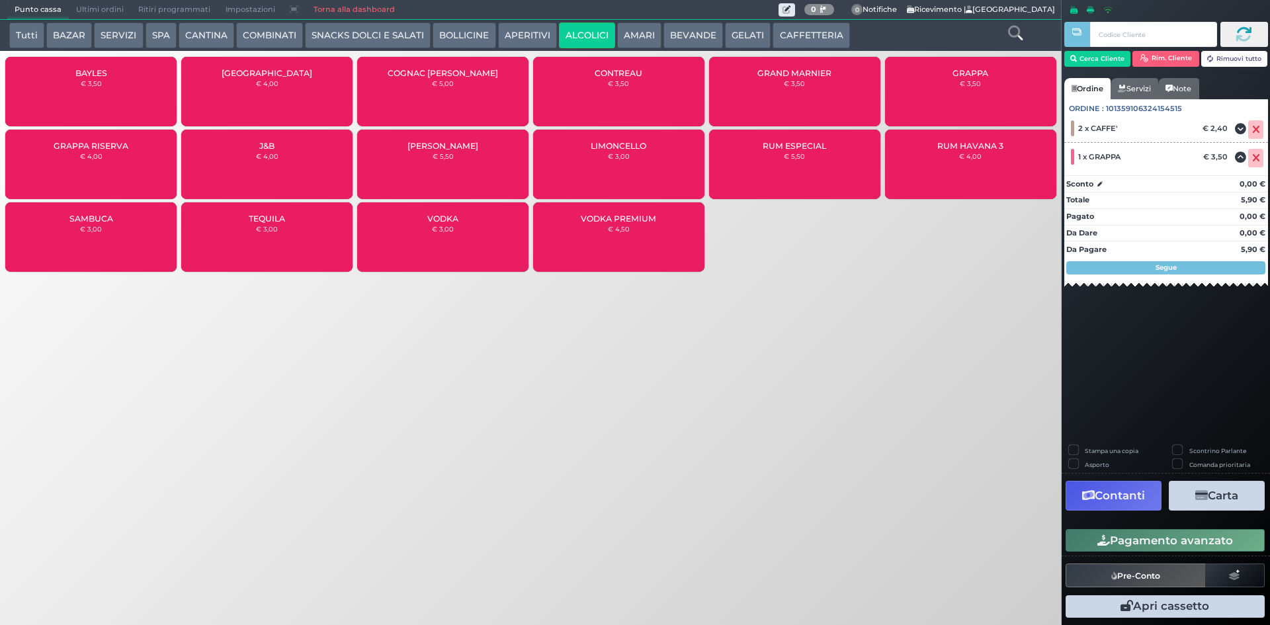
click at [1123, 543] on button "Pagamento avanzato" at bounding box center [1164, 540] width 199 height 22
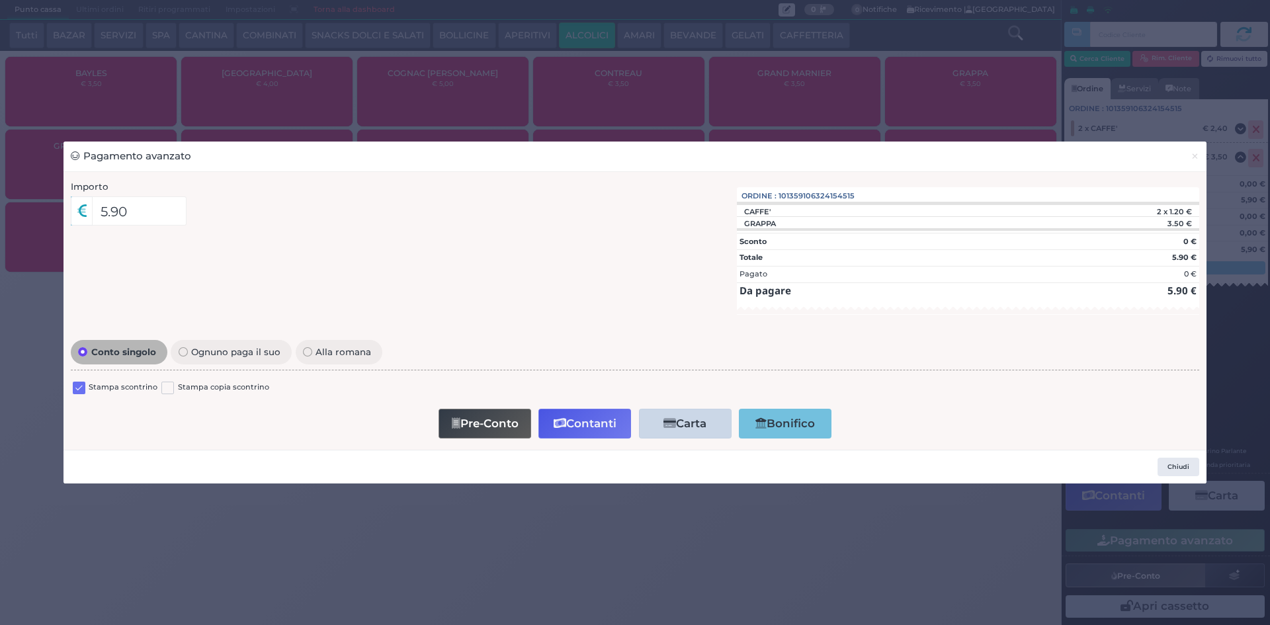
click at [75, 388] on label at bounding box center [79, 388] width 13 height 13
click at [0, 0] on input "checkbox" at bounding box center [0, 0] width 0 height 0
click at [572, 401] on div "Stampa scontrino Stampa copia scontrino" at bounding box center [635, 389] width 1128 height 31
click at [567, 433] on button "Contanti" at bounding box center [584, 424] width 93 height 30
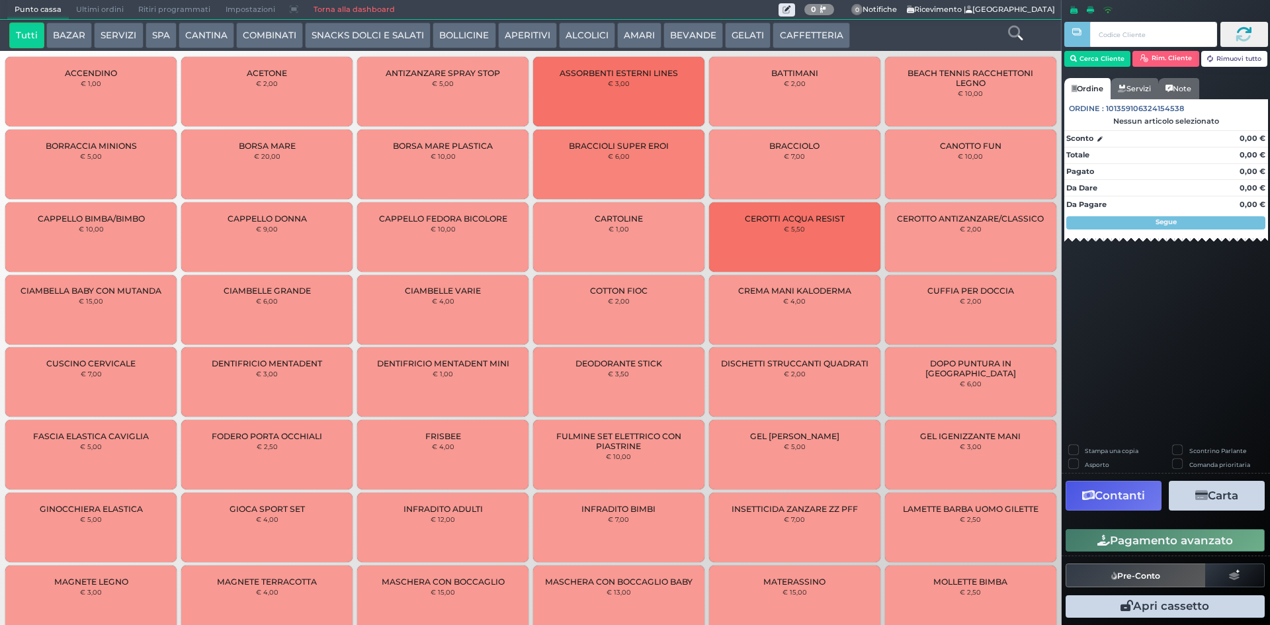
click at [789, 40] on button "CAFFETTERIA" at bounding box center [810, 35] width 77 height 26
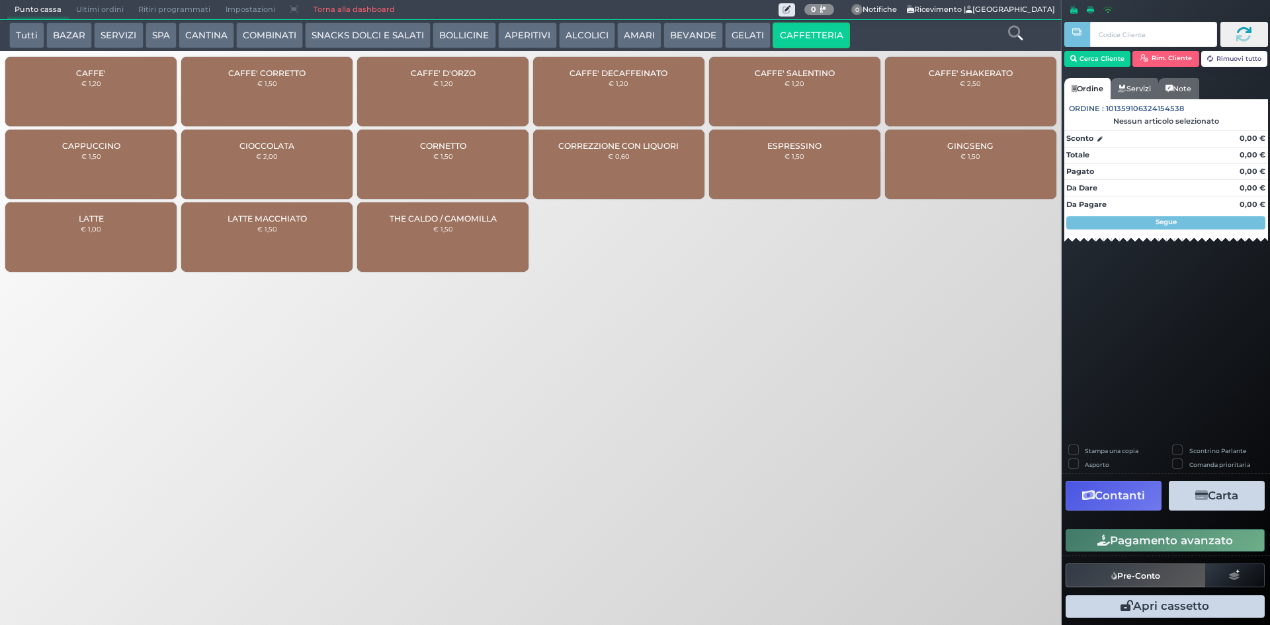
click at [57, 79] on div "CAFFE' € 1,20" at bounding box center [90, 91] width 171 height 69
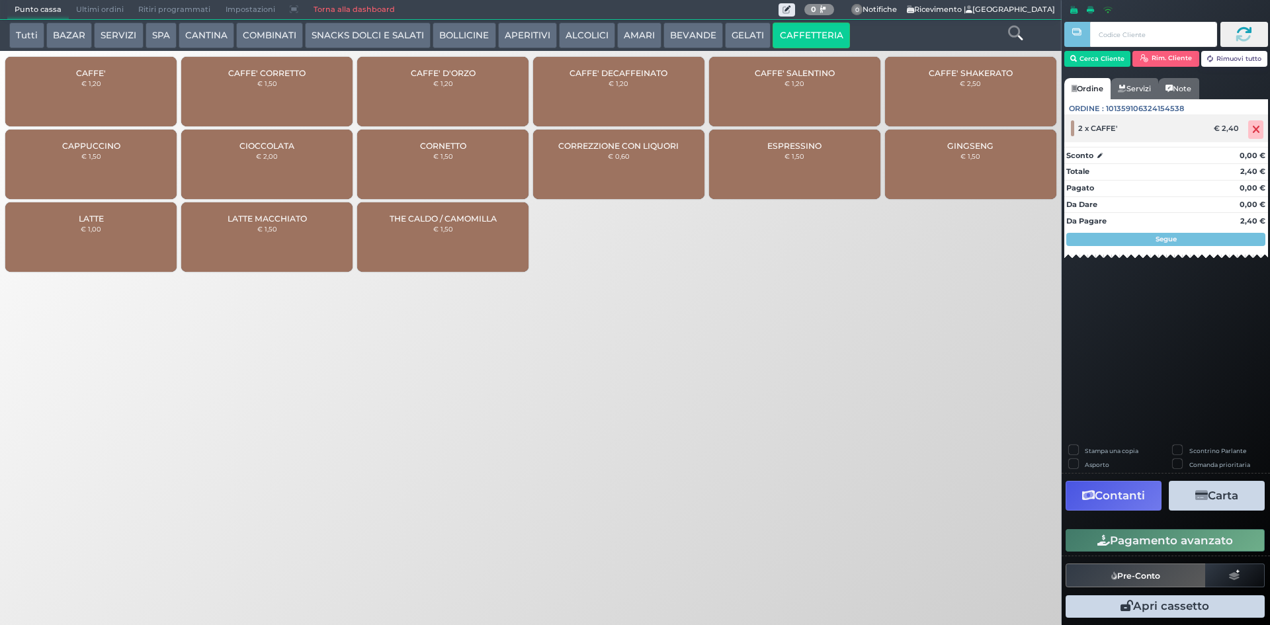
click at [1258, 130] on icon at bounding box center [1256, 130] width 8 height 1
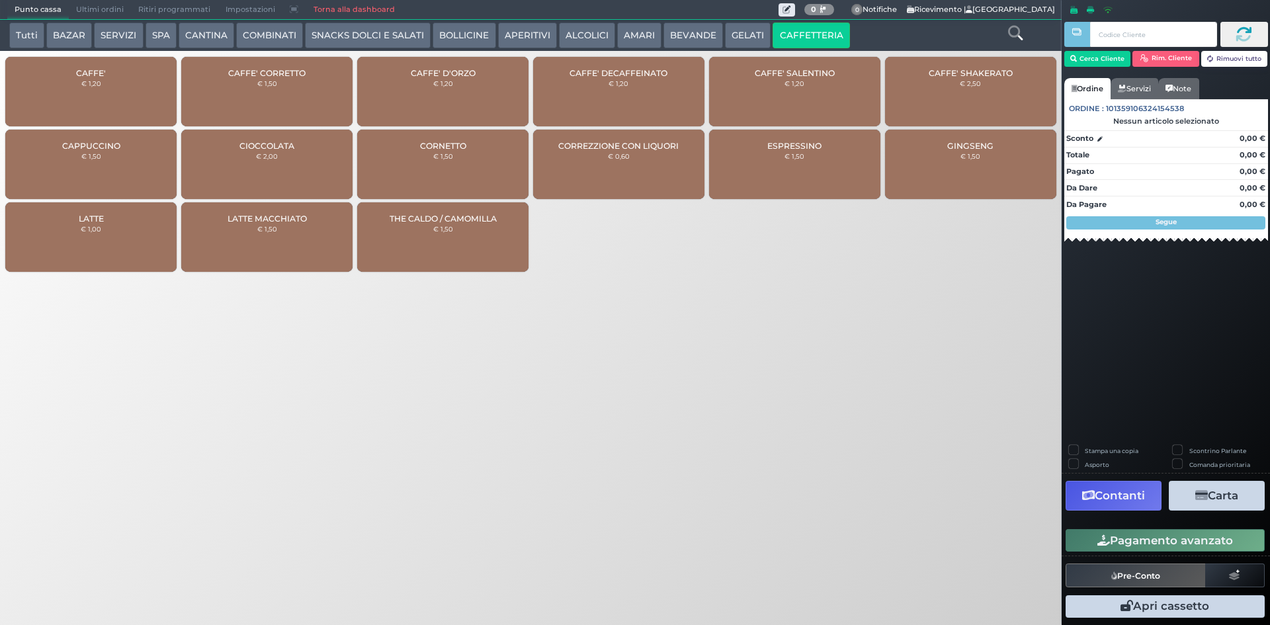
click at [130, 98] on div "CAFFE' € 1,20" at bounding box center [90, 91] width 171 height 69
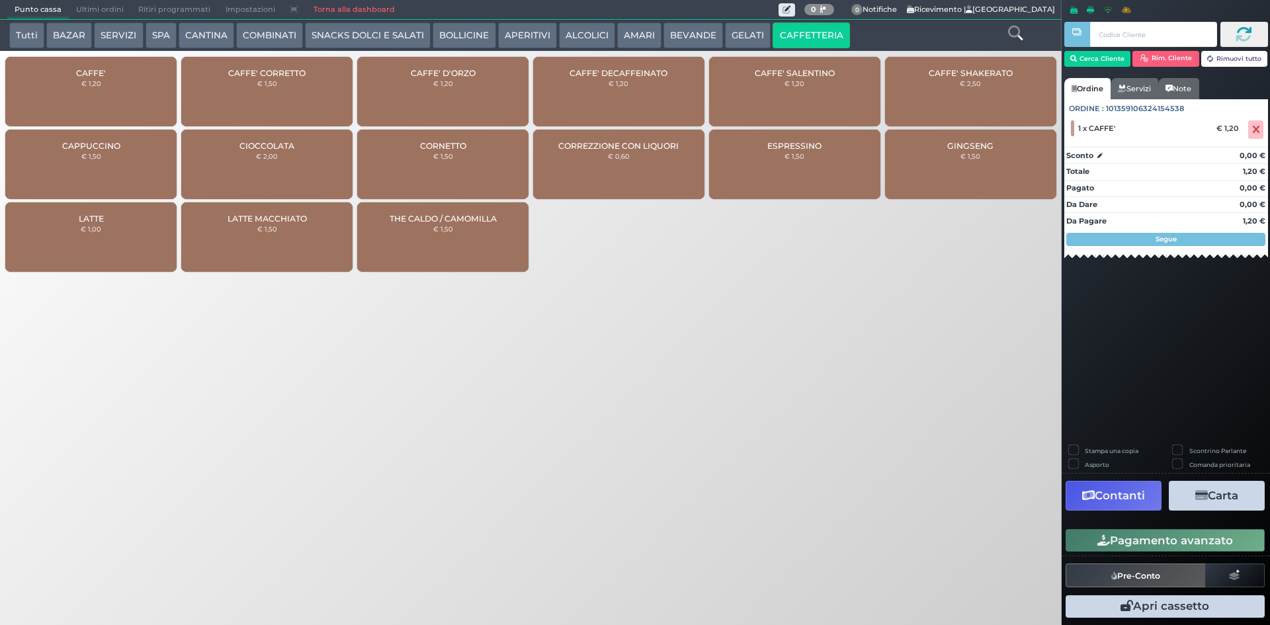
click at [620, 90] on div "CAFFE' DECAFFEINATO € 1,20" at bounding box center [618, 91] width 171 height 69
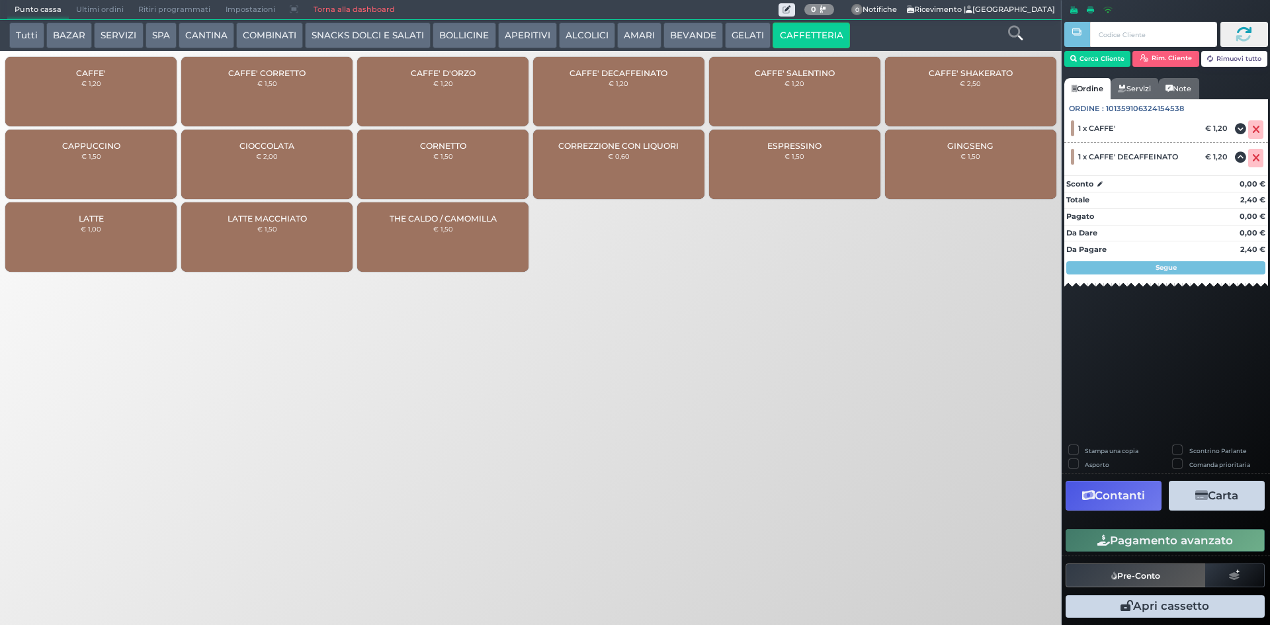
click at [690, 35] on button "BEVANDE" at bounding box center [693, 35] width 60 height 26
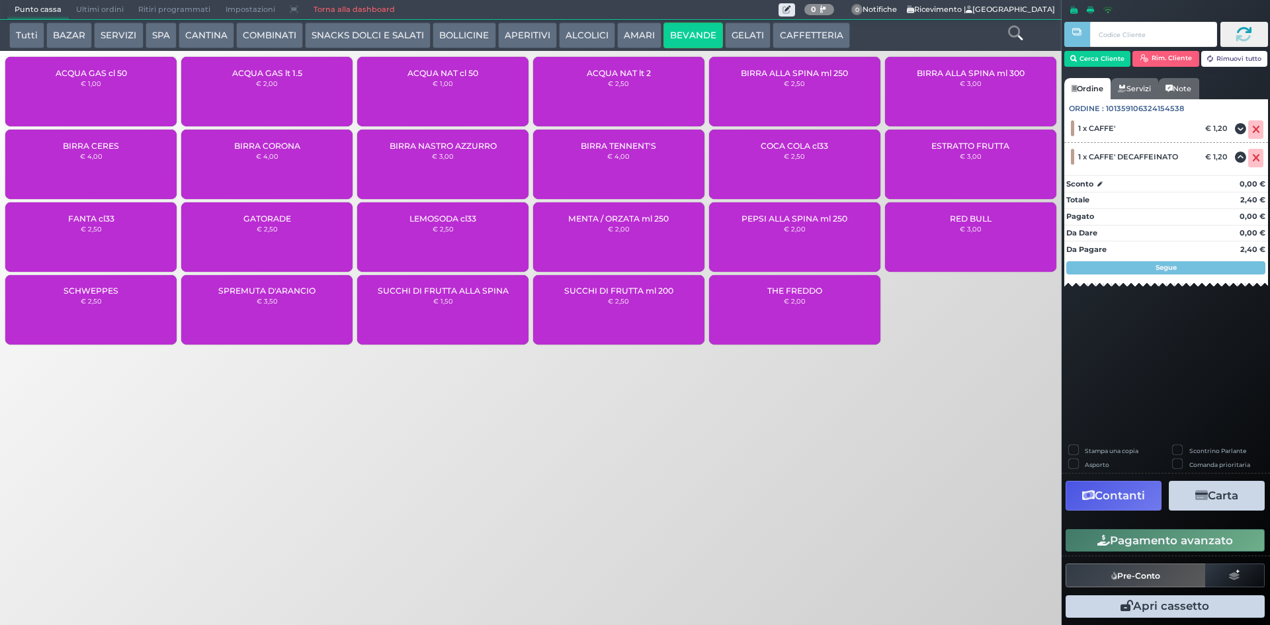
click at [82, 93] on div "ACQUA GAS cl 50 € 1,00" at bounding box center [90, 91] width 171 height 69
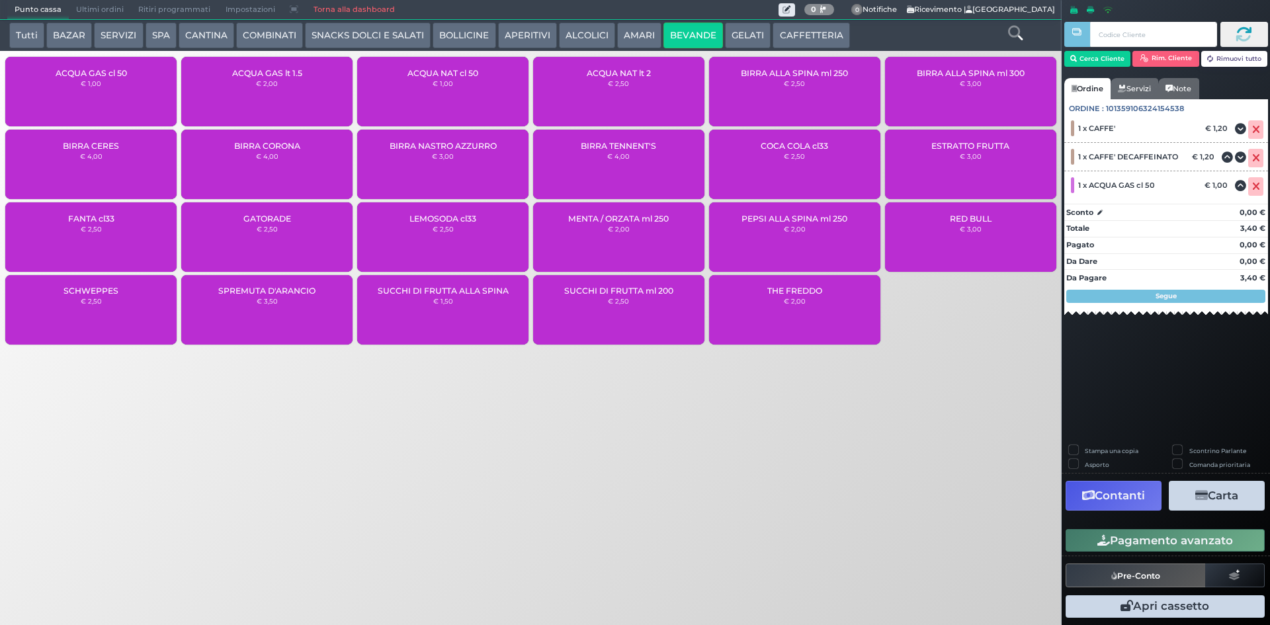
click at [456, 83] on div "ACQUA NAT cl 50 € 1,00" at bounding box center [442, 91] width 171 height 69
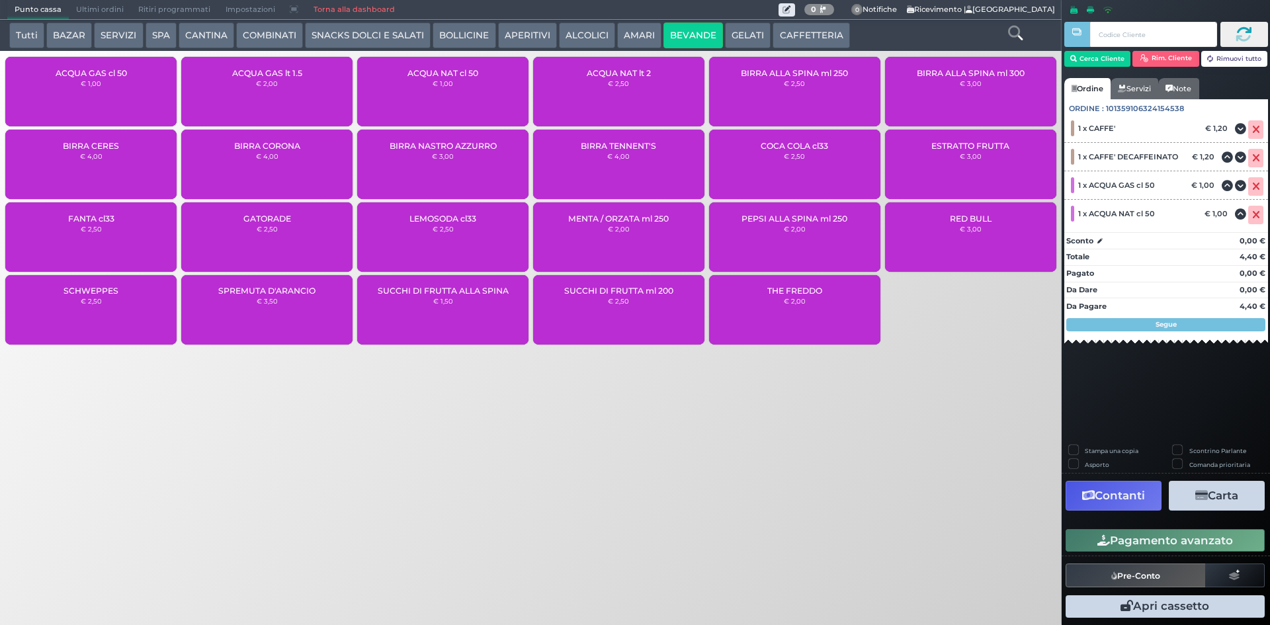
click at [1124, 543] on button "Pagamento avanzato" at bounding box center [1164, 540] width 199 height 22
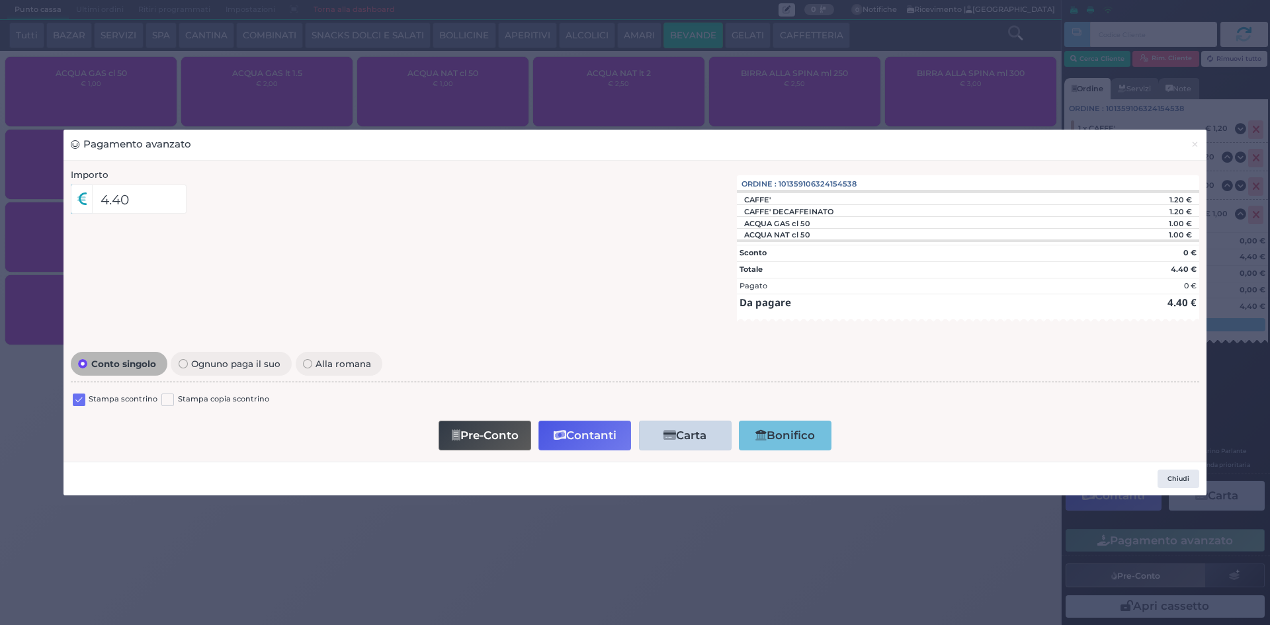
click at [75, 403] on label at bounding box center [79, 399] width 13 height 13
click at [0, 0] on input "checkbox" at bounding box center [0, 0] width 0 height 0
click at [566, 425] on button "Contanti" at bounding box center [584, 436] width 93 height 30
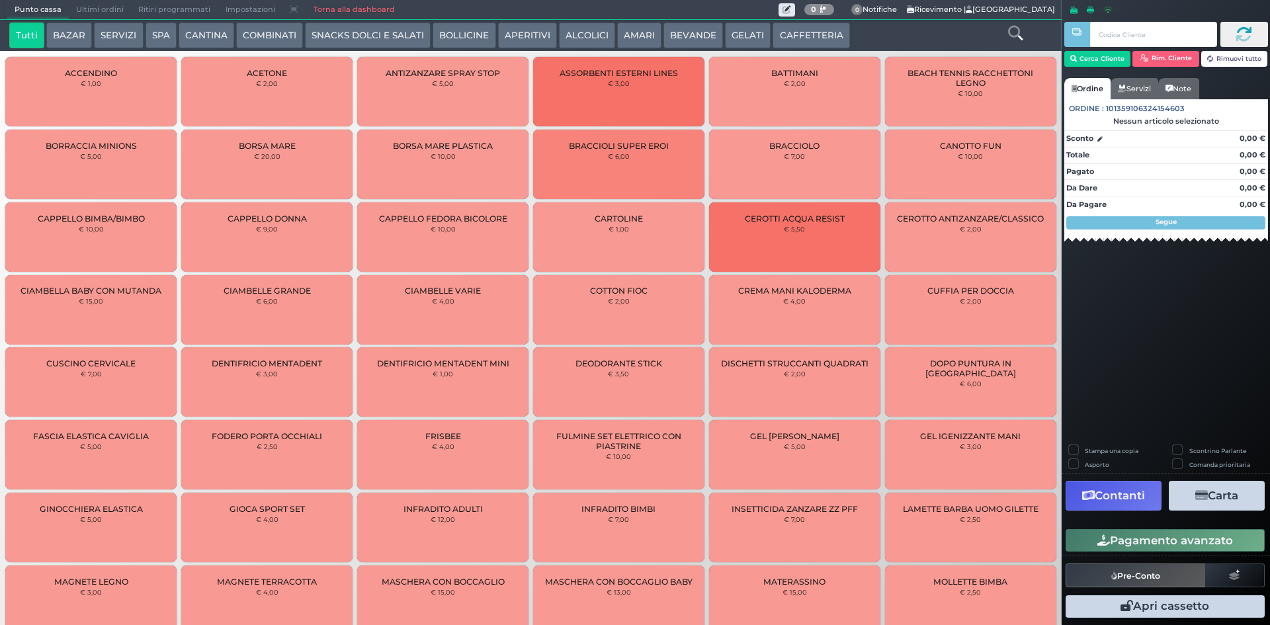
click at [690, 38] on button "BEVANDE" at bounding box center [693, 35] width 60 height 26
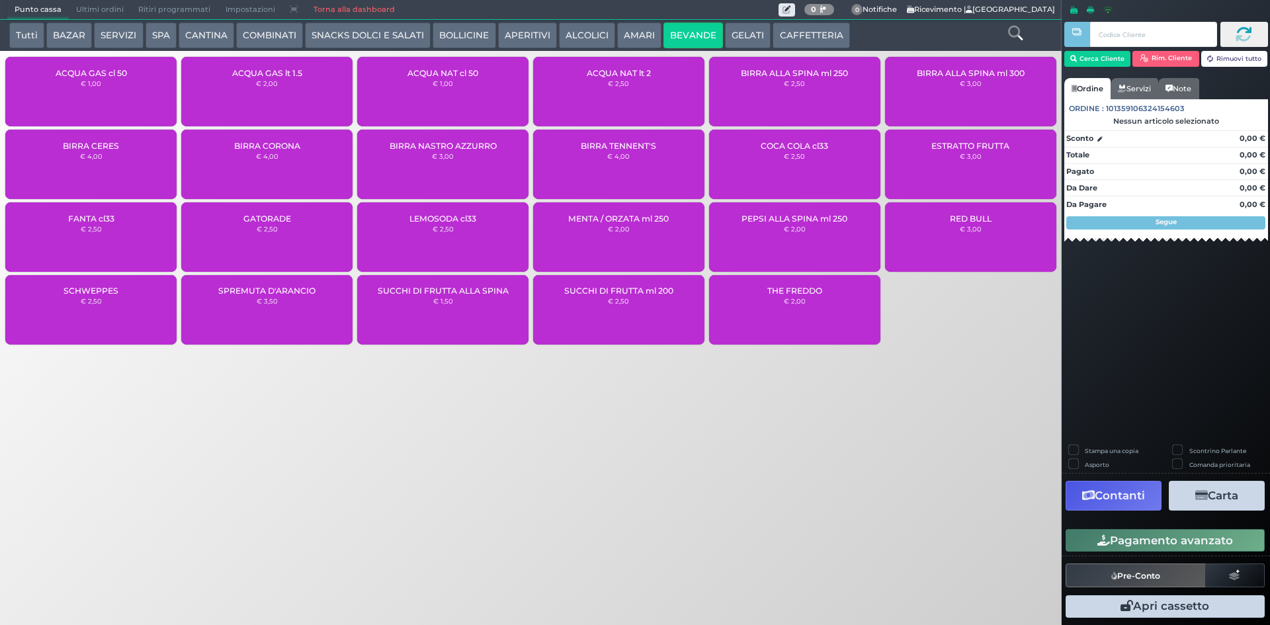
click at [254, 87] on div "ACQUA GAS lt 1.5 € 2,00" at bounding box center [266, 91] width 171 height 69
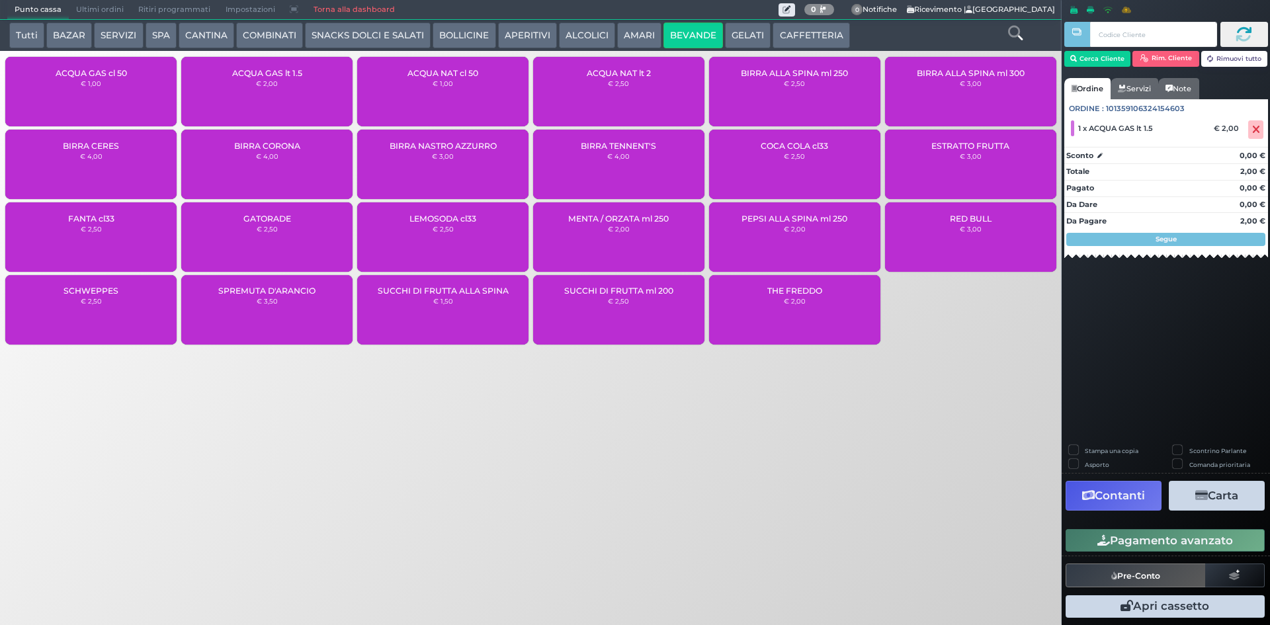
click at [253, 84] on div "ACQUA GAS lt 1.5 € 2,00" at bounding box center [266, 91] width 171 height 69
click at [782, 30] on button "CAFFETTERIA" at bounding box center [810, 35] width 77 height 26
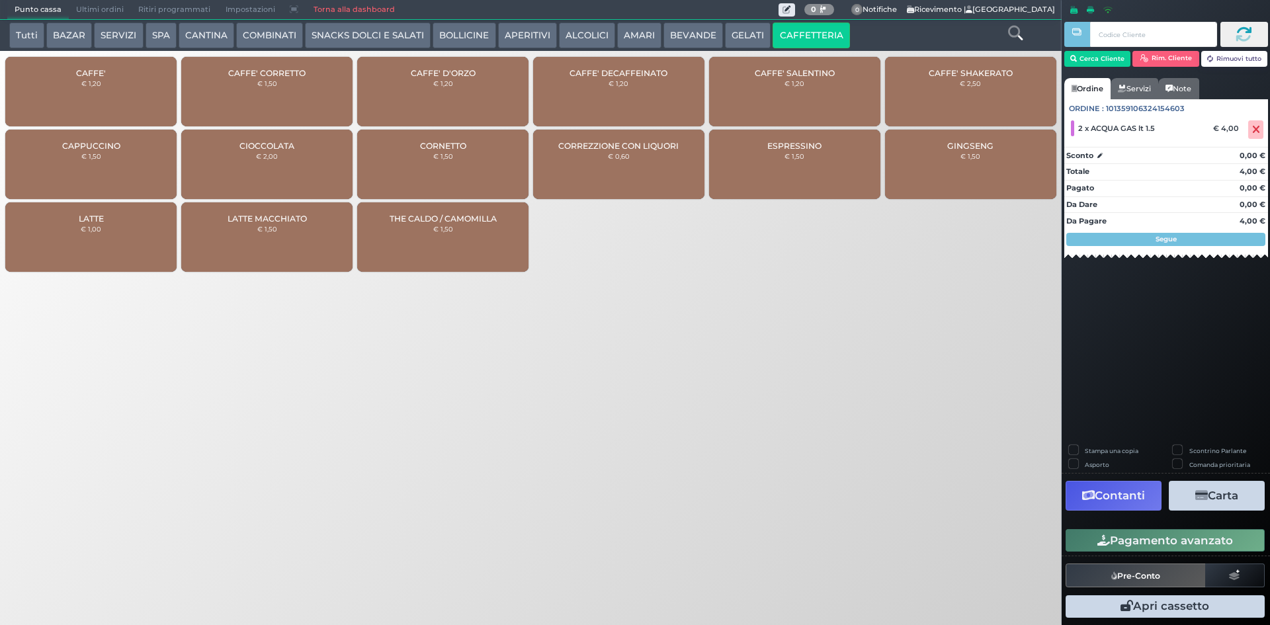
click at [110, 99] on div "CAFFE' € 1,20" at bounding box center [90, 91] width 171 height 69
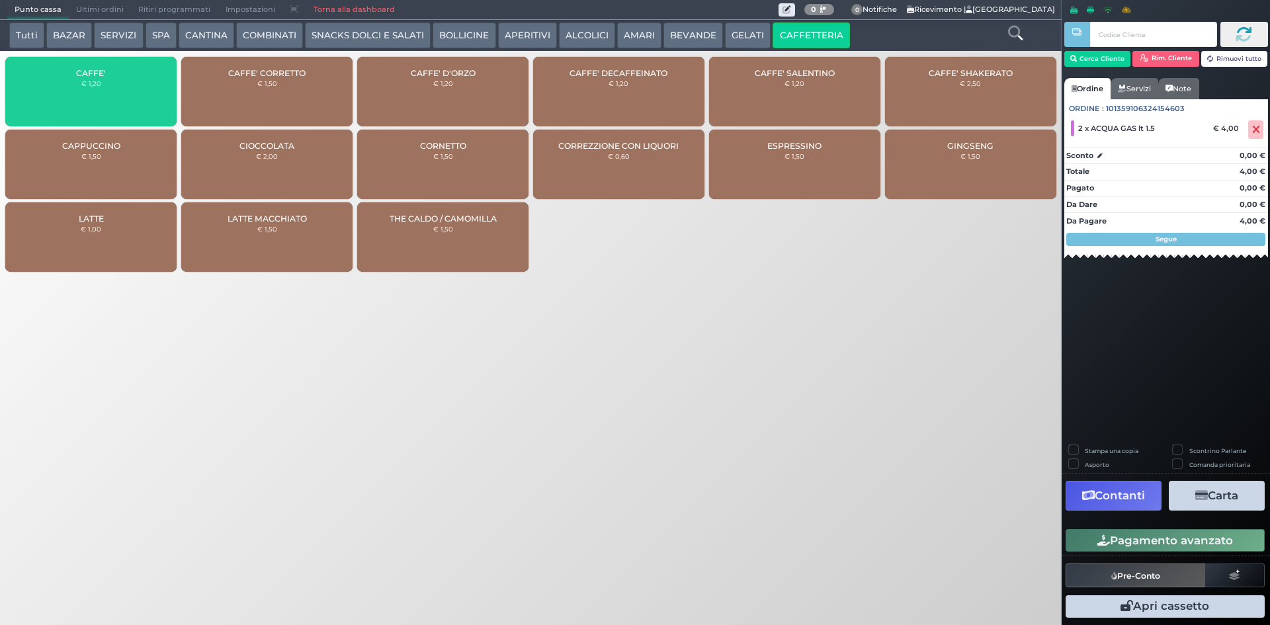
click at [110, 99] on div "CAFFE' € 1,20" at bounding box center [90, 91] width 171 height 69
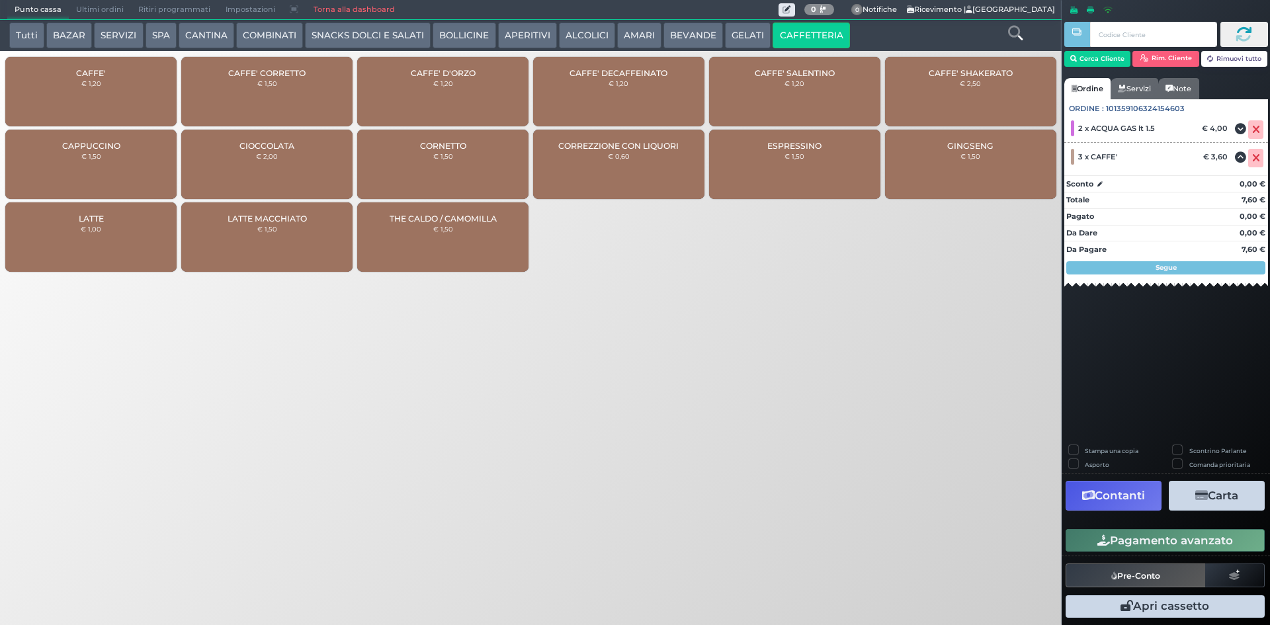
click at [1121, 451] on label "Stampa una copia" at bounding box center [1112, 450] width 54 height 9
checkbox input "true"
click at [1207, 494] on button "Carta" at bounding box center [1217, 496] width 96 height 30
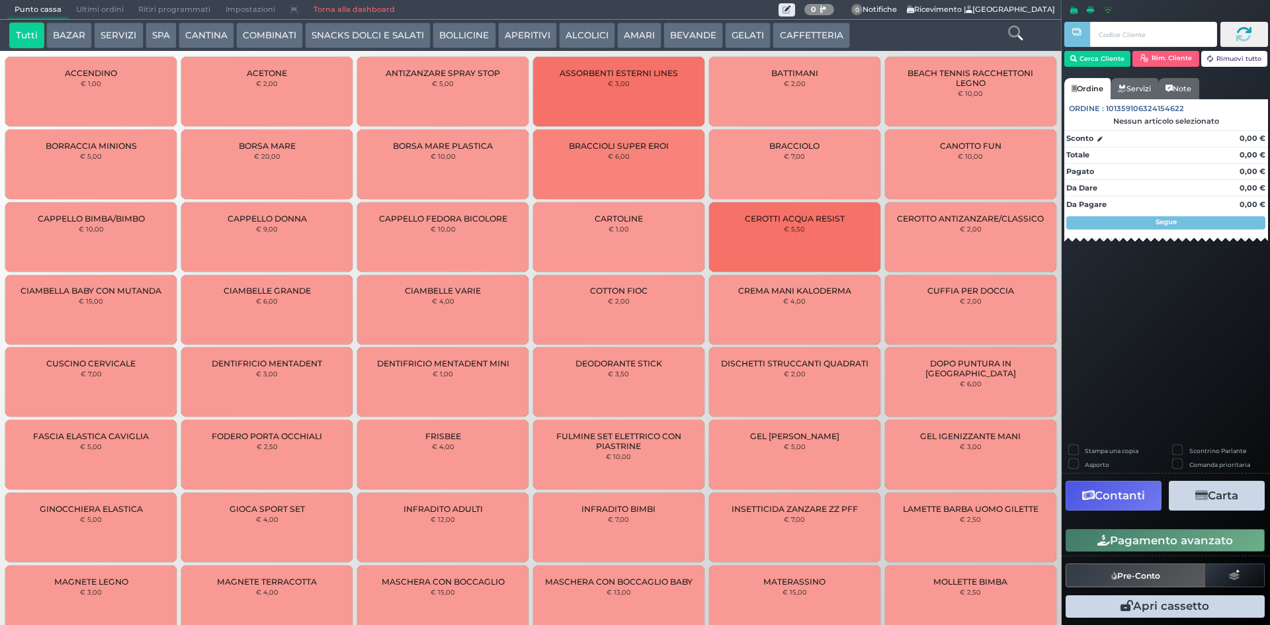
click at [811, 27] on button "CAFFETTERIA" at bounding box center [810, 35] width 77 height 26
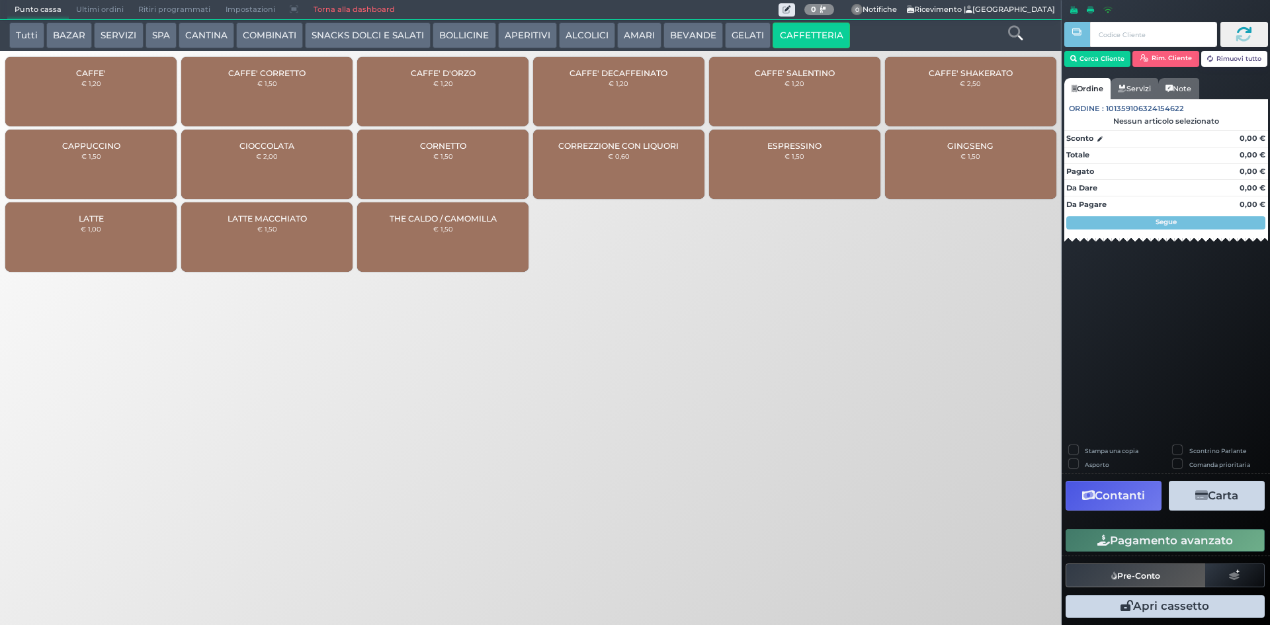
click at [103, 97] on div "CAFFE' € 1,20" at bounding box center [90, 91] width 171 height 69
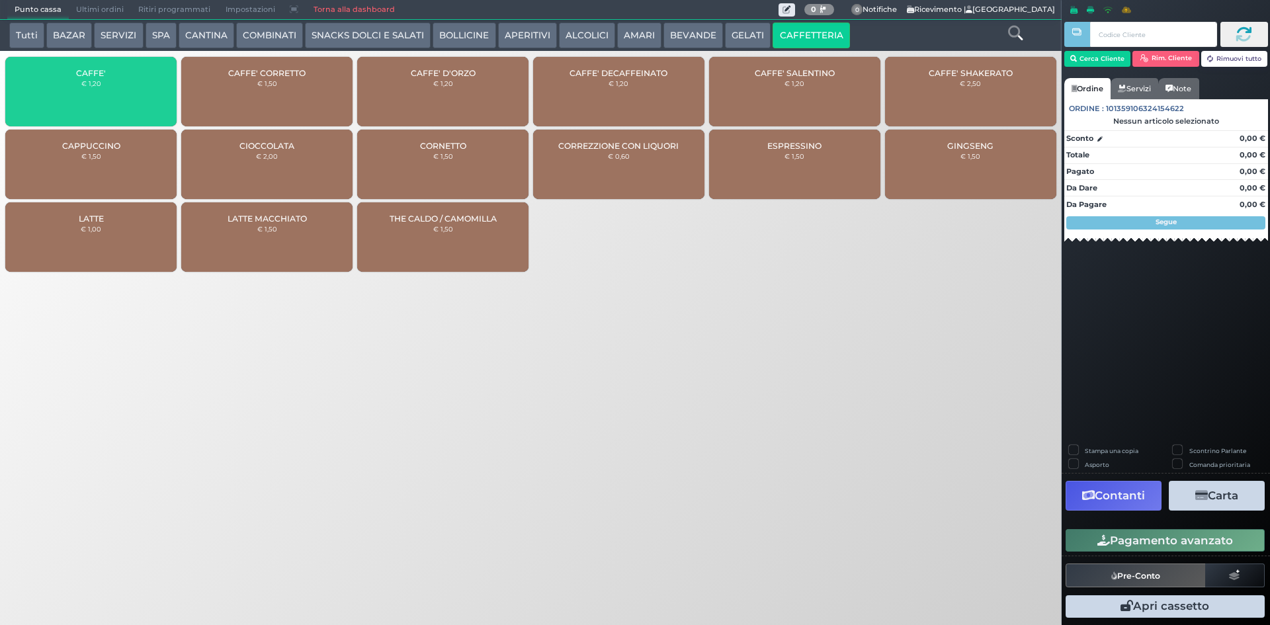
click at [103, 97] on div "CAFFE' € 1,20" at bounding box center [90, 91] width 171 height 69
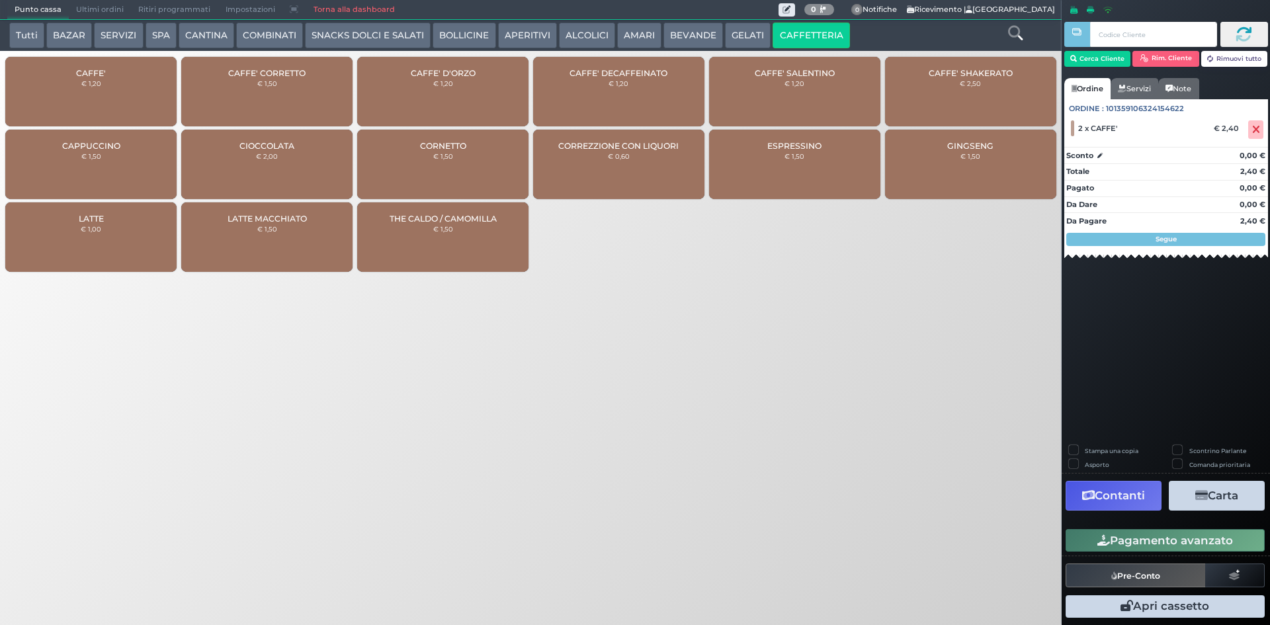
click at [1213, 540] on button "Pagamento avanzato" at bounding box center [1164, 540] width 199 height 22
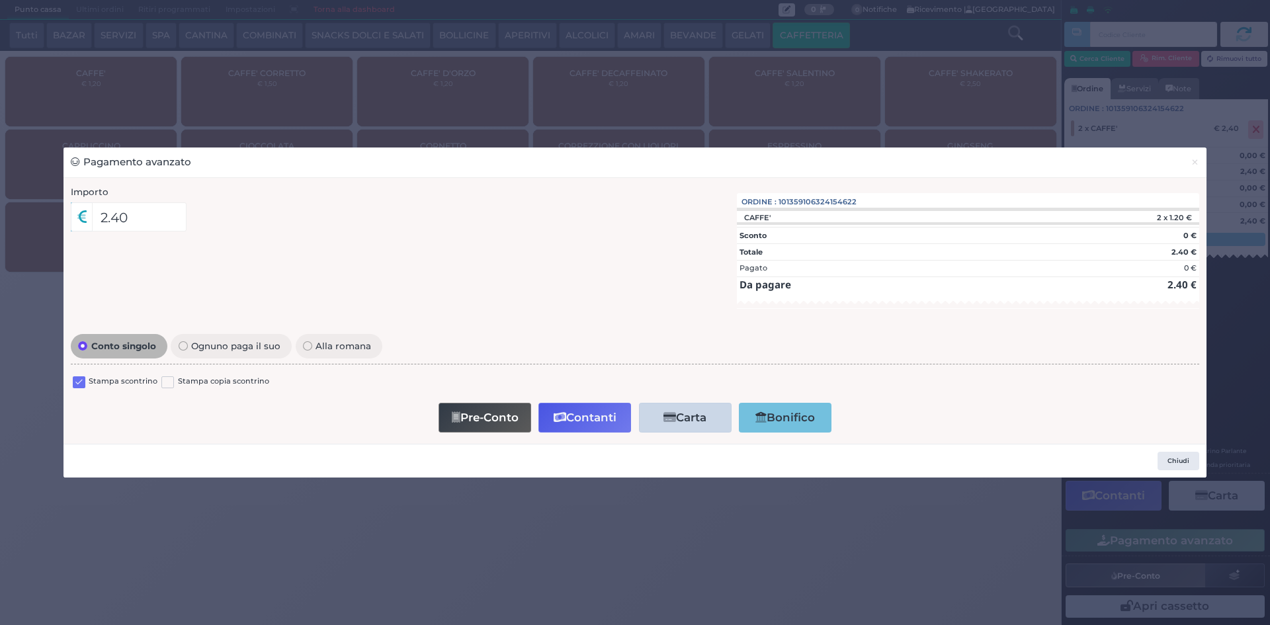
click at [80, 380] on label at bounding box center [79, 382] width 13 height 13
click at [0, 0] on input "checkbox" at bounding box center [0, 0] width 0 height 0
click at [552, 415] on button "Contanti" at bounding box center [584, 418] width 93 height 30
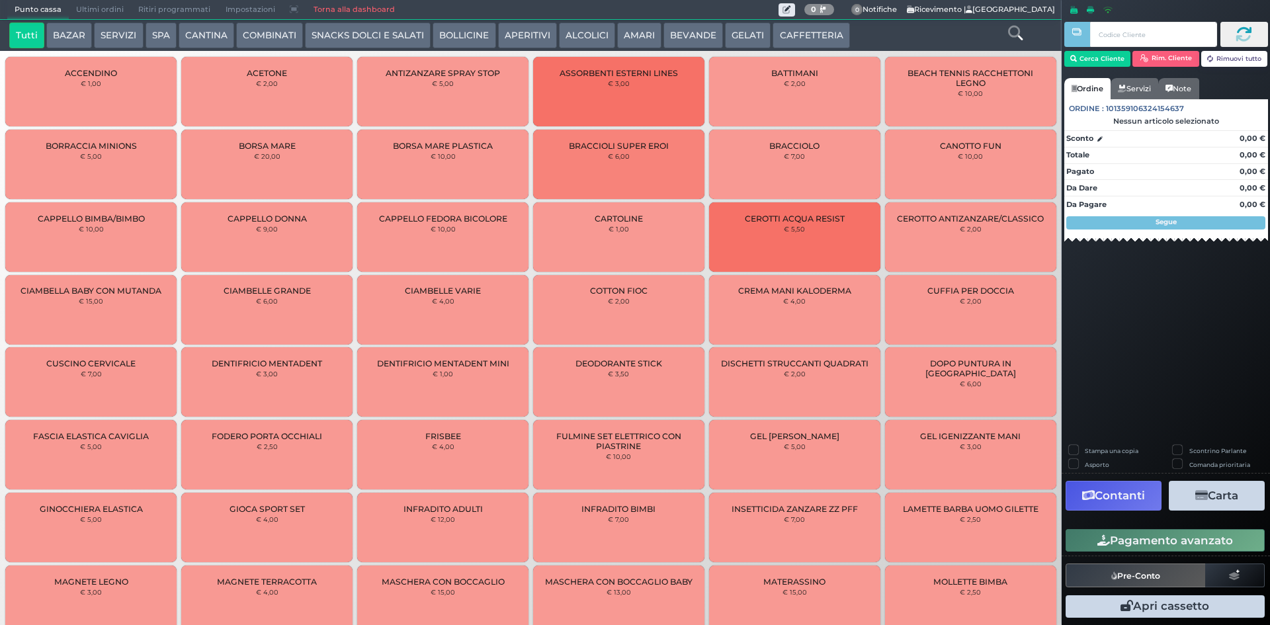
click at [803, 42] on button "CAFFETTERIA" at bounding box center [810, 35] width 77 height 26
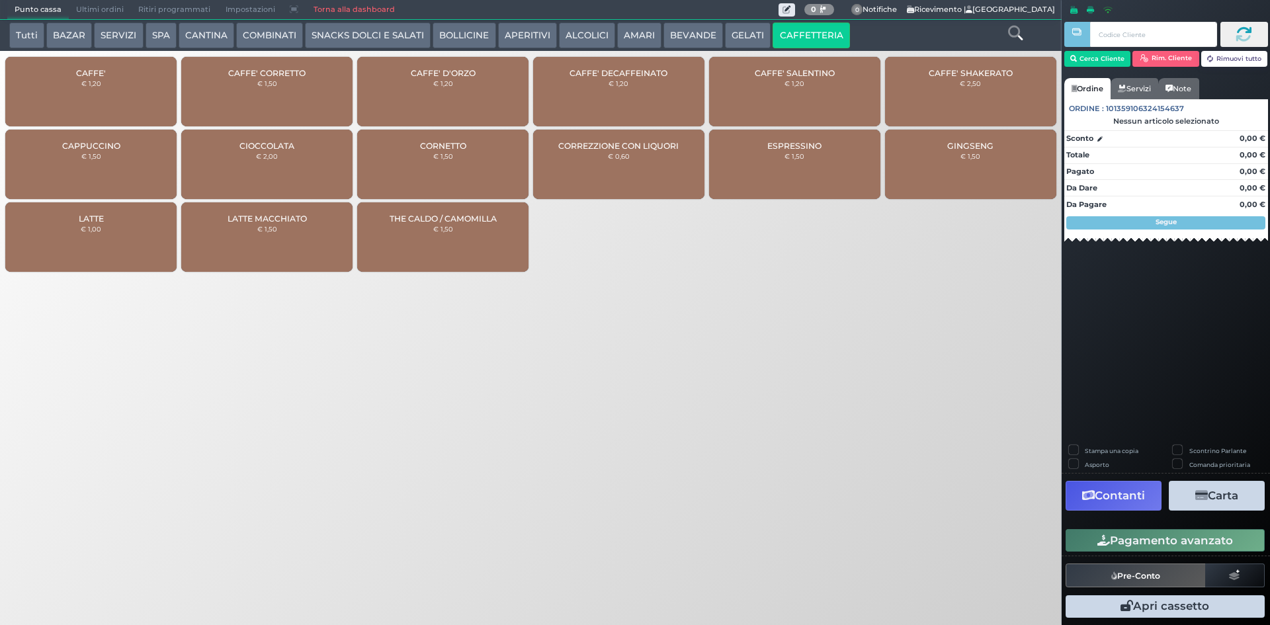
click at [89, 91] on div "CAFFE' € 1,20" at bounding box center [90, 91] width 171 height 69
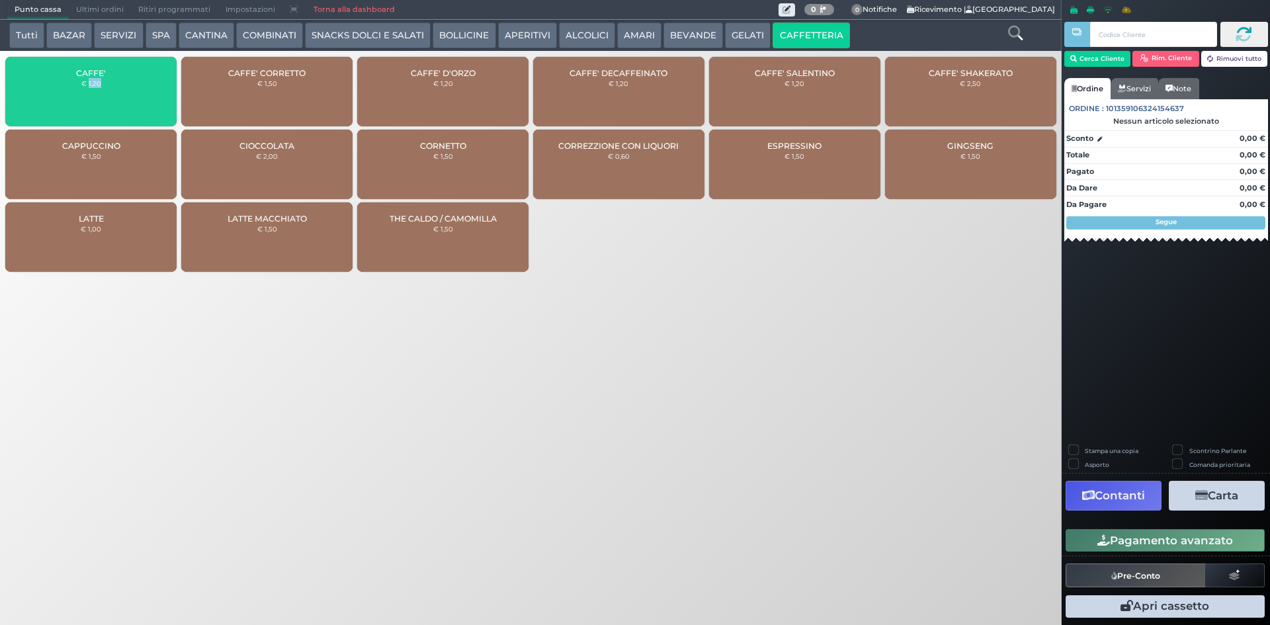
click at [89, 91] on div "CAFFE' € 1,20" at bounding box center [90, 91] width 171 height 69
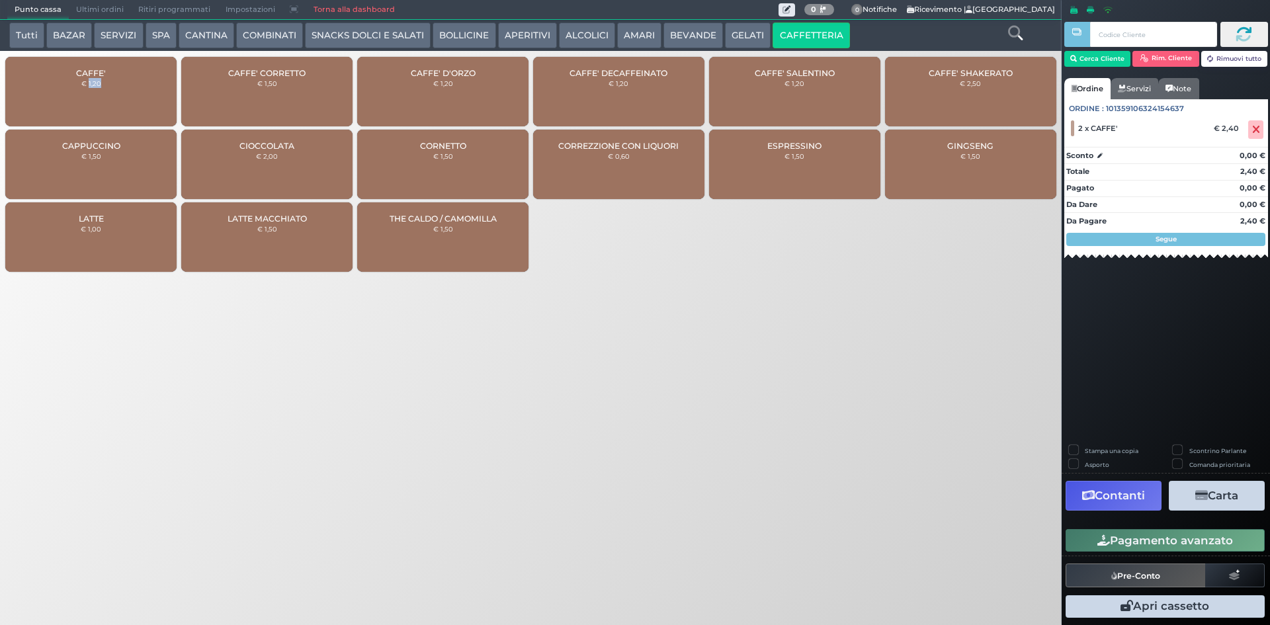
click at [1178, 549] on button "Pagamento avanzato" at bounding box center [1164, 540] width 199 height 22
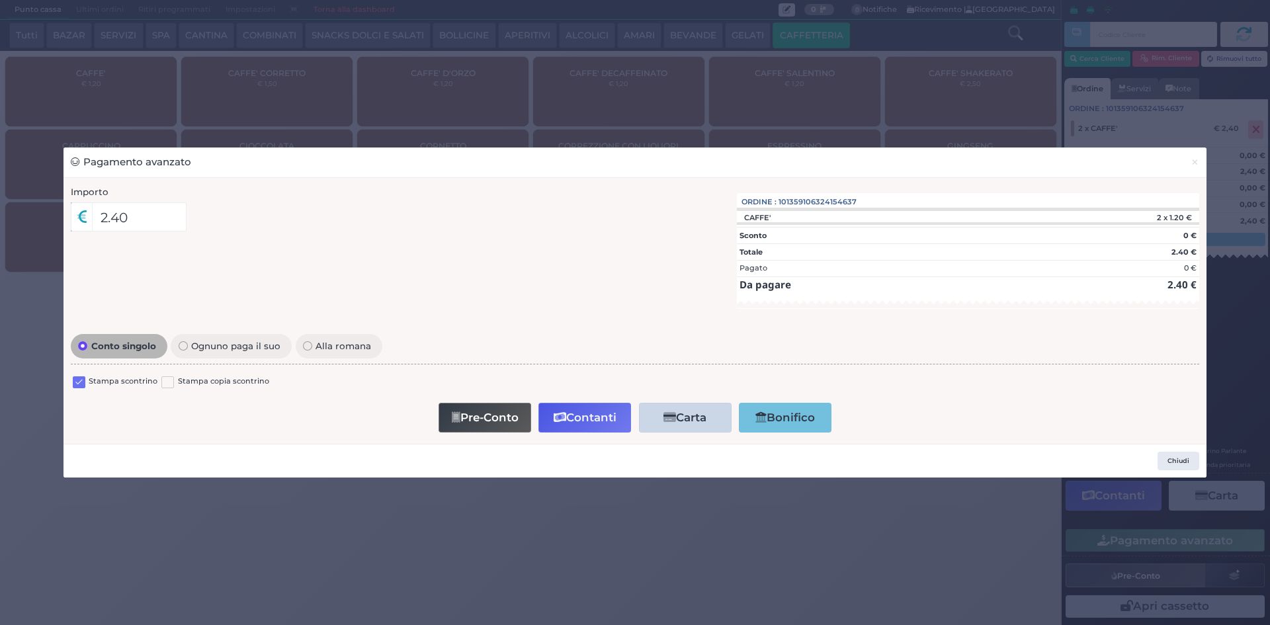
click at [83, 381] on label at bounding box center [79, 382] width 13 height 13
click at [0, 0] on input "checkbox" at bounding box center [0, 0] width 0 height 0
click at [577, 415] on button "Contanti" at bounding box center [584, 418] width 93 height 30
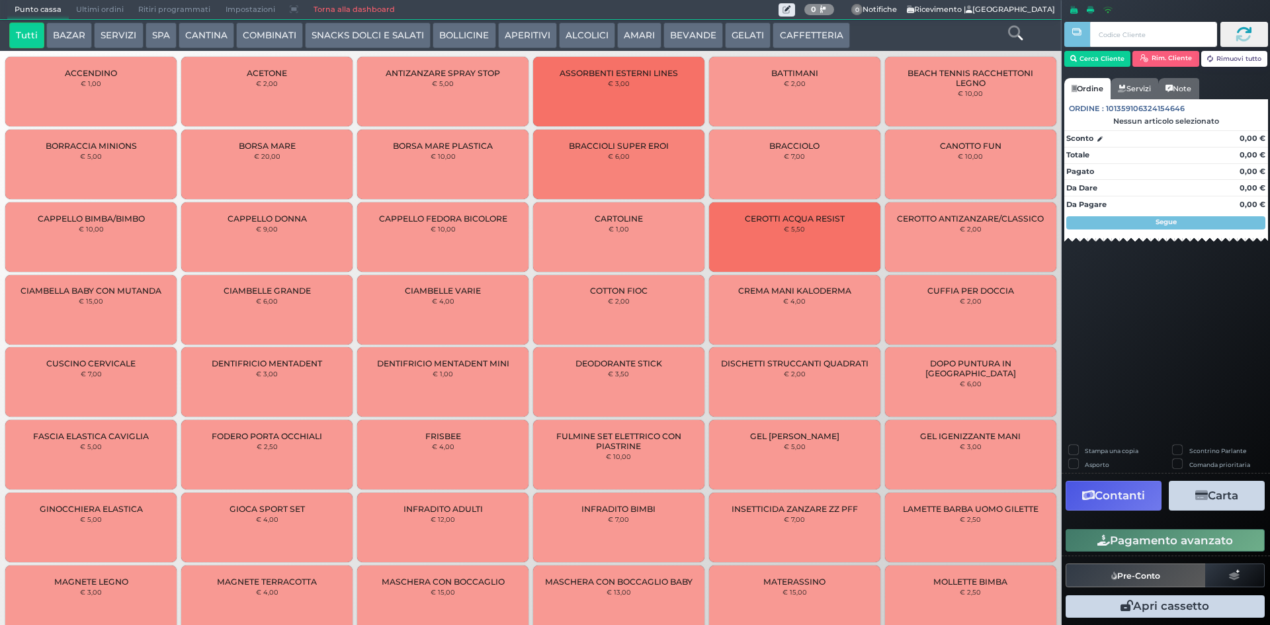
click at [787, 36] on button "CAFFETTERIA" at bounding box center [810, 35] width 77 height 26
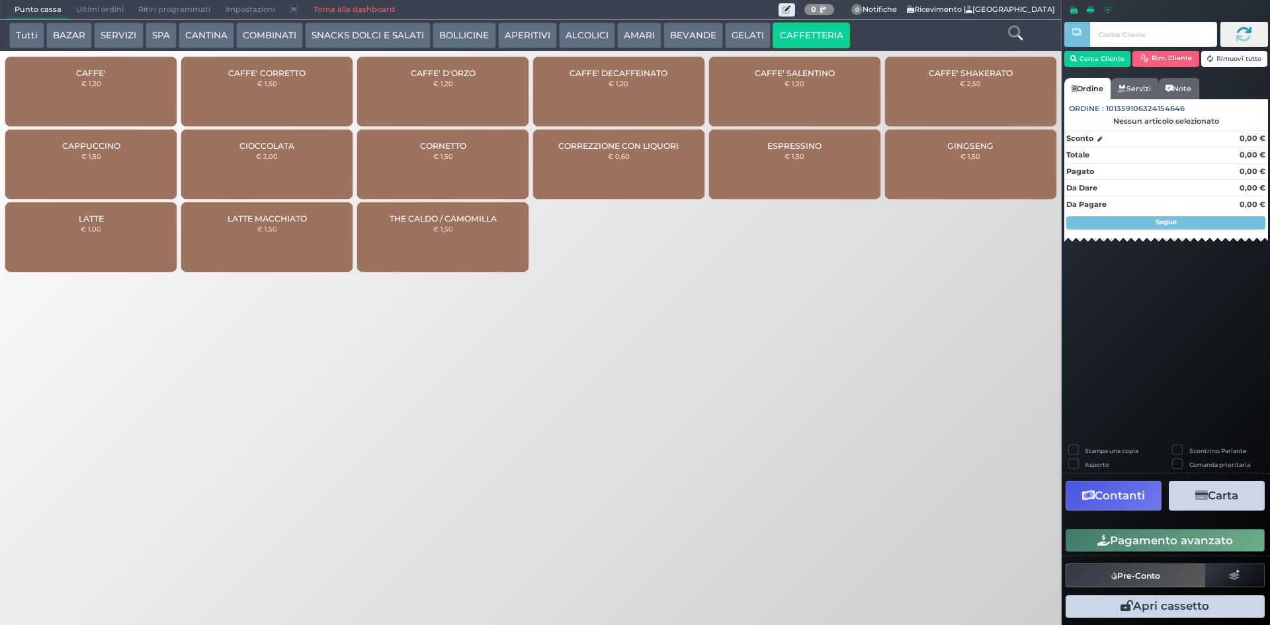
click at [574, 97] on div "CAFFE' DECAFFEINATO € 1,20" at bounding box center [618, 91] width 171 height 69
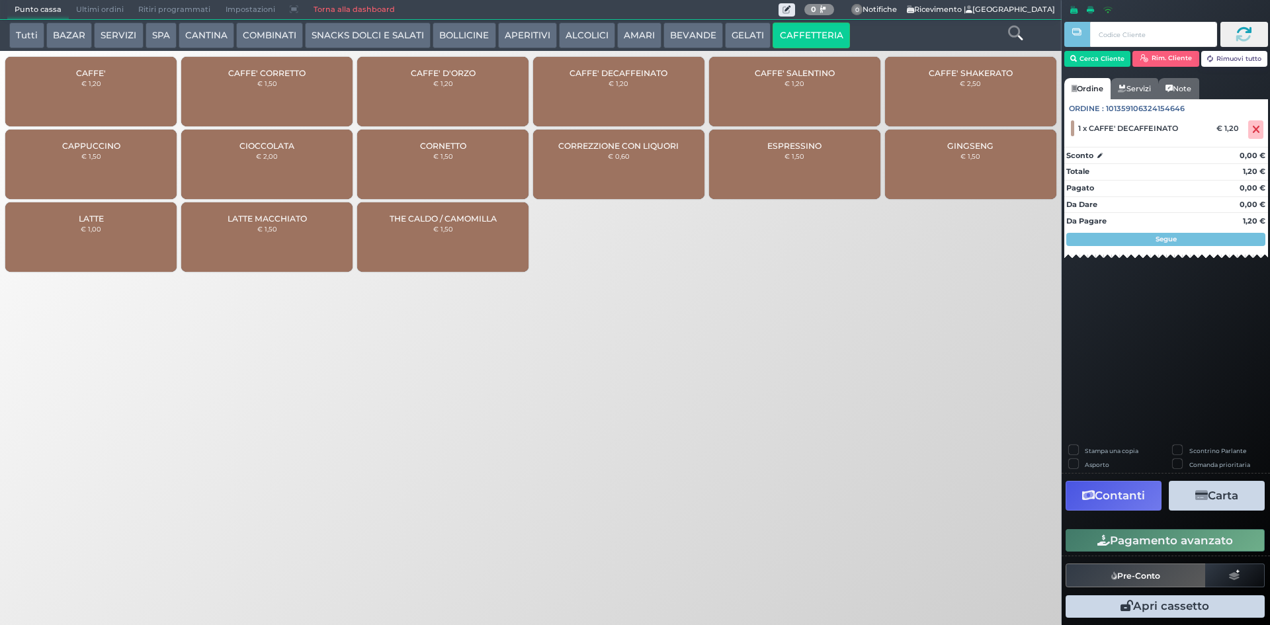
click at [299, 90] on div "CAFFE' CORRETTO € 1,50" at bounding box center [266, 91] width 171 height 69
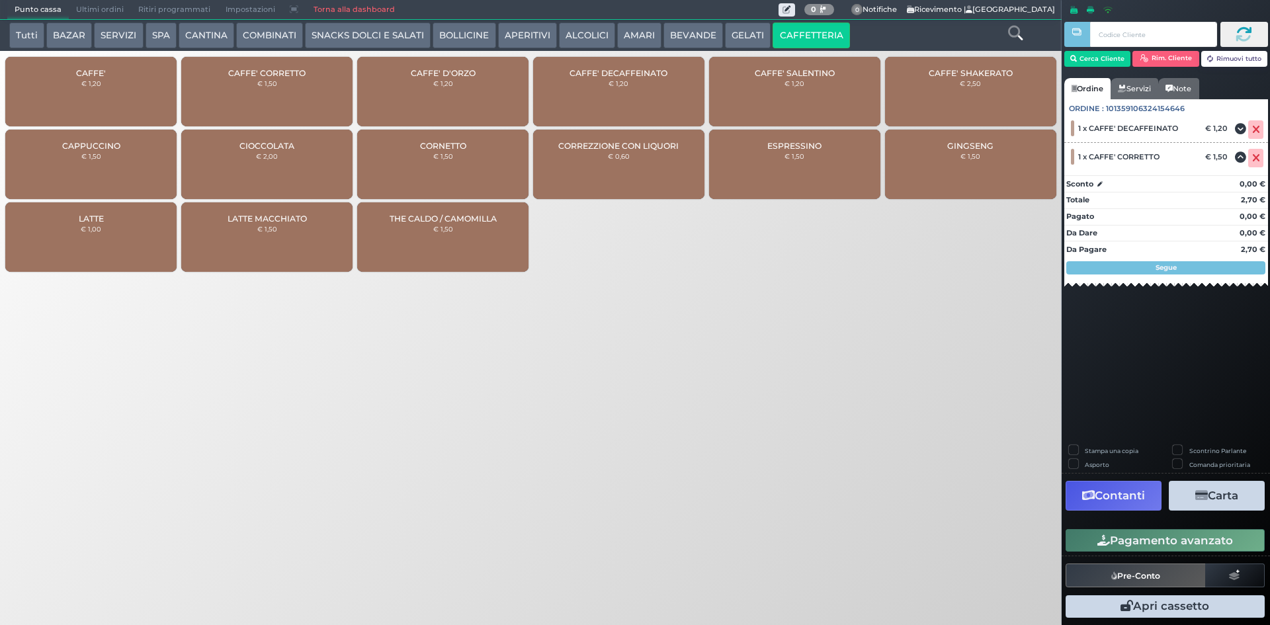
click at [1119, 542] on button "Pagamento avanzato" at bounding box center [1164, 540] width 199 height 22
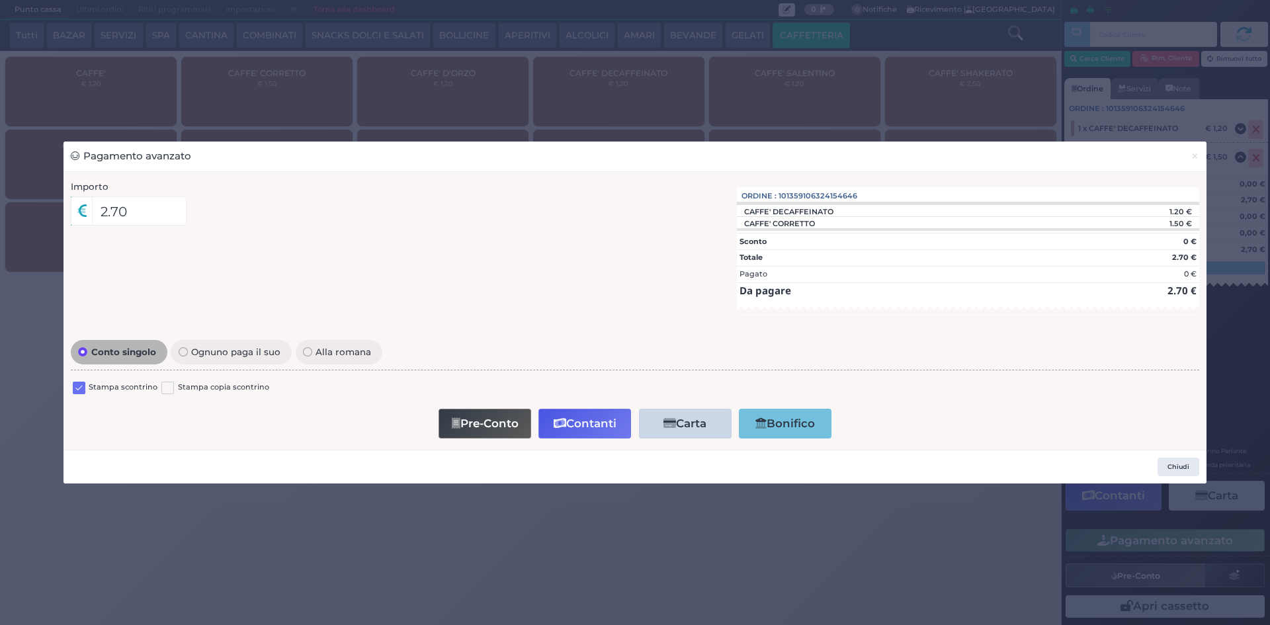
click at [83, 386] on label at bounding box center [79, 388] width 13 height 13
click at [0, 0] on input "checkbox" at bounding box center [0, 0] width 0 height 0
click at [620, 413] on button "Contanti" at bounding box center [584, 424] width 93 height 30
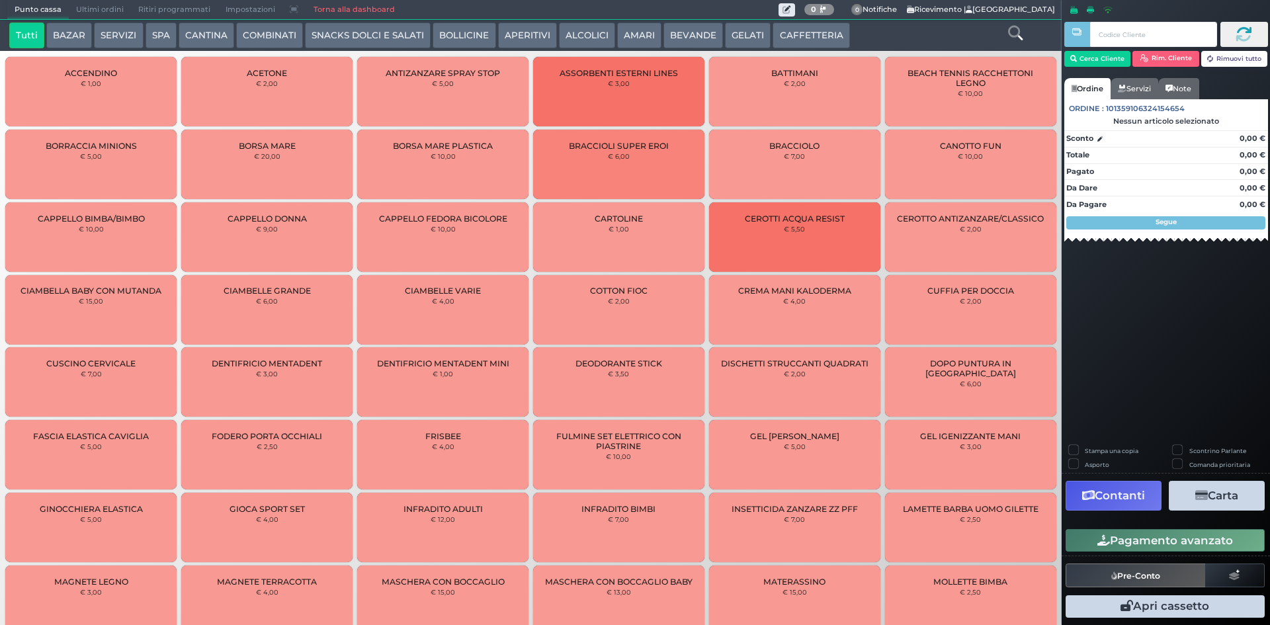
click at [617, 34] on button "AMARI" at bounding box center [639, 35] width 44 height 26
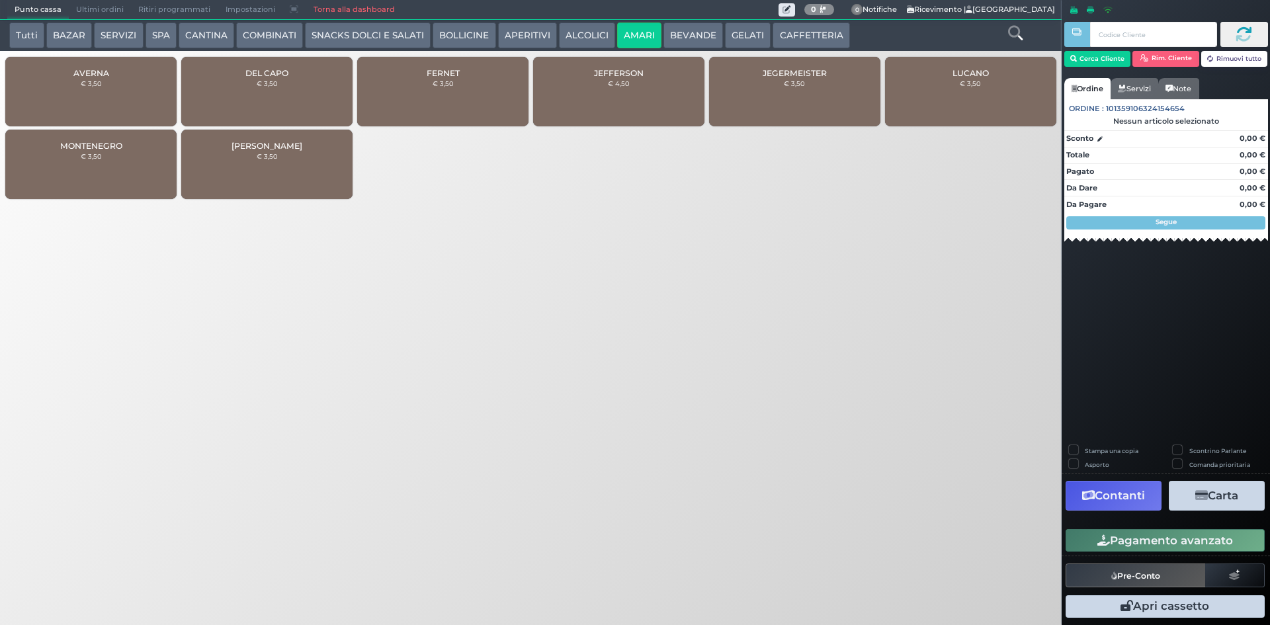
click at [588, 30] on button "ALCOLICI" at bounding box center [587, 35] width 56 height 26
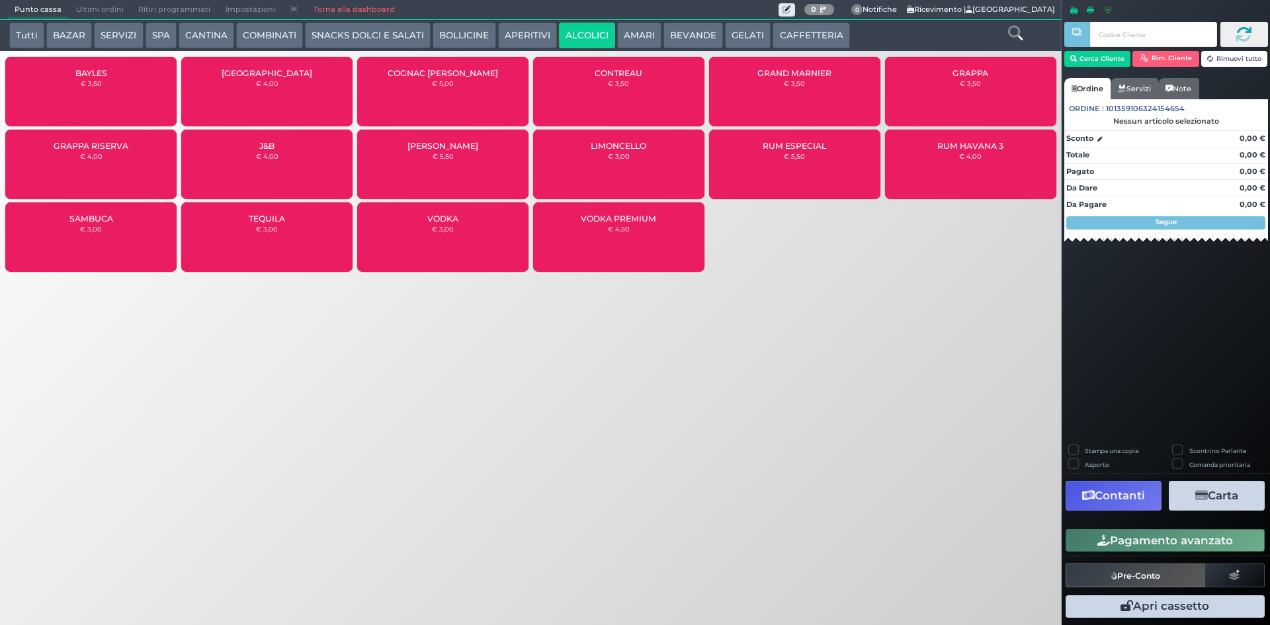
click at [624, 87] on div "CONTREAU € 3,50" at bounding box center [618, 91] width 171 height 69
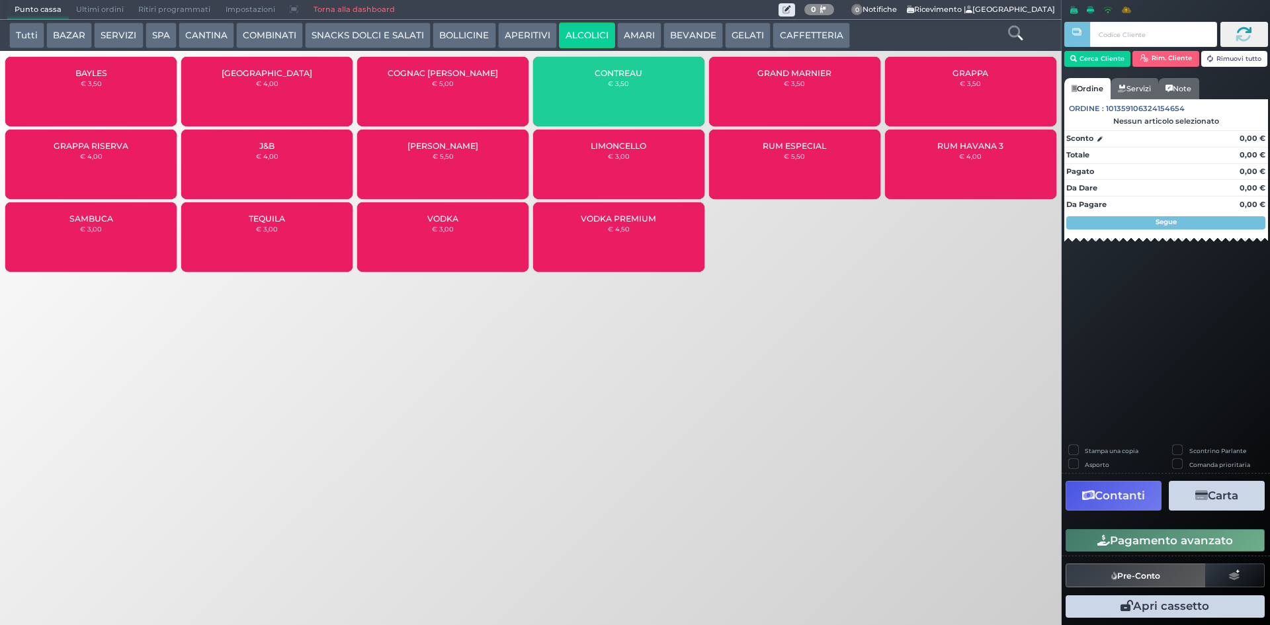
click at [630, 34] on button "AMARI" at bounding box center [639, 35] width 44 height 26
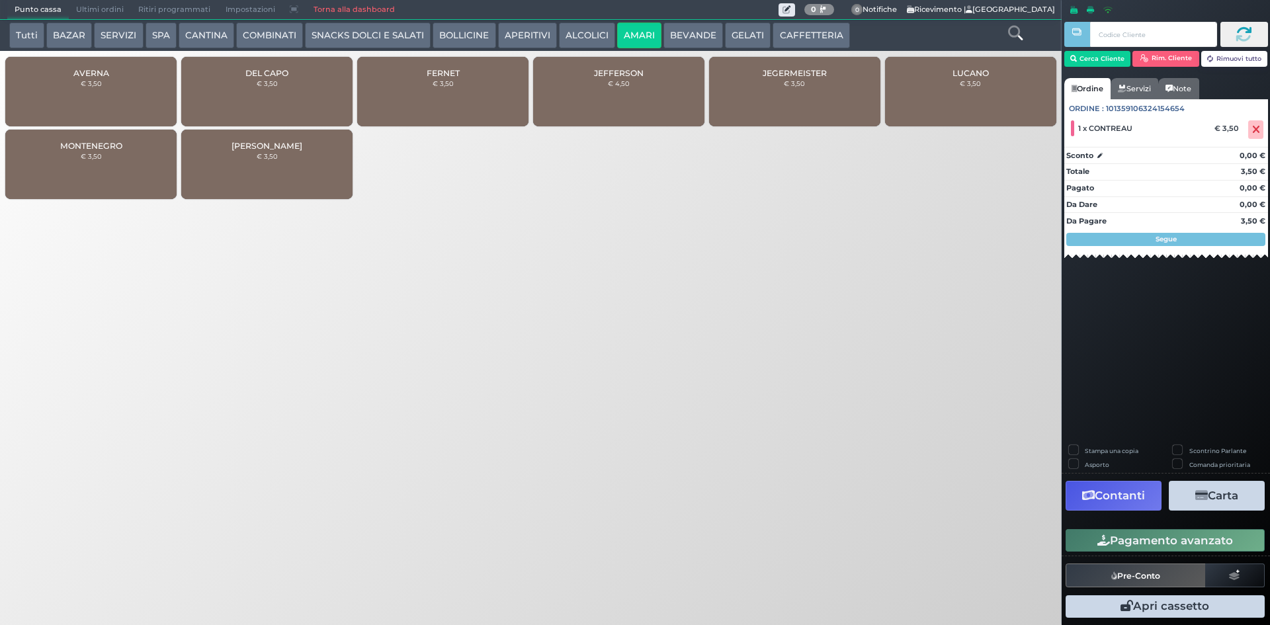
click at [322, 95] on div "DEL CAPO € 3,50" at bounding box center [266, 91] width 171 height 69
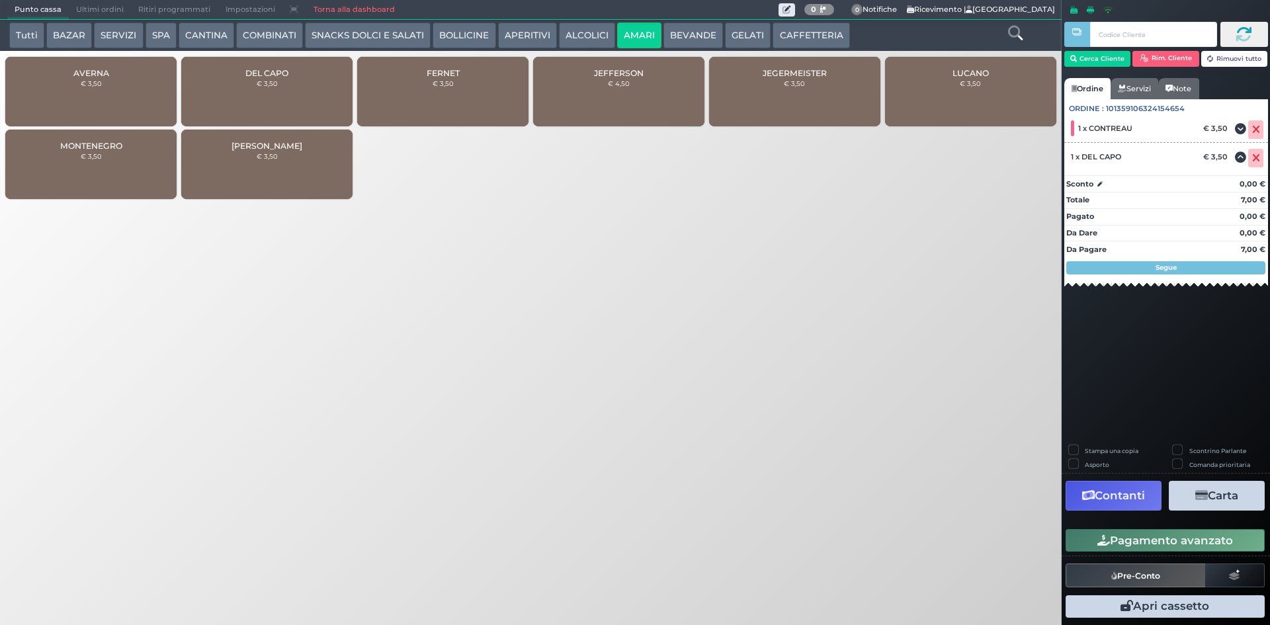
click at [1157, 538] on button "Pagamento avanzato" at bounding box center [1164, 540] width 199 height 22
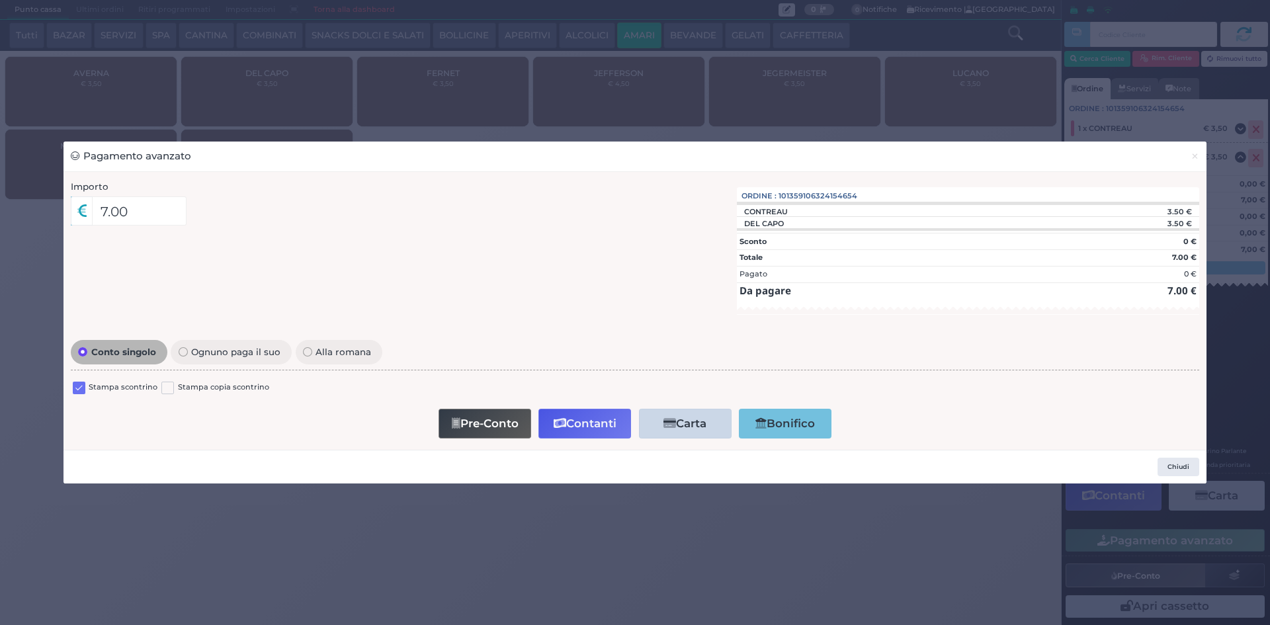
click at [77, 388] on label at bounding box center [79, 388] width 13 height 13
click at [0, 0] on input "checkbox" at bounding box center [0, 0] width 0 height 0
click at [581, 423] on button "Contanti" at bounding box center [584, 424] width 93 height 30
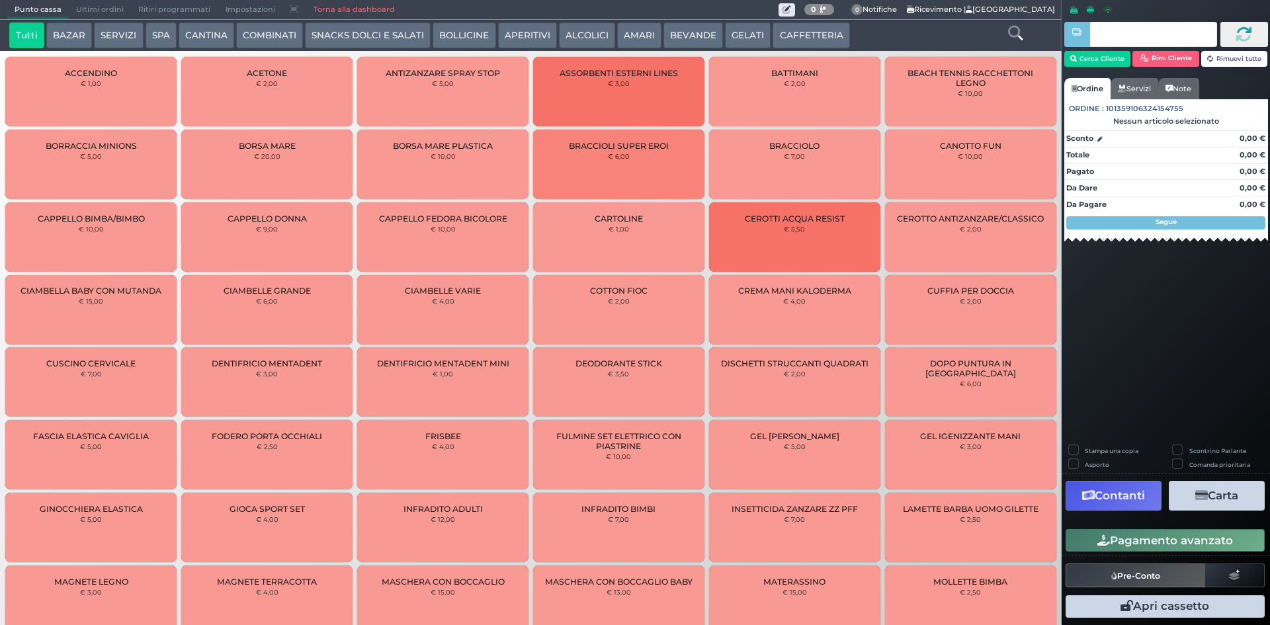
click at [778, 31] on button "CAFFETTERIA" at bounding box center [810, 35] width 77 height 26
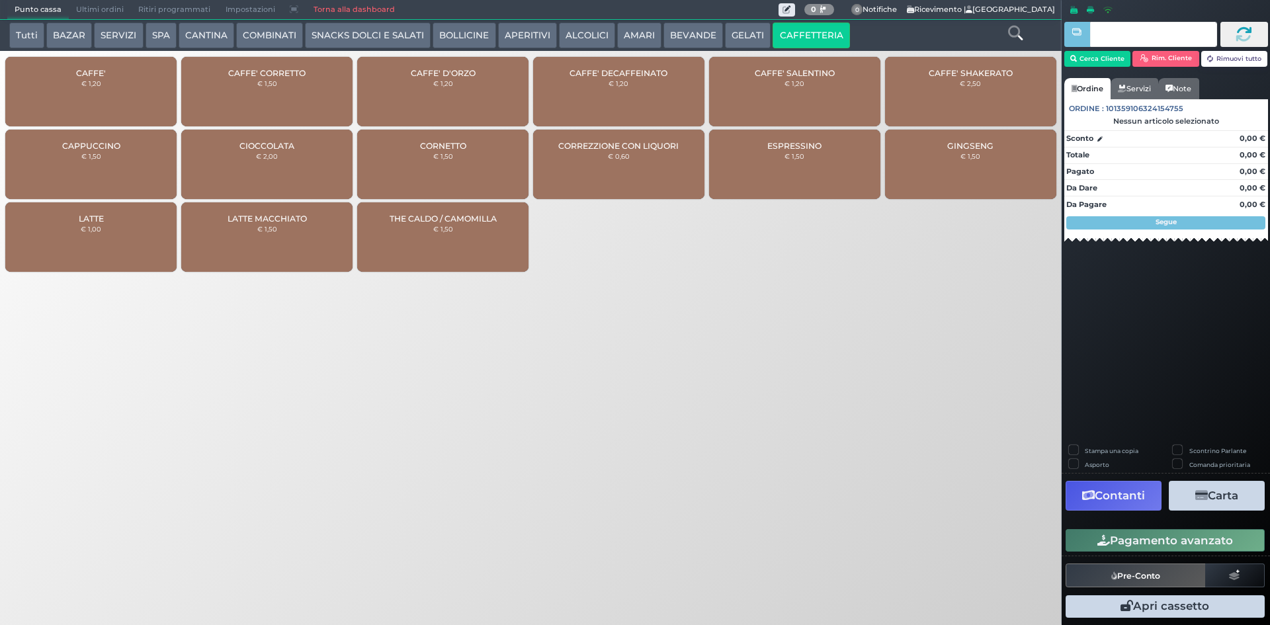
click at [109, 73] on div "CAFFE' € 1,20" at bounding box center [90, 91] width 171 height 69
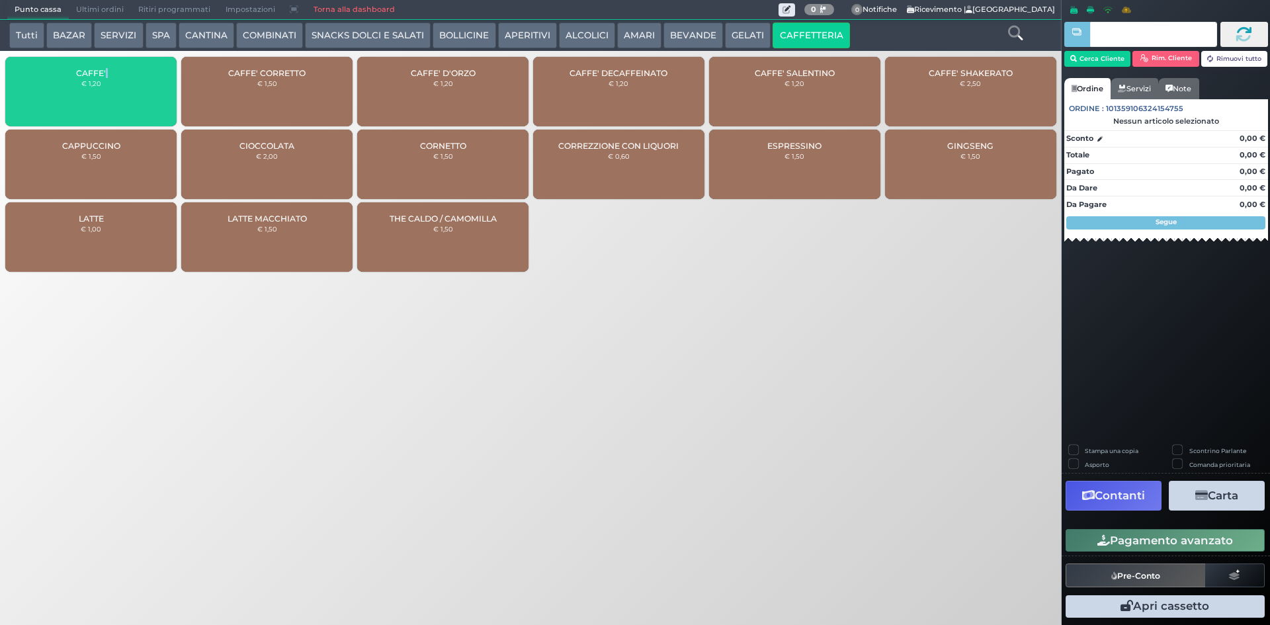
click at [109, 73] on div "CAFFE' € 1,20" at bounding box center [90, 91] width 171 height 69
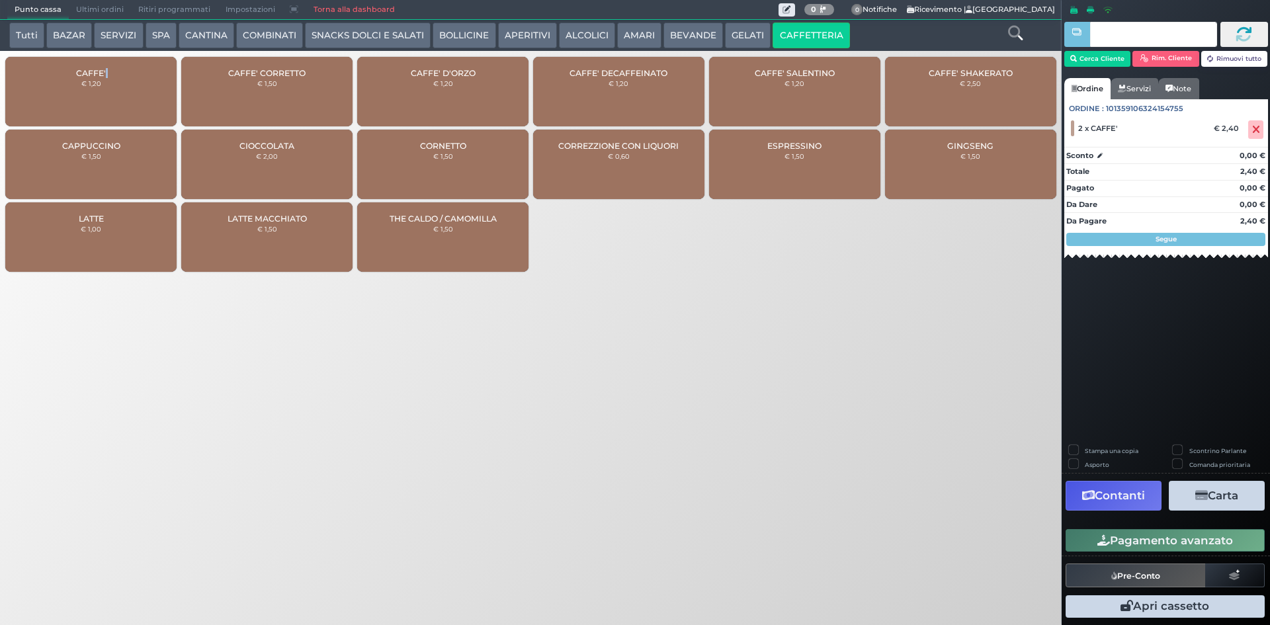
click at [620, 36] on button "AMARI" at bounding box center [639, 35] width 44 height 26
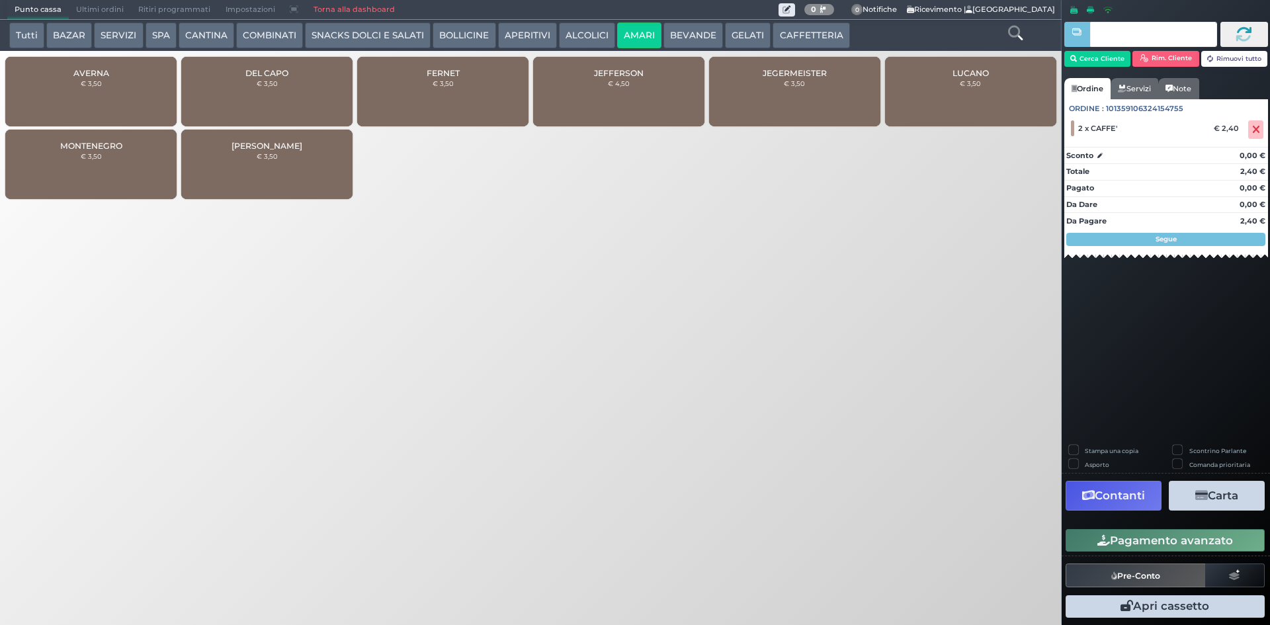
drag, startPoint x: 112, startPoint y: 87, endPoint x: 247, endPoint y: 234, distance: 199.9
click at [112, 87] on div "AVERNA € 3,50" at bounding box center [90, 91] width 171 height 69
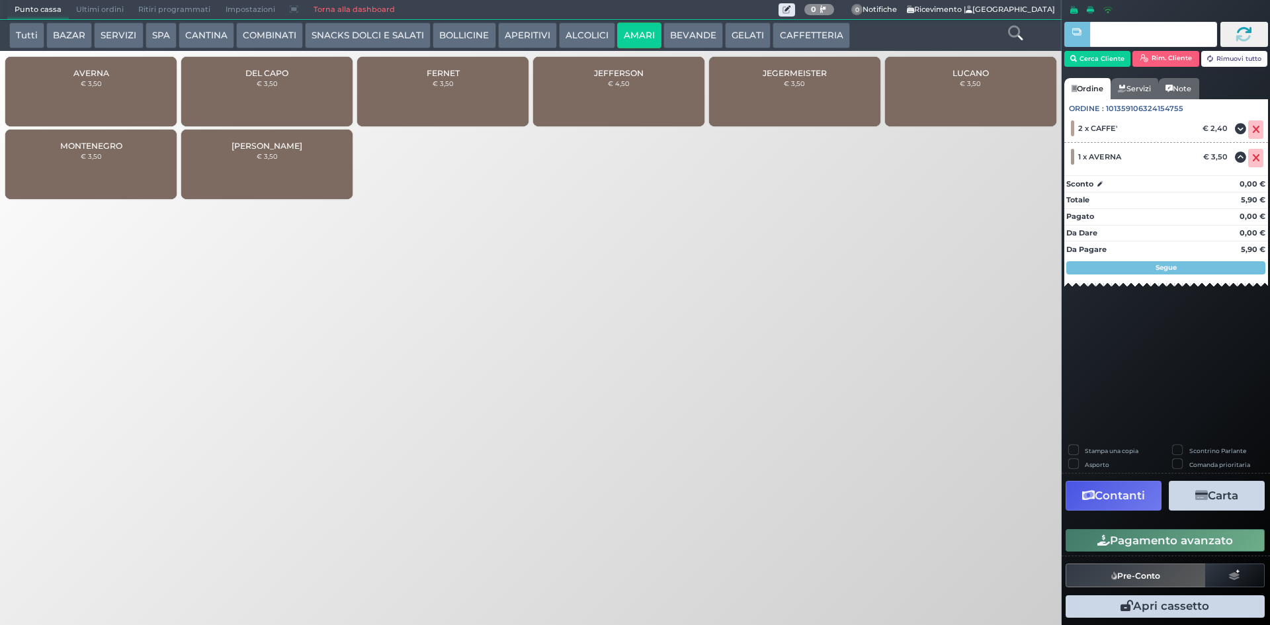
click at [1126, 536] on button "Pagamento avanzato" at bounding box center [1164, 540] width 199 height 22
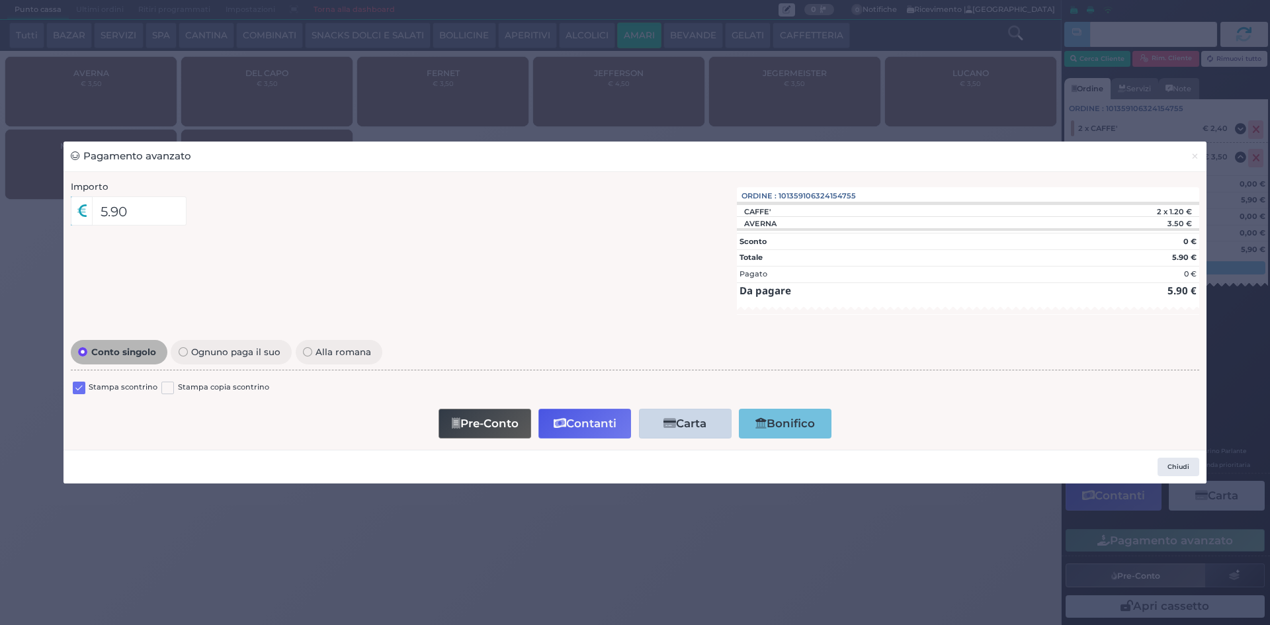
click at [78, 387] on label at bounding box center [79, 388] width 13 height 13
click at [0, 0] on input "checkbox" at bounding box center [0, 0] width 0 height 0
click at [573, 424] on button "Contanti" at bounding box center [584, 424] width 93 height 30
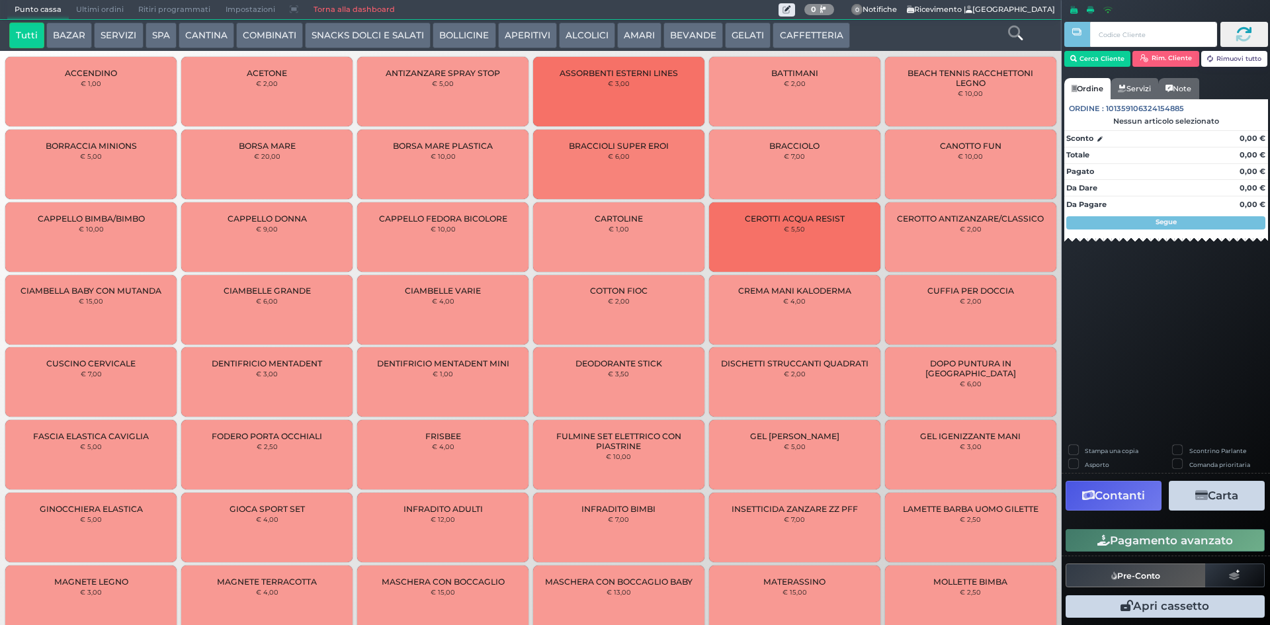
click at [686, 32] on button "BEVANDE" at bounding box center [693, 35] width 60 height 26
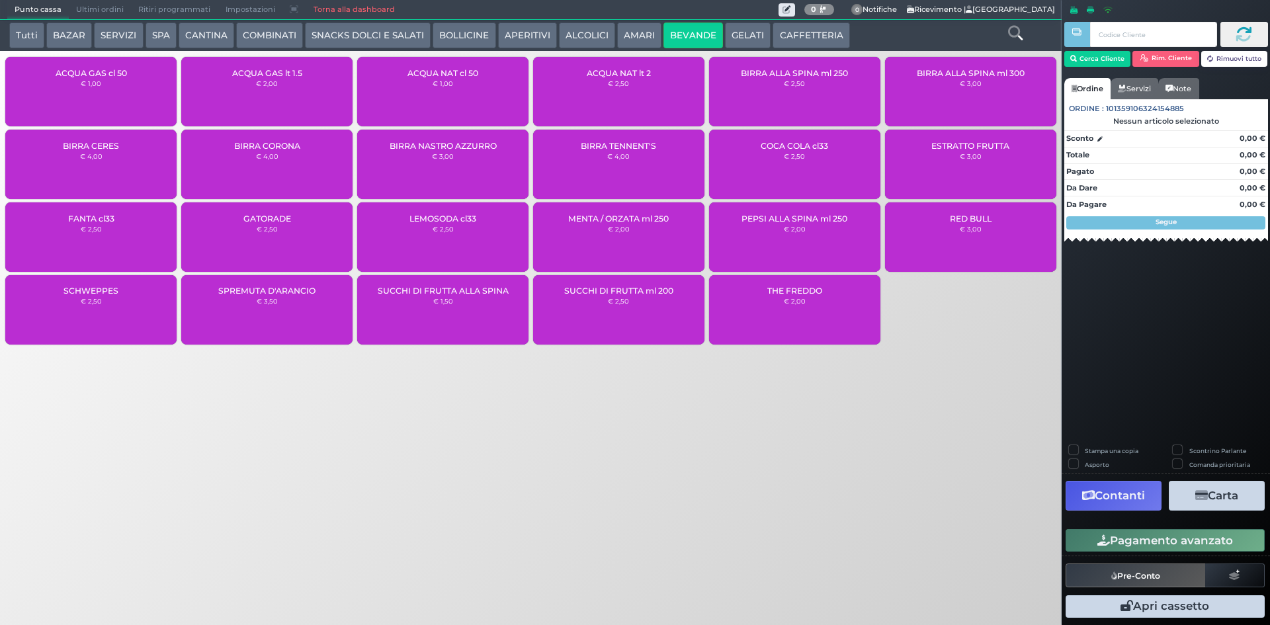
click at [643, 80] on div "ACQUA NAT lt 2 € 2,50" at bounding box center [618, 91] width 171 height 69
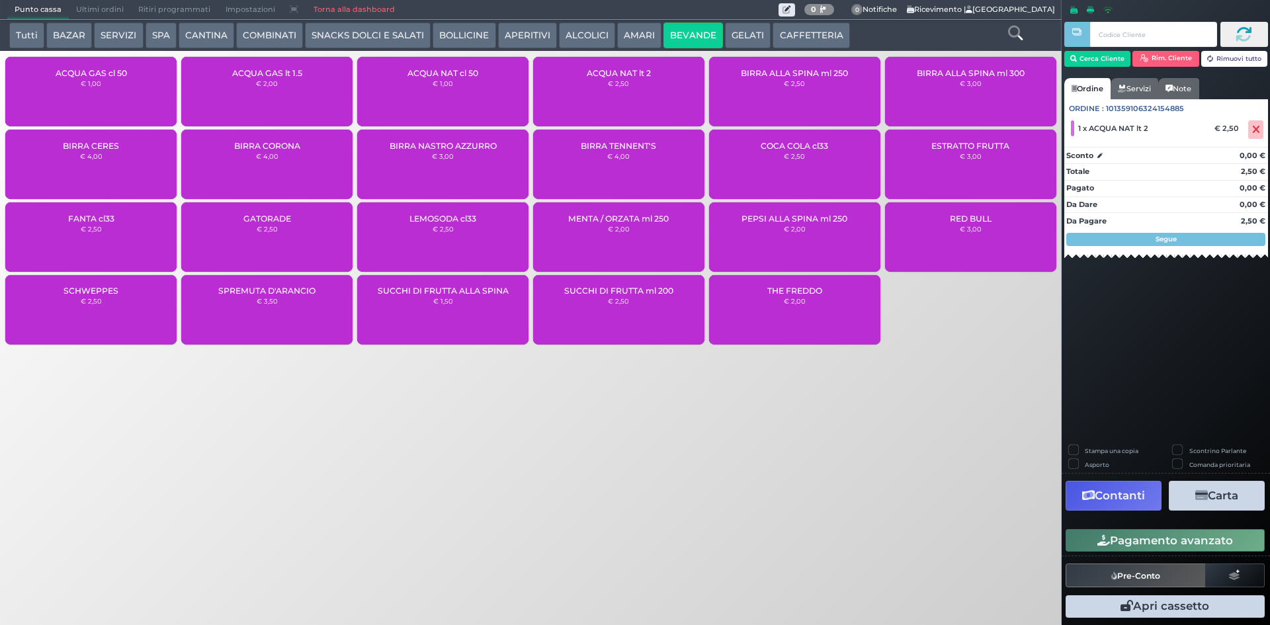
click at [1159, 542] on button "Pagamento avanzato" at bounding box center [1164, 540] width 199 height 22
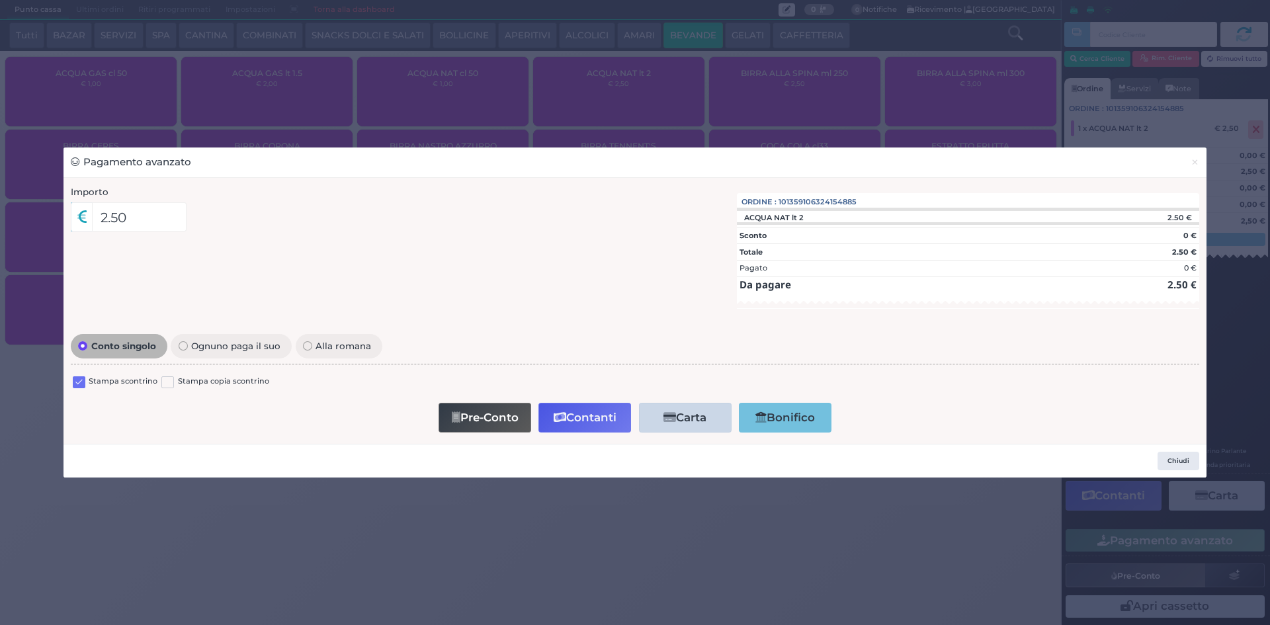
click at [79, 384] on label at bounding box center [79, 382] width 13 height 13
click at [0, 0] on input "checkbox" at bounding box center [0, 0] width 0 height 0
click at [577, 416] on button "Contanti" at bounding box center [584, 418] width 93 height 30
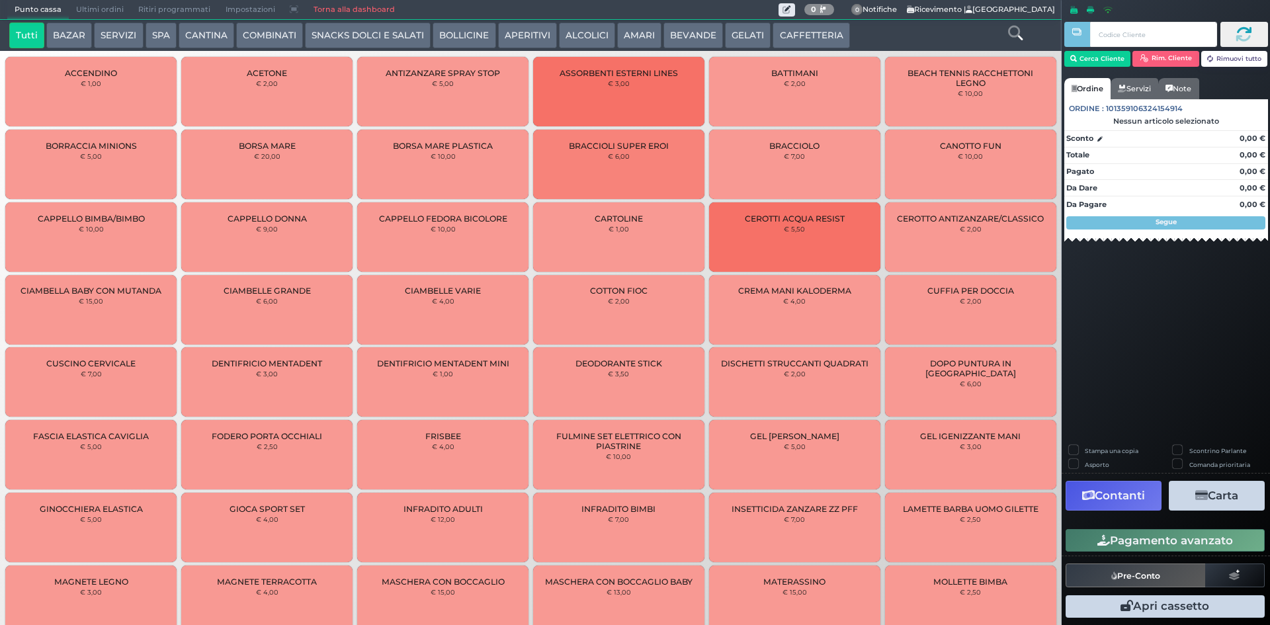
click at [782, 35] on button "CAFFETTERIA" at bounding box center [810, 35] width 77 height 26
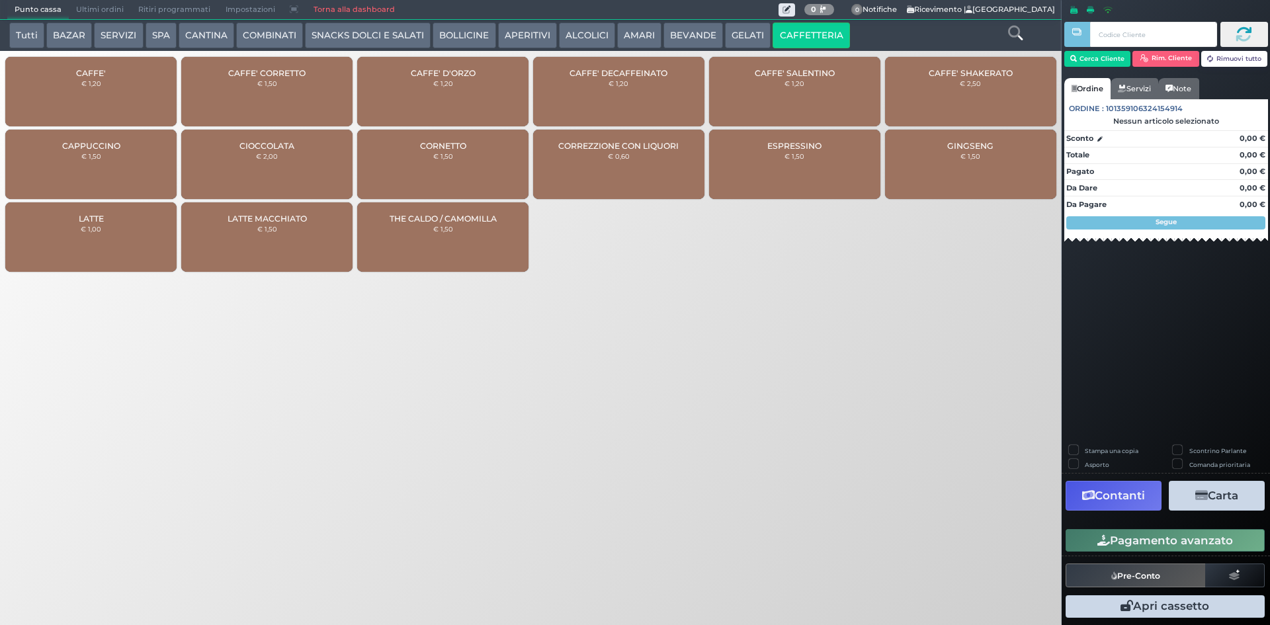
click at [52, 89] on div "CAFFE' € 1,20" at bounding box center [90, 91] width 171 height 69
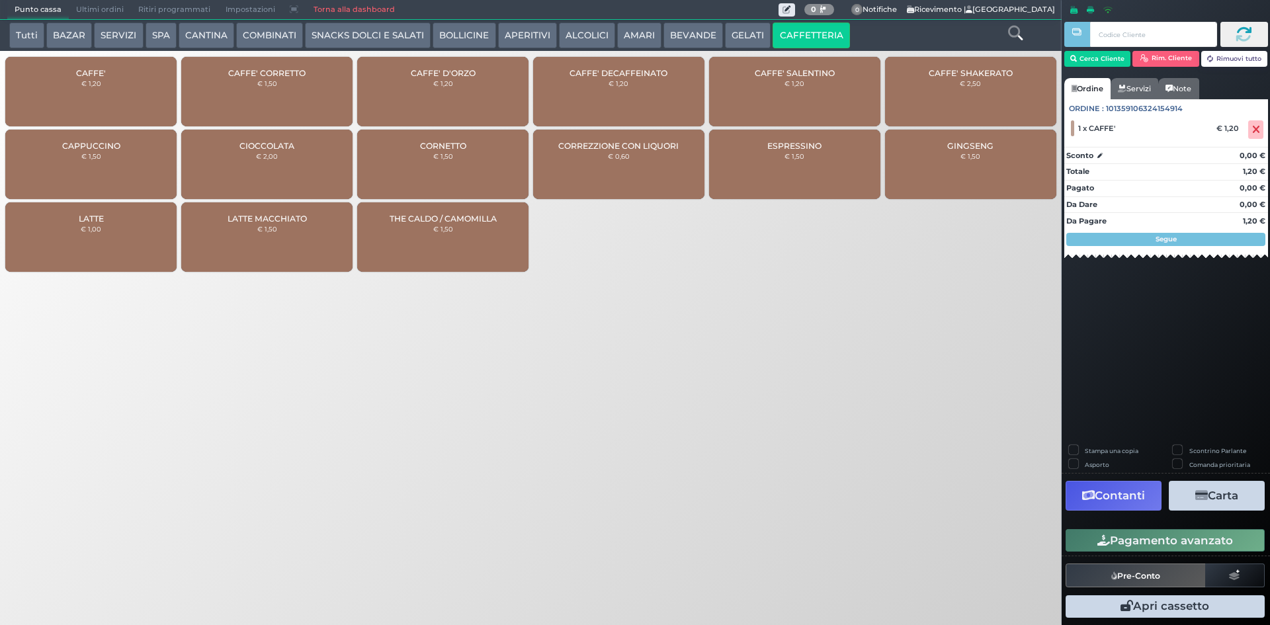
click at [1171, 536] on button "Pagamento avanzato" at bounding box center [1164, 540] width 199 height 22
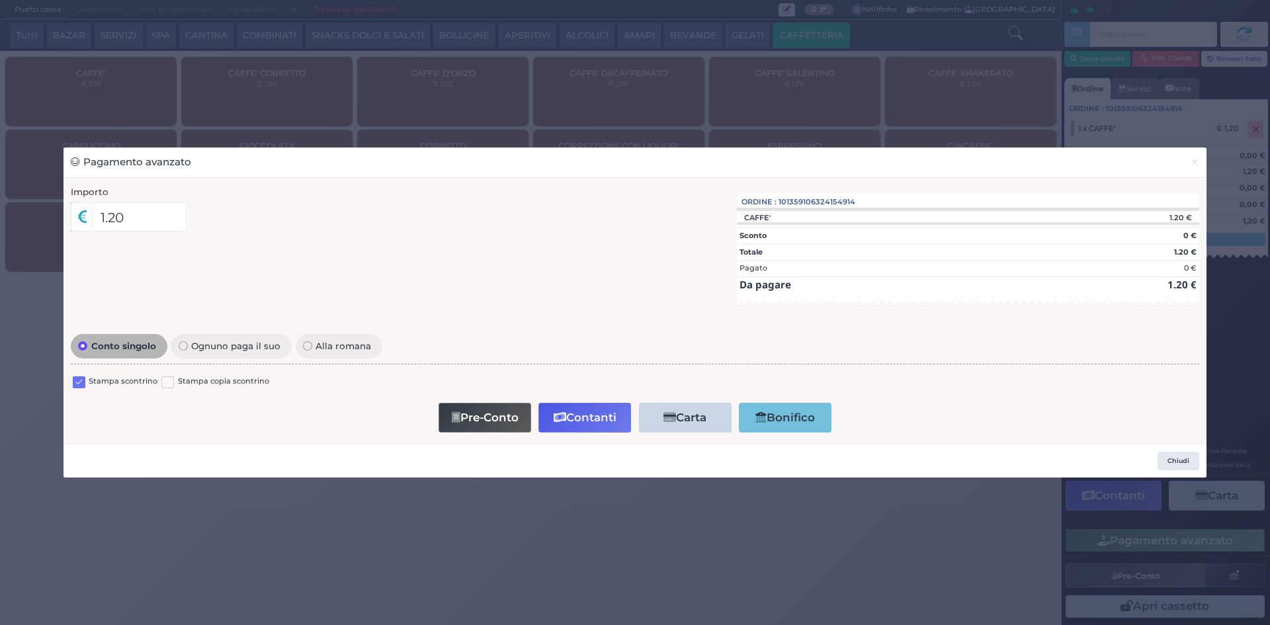
click at [85, 378] on div "Stampa scontrino" at bounding box center [115, 384] width 85 height 16
click at [75, 382] on label at bounding box center [79, 382] width 13 height 13
click at [0, 0] on input "checkbox" at bounding box center [0, 0] width 0 height 0
click at [574, 413] on button "Contanti" at bounding box center [584, 418] width 93 height 30
